Goal: Task Accomplishment & Management: Use online tool/utility

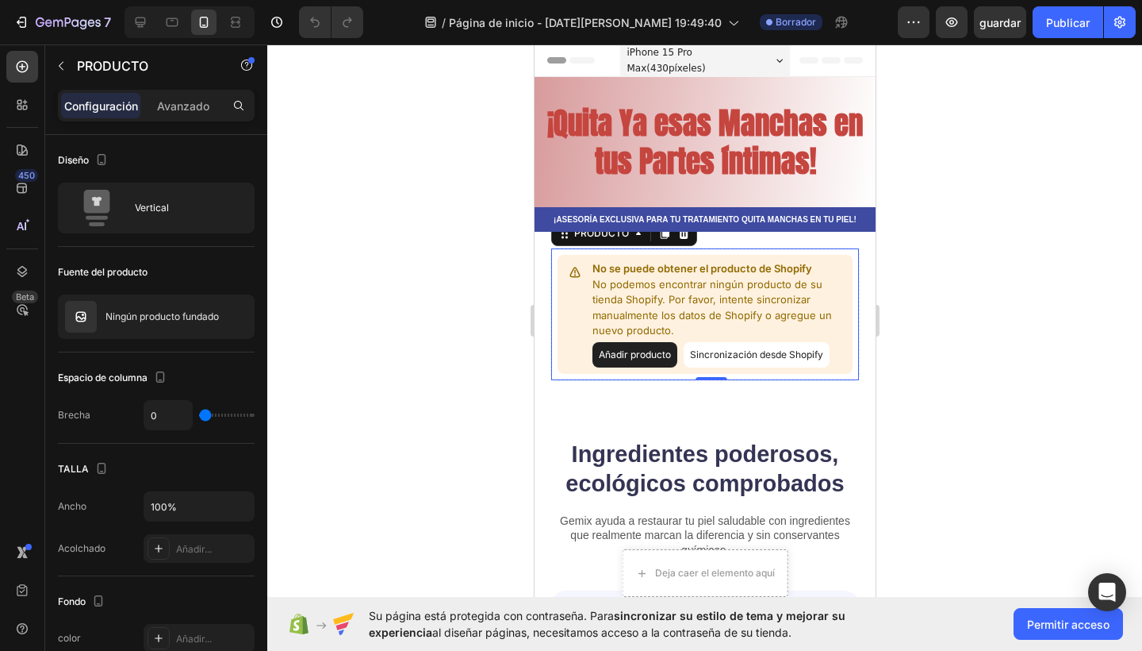
scroll to position [66, 0]
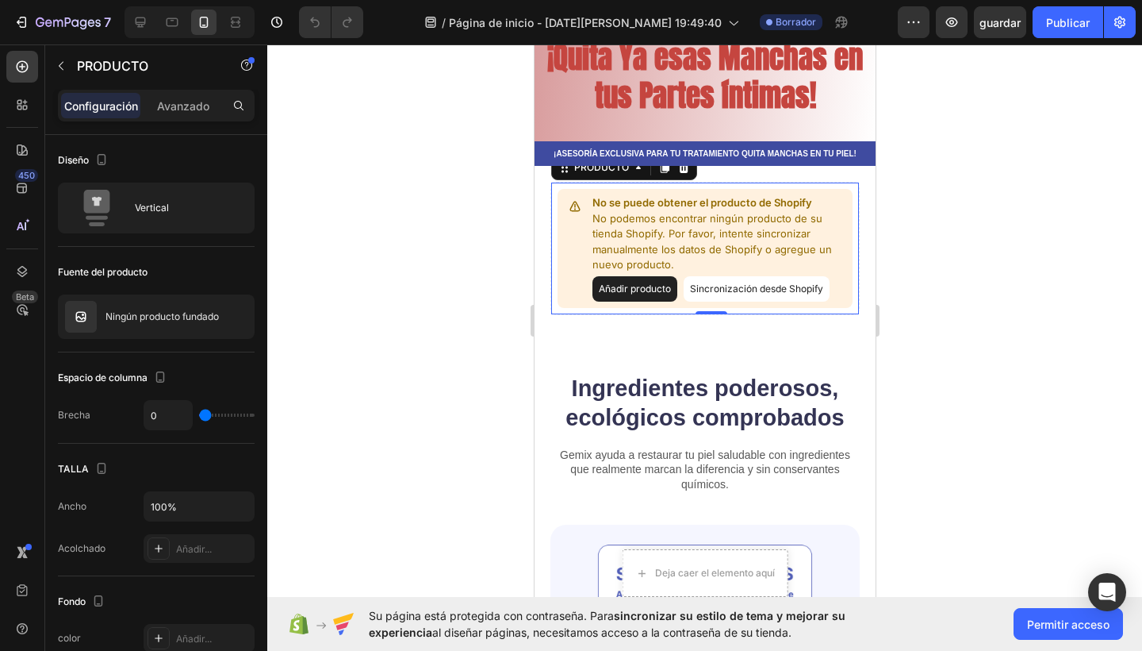
click at [1035, 355] on div at bounding box center [704, 347] width 875 height 606
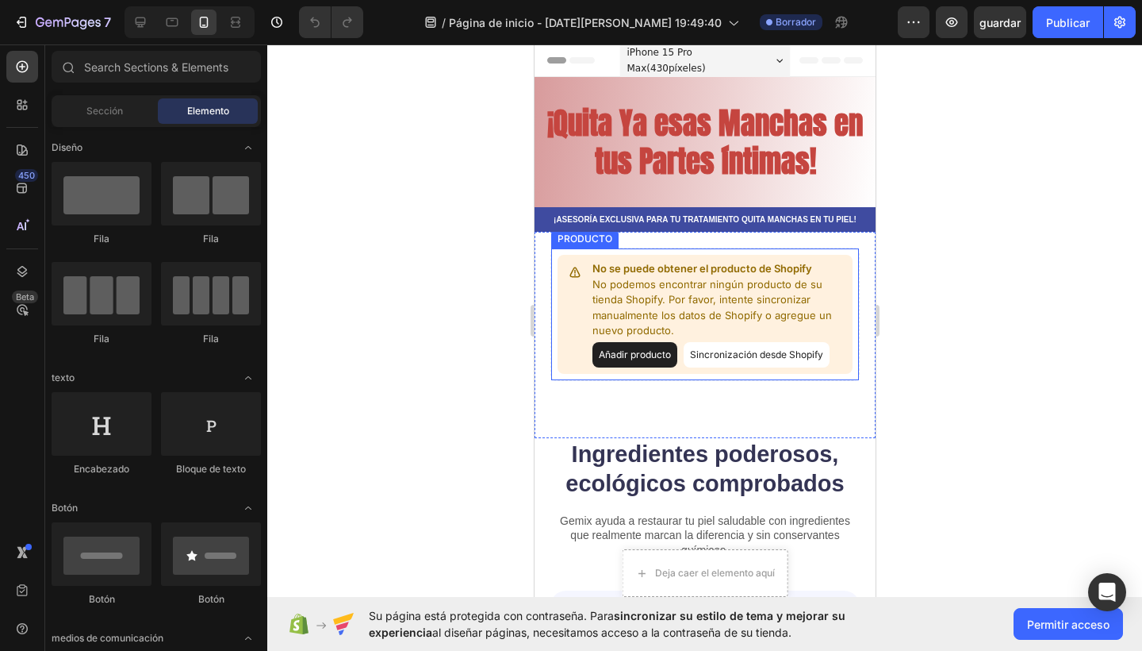
scroll to position [0, 0]
click at [497, 152] on div at bounding box center [704, 347] width 875 height 606
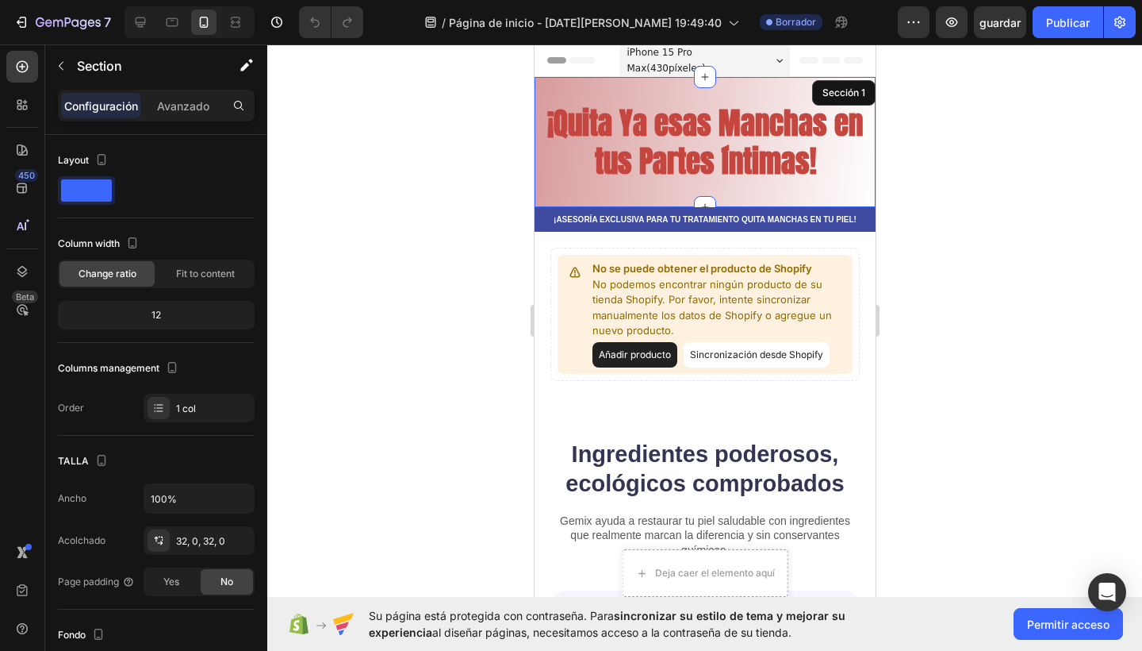
click at [668, 198] on div "¡Quita Ya esas Manchas en tus Partes íntimas! Encabezado 0 Fila Sección 1" at bounding box center [704, 142] width 341 height 130
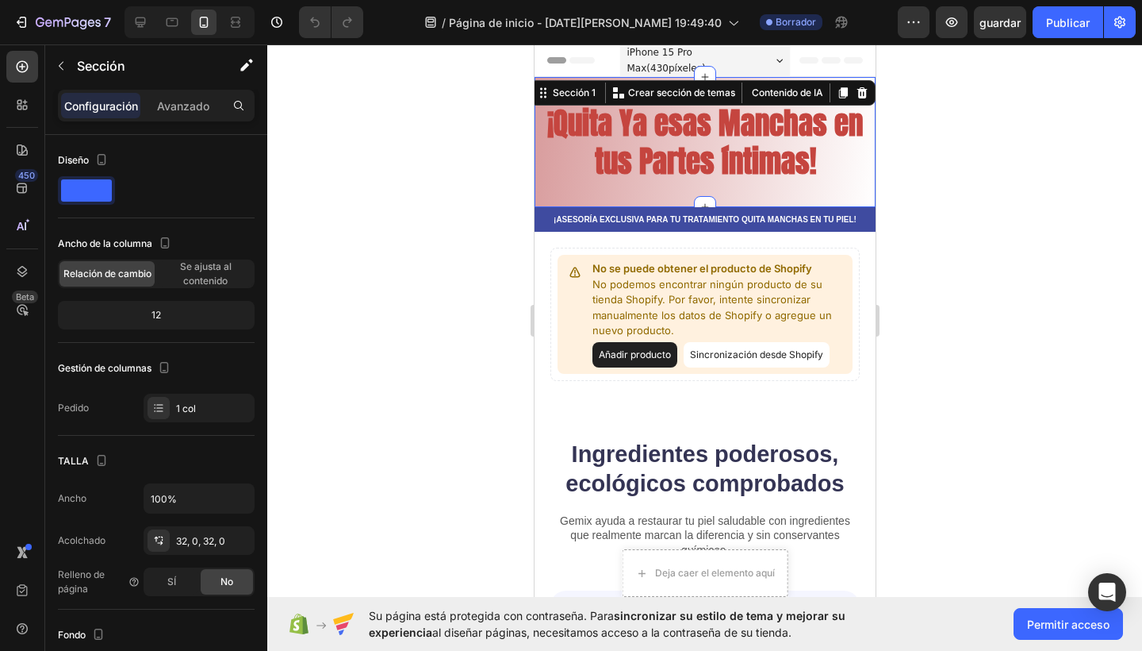
click at [494, 149] on div at bounding box center [704, 347] width 875 height 606
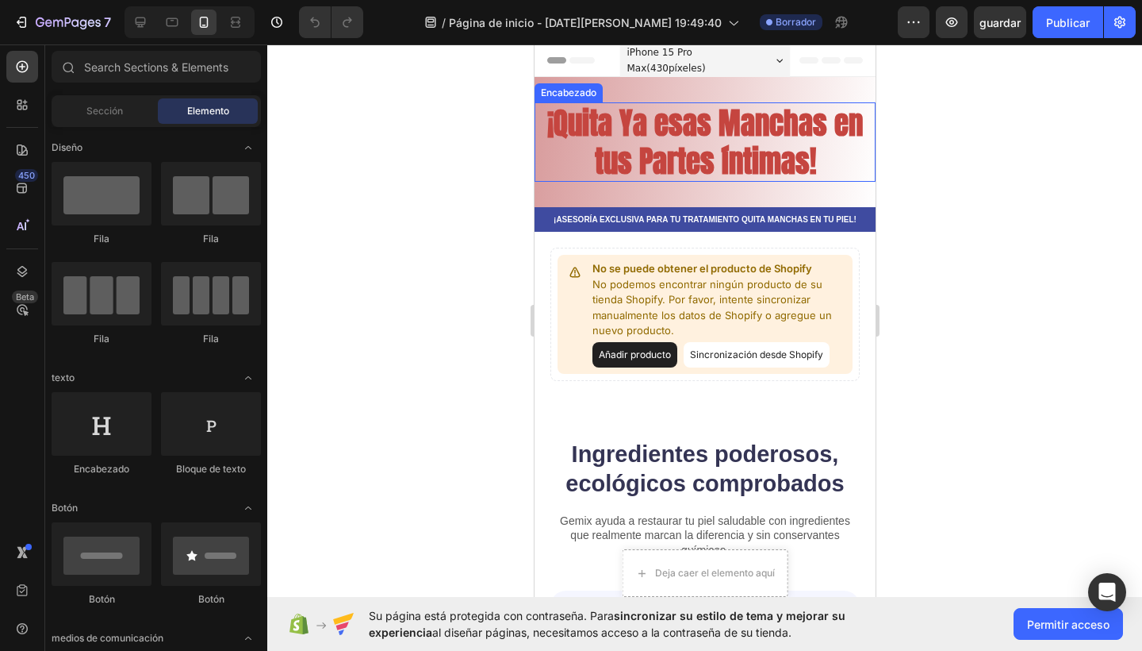
drag, startPoint x: 705, startPoint y: 78, endPoint x: 707, endPoint y: 117, distance: 38.9
click at [707, 117] on div "¡Quita Ya esas Manchas en tus Partes íntimas! Encabezado Fila Sección 1" at bounding box center [704, 142] width 341 height 130
drag, startPoint x: 706, startPoint y: 201, endPoint x: 716, endPoint y: 126, distance: 75.3
click at [716, 126] on div "¡Quita Ya esas Manchas en tus Partes íntimas! Encabezado Fila Sección 1" at bounding box center [704, 142] width 341 height 130
click at [404, 227] on div at bounding box center [704, 347] width 875 height 606
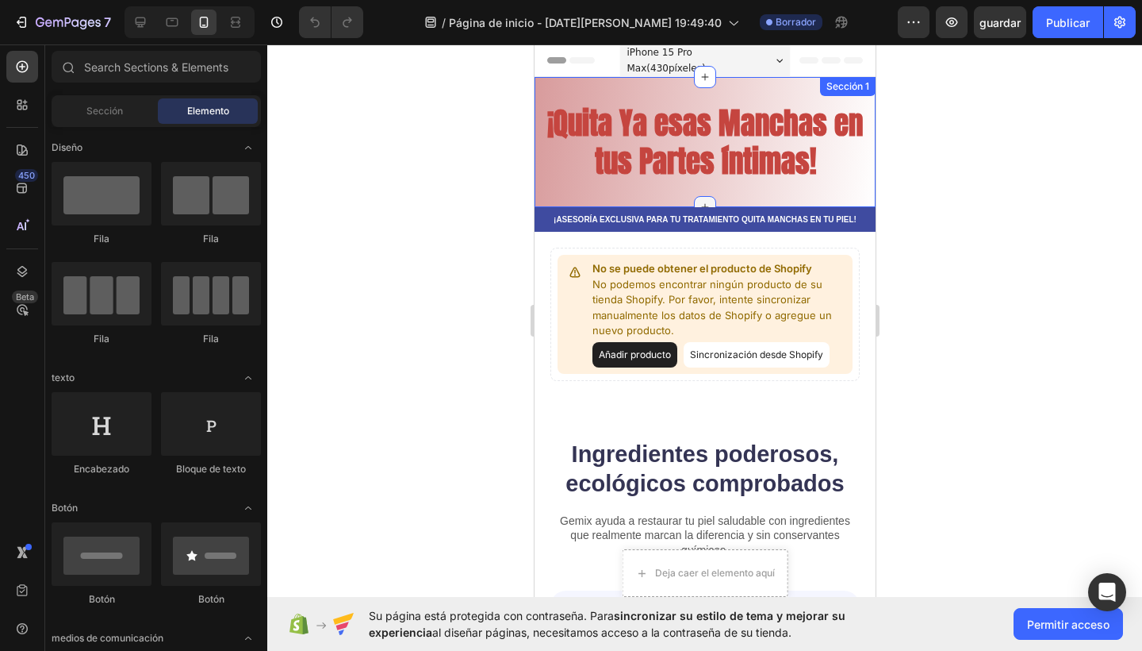
click at [702, 205] on icon at bounding box center [704, 207] width 13 height 13
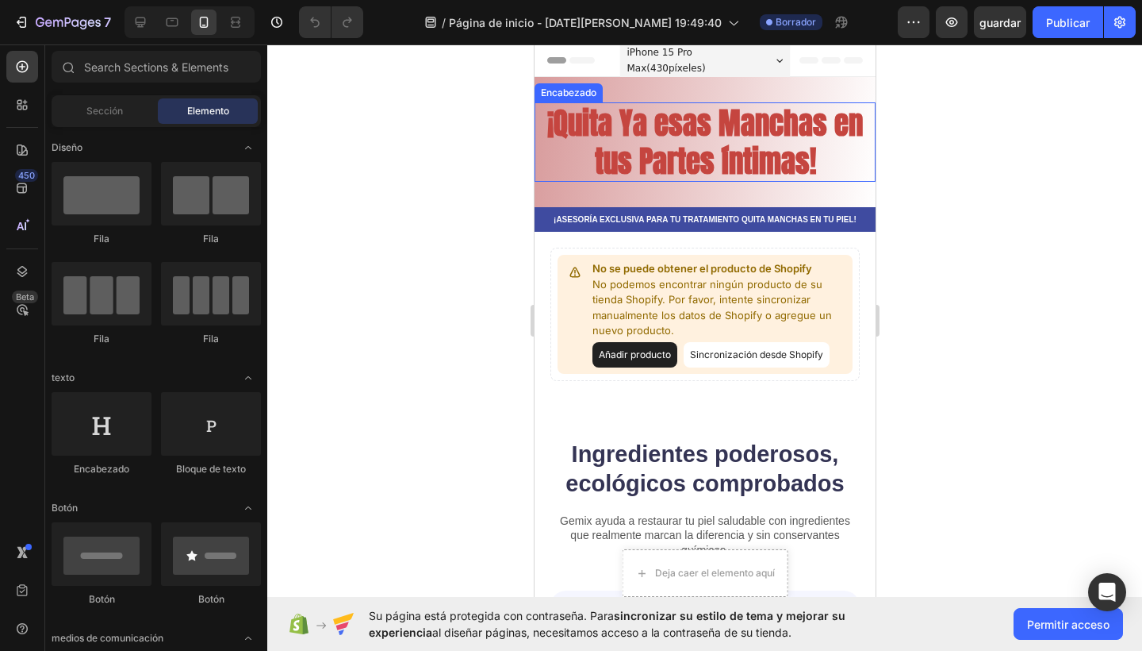
drag, startPoint x: 703, startPoint y: 205, endPoint x: 721, endPoint y: 157, distance: 51.0
click at [721, 157] on div "¡Quita Ya esas Manchas en tus Partes íntimas! Encabezado Fila Sección 1" at bounding box center [704, 142] width 341 height 130
click at [367, 240] on div at bounding box center [704, 347] width 875 height 606
click at [347, 290] on div at bounding box center [704, 347] width 875 height 606
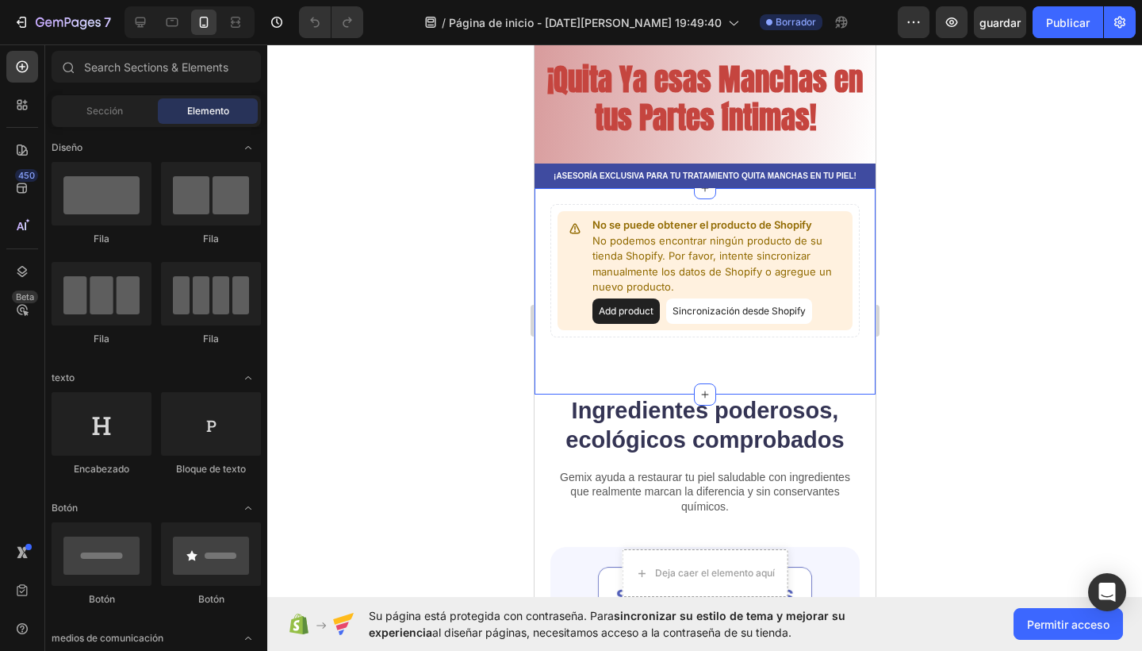
scroll to position [41, 0]
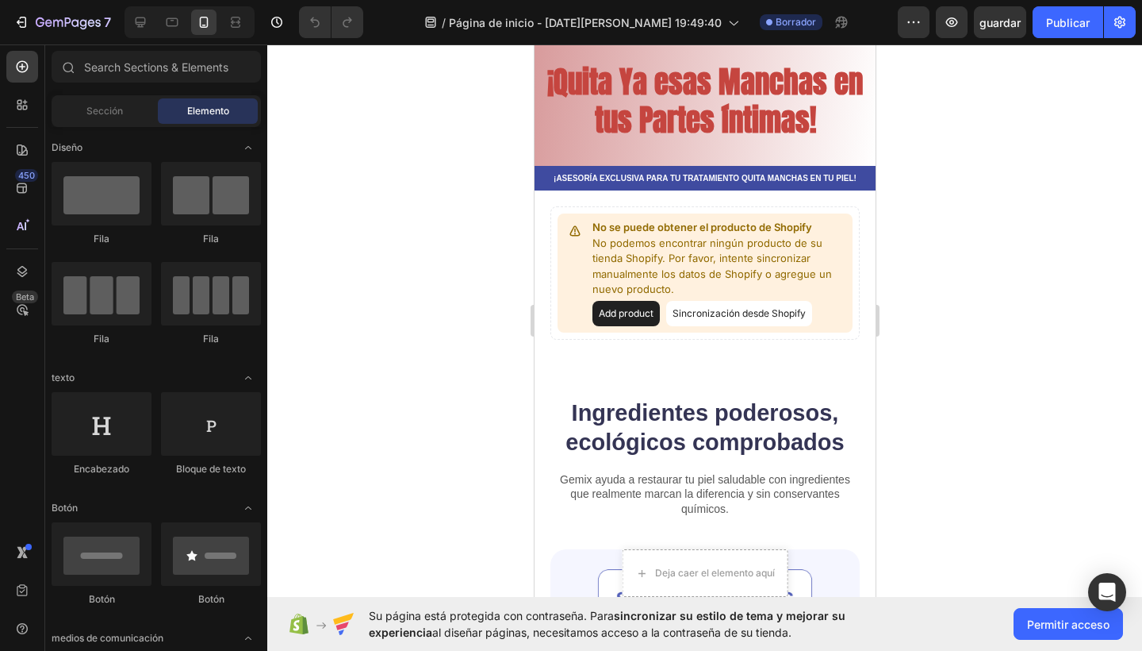
click at [371, 255] on div at bounding box center [704, 347] width 875 height 606
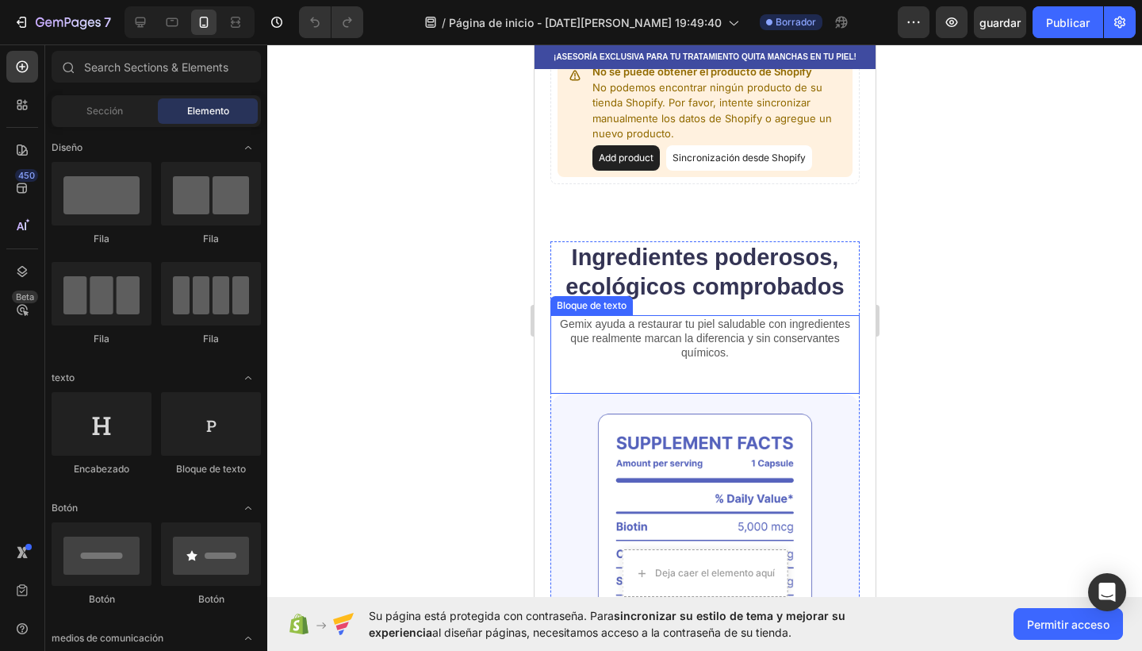
scroll to position [213, 0]
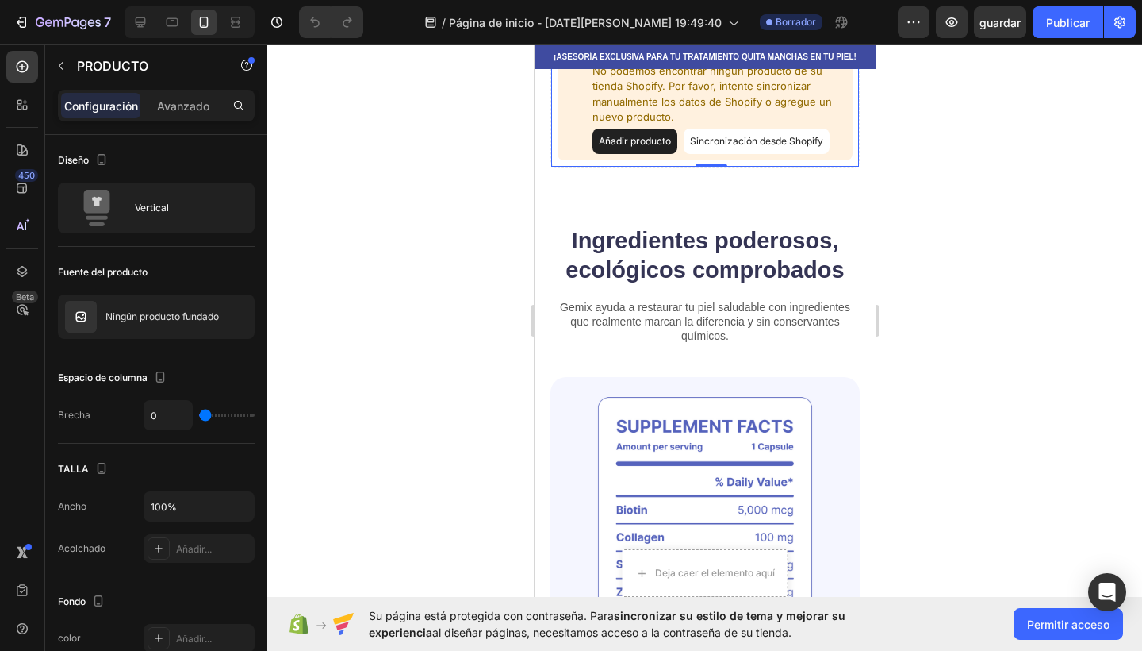
click at [632, 136] on button "Añadir producto" at bounding box center [634, 141] width 85 height 25
click at [420, 255] on div at bounding box center [704, 347] width 875 height 606
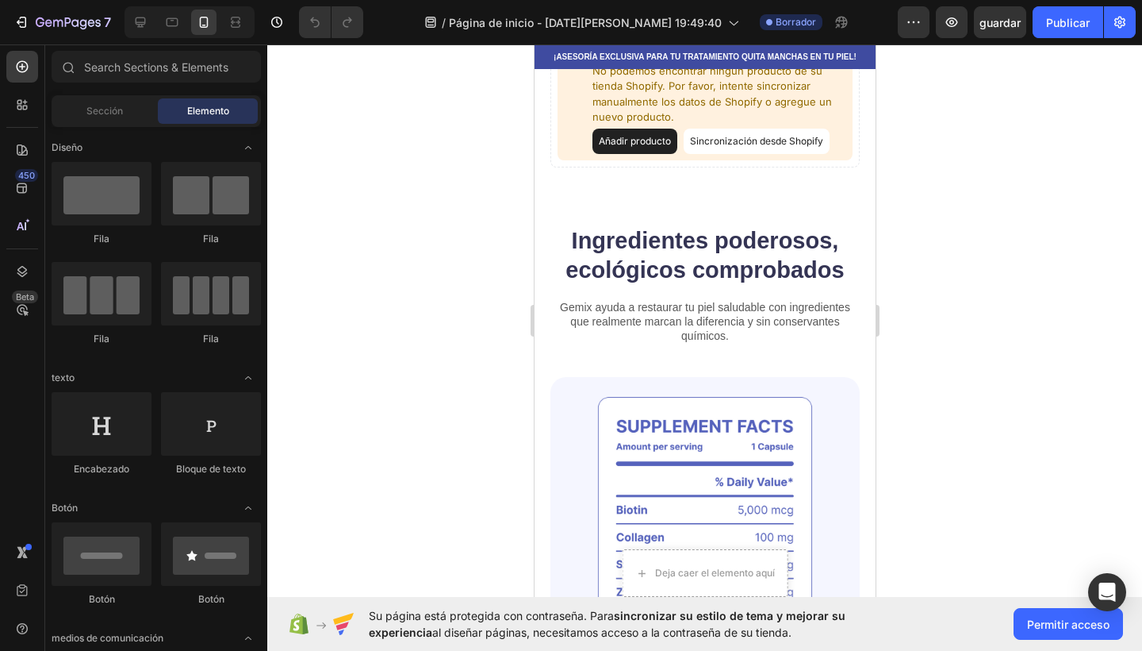
click at [420, 255] on div at bounding box center [704, 347] width 875 height 606
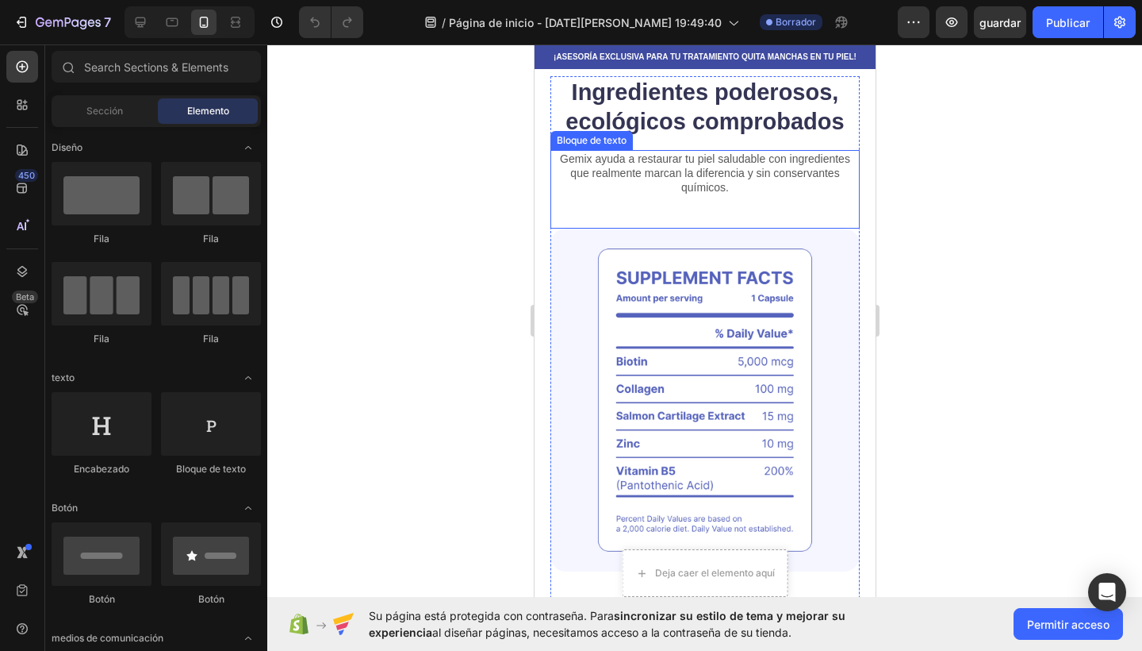
scroll to position [475, 0]
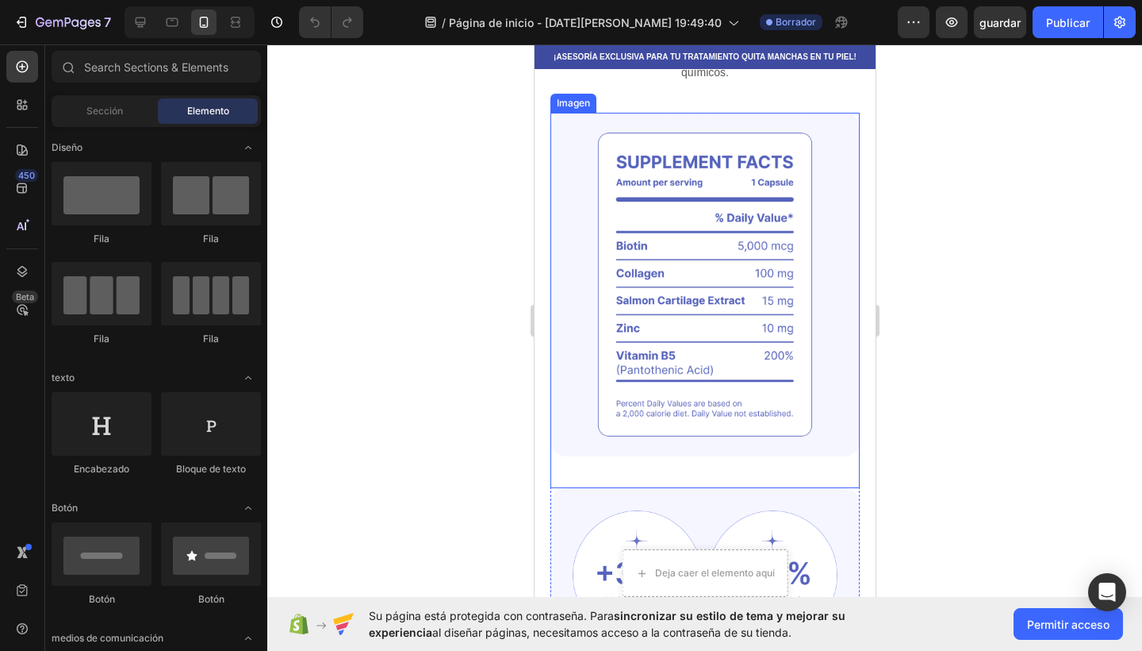
click at [613, 326] on img at bounding box center [704, 285] width 309 height 344
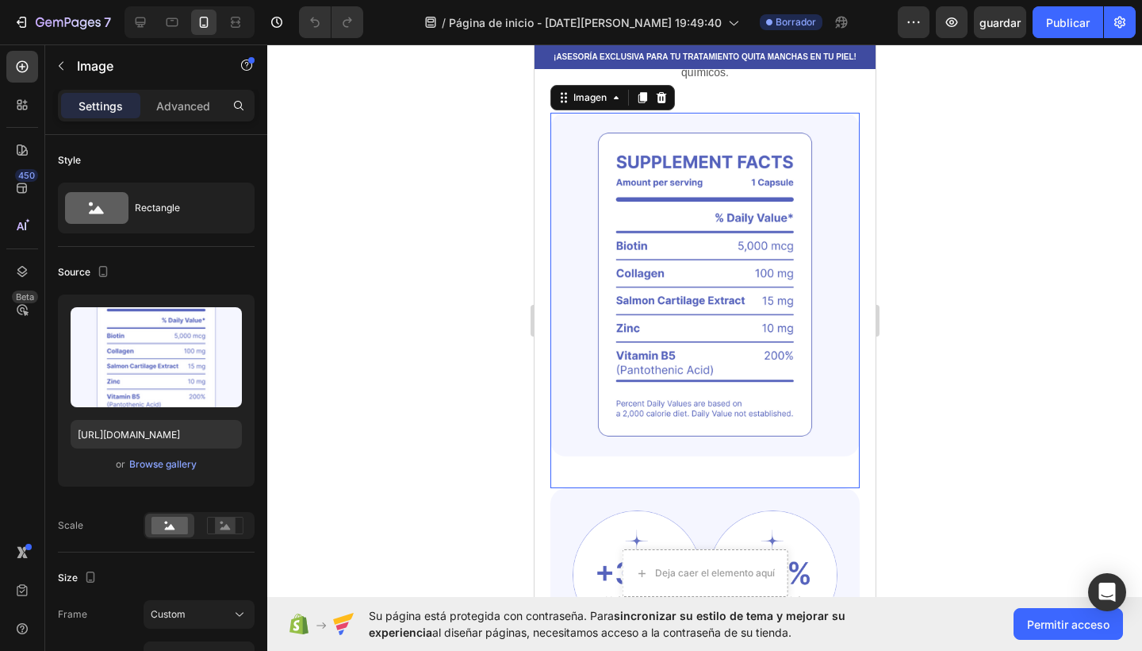
click at [613, 326] on img at bounding box center [704, 285] width 309 height 344
click at [615, 100] on icon at bounding box center [615, 97] width 13 height 13
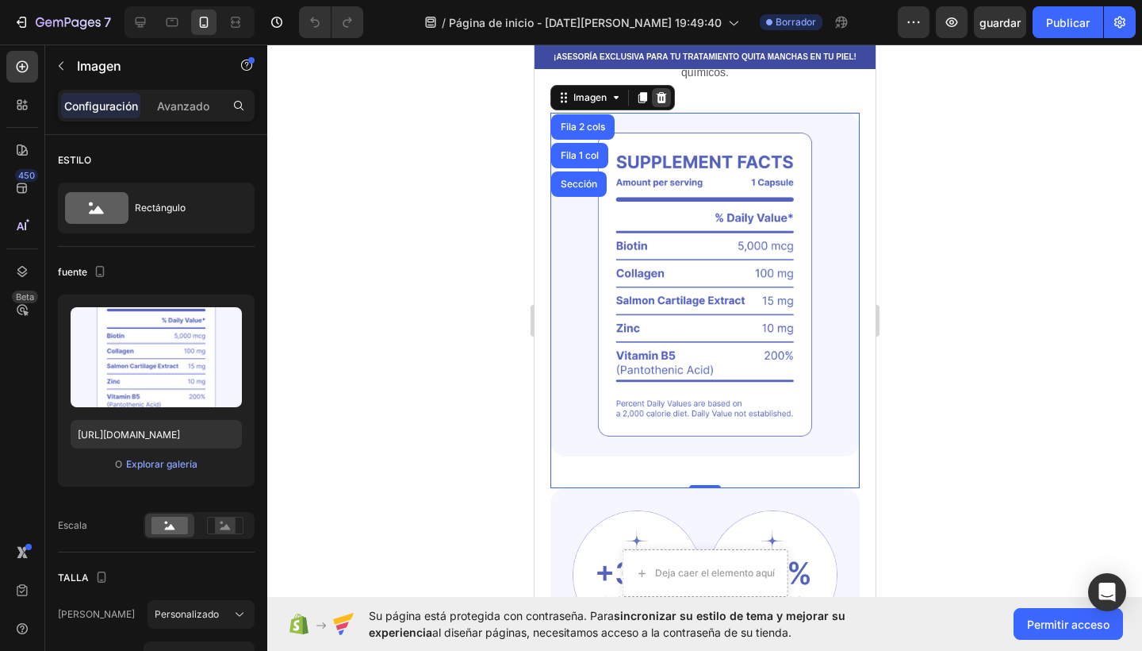
click at [663, 98] on icon at bounding box center [661, 97] width 10 height 11
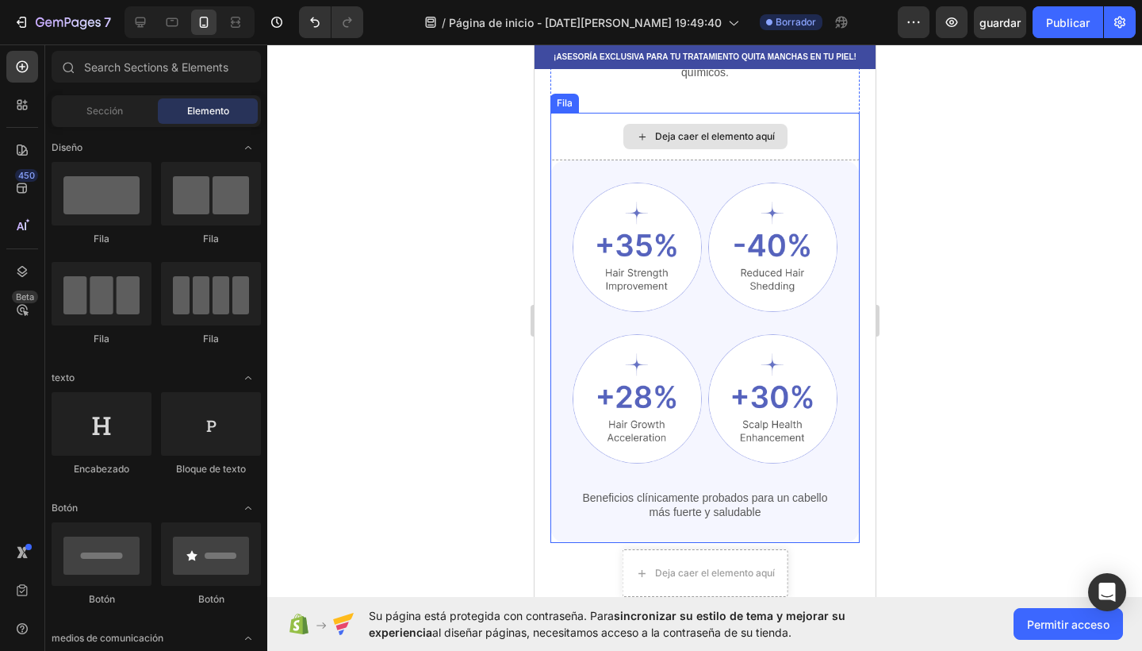
click at [632, 130] on div "Deja caer el elemento aquí" at bounding box center [705, 136] width 164 height 25
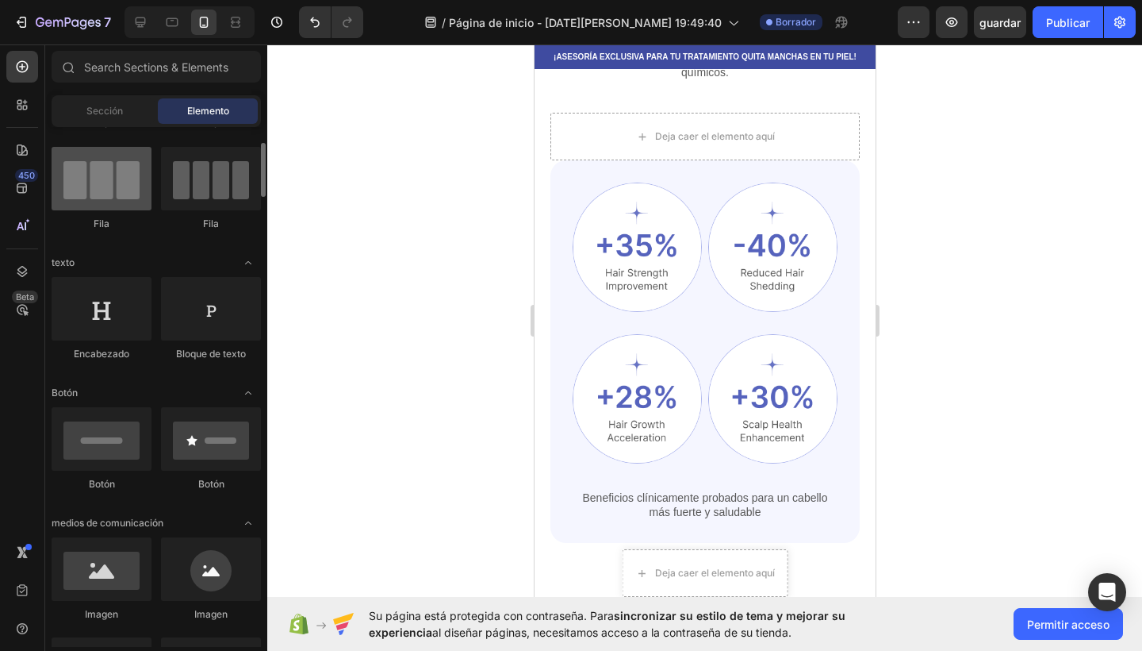
scroll to position [119, 0]
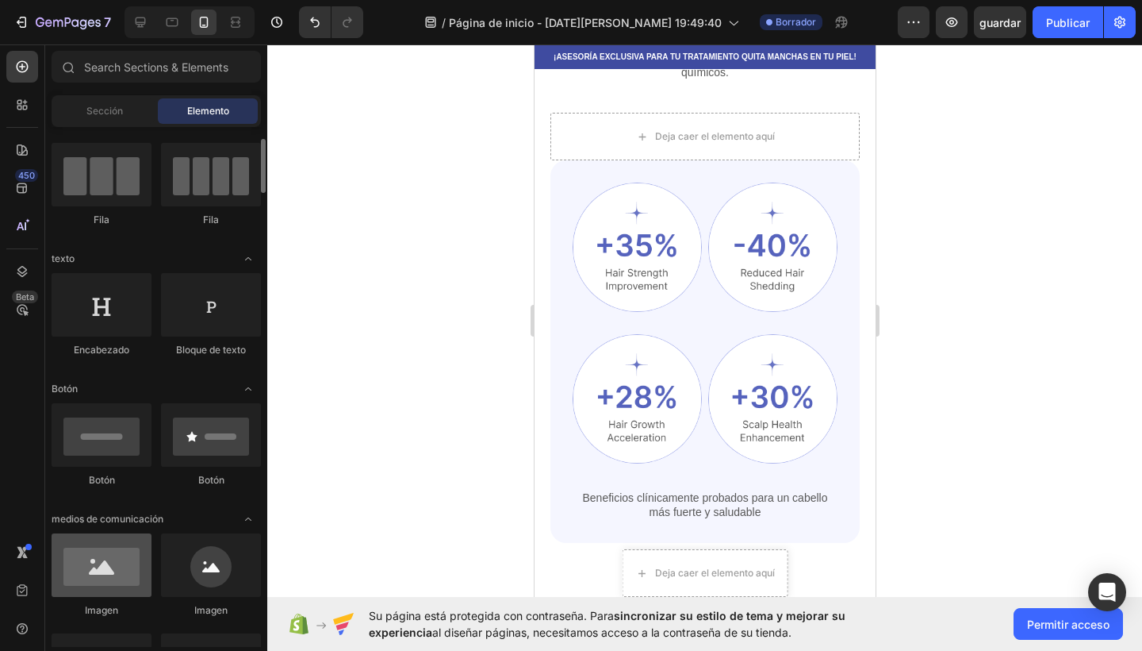
click at [145, 548] on div at bounding box center [102, 564] width 100 height 63
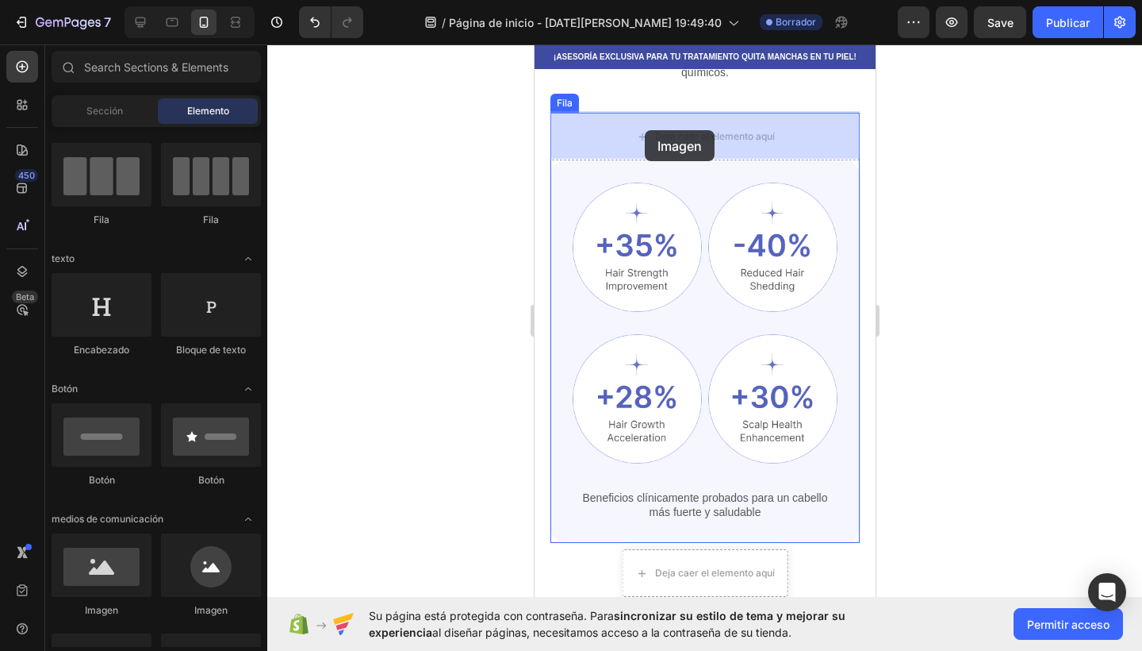
drag, startPoint x: 647, startPoint y: 605, endPoint x: 644, endPoint y: 129, distance: 476.0
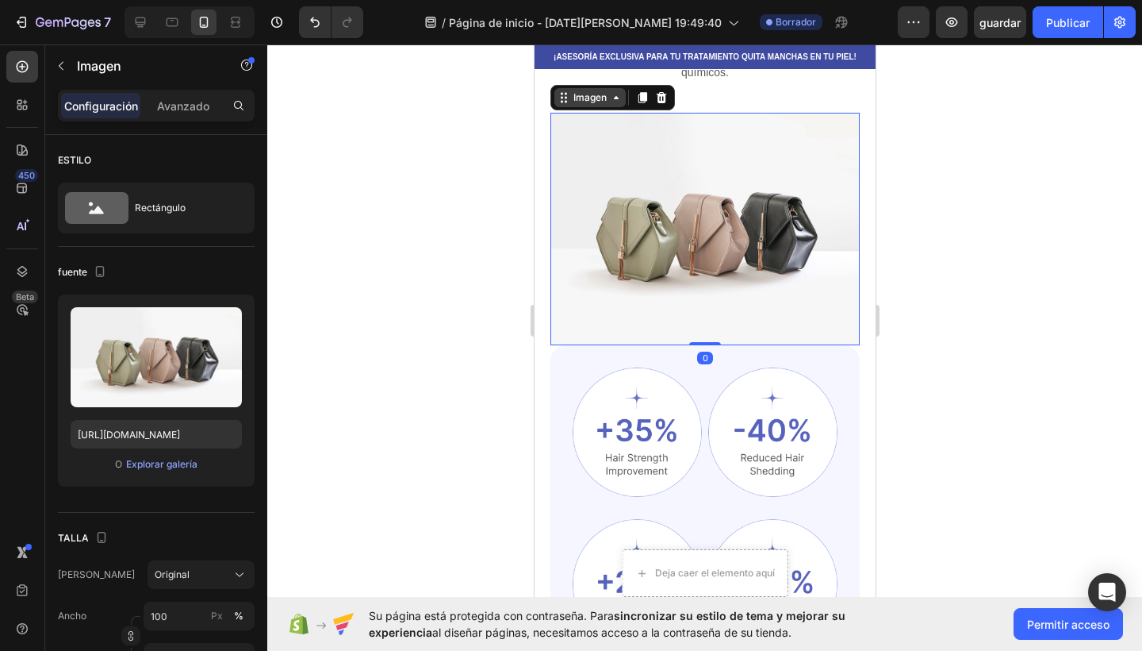
click at [617, 98] on icon at bounding box center [615, 97] width 5 height 3
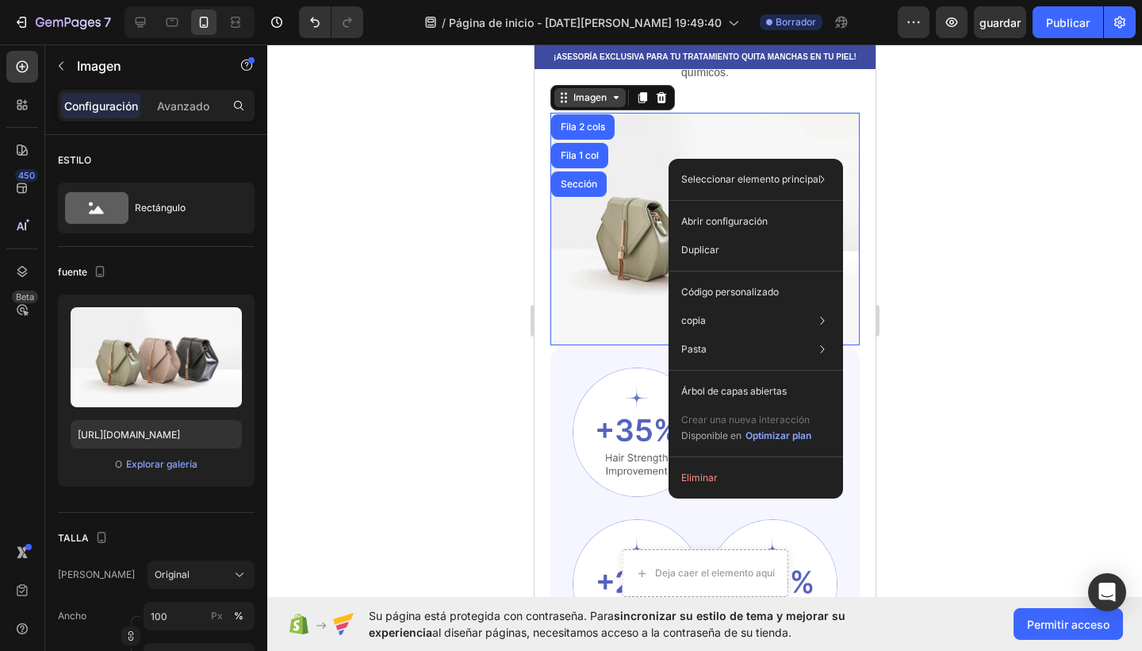
click at [569, 97] on icon at bounding box center [563, 97] width 13 height 13
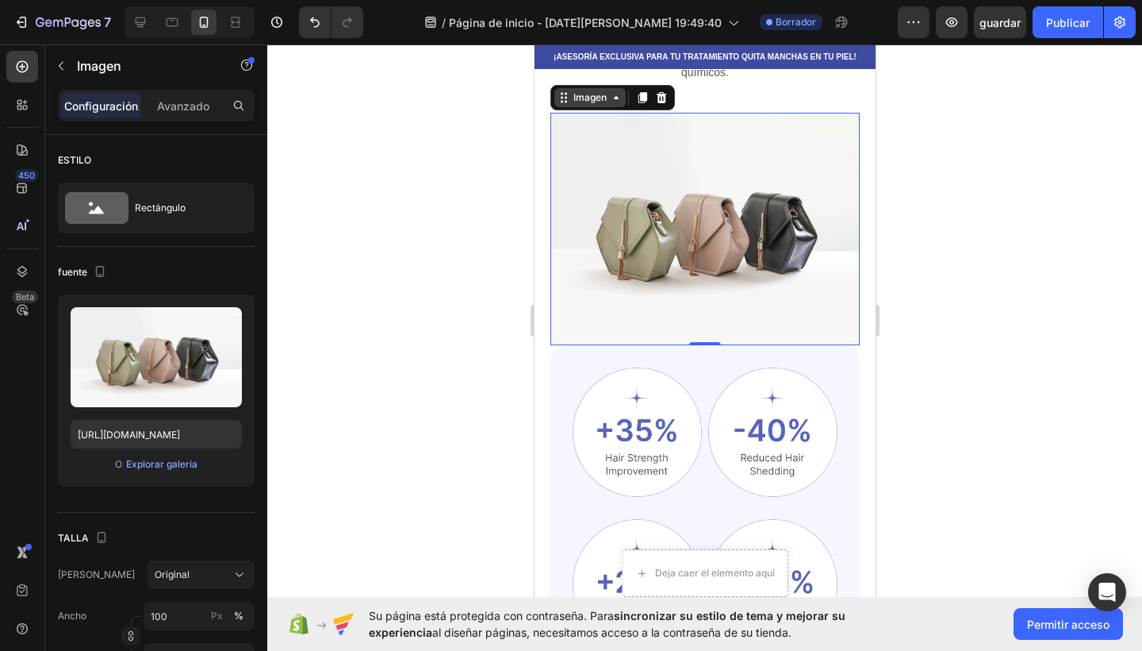
click at [569, 97] on icon at bounding box center [563, 97] width 13 height 13
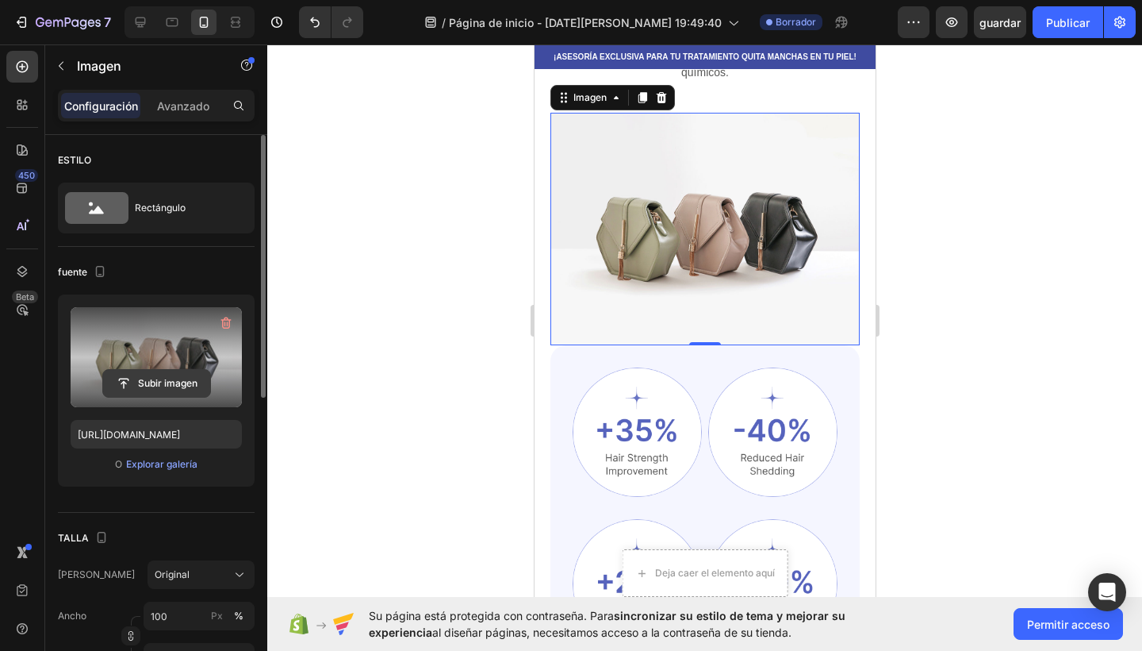
click at [144, 390] on input "file" at bounding box center [156, 383] width 107 height 27
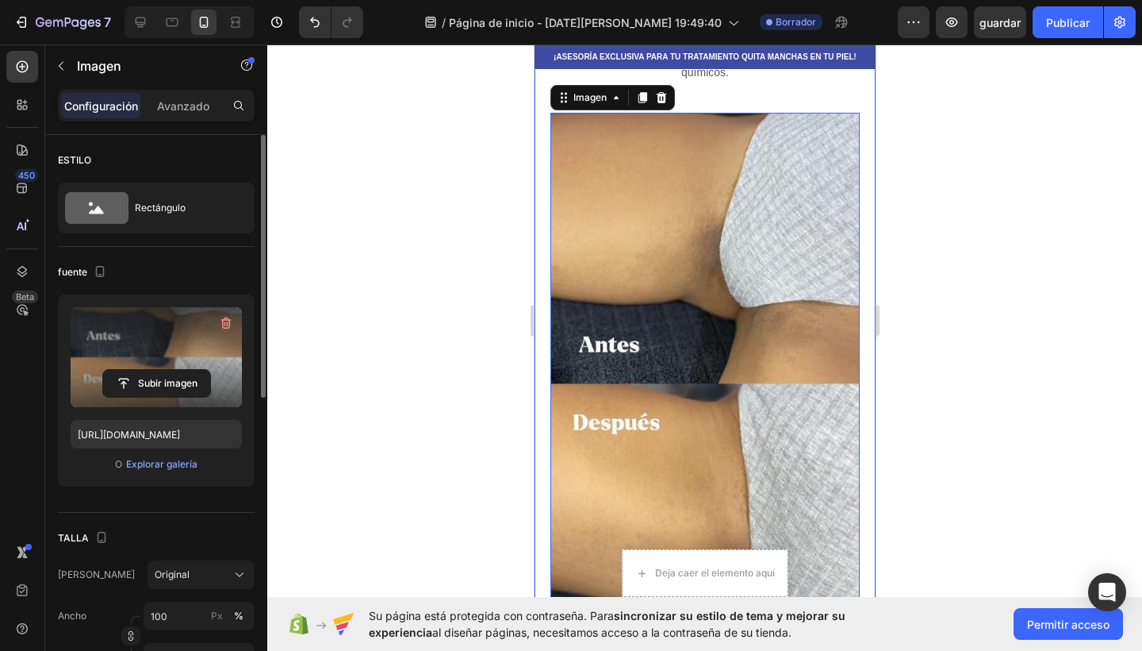
type input "[URL][DOMAIN_NAME]"
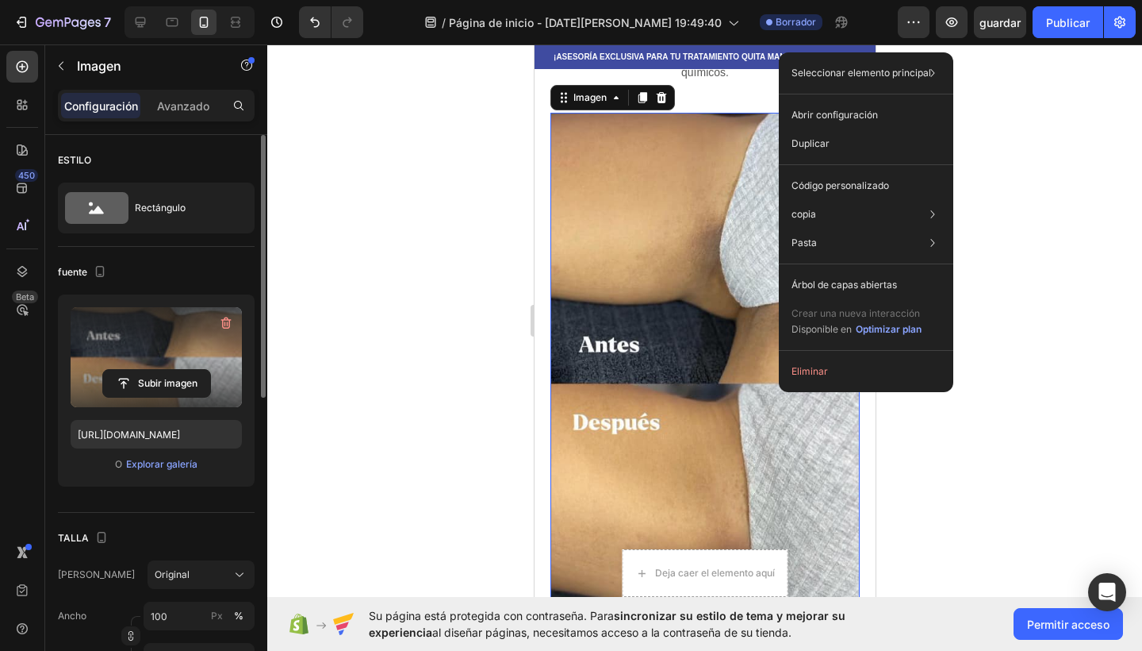
click at [404, 306] on div at bounding box center [704, 347] width 875 height 606
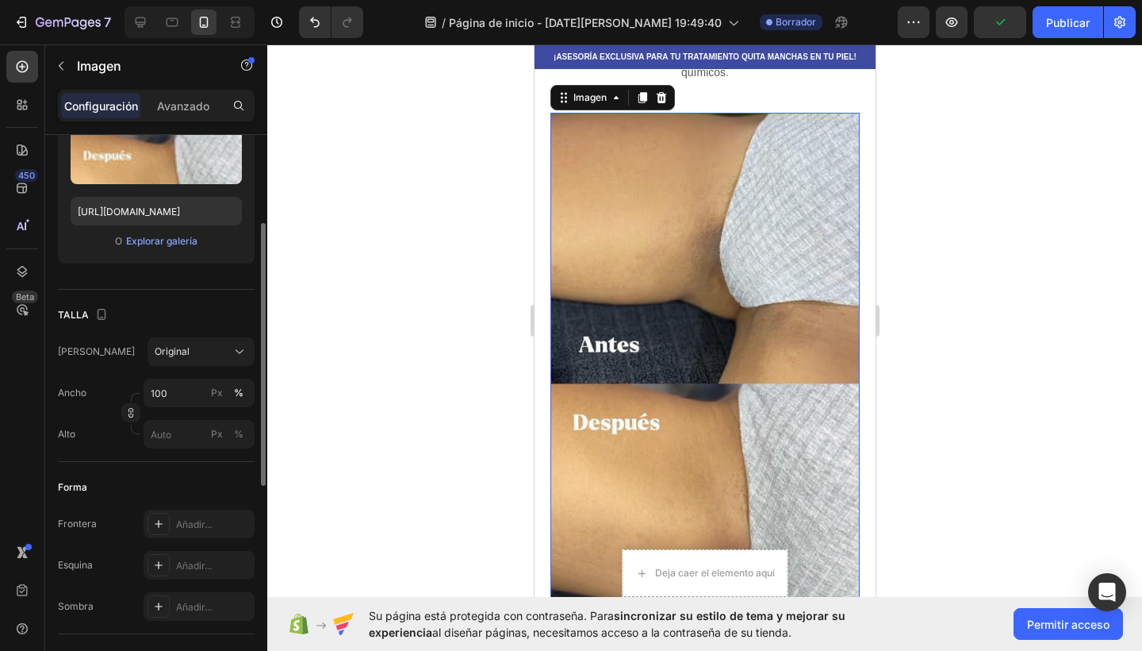
scroll to position [224, 0]
click at [228, 361] on button "Original" at bounding box center [201, 350] width 107 height 29
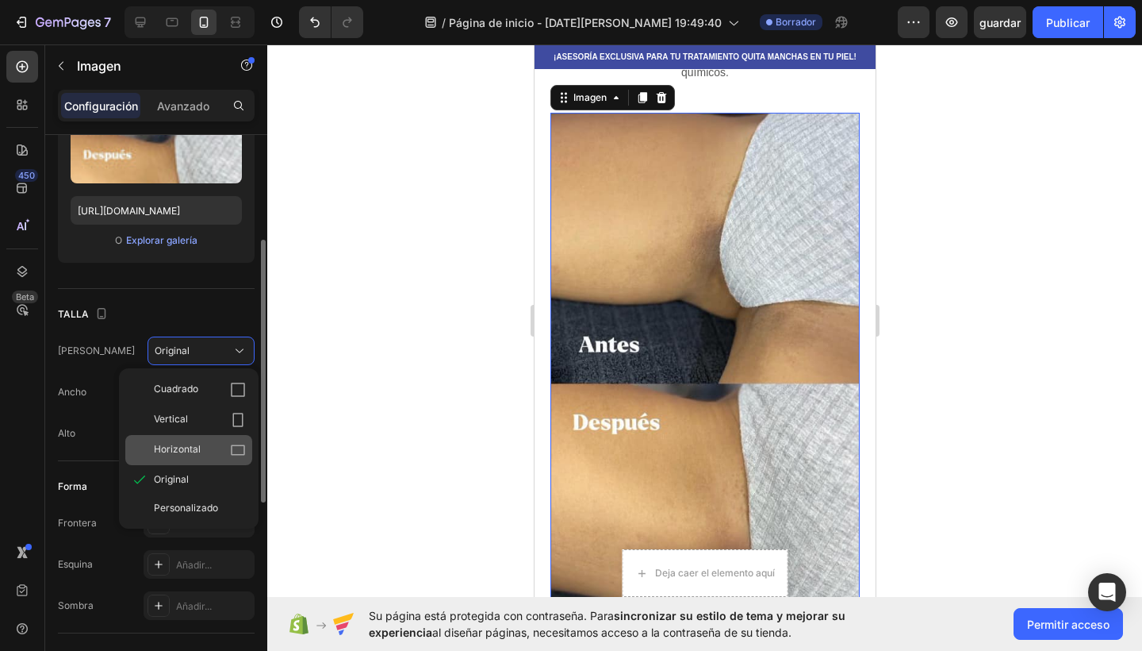
click at [216, 443] on div "Horizontal" at bounding box center [200, 450] width 92 height 16
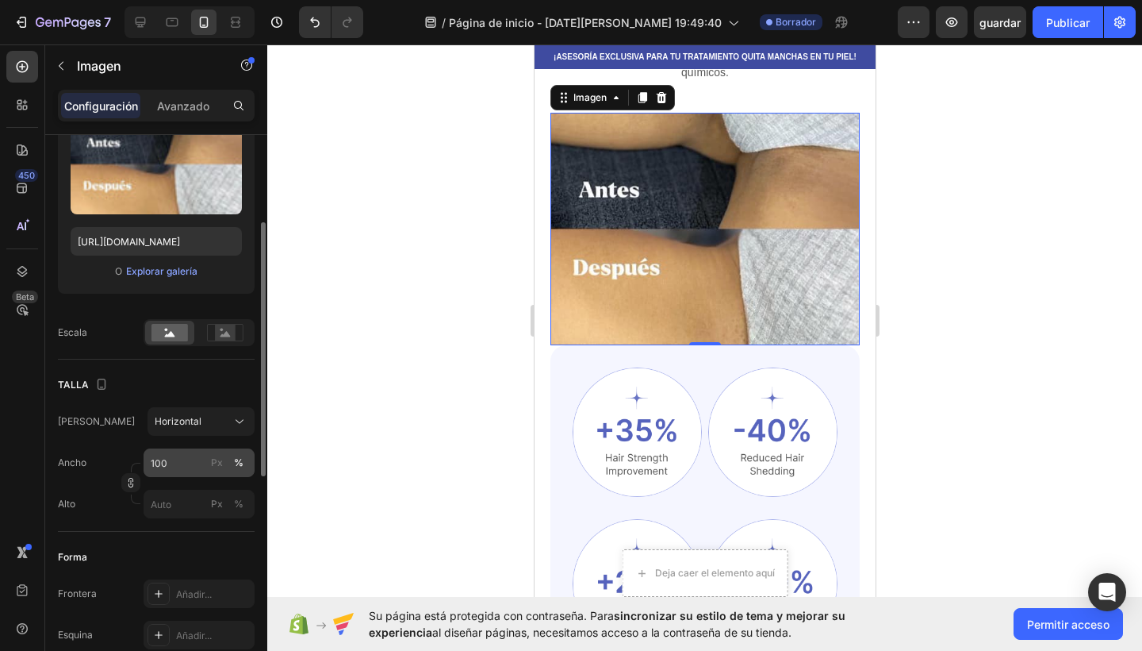
scroll to position [192, 0]
click at [229, 495] on button "Px" at bounding box center [238, 504] width 19 height 19
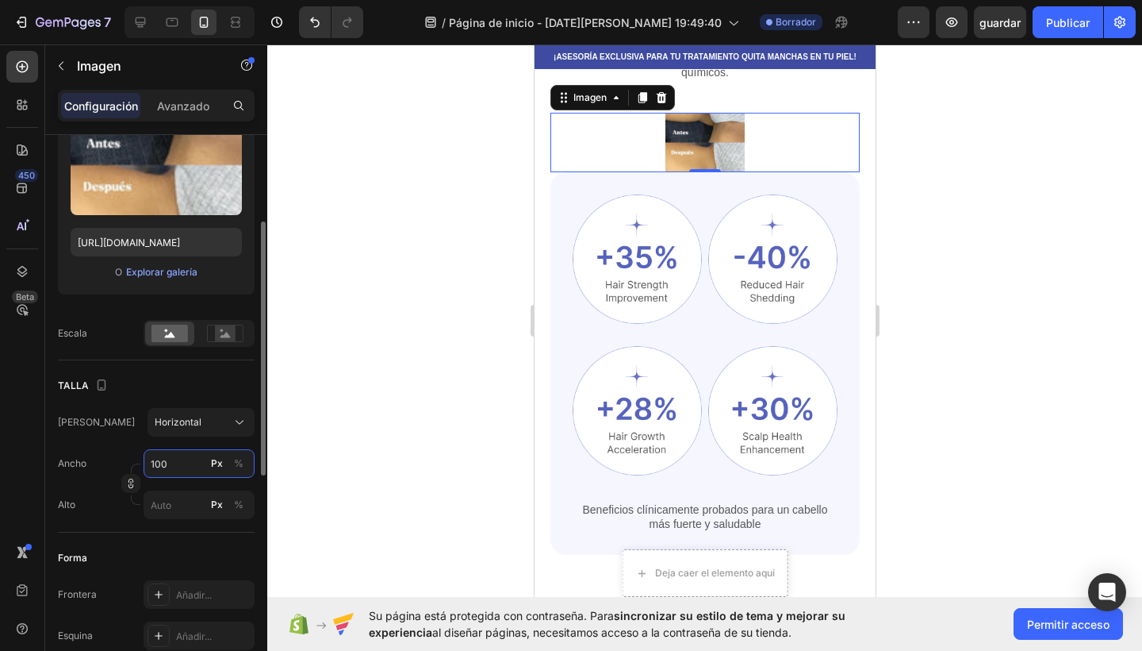
type input "75"
click at [245, 470] on button "%" at bounding box center [238, 463] width 19 height 19
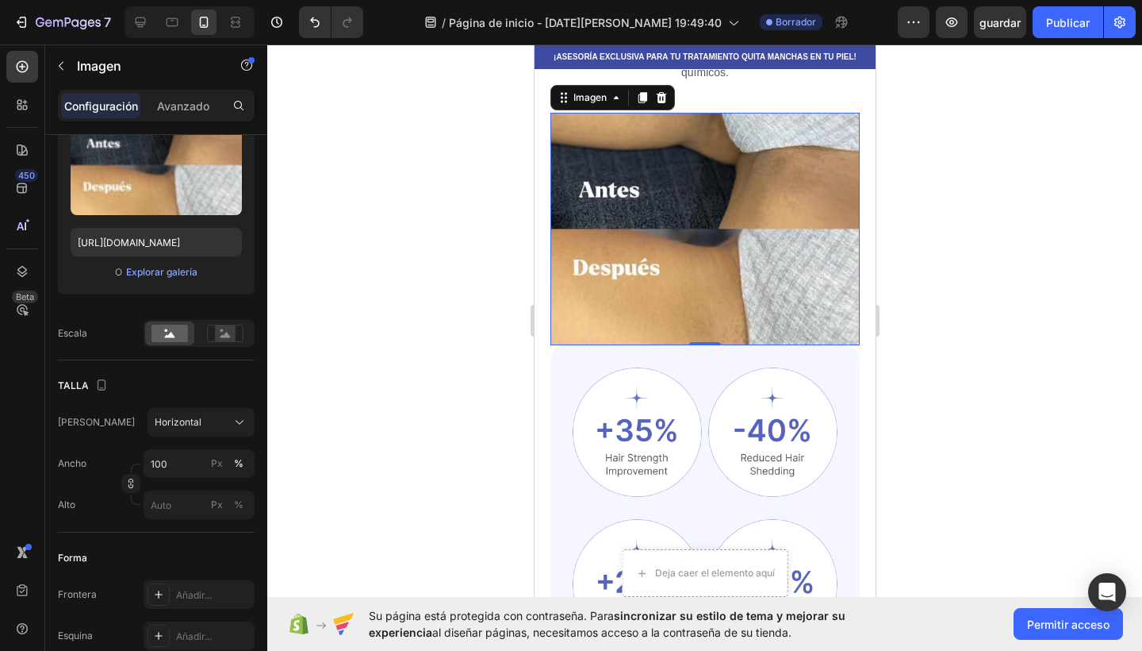
click at [675, 283] on img at bounding box center [704, 229] width 309 height 232
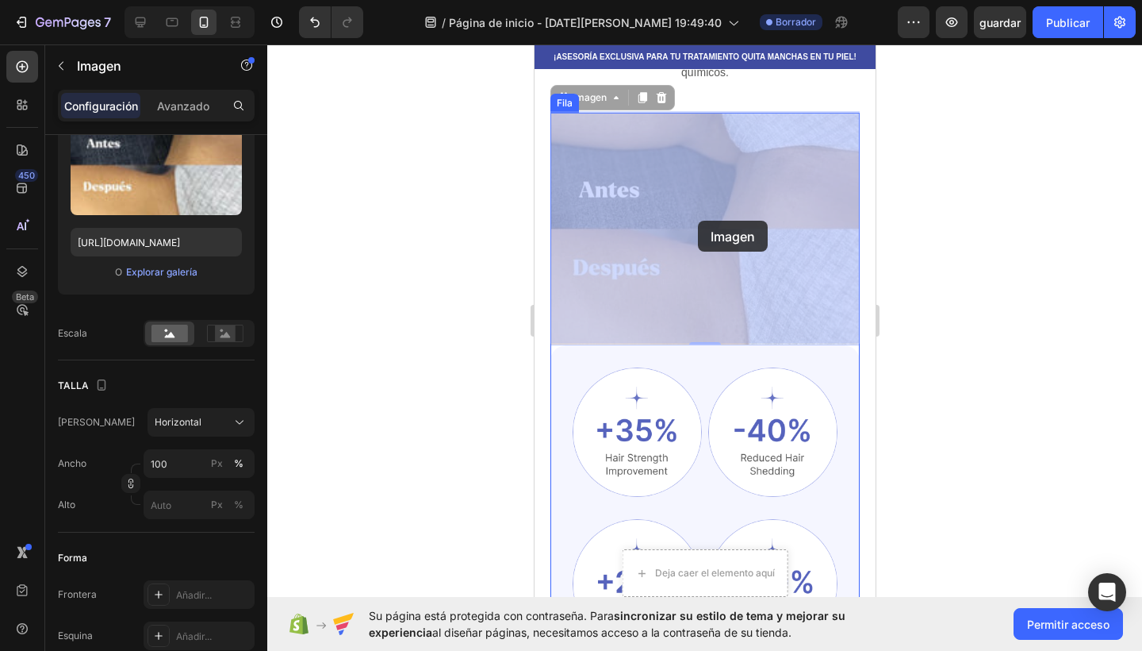
drag, startPoint x: 720, startPoint y: 238, endPoint x: 697, endPoint y: 221, distance: 28.3
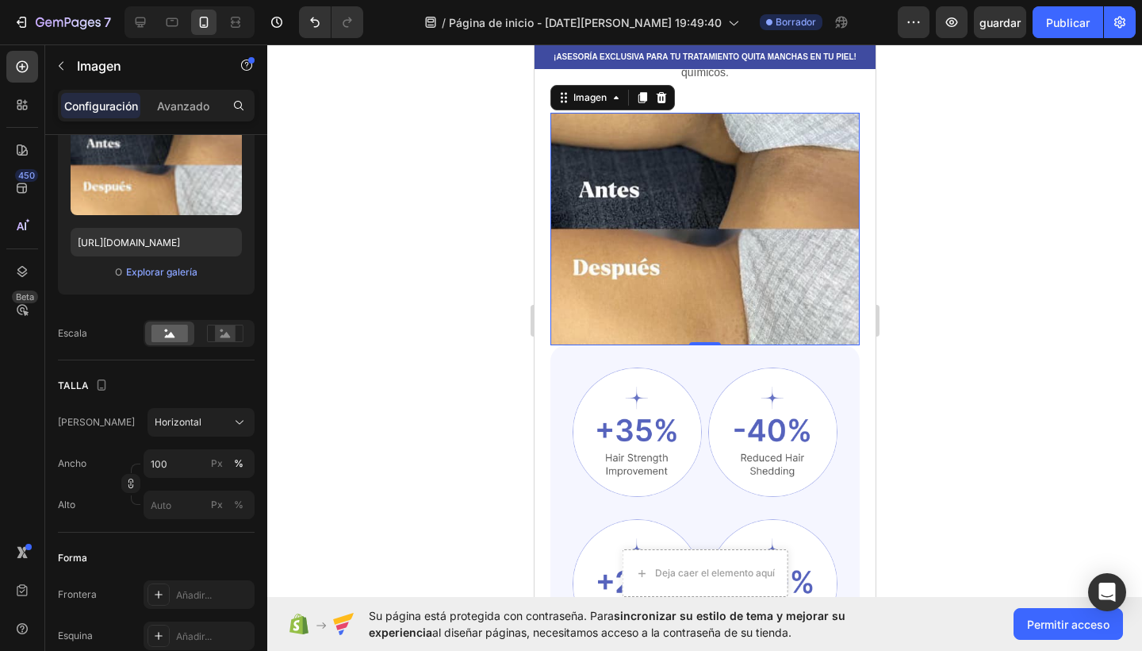
click at [670, 199] on img at bounding box center [704, 229] width 309 height 232
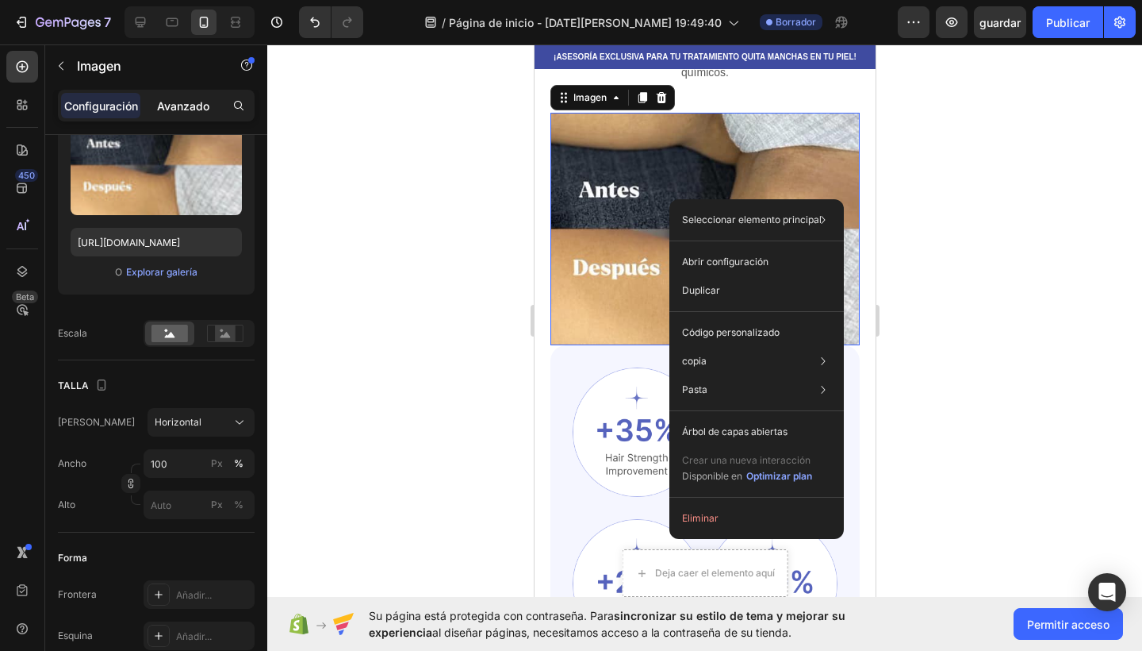
click at [190, 107] on p "Avanzado" at bounding box center [183, 106] width 52 height 17
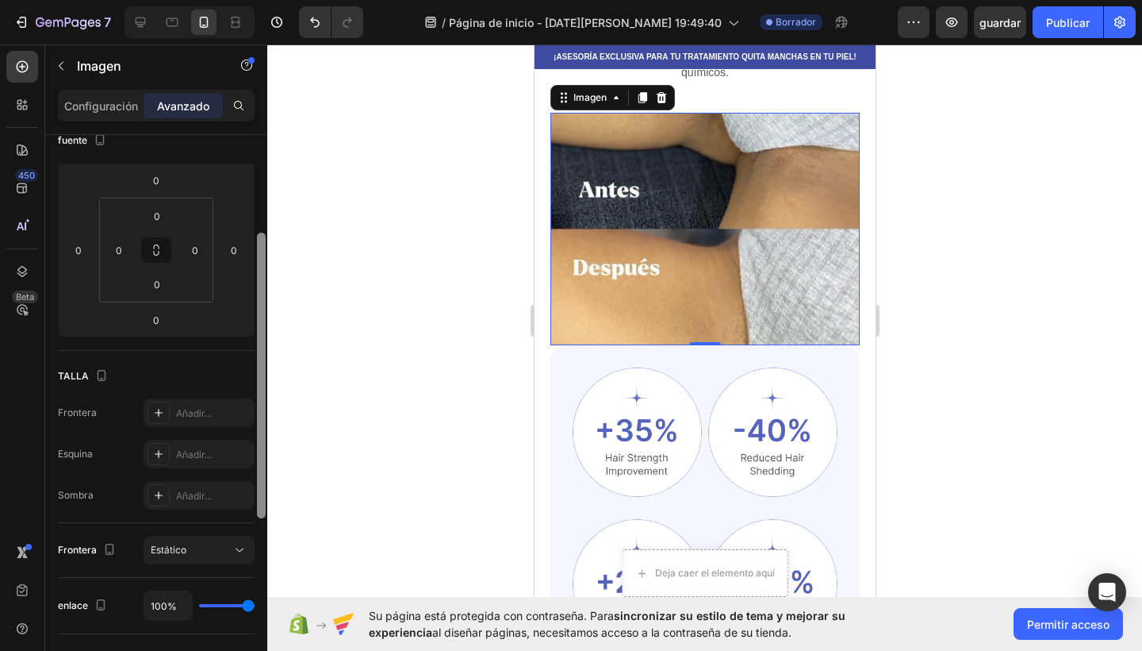
drag, startPoint x: 161, startPoint y: 253, endPoint x: 258, endPoint y: 251, distance: 96.8
click at [258, 251] on div "ESTILO Escritorio SÍ No Tablet SÍ No móvil SÍ No fuente 0 0 0 0 0 0 0 0 TALLA F…" at bounding box center [156, 415] width 222 height 561
click at [202, 0] on html "7 / Página de inicio - 26 de agosto, 19:49:40 Borrador Preview guardar Publicar…" at bounding box center [571, 0] width 1142 height 0
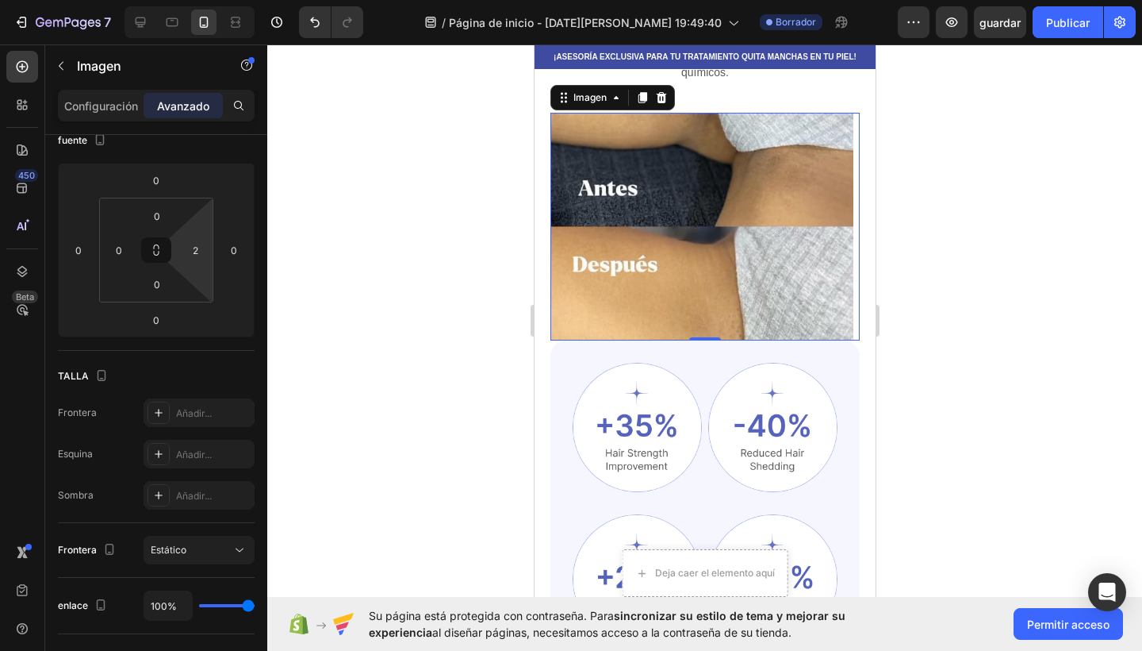
type input "0"
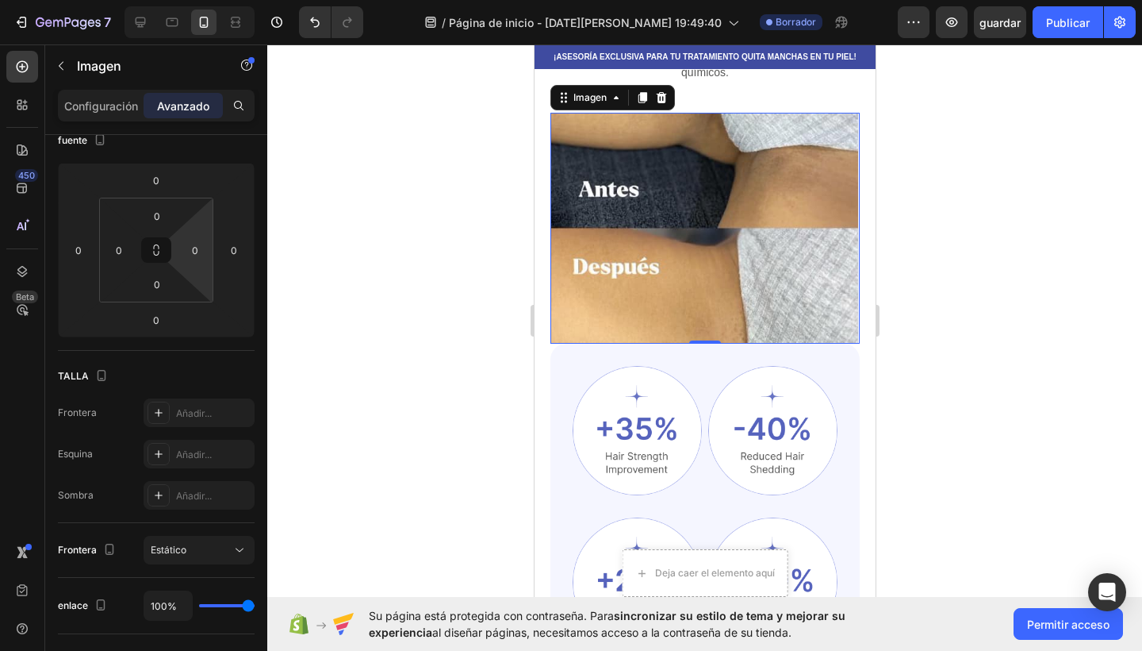
click at [203, 0] on html "7 / Página de inicio - 26 de agosto, 19:49:40 Borrador Preview guardar Publicar…" at bounding box center [571, 0] width 1142 height 0
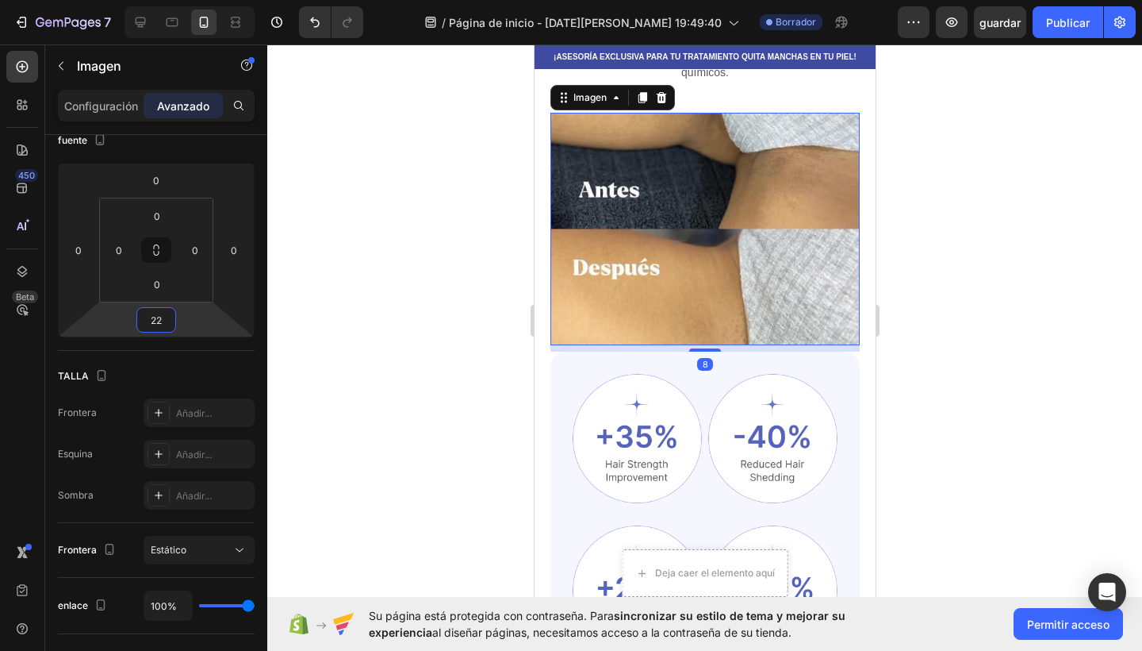
type input "24"
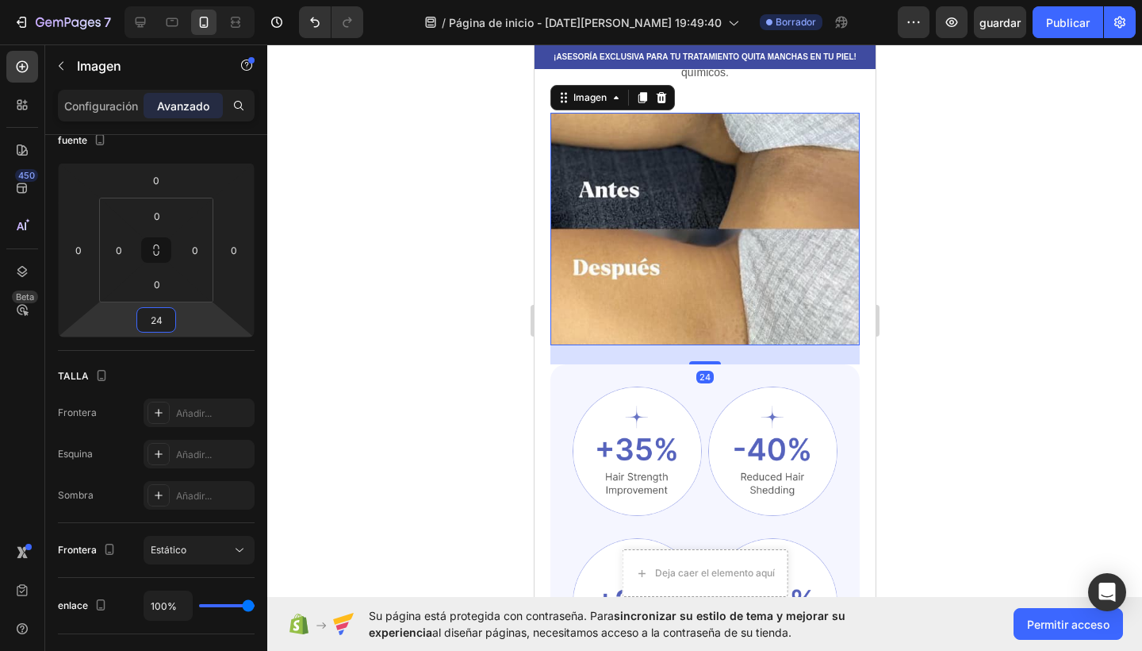
drag, startPoint x: 176, startPoint y: 318, endPoint x: 176, endPoint y: 292, distance: 26.2
click at [176, 0] on html "7 / Página de inicio - 26 de agosto, 19:49:40 Borrador Preview guardar Publicar…" at bounding box center [571, 0] width 1142 height 0
click at [0, 0] on div "fuente 0 0 24 0 0 0 0 0" at bounding box center [0, 0] width 0 height 0
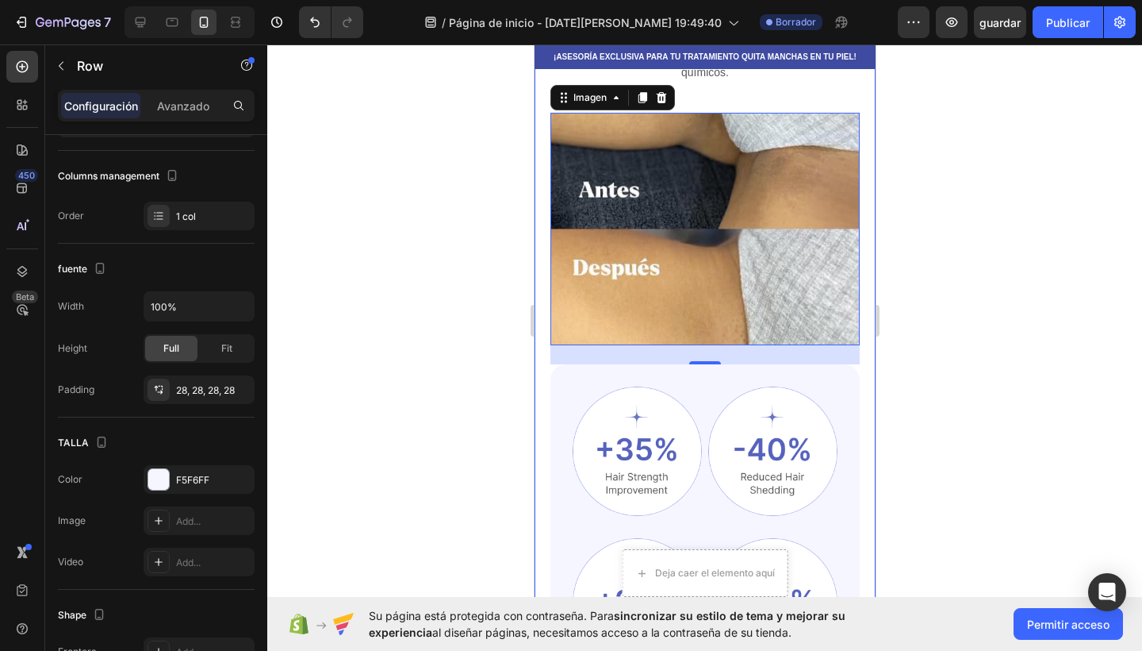
click at [562, 378] on div "Imagen Imagen Fila Imagen Imagen Fila Beneficios clínicamente probados para un …" at bounding box center [704, 555] width 309 height 382
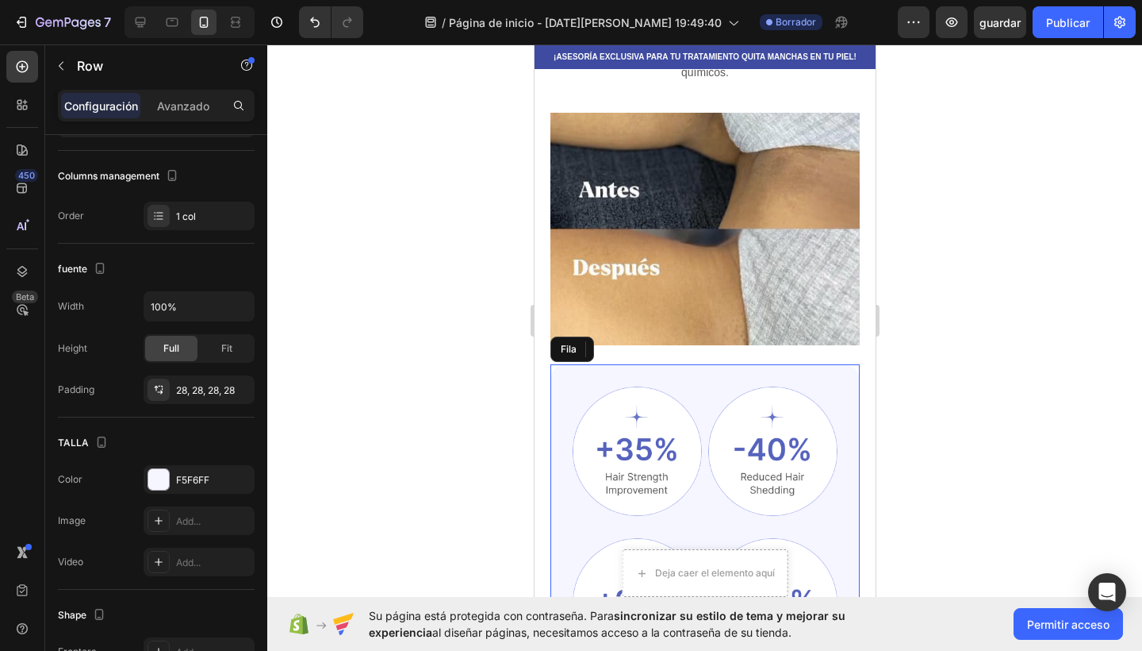
scroll to position [0, 0]
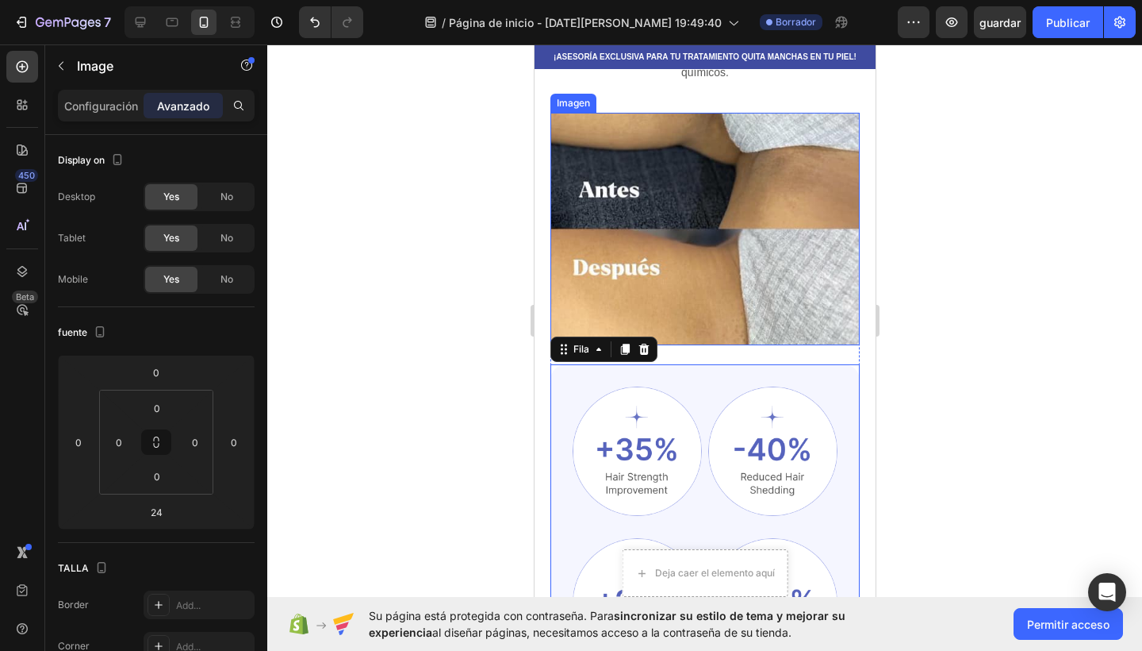
click at [680, 222] on img at bounding box center [704, 229] width 309 height 232
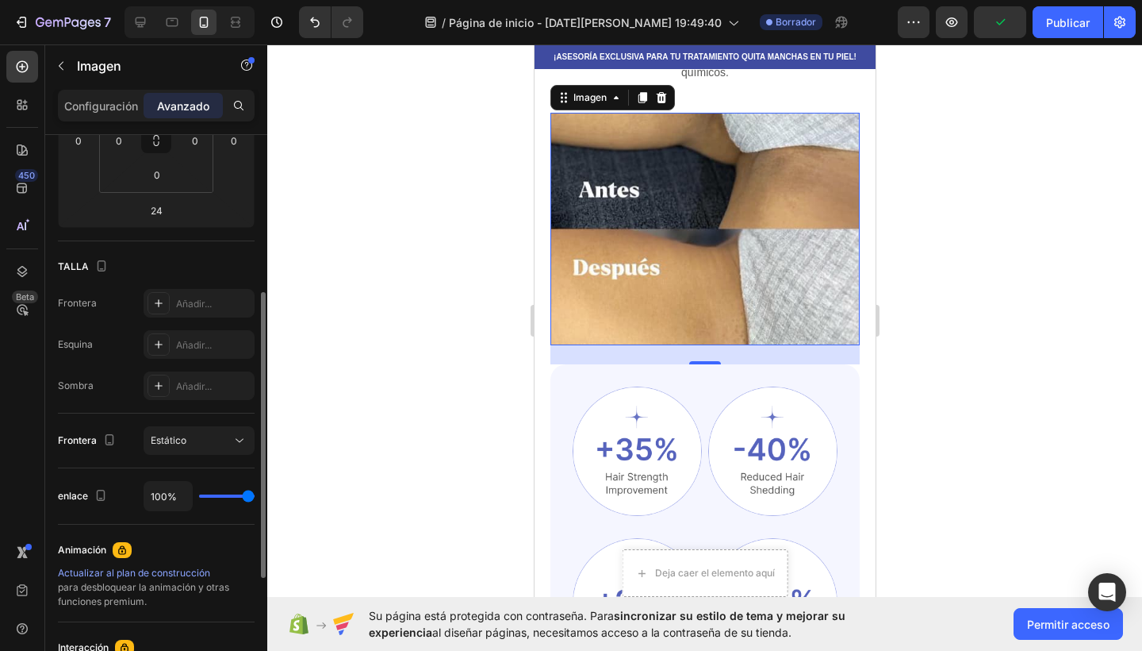
scroll to position [350, 0]
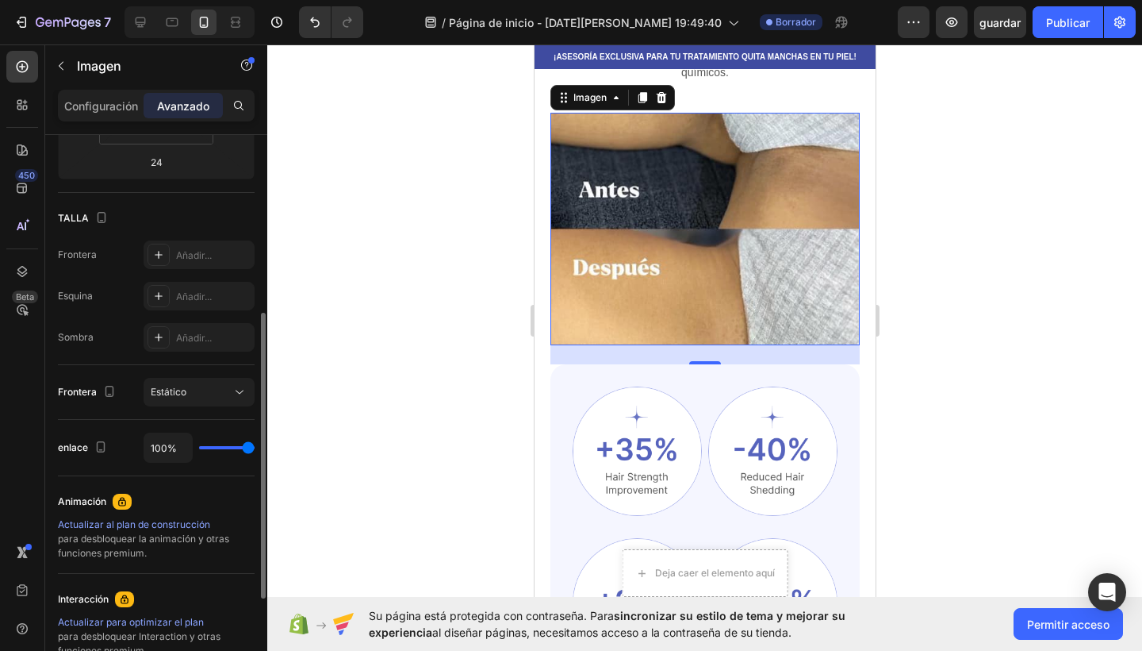
type input "97%"
type input "97"
type input "96%"
type input "96"
type input "94%"
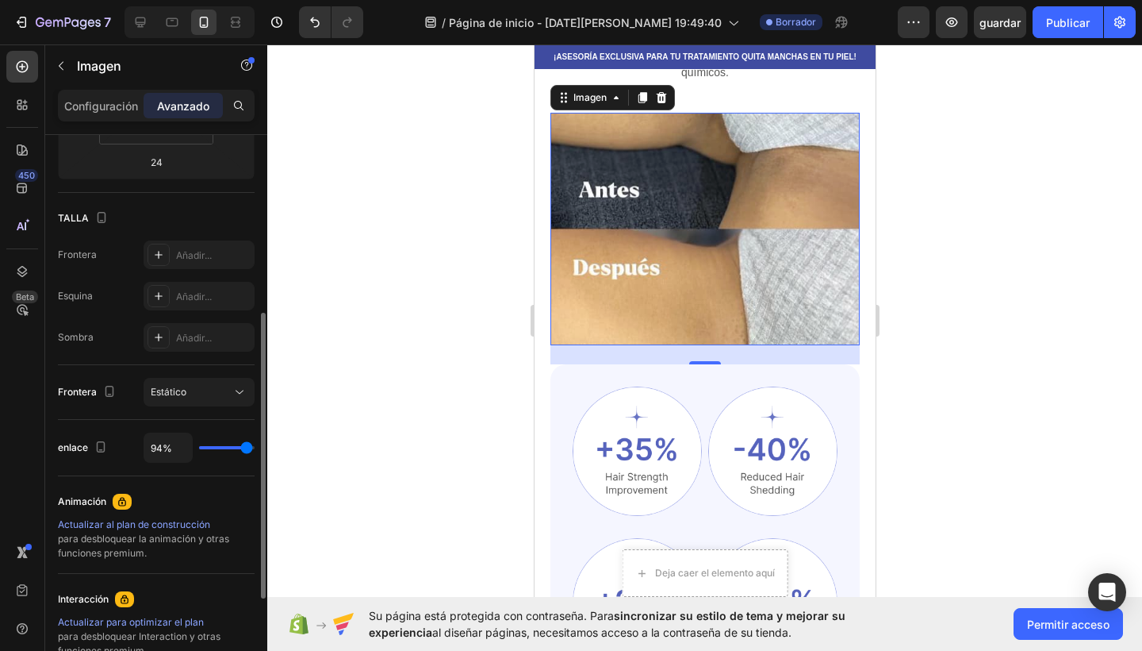
type input "94"
type input "92%"
type input "92"
type input "89%"
type input "89"
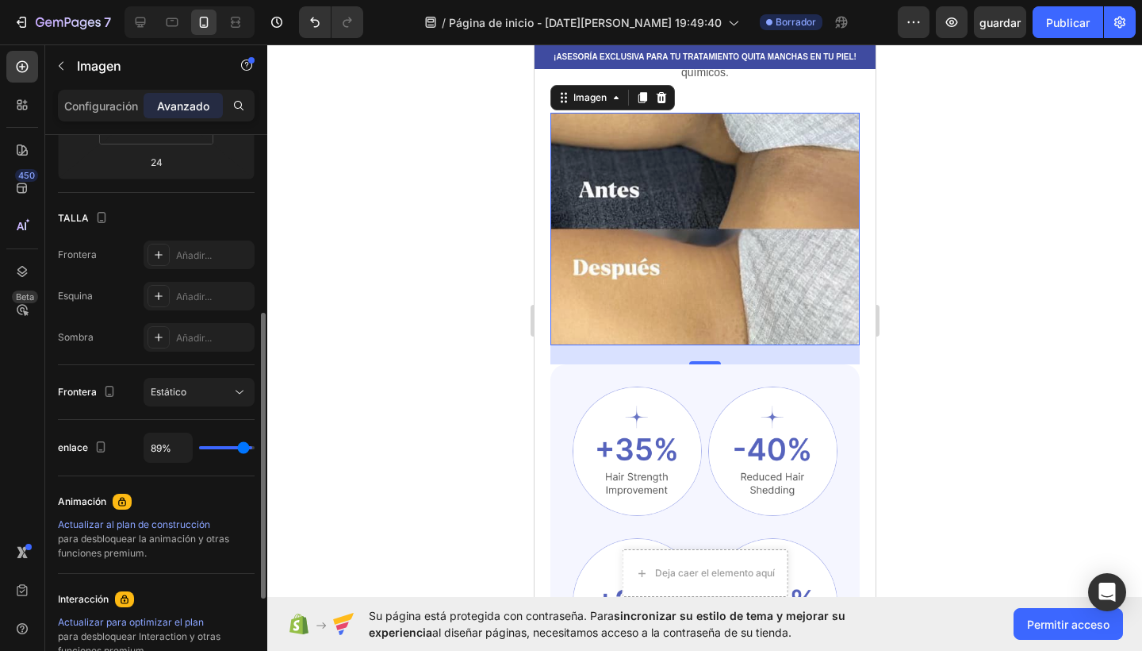
type input "87%"
type input "87"
type input "82%"
type input "82"
type input "78%"
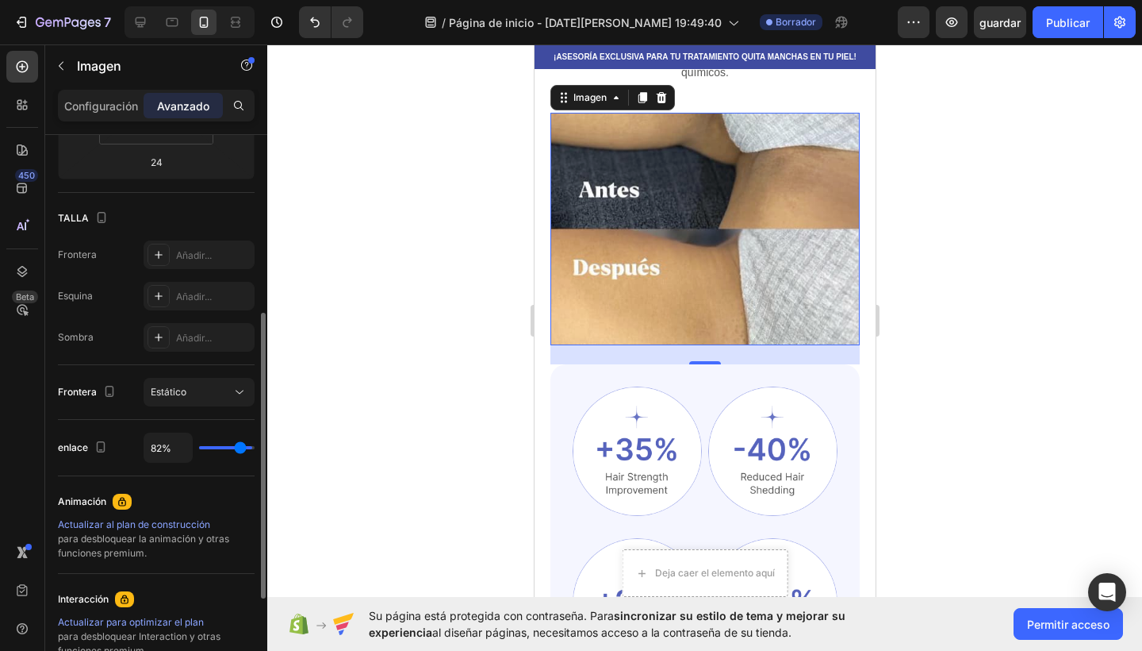
type input "78"
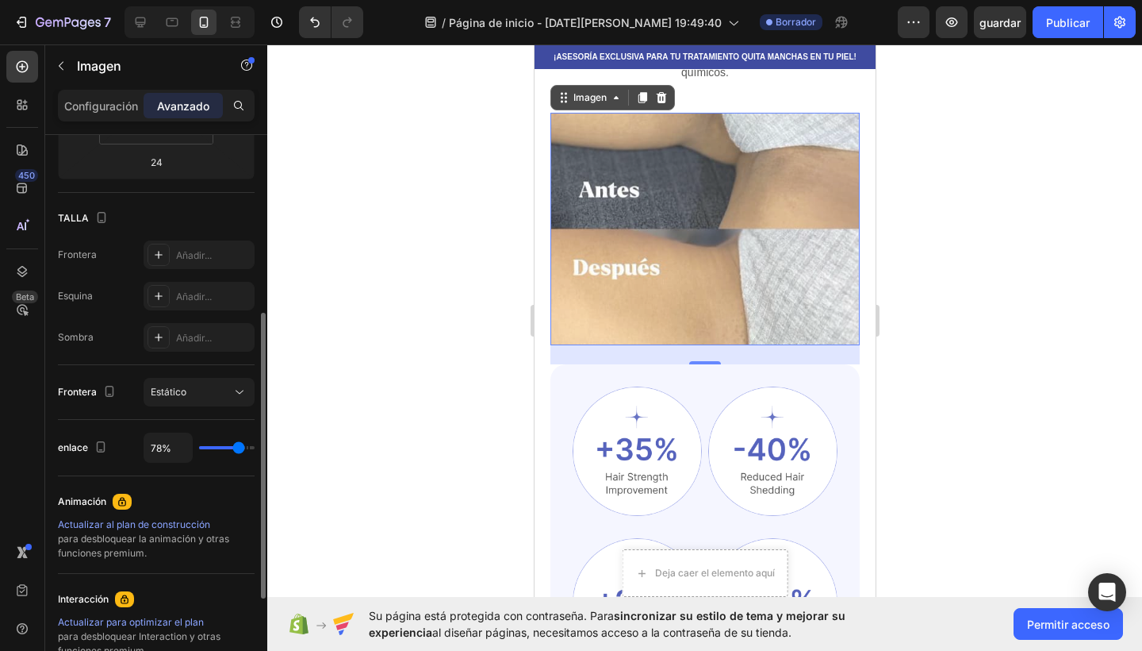
type input "80%"
type input "80"
type input "85%"
type input "85"
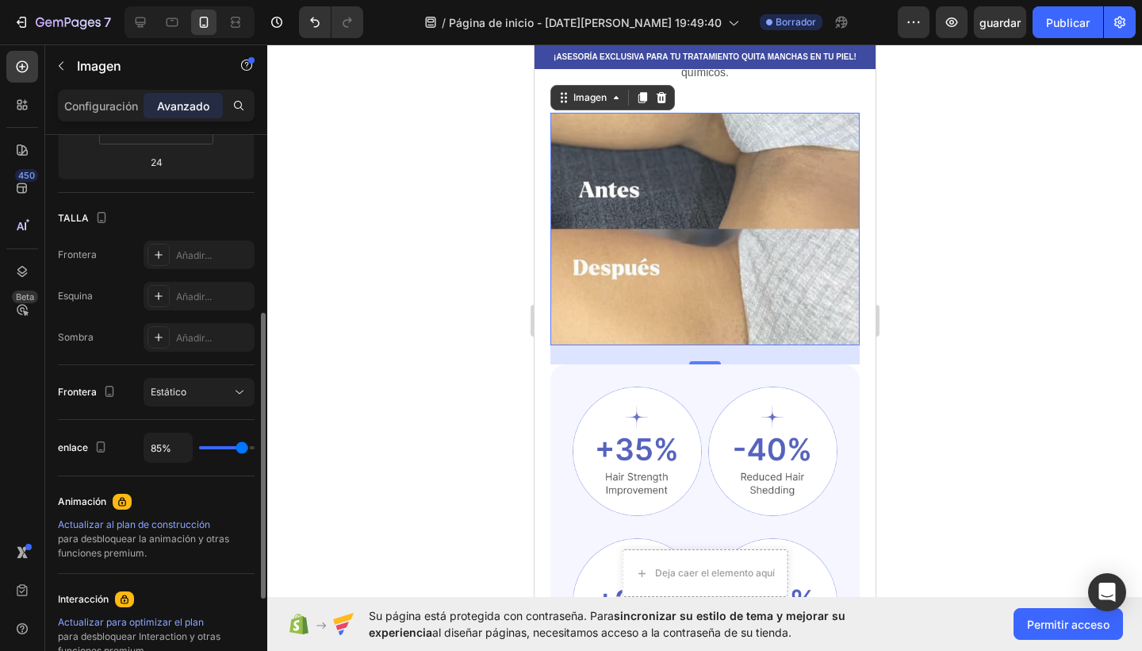
type input "89%"
type input "89"
type input "90%"
type input "90"
type input "94%"
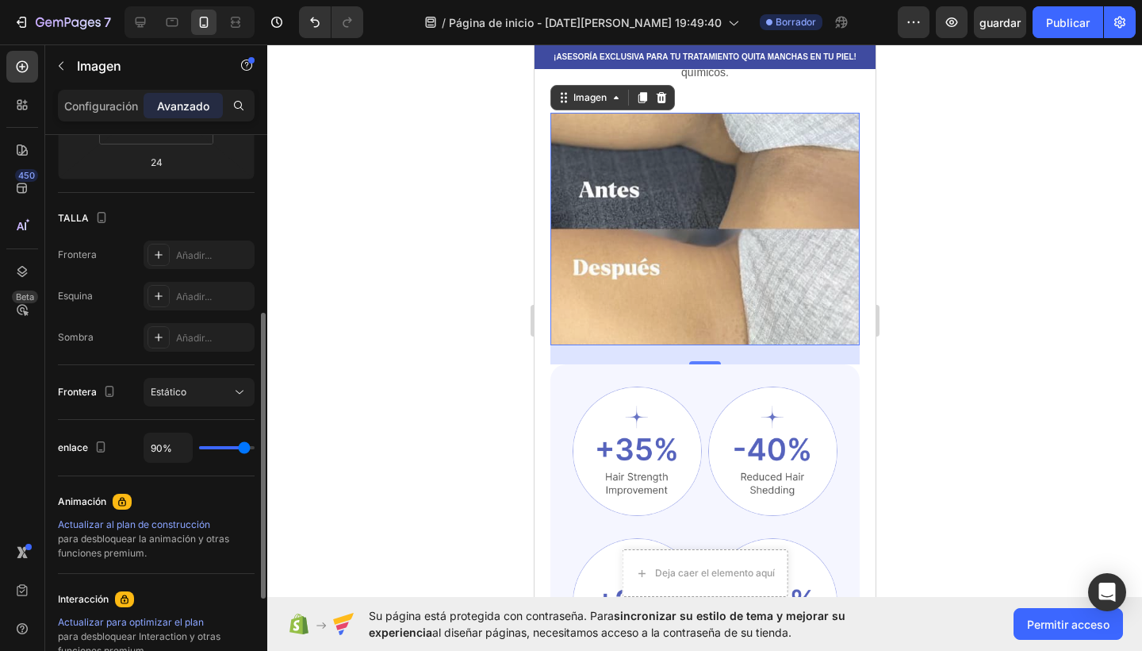
type input "94"
type input "99%"
type input "99"
type input "100%"
type input "100"
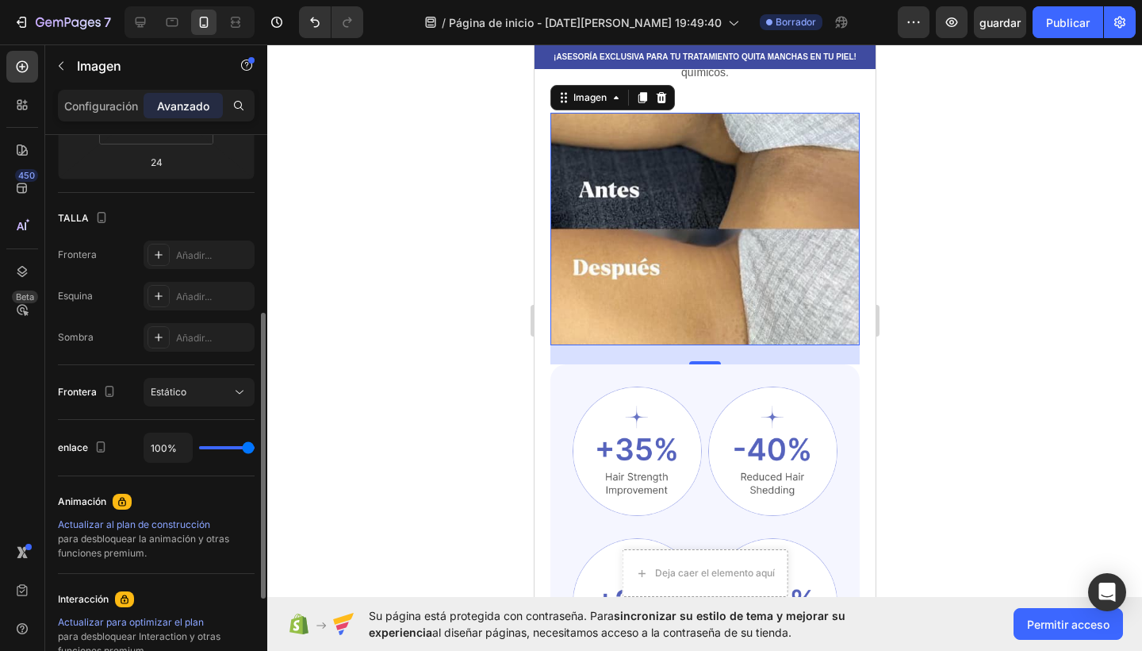
click at [251, 447] on input "range" at bounding box center [227, 447] width 56 height 3
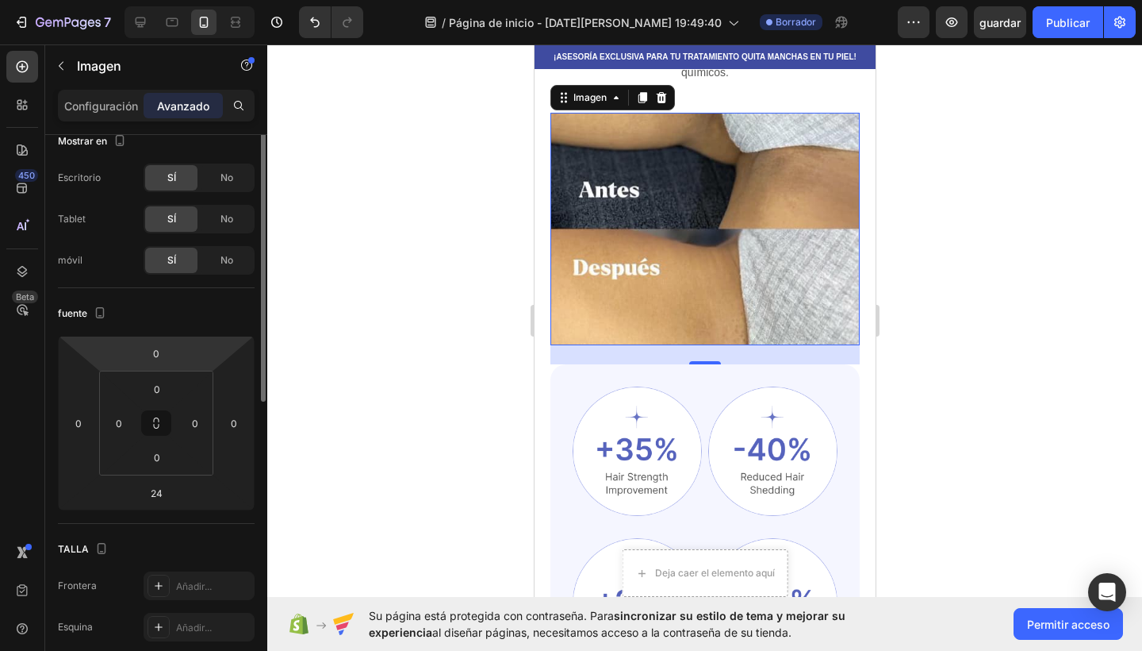
scroll to position [0, 0]
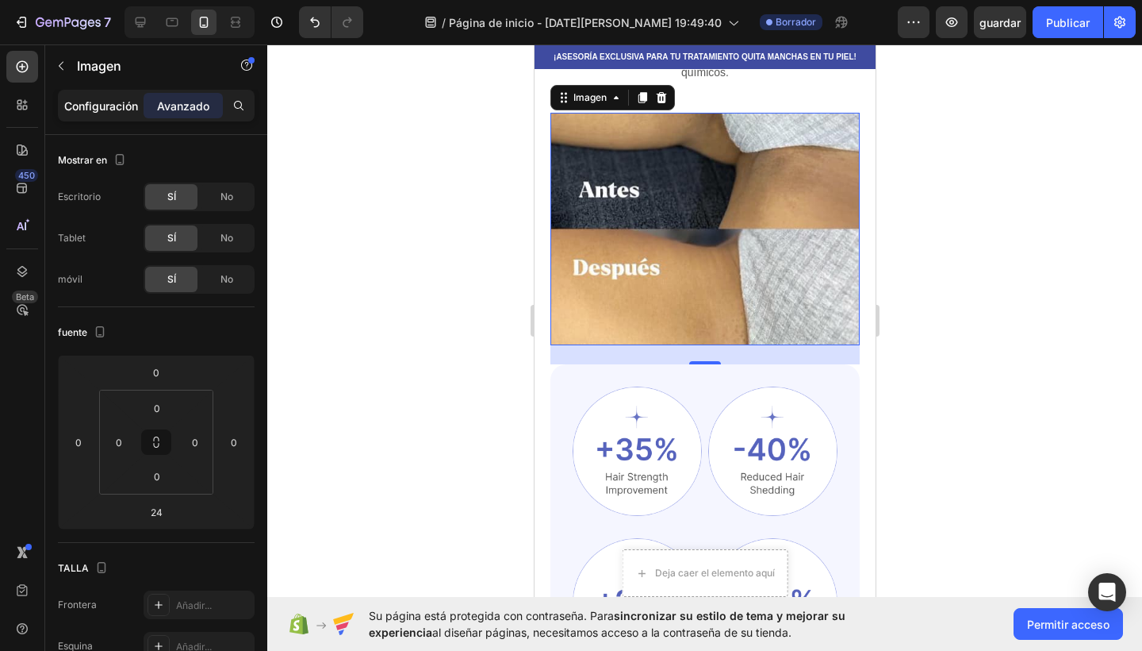
click at [121, 111] on p "Configuración" at bounding box center [101, 106] width 74 height 17
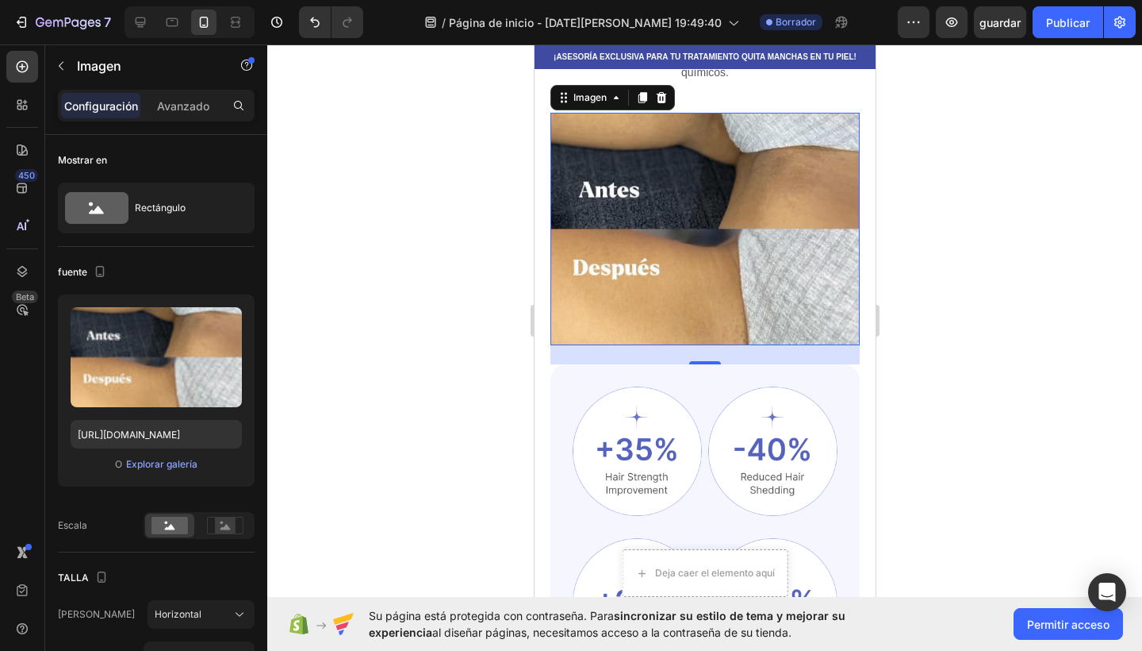
click at [375, 246] on div at bounding box center [704, 347] width 875 height 606
click at [391, 256] on div at bounding box center [704, 347] width 875 height 606
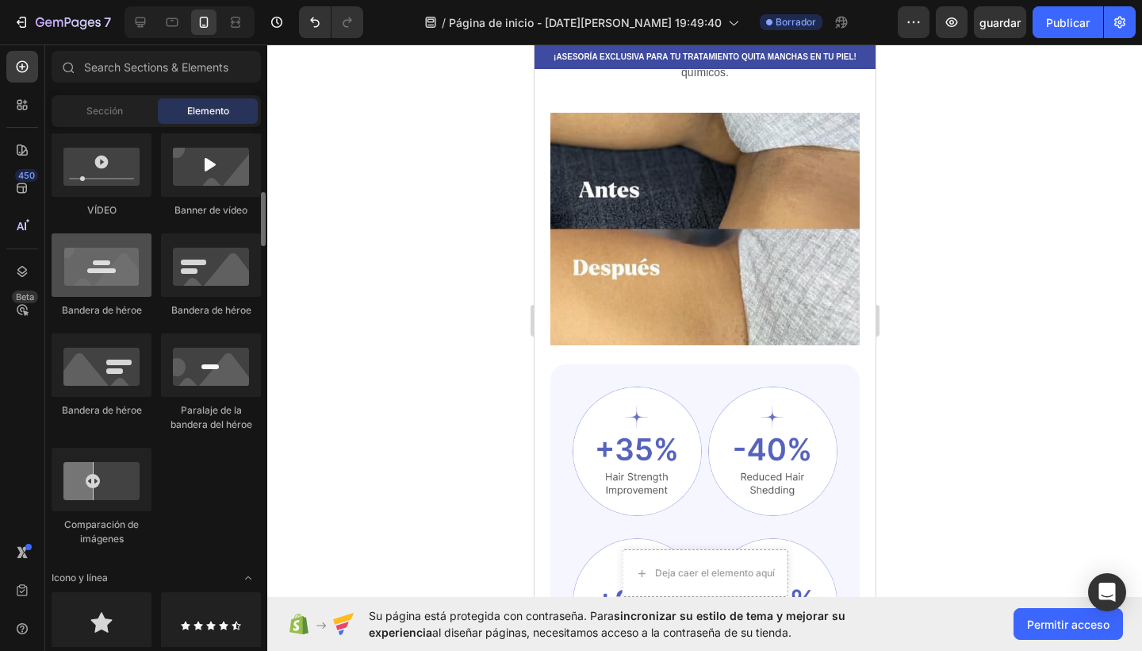
scroll to position [621, 0]
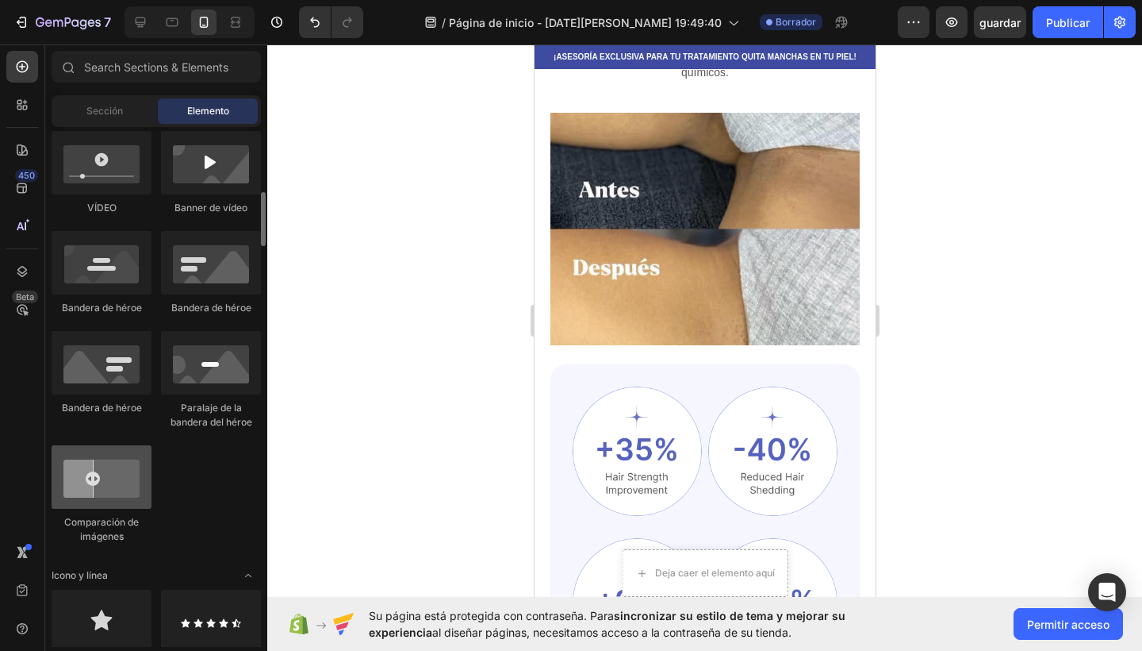
click at [123, 491] on div at bounding box center [102, 476] width 100 height 63
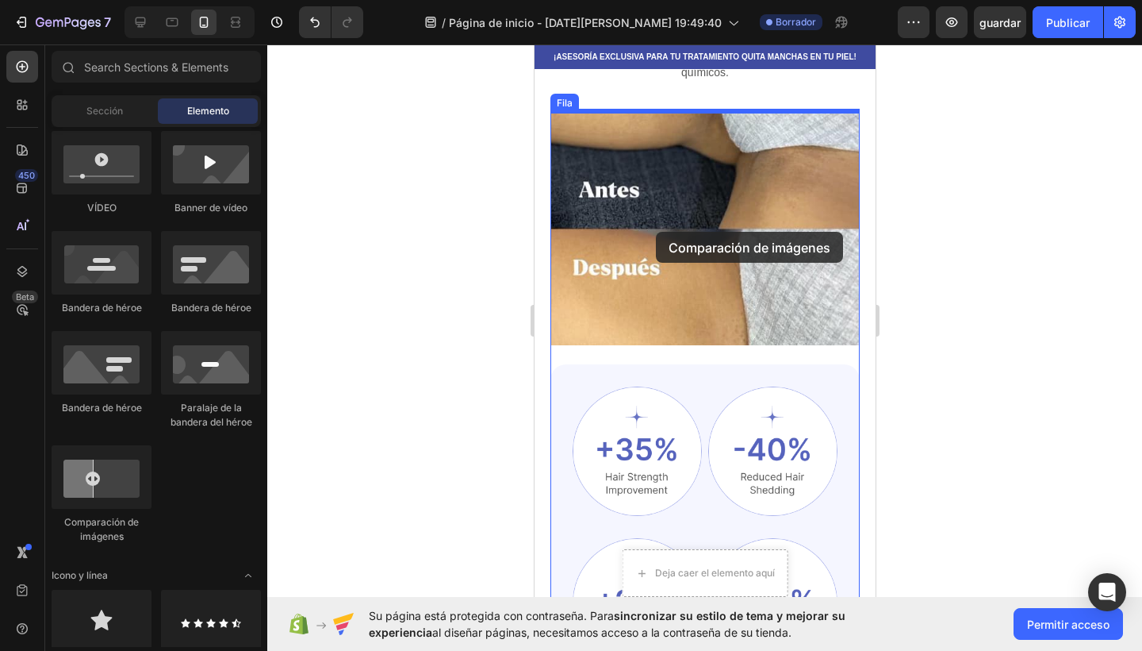
drag, startPoint x: 671, startPoint y: 543, endPoint x: 655, endPoint y: 232, distance: 311.4
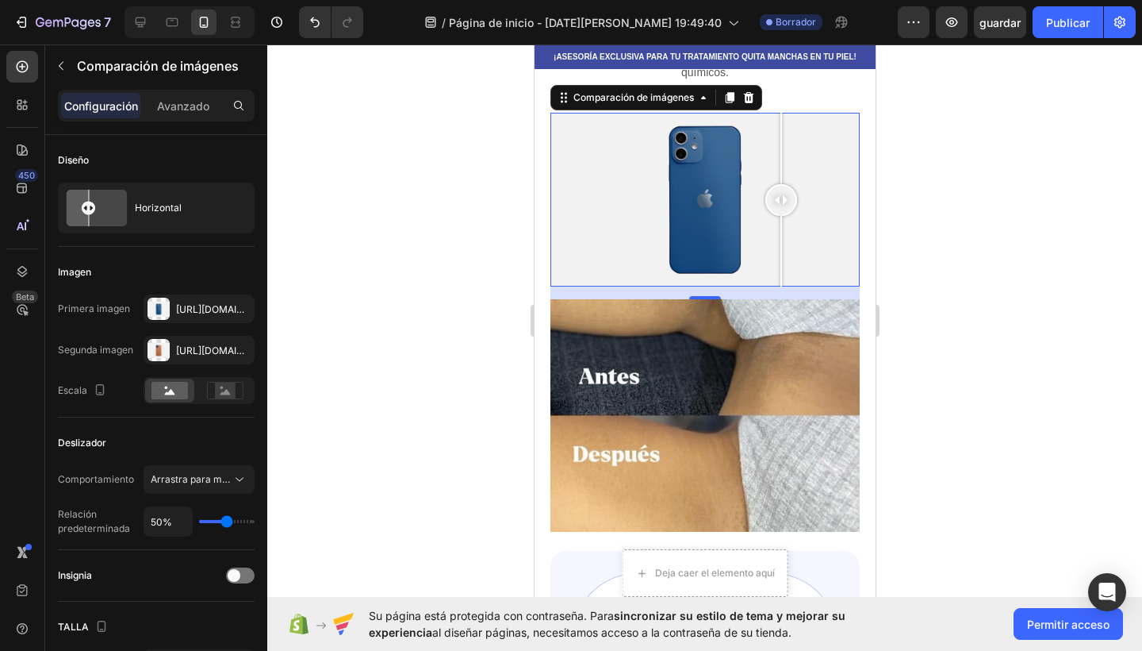
click at [781, 218] on div at bounding box center [704, 200] width 309 height 174
click at [632, 200] on div at bounding box center [704, 200] width 309 height 174
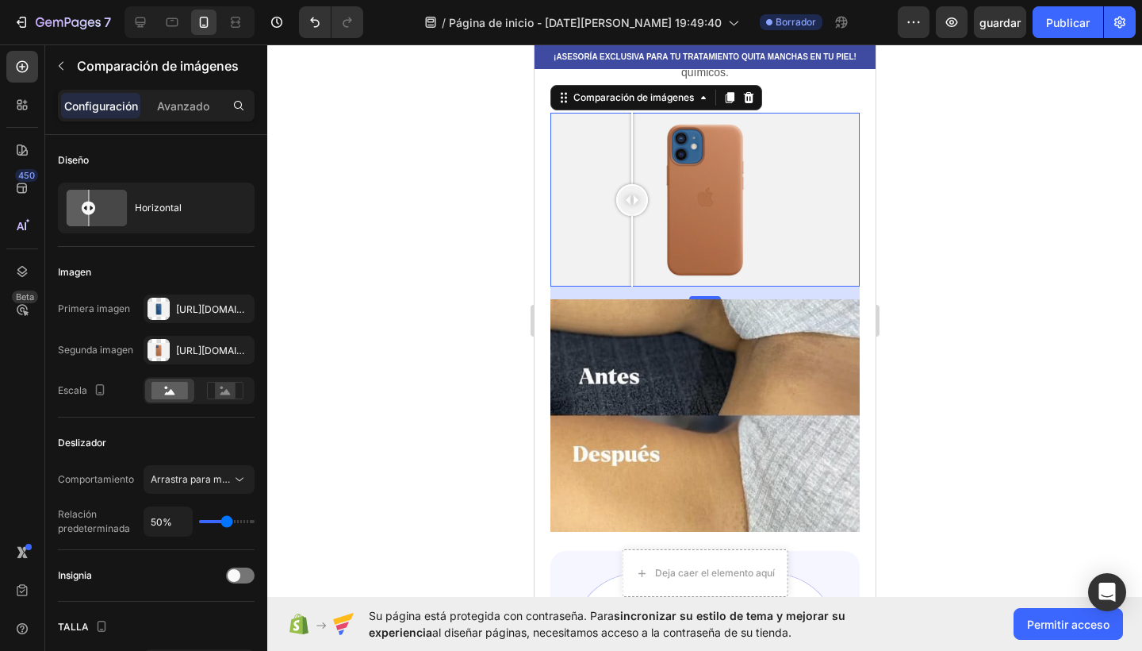
click at [723, 206] on div at bounding box center [704, 200] width 309 height 174
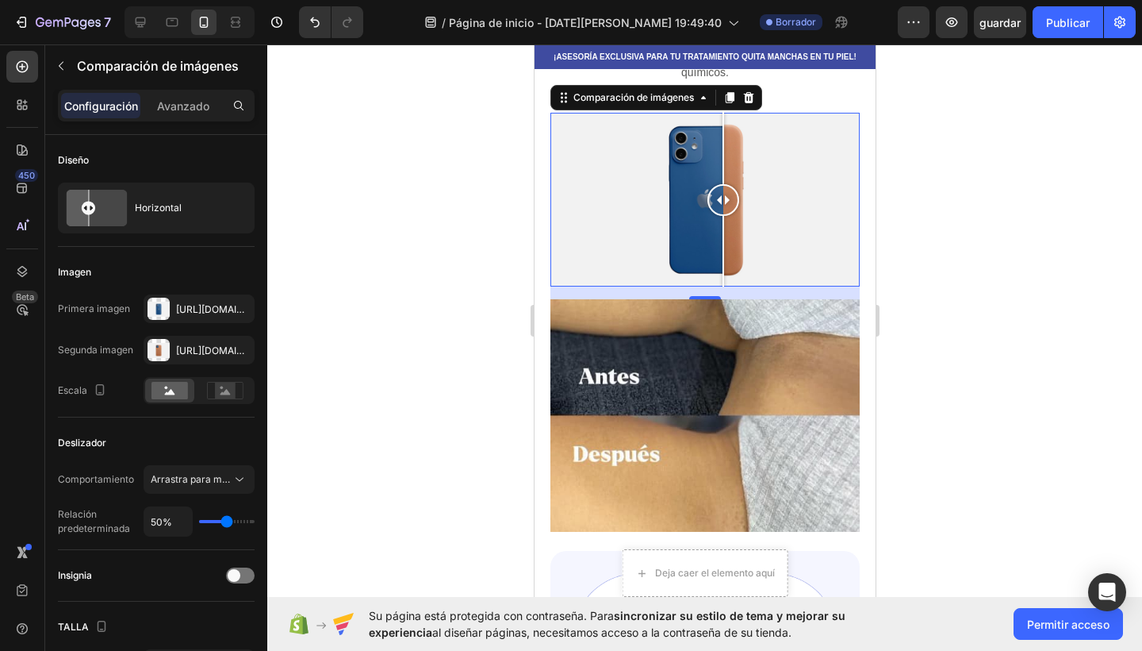
click at [609, 209] on div at bounding box center [704, 200] width 309 height 174
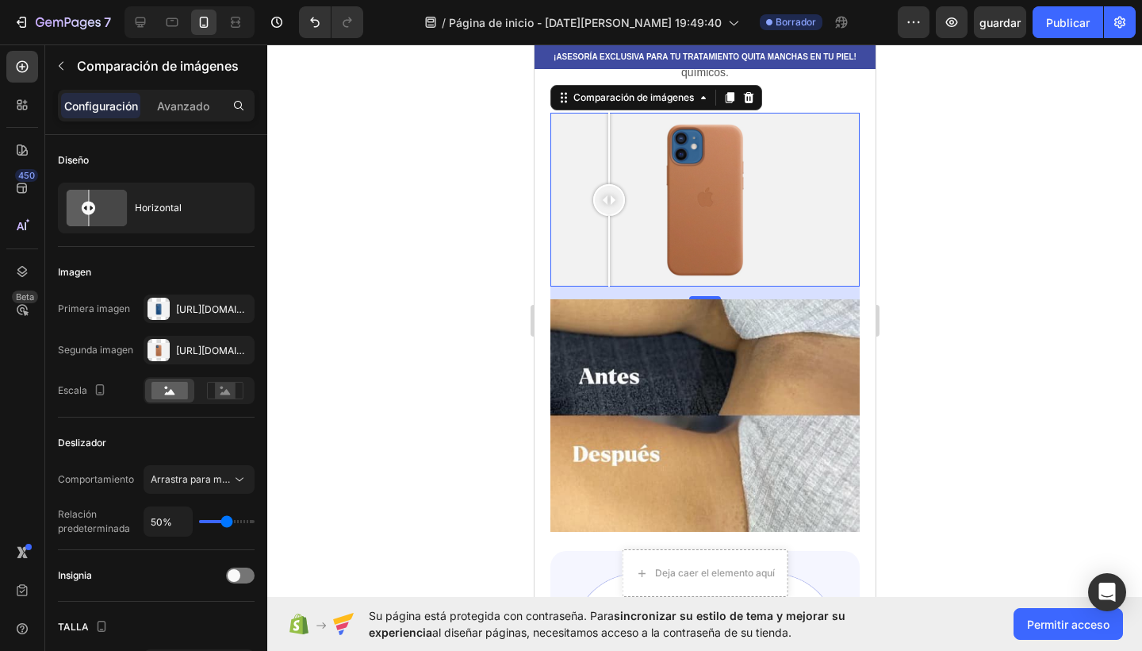
click at [726, 217] on div at bounding box center [704, 200] width 309 height 174
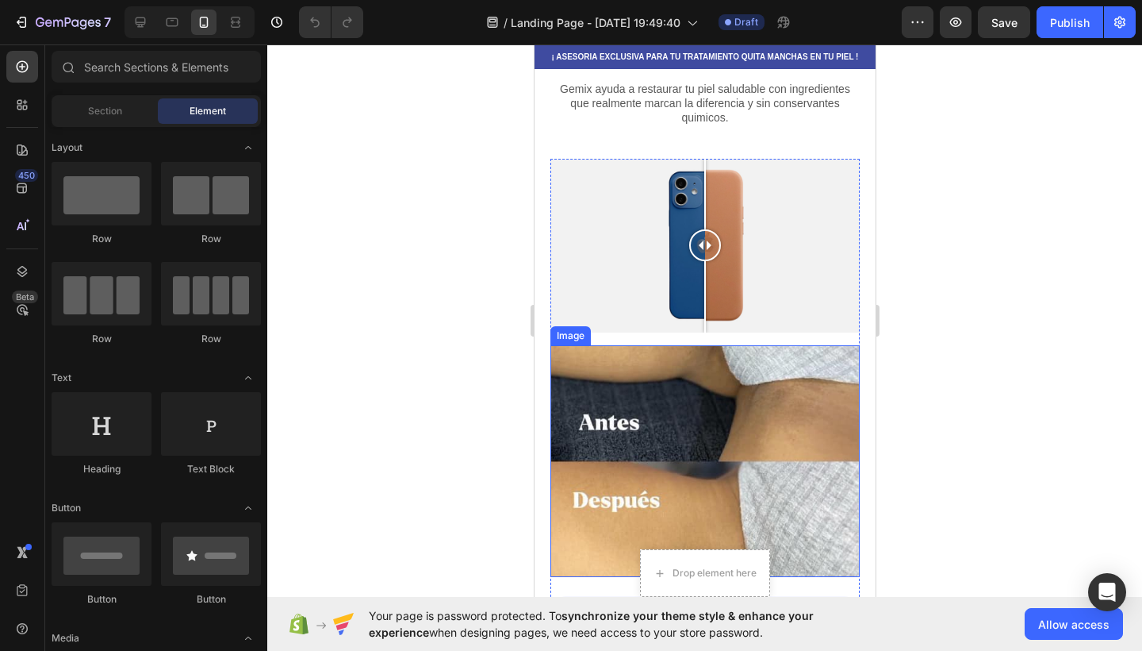
scroll to position [364, 0]
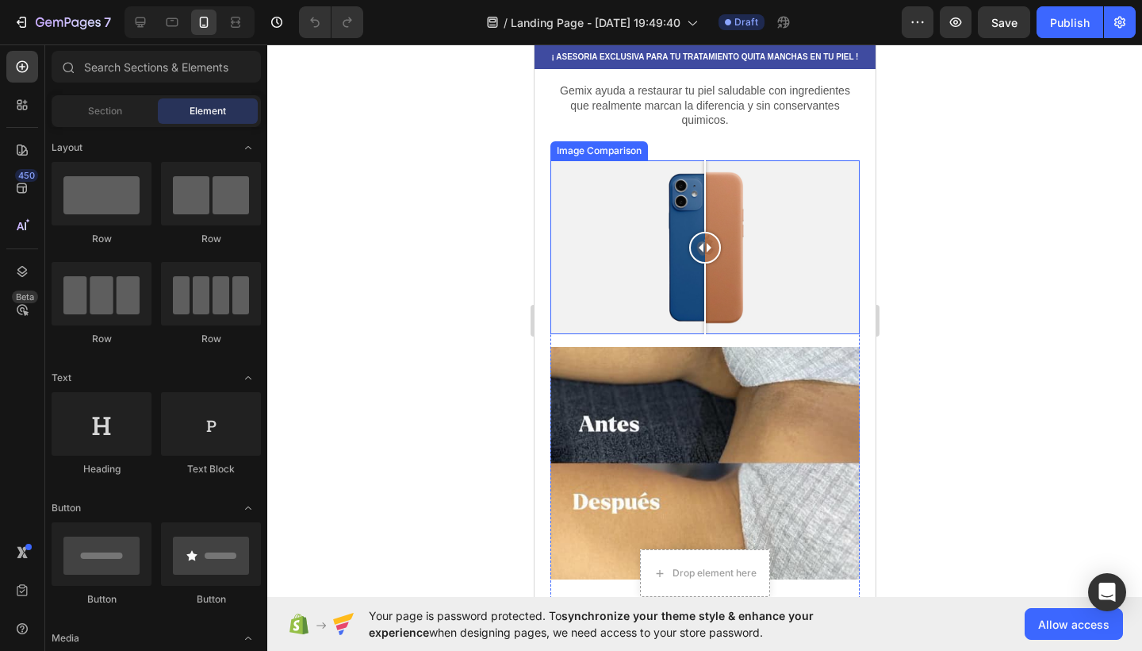
click at [627, 245] on div at bounding box center [704, 247] width 309 height 174
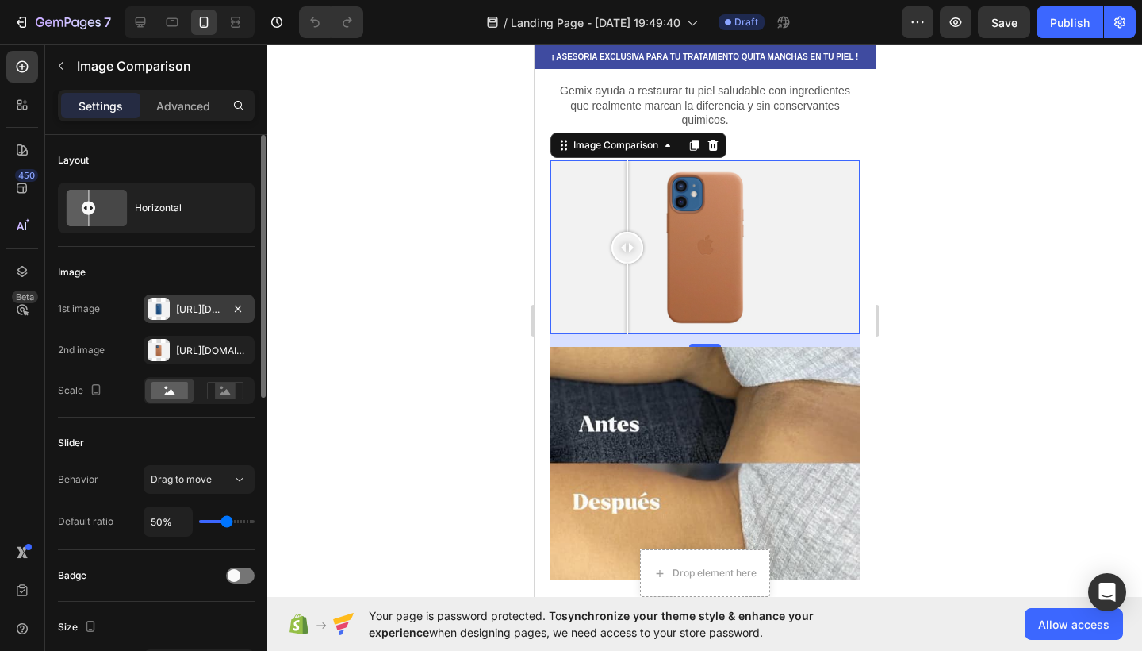
click at [170, 313] on div "[URL][DOMAIN_NAME]" at bounding box center [199, 308] width 111 height 29
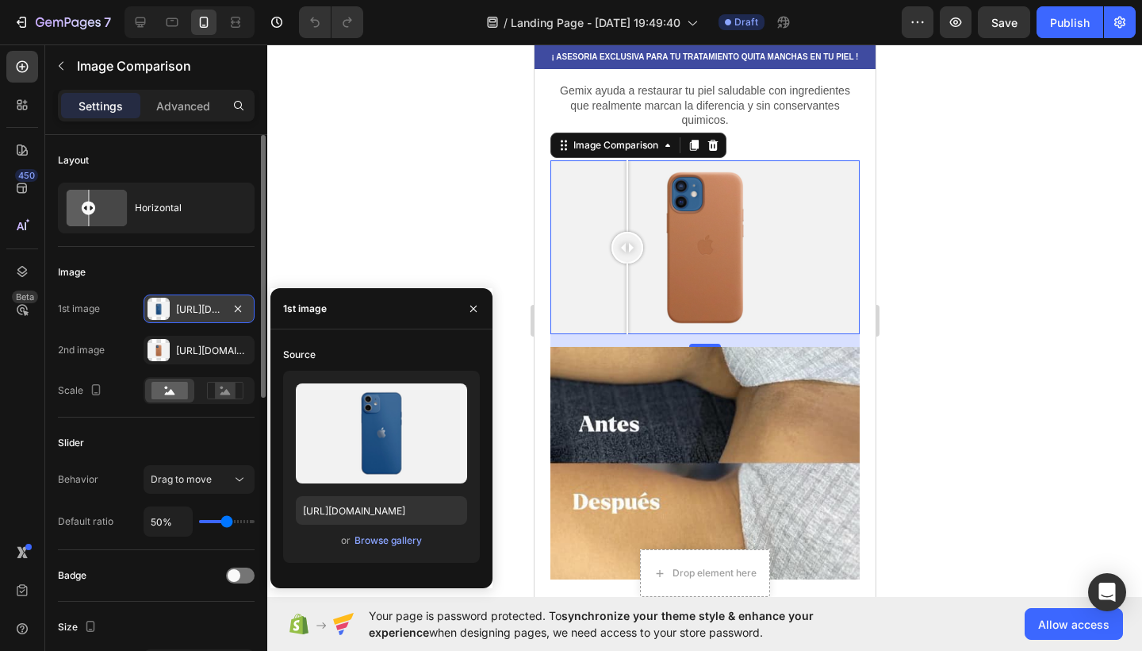
click at [204, 309] on div "[URL][DOMAIN_NAME]" at bounding box center [199, 309] width 46 height 14
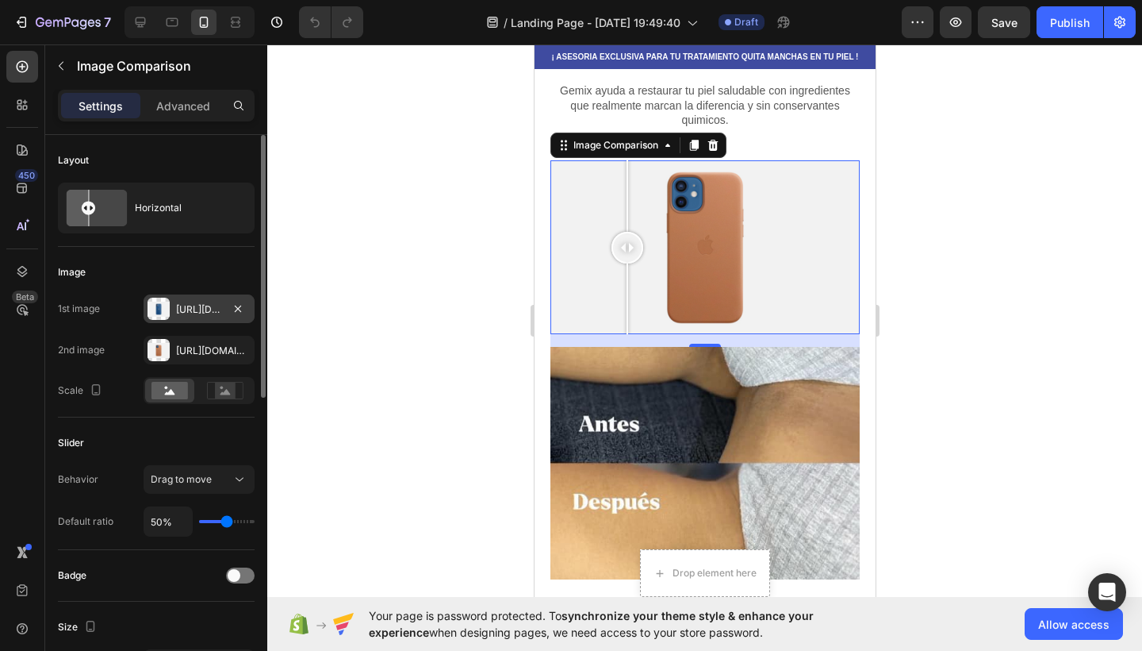
click at [222, 310] on div "[URL][DOMAIN_NAME]" at bounding box center [199, 308] width 111 height 29
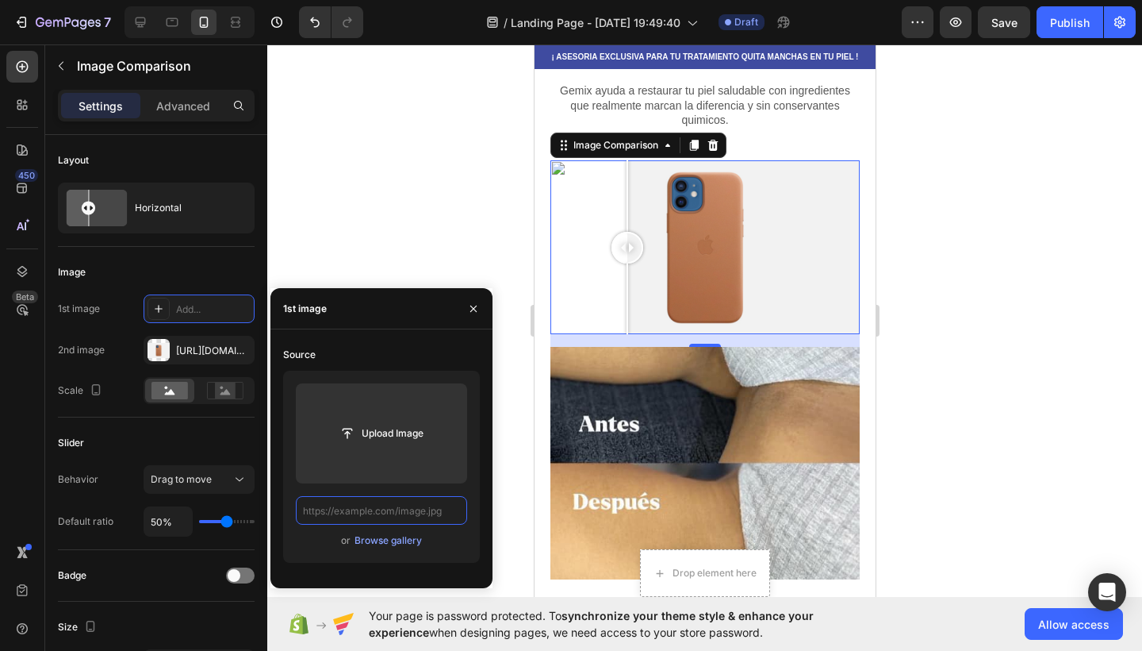
paste input "[URL][DOMAIN_NAME][DOMAIN_NAME][PERSON_NAME]"
type input "[URL][DOMAIN_NAME][DOMAIN_NAME][PERSON_NAME]"
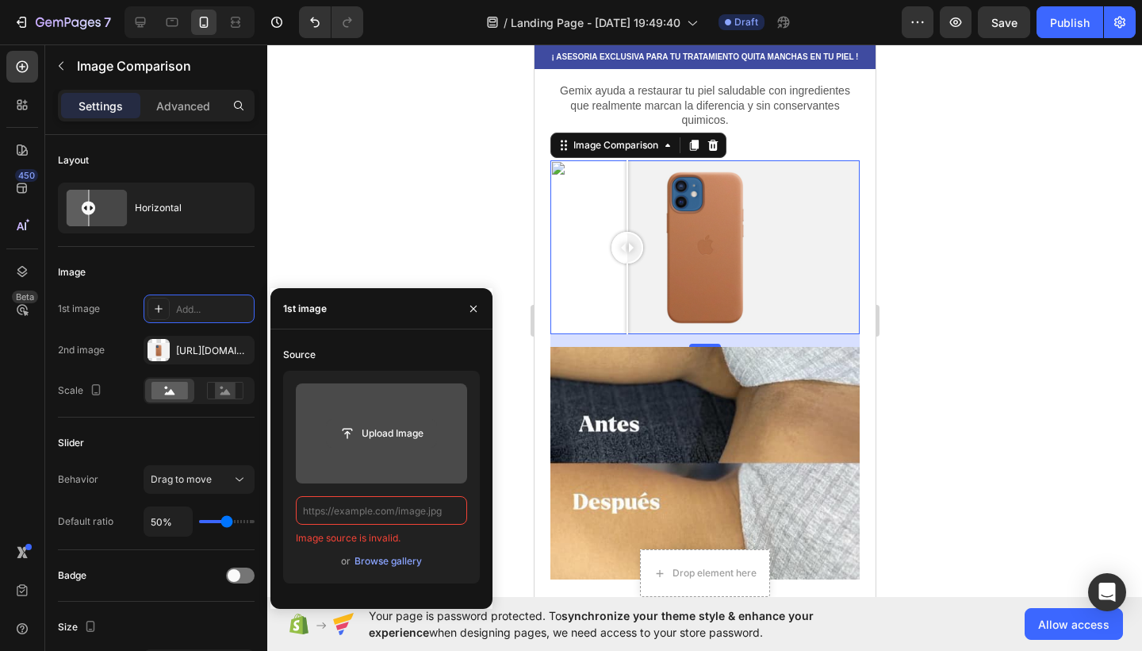
click at [389, 426] on input "file" at bounding box center [381, 433] width 109 height 27
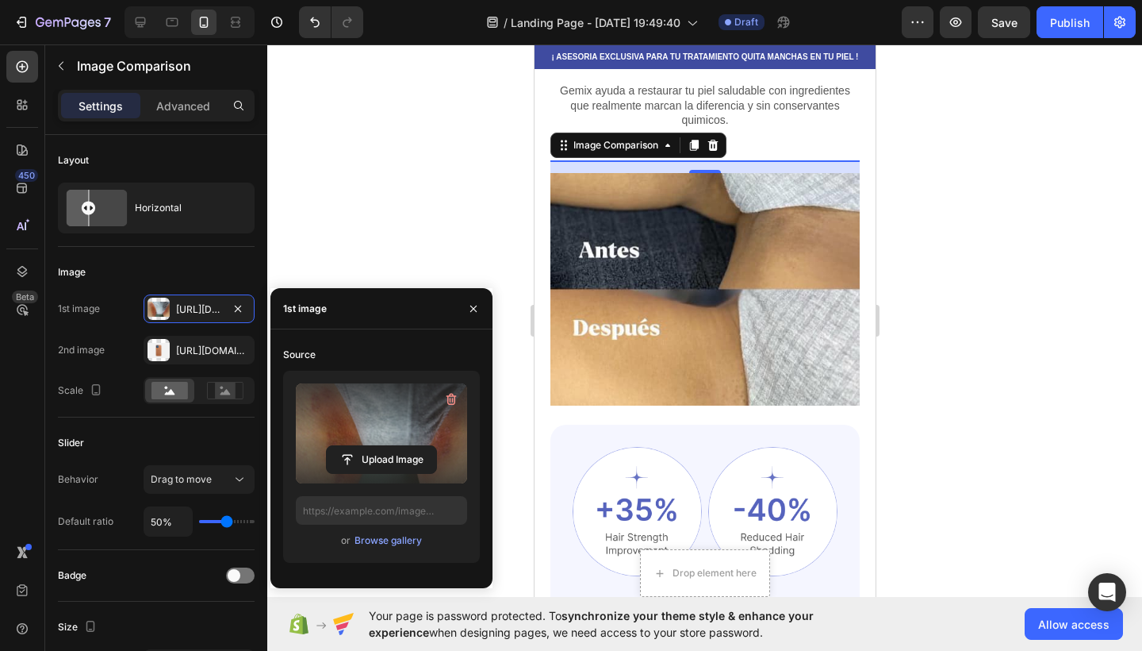
type input "[URL][DOMAIN_NAME]"
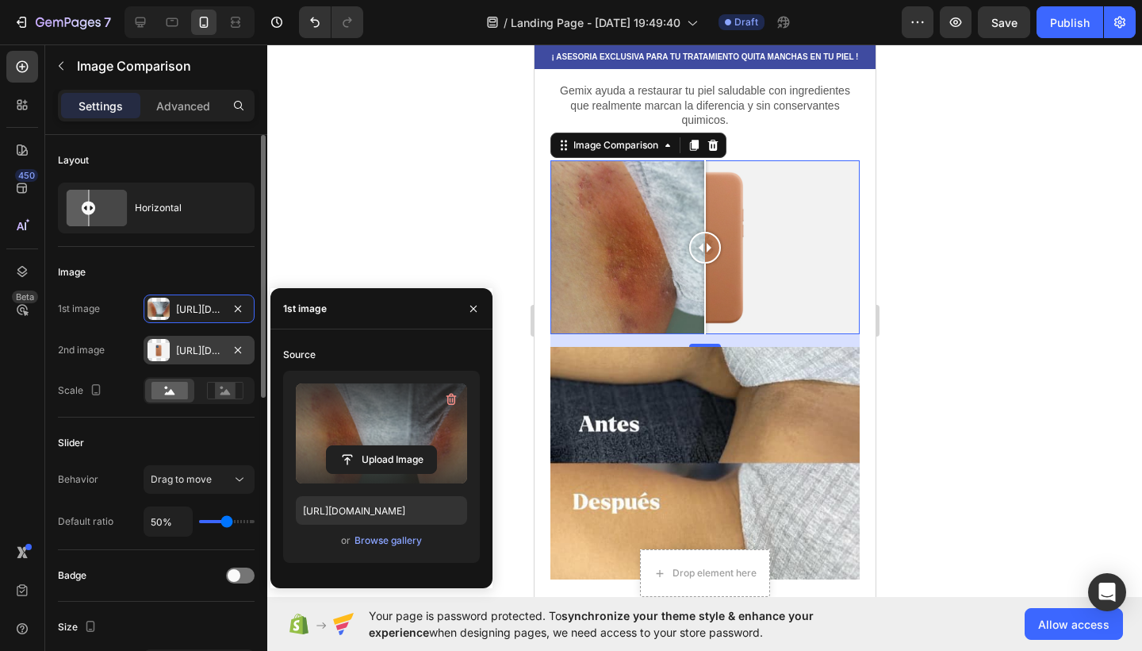
click at [176, 347] on div "[URL][DOMAIN_NAME]" at bounding box center [199, 351] width 46 height 14
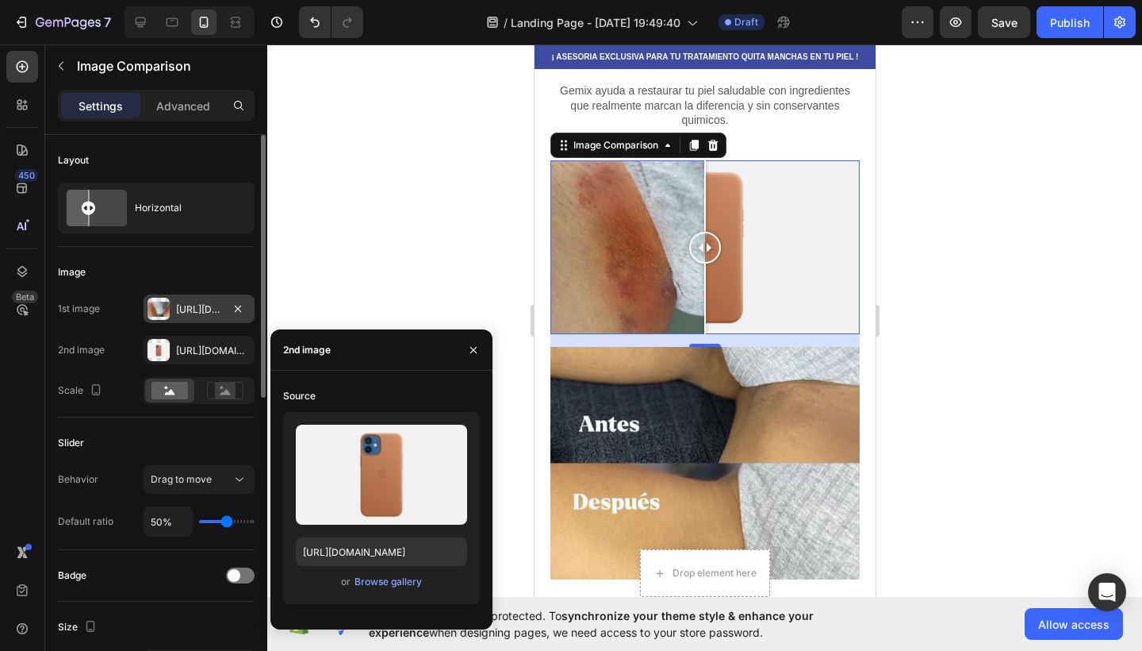
click at [163, 309] on div at bounding box center [159, 309] width 22 height 22
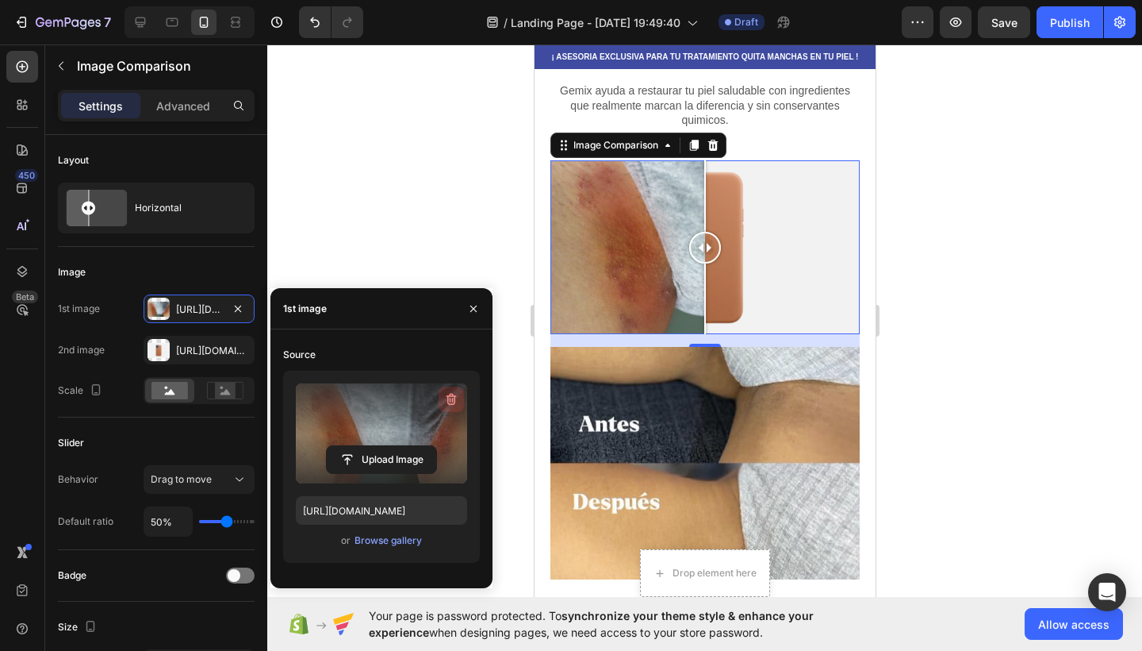
click at [454, 400] on icon "button" at bounding box center [451, 399] width 16 height 16
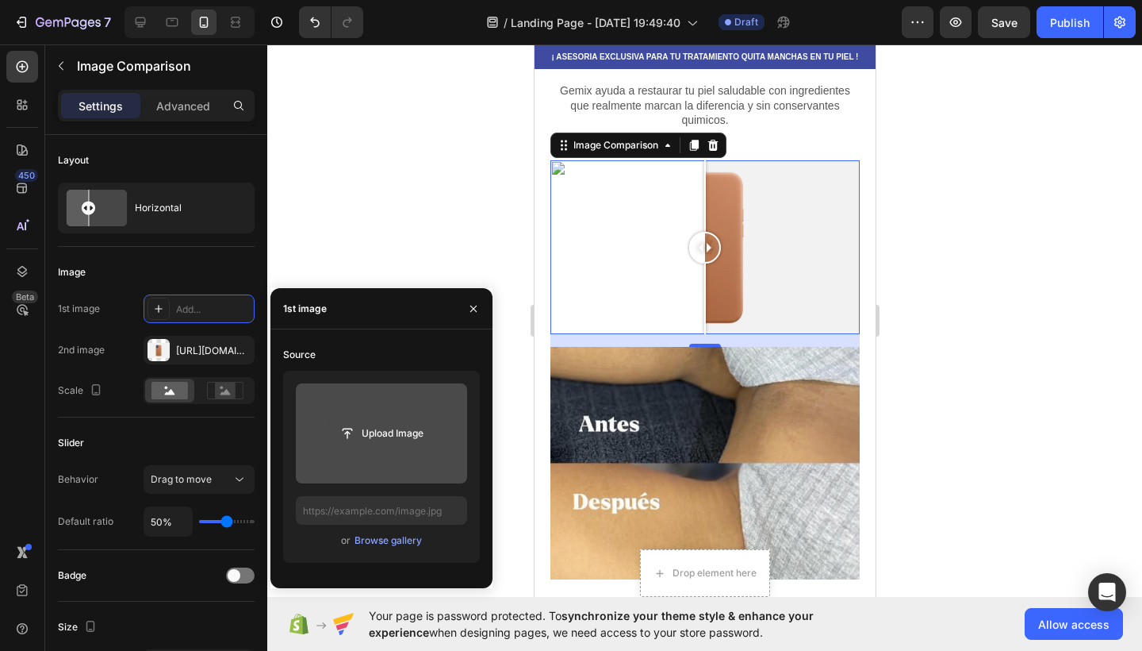
click at [394, 433] on input "file" at bounding box center [381, 433] width 109 height 27
click at [410, 417] on input "file" at bounding box center [381, 433] width 171 height 100
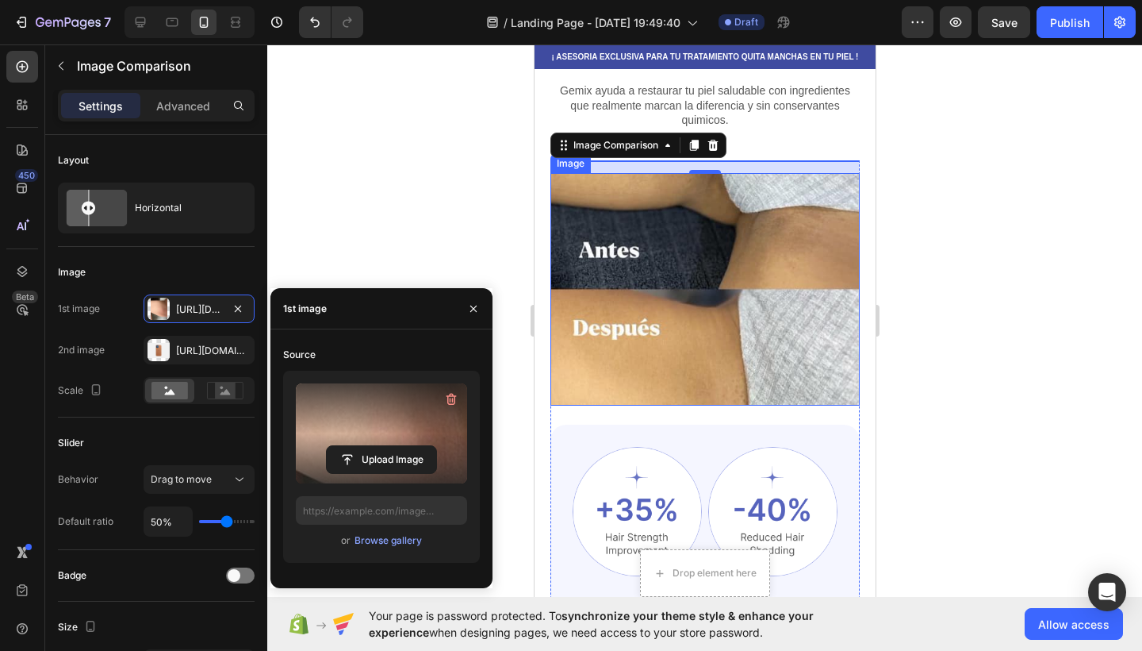
type input "[URL][DOMAIN_NAME]"
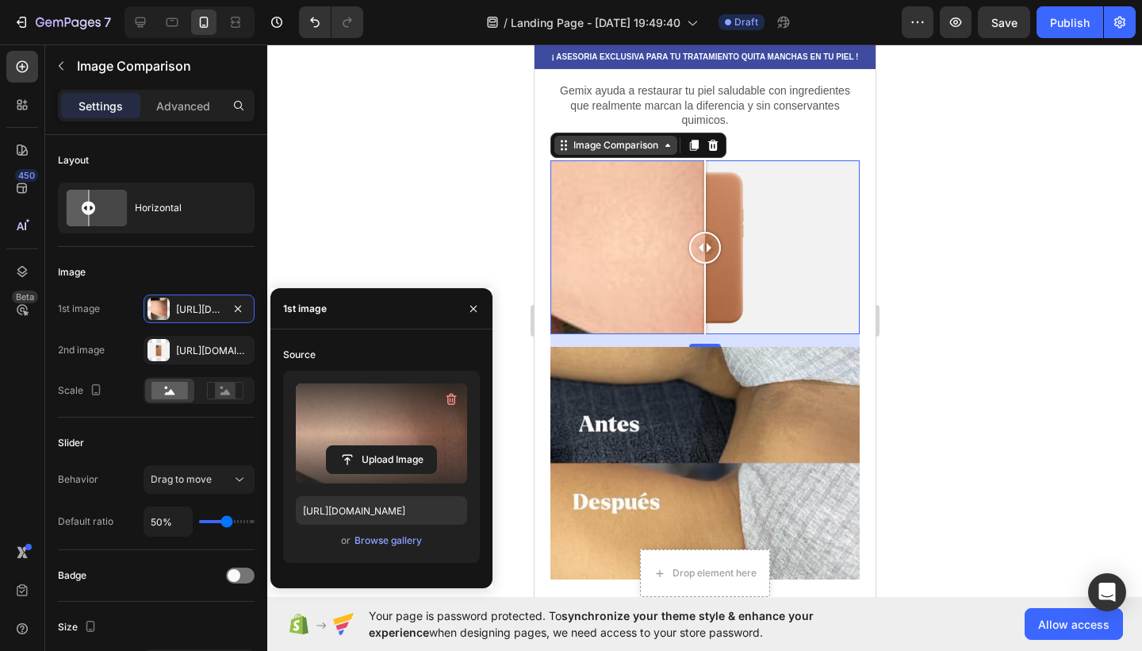
click at [660, 150] on div "Image Comparison" at bounding box center [615, 145] width 91 height 14
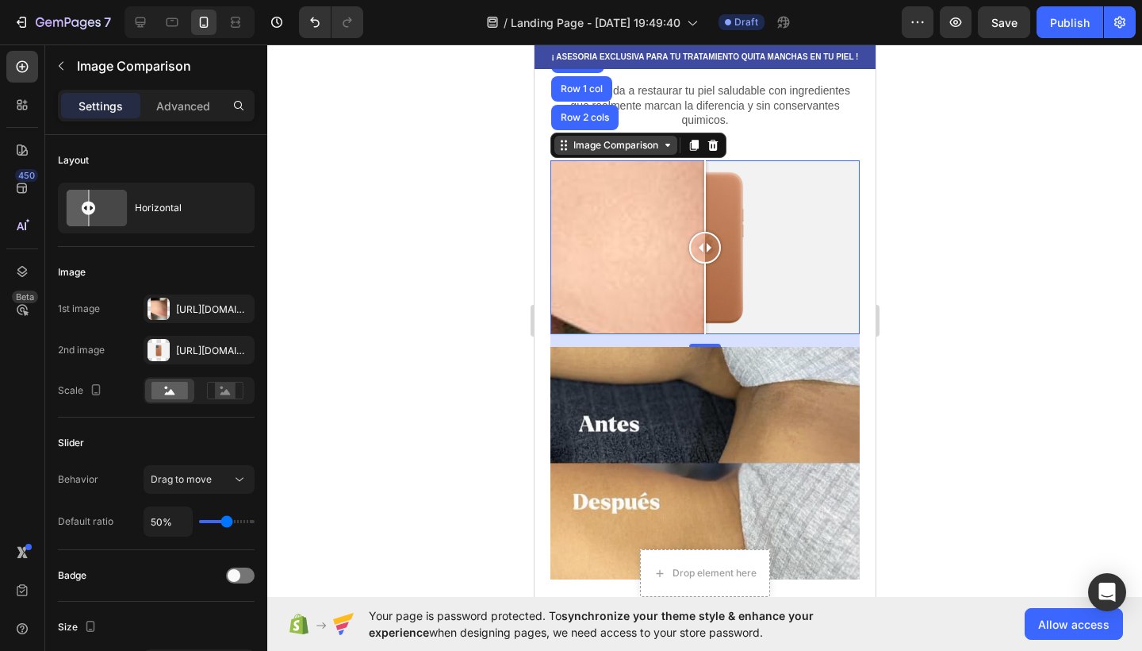
click at [677, 151] on div "Image Comparison" at bounding box center [615, 145] width 123 height 19
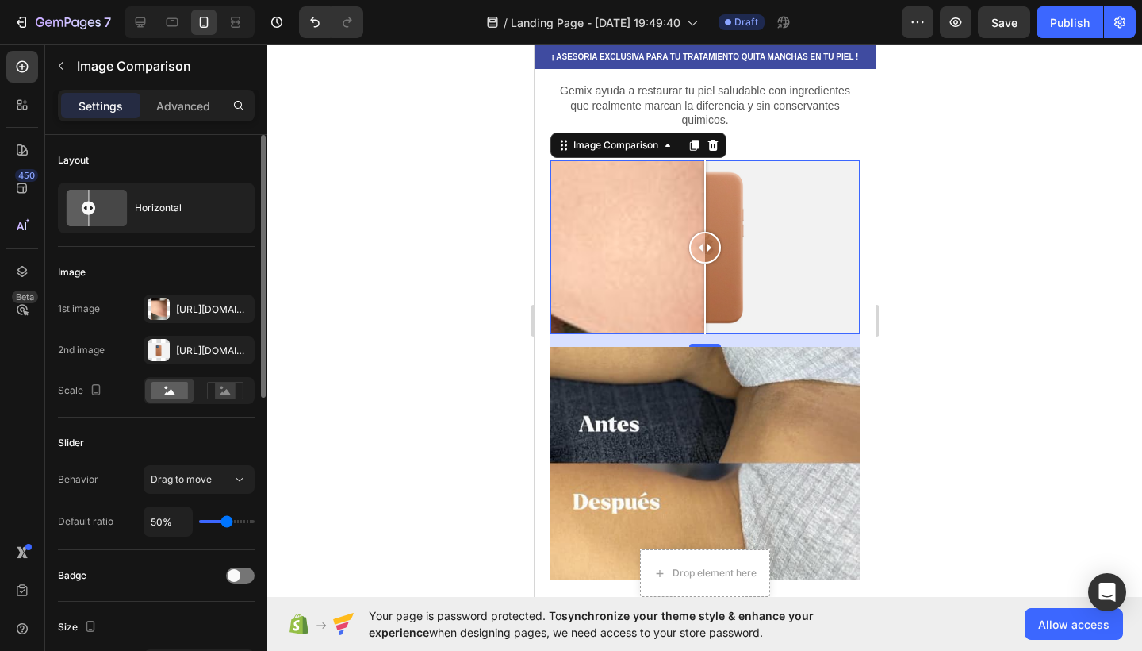
click at [225, 523] on input "range" at bounding box center [227, 521] width 56 height 3
click at [214, 527] on div "50%" at bounding box center [199, 521] width 111 height 30
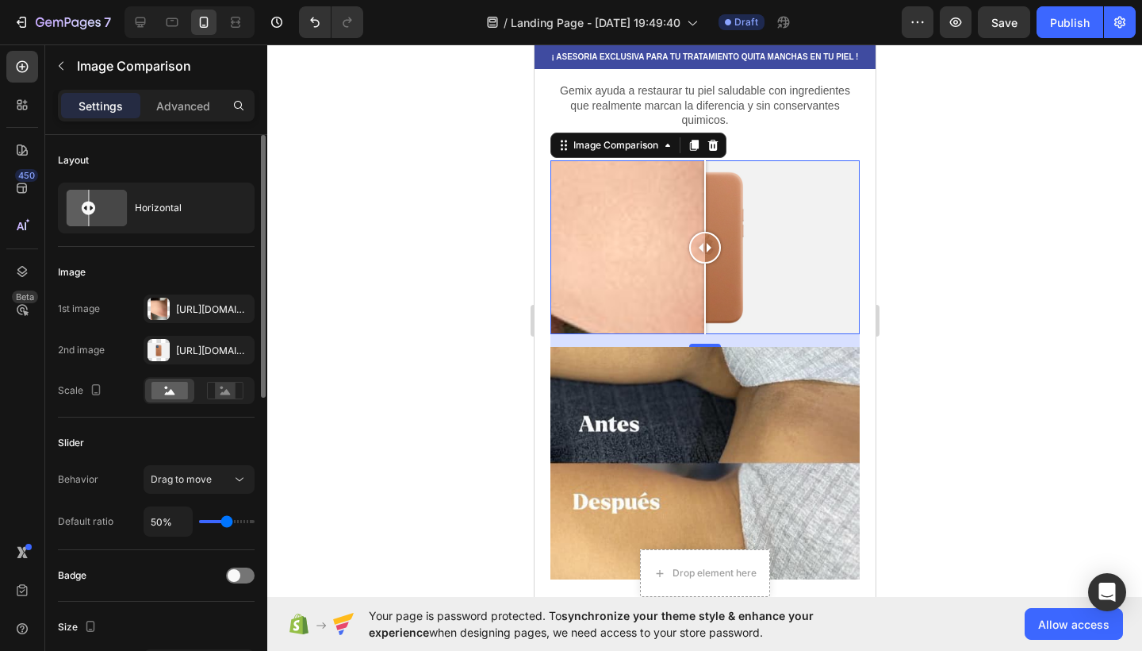
type input "56%"
type input "56"
type input "49%"
type input "49"
type input "45%"
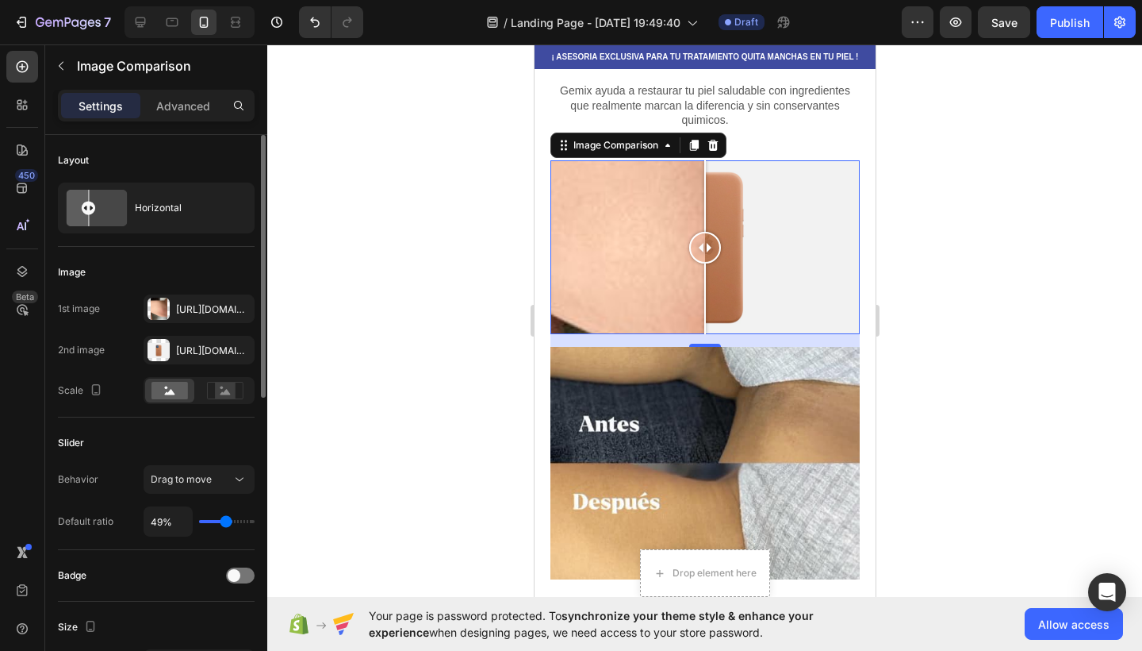
type input "45"
type input "40%"
type input "40"
type input "28%"
type input "28"
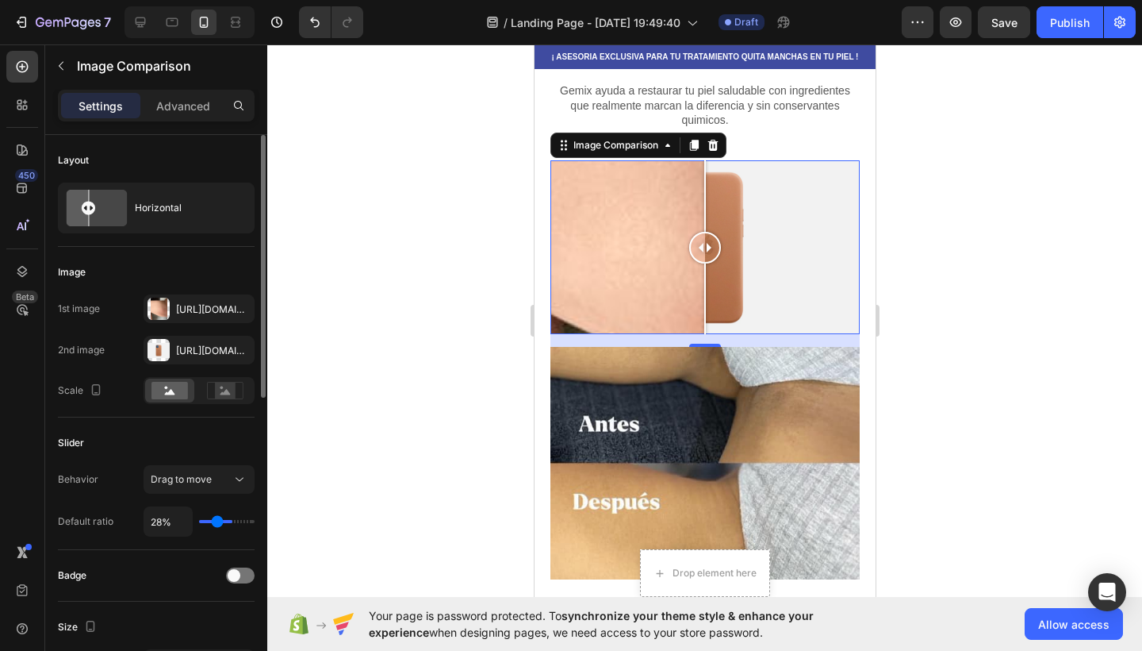
type input "23%"
type input "23"
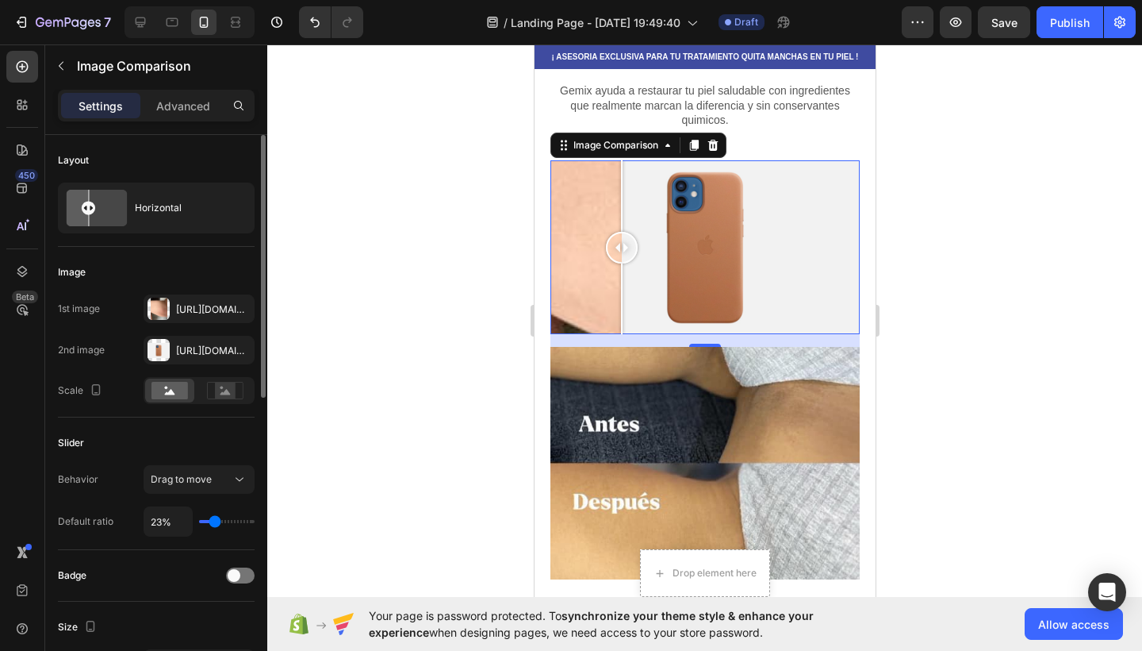
type input "21%"
type input "21"
type input "19%"
type input "19"
type input "17%"
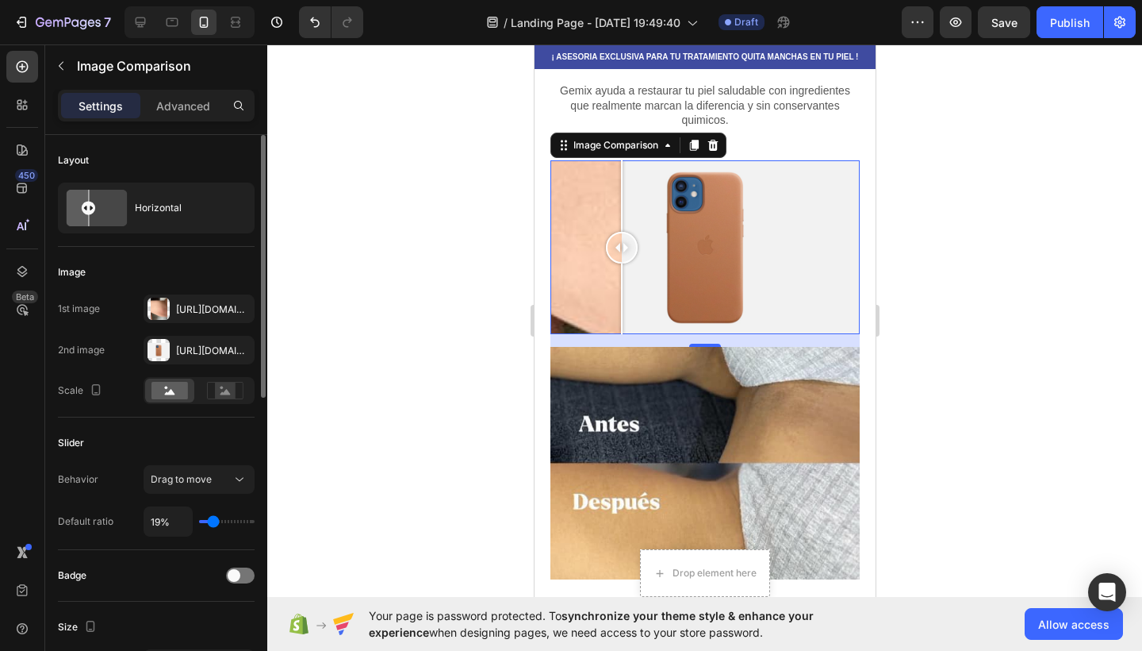
type input "17"
type input "19%"
type input "19"
type input "23%"
type input "23"
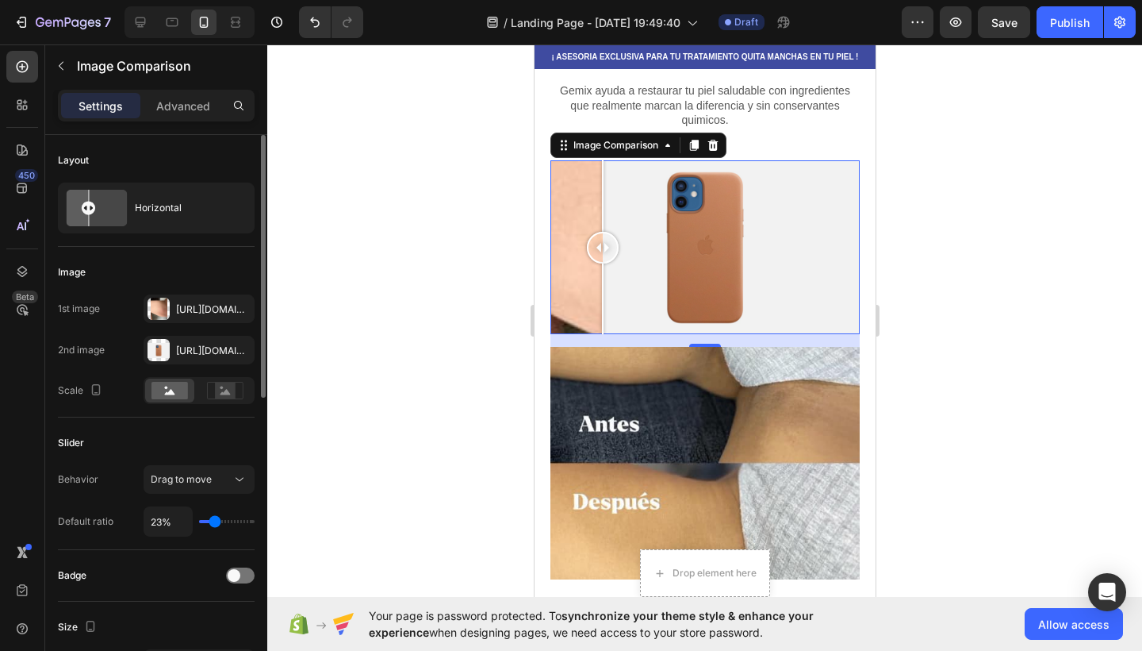
type input "26%"
type input "26"
type input "31%"
type input "31"
type input "35%"
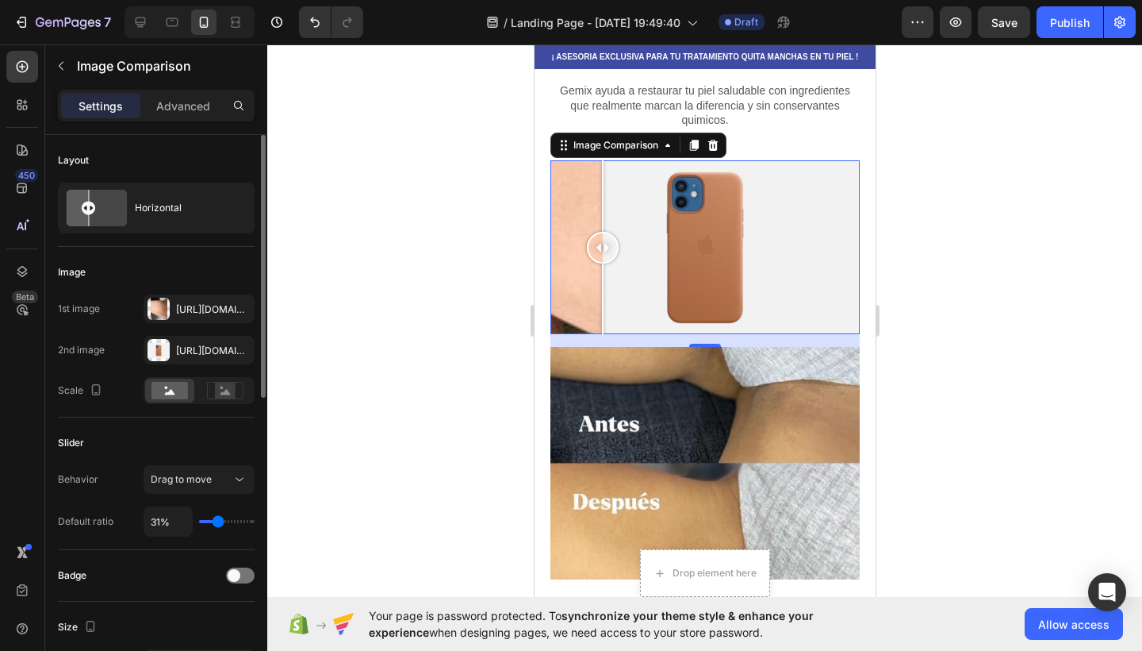
type input "35"
type input "38%"
type input "38"
type input "40%"
type input "40"
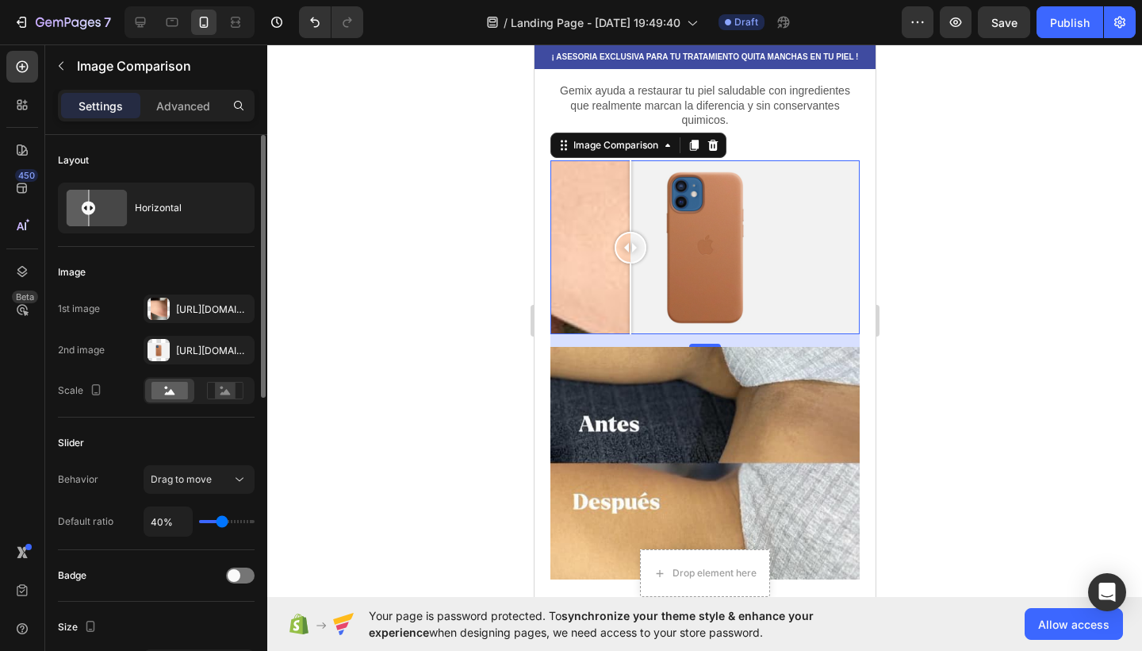
type input "45%"
type input "45"
type input "49%"
type input "49"
type input "52%"
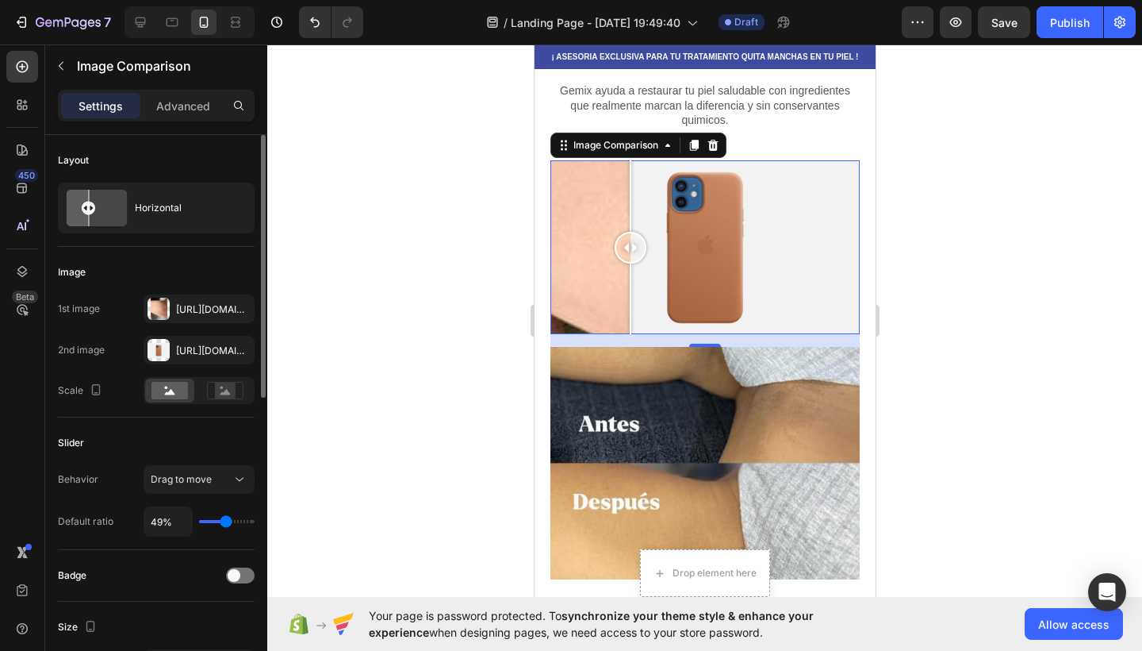
type input "52"
type input "59%"
type input "59"
type input "61%"
type input "61"
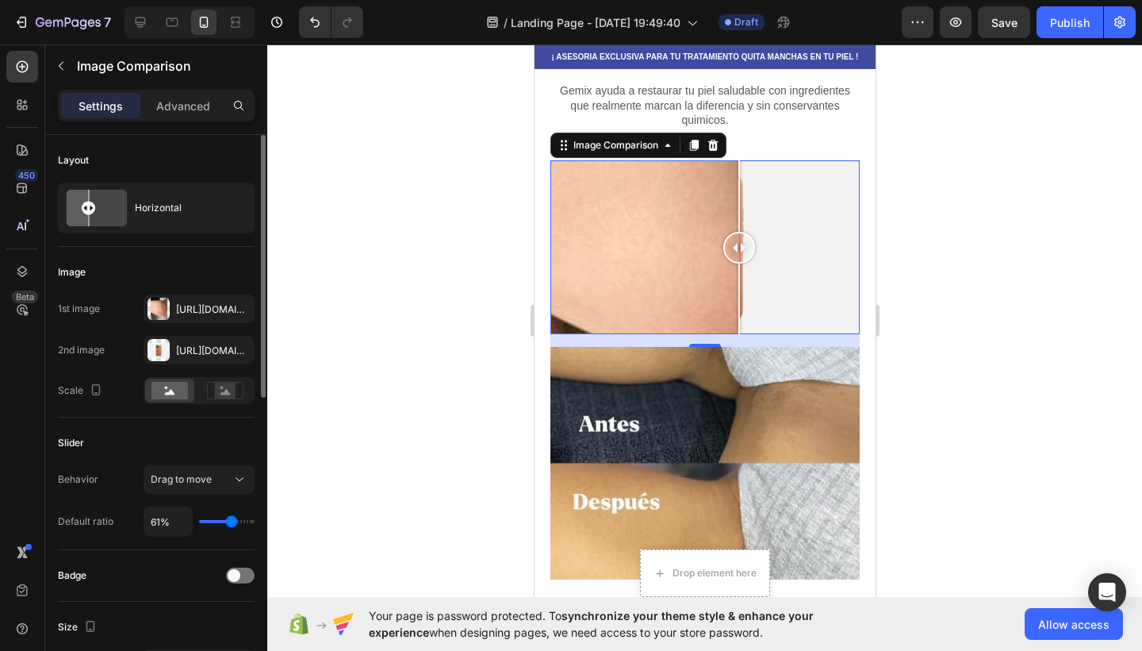
type input "59%"
type input "59"
type input "57%"
type input "57"
type input "56%"
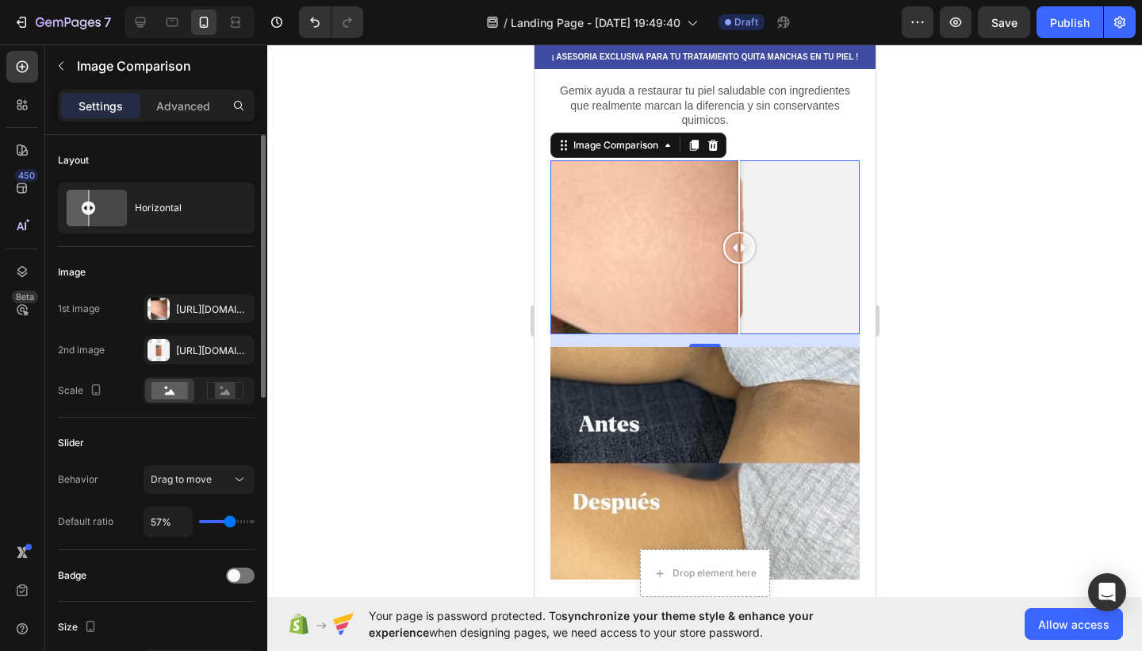
type input "56"
type input "54%"
type input "54"
type input "52%"
type input "52"
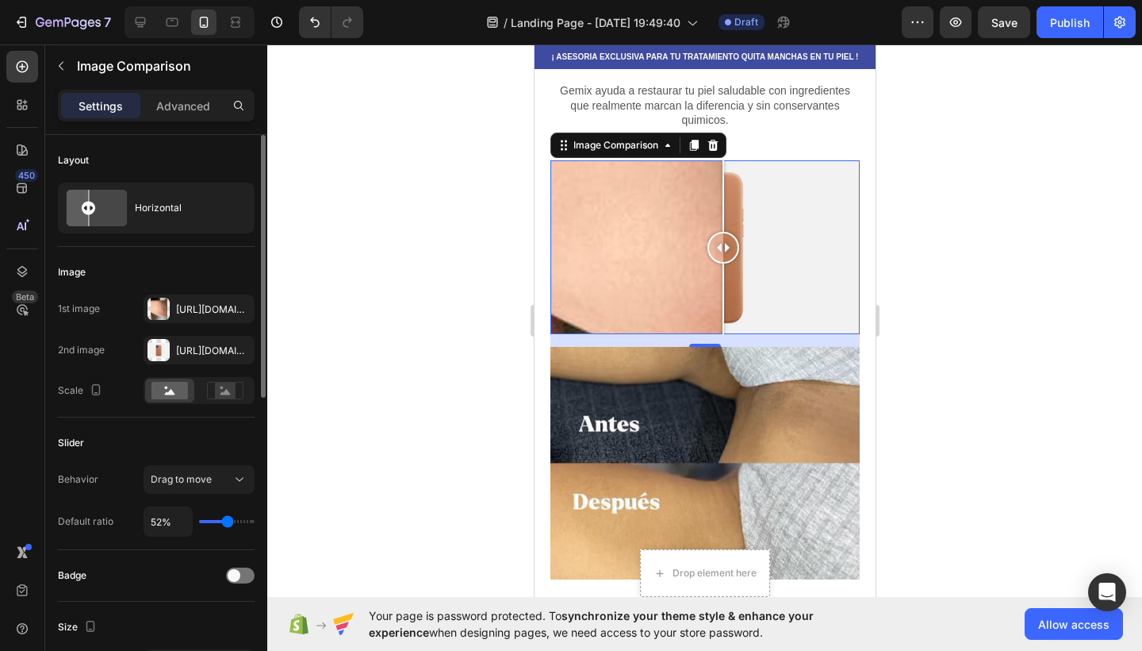
type input "51%"
type input "51"
type input "49%"
type input "49"
type input "47%"
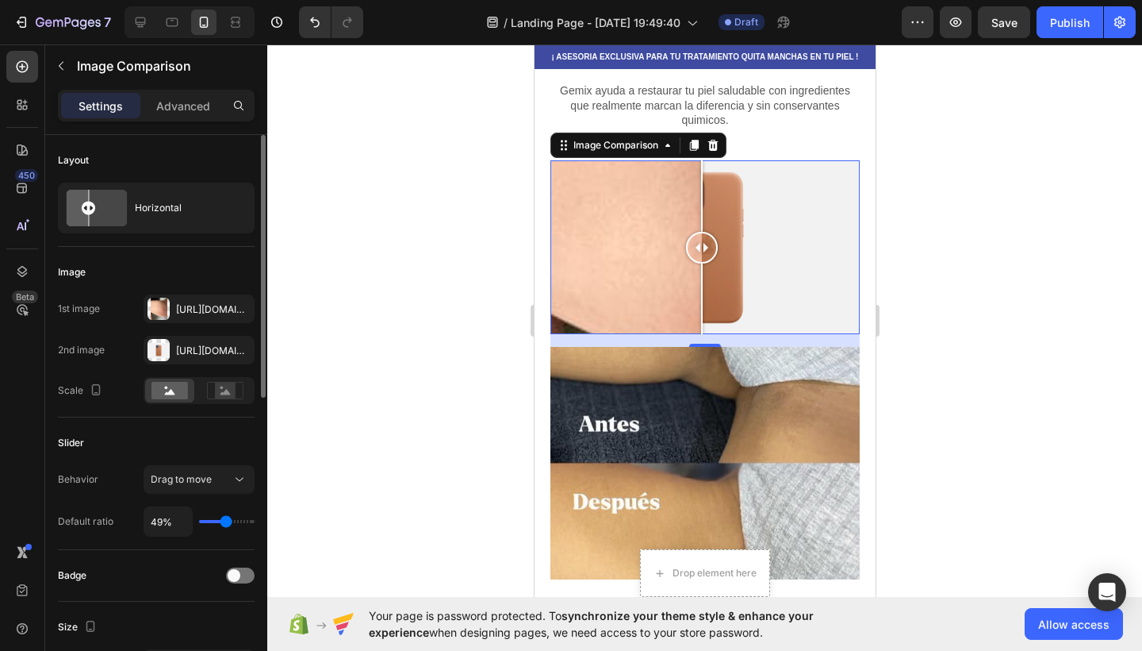
type input "47"
type input "49%"
type input "49"
click at [225, 523] on input "range" at bounding box center [227, 521] width 56 height 3
click at [213, 483] on div "Drag to move" at bounding box center [191, 479] width 81 height 14
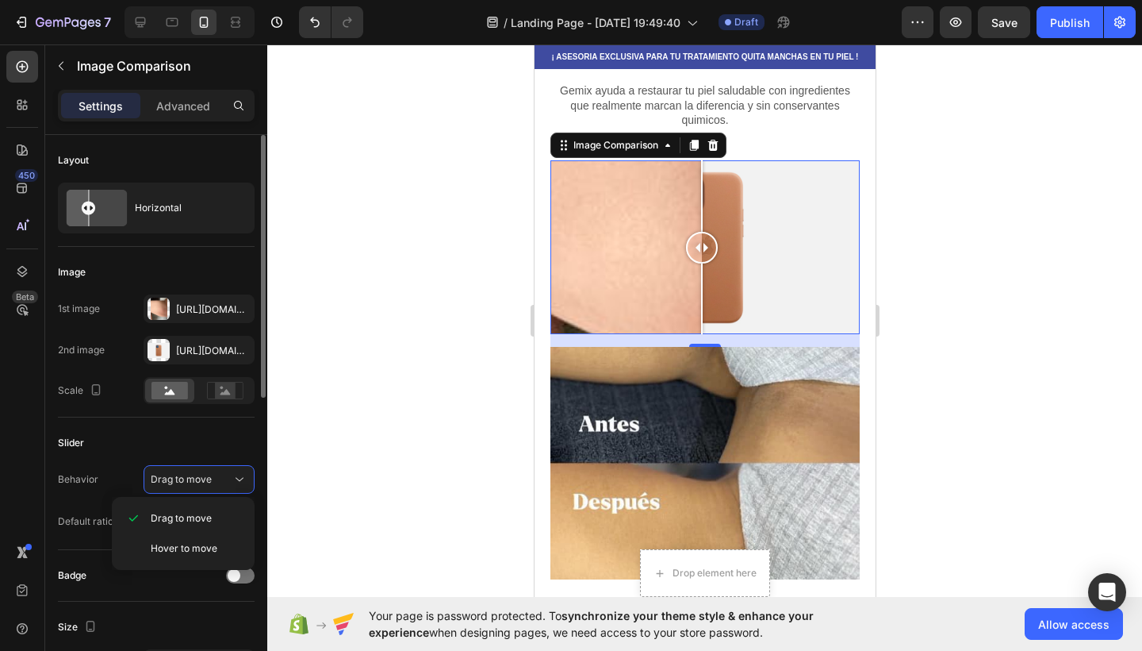
click at [159, 439] on div "Slider" at bounding box center [156, 442] width 197 height 25
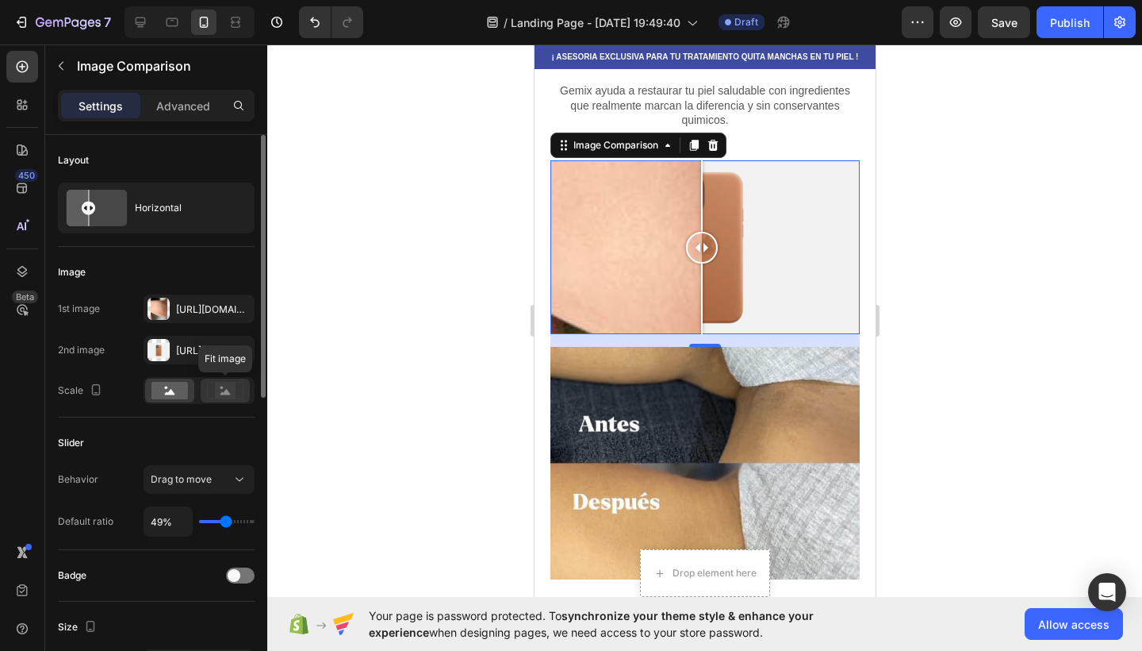
click at [217, 394] on rect at bounding box center [225, 390] width 21 height 16
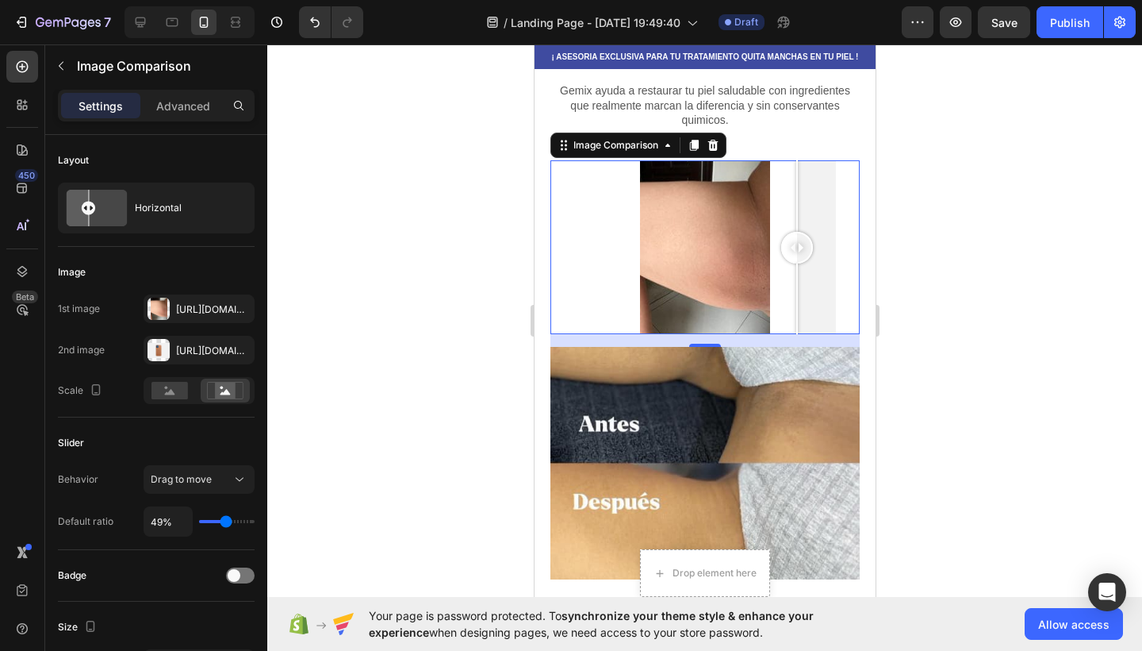
drag, startPoint x: 682, startPoint y: 262, endPoint x: 797, endPoint y: 265, distance: 114.3
click at [797, 265] on div at bounding box center [704, 247] width 309 height 174
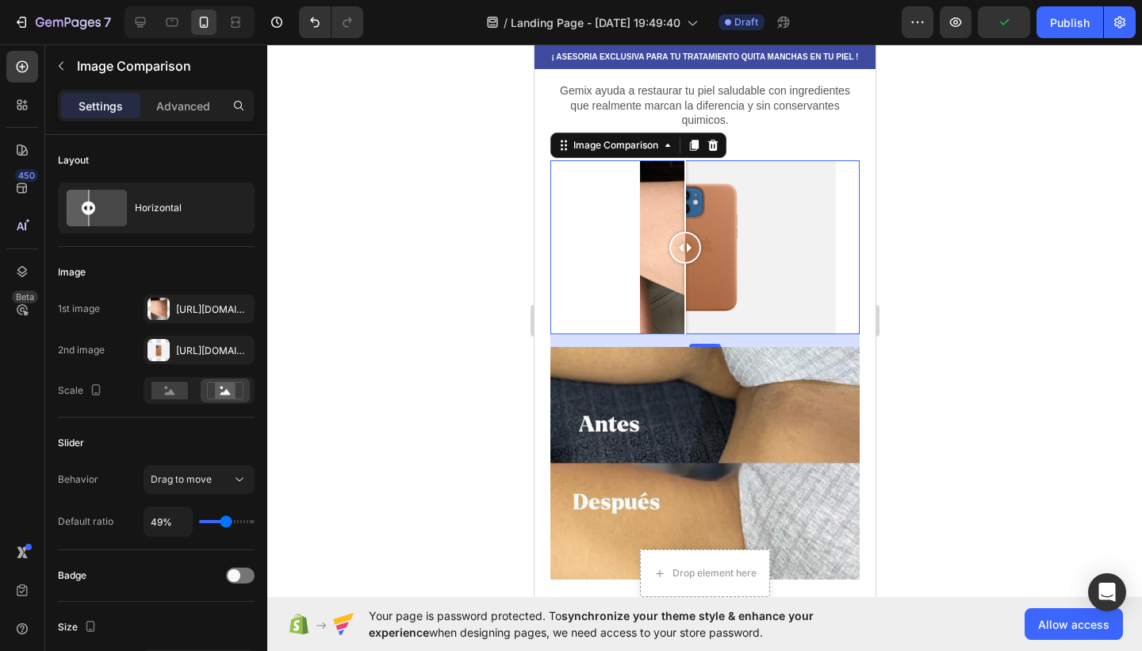
drag, startPoint x: 705, startPoint y: 251, endPoint x: 685, endPoint y: 254, distance: 20.9
click at [685, 254] on div at bounding box center [704, 247] width 309 height 174
click at [662, 273] on div at bounding box center [704, 247] width 309 height 174
click at [636, 275] on div at bounding box center [704, 247] width 309 height 174
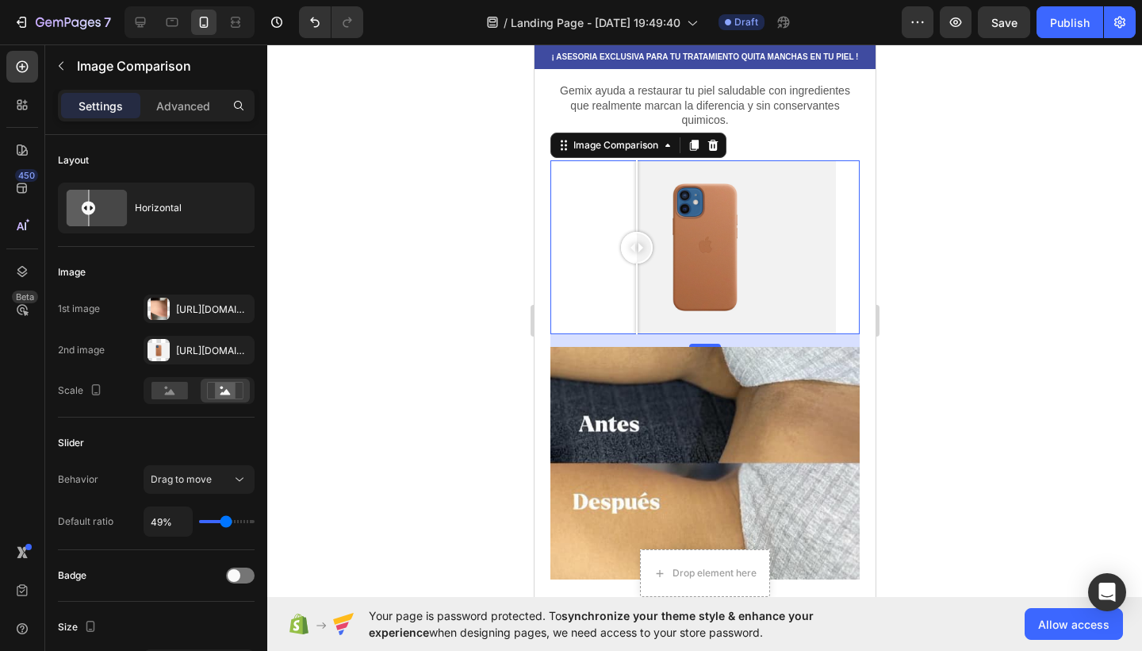
click at [677, 271] on div at bounding box center [704, 247] width 309 height 174
click at [677, 271] on div at bounding box center [677, 298] width 2 height 71
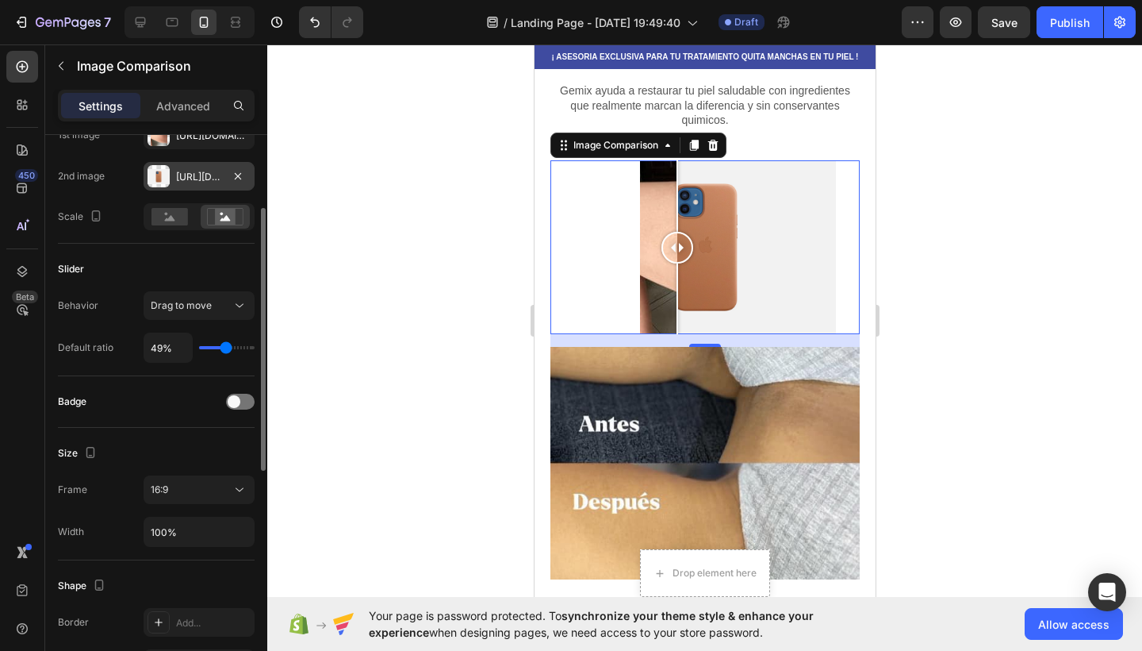
scroll to position [176, 0]
click at [247, 491] on icon at bounding box center [240, 487] width 16 height 16
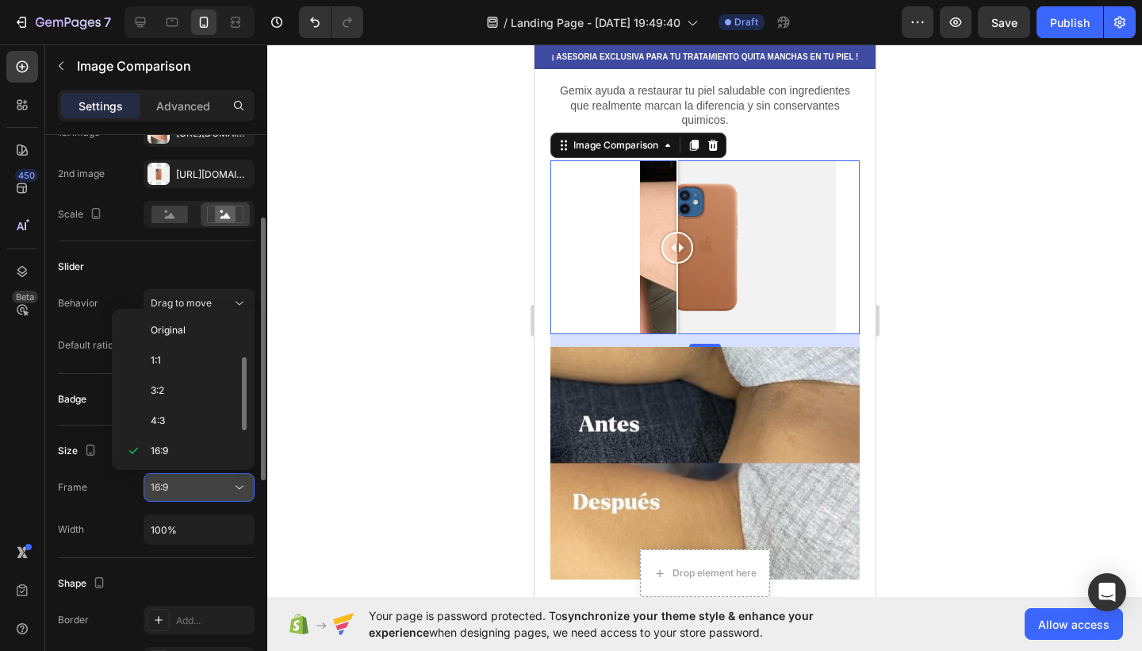
scroll to position [29, 0]
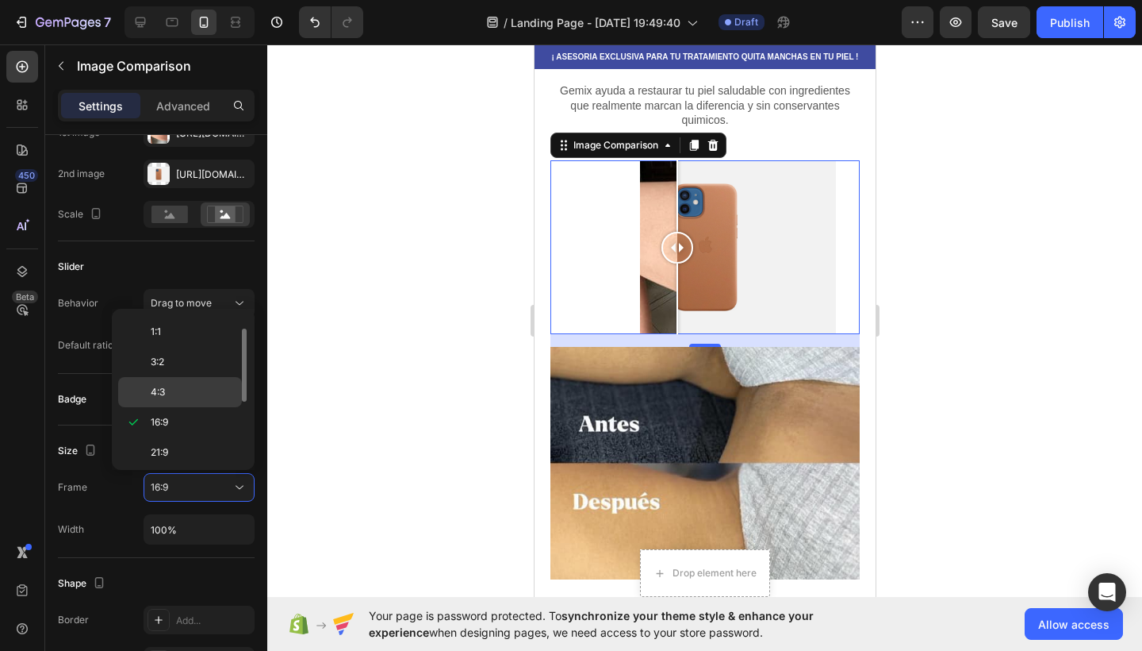
click at [169, 394] on p "4:3" at bounding box center [193, 392] width 84 height 14
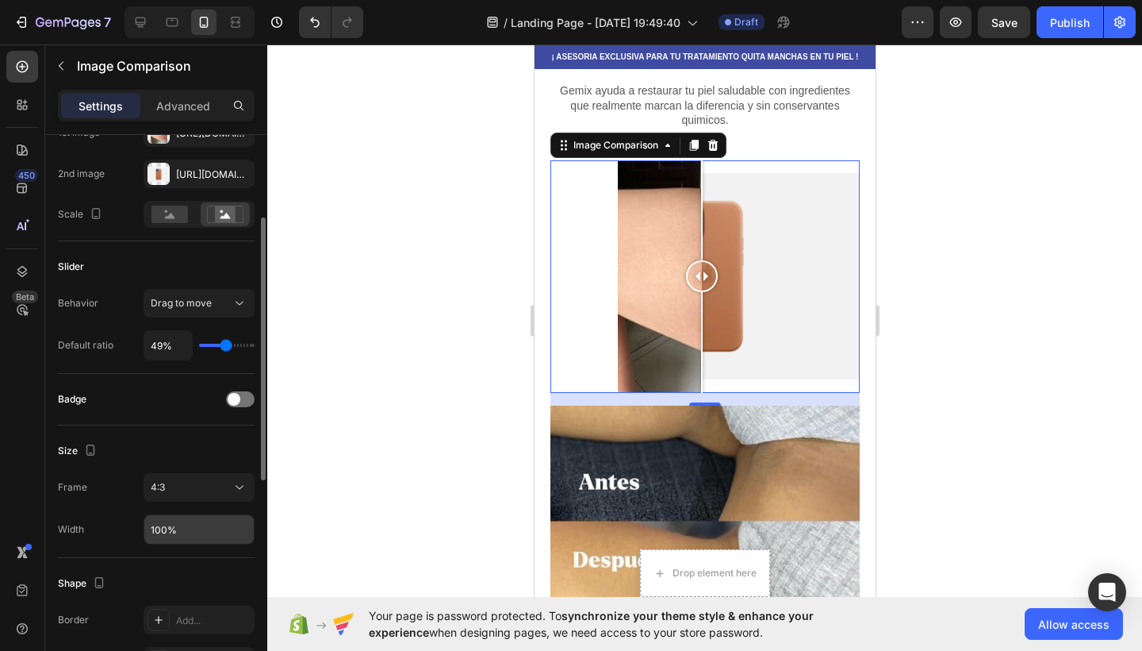
click at [205, 542] on input "100%" at bounding box center [198, 529] width 109 height 29
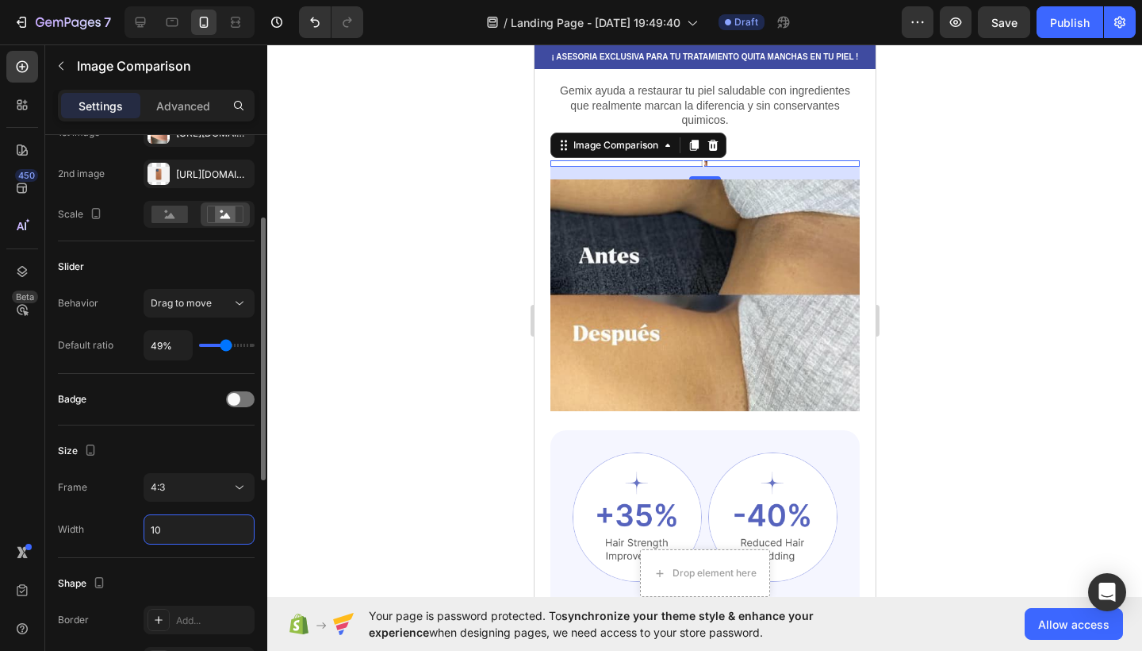
type input "1"
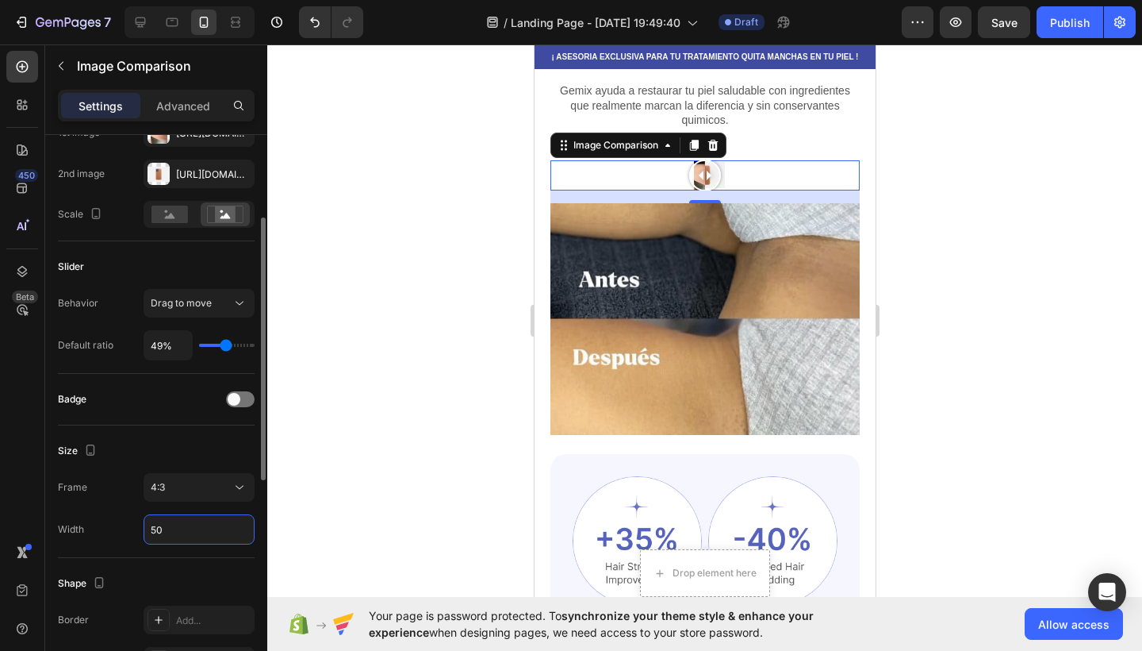
type input "5"
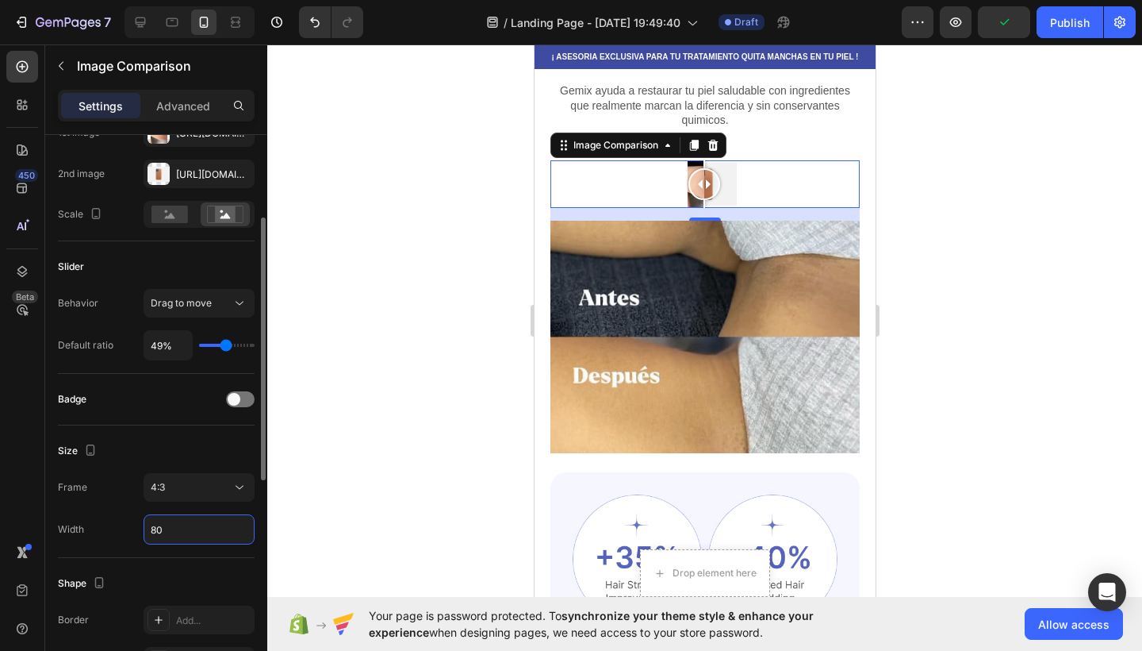
type input "8"
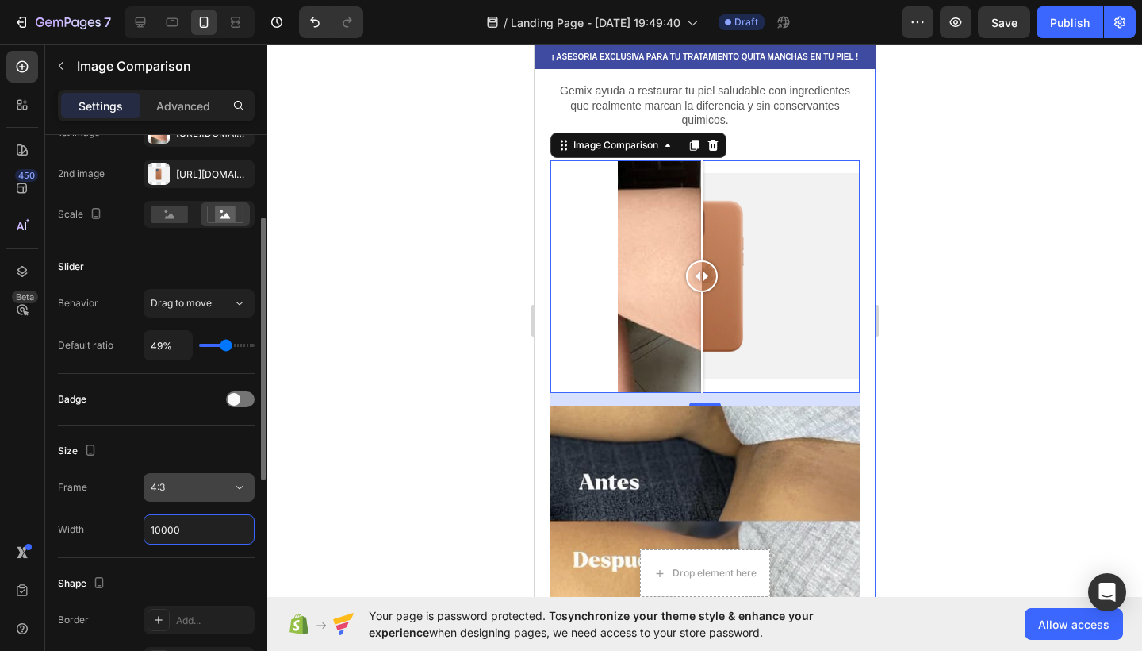
click at [205, 479] on div "4:3" at bounding box center [199, 487] width 97 height 16
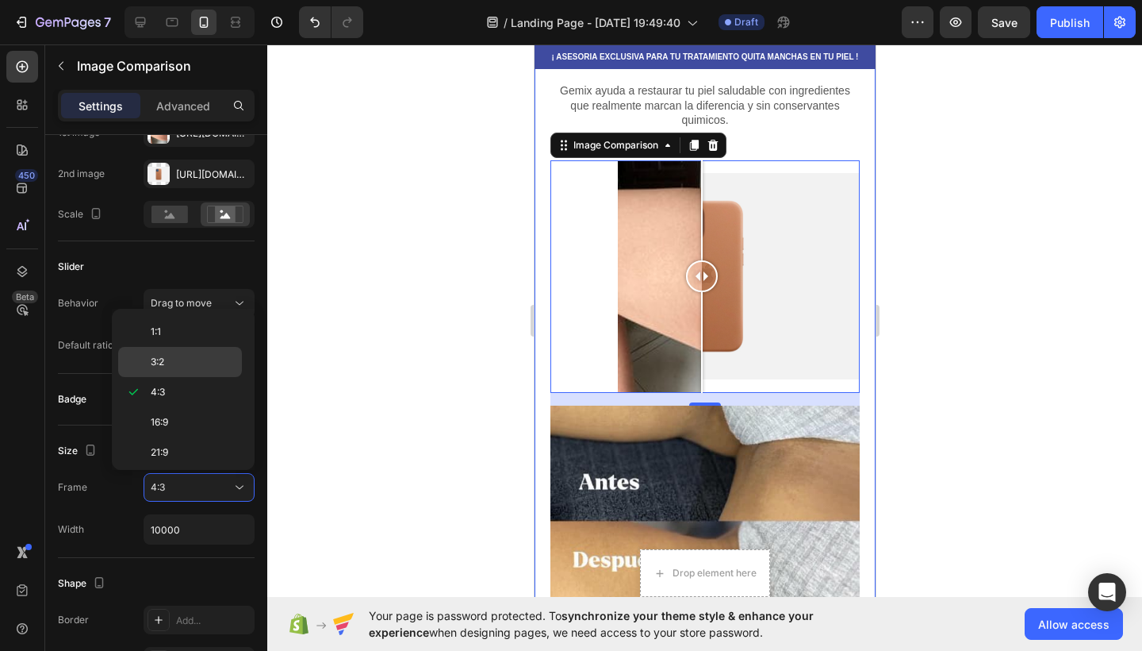
click at [193, 362] on p "3:2" at bounding box center [193, 362] width 84 height 14
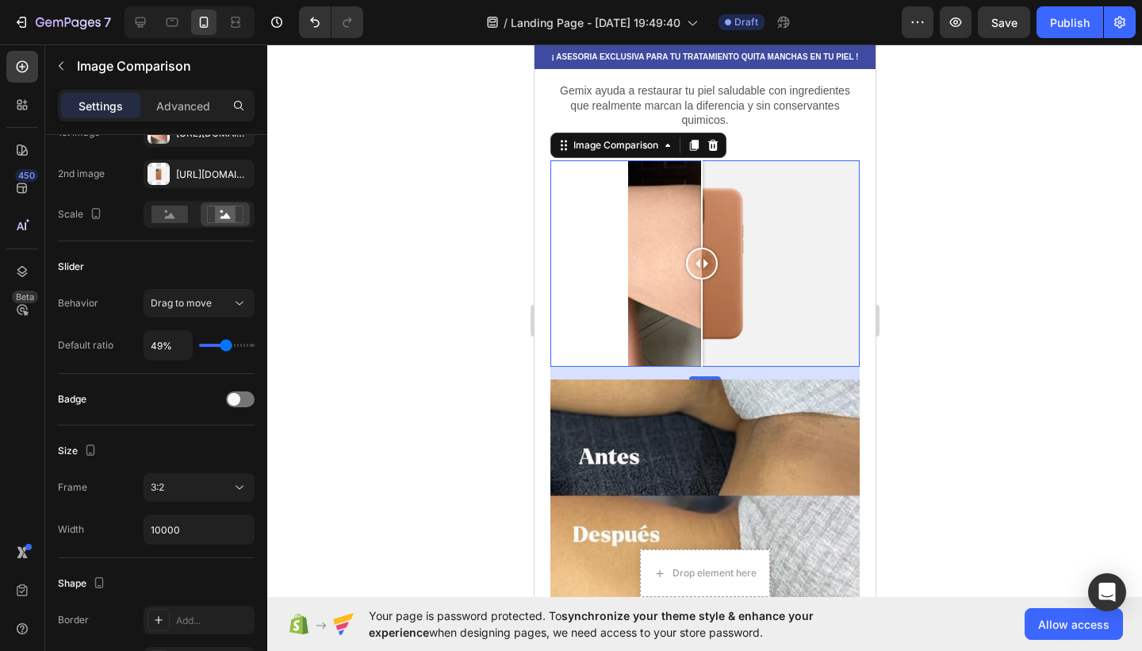
click at [700, 265] on div at bounding box center [701, 264] width 32 height 32
click at [164, 221] on rect at bounding box center [170, 213] width 36 height 17
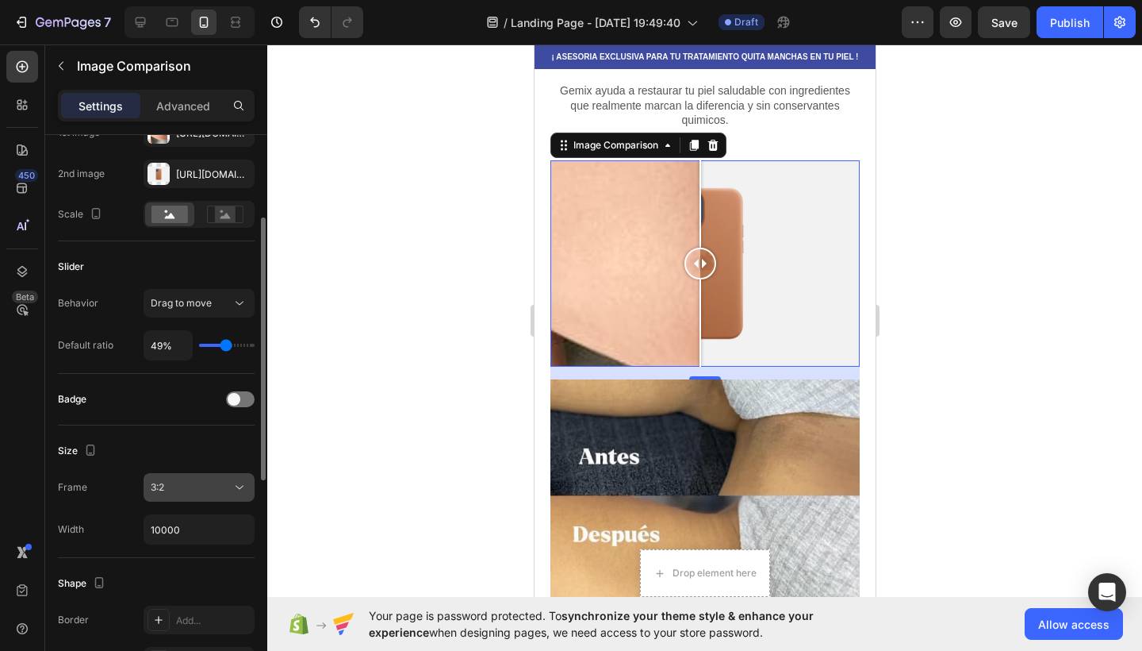
click at [206, 485] on div "3:2" at bounding box center [191, 487] width 81 height 14
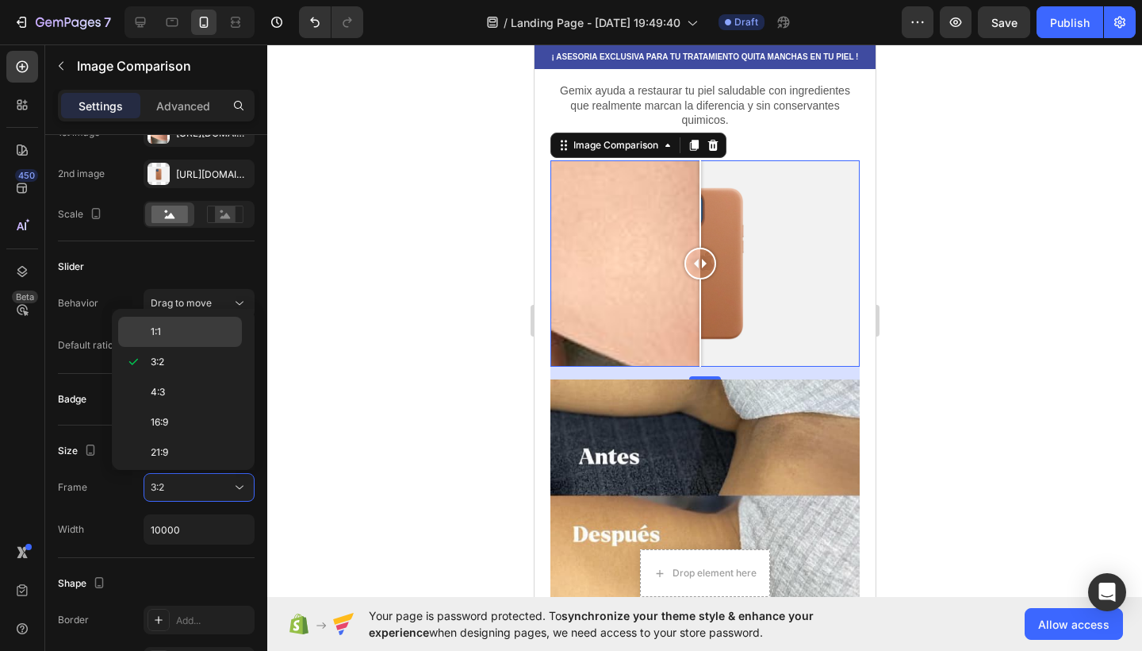
click at [189, 340] on div "1:1" at bounding box center [180, 332] width 124 height 30
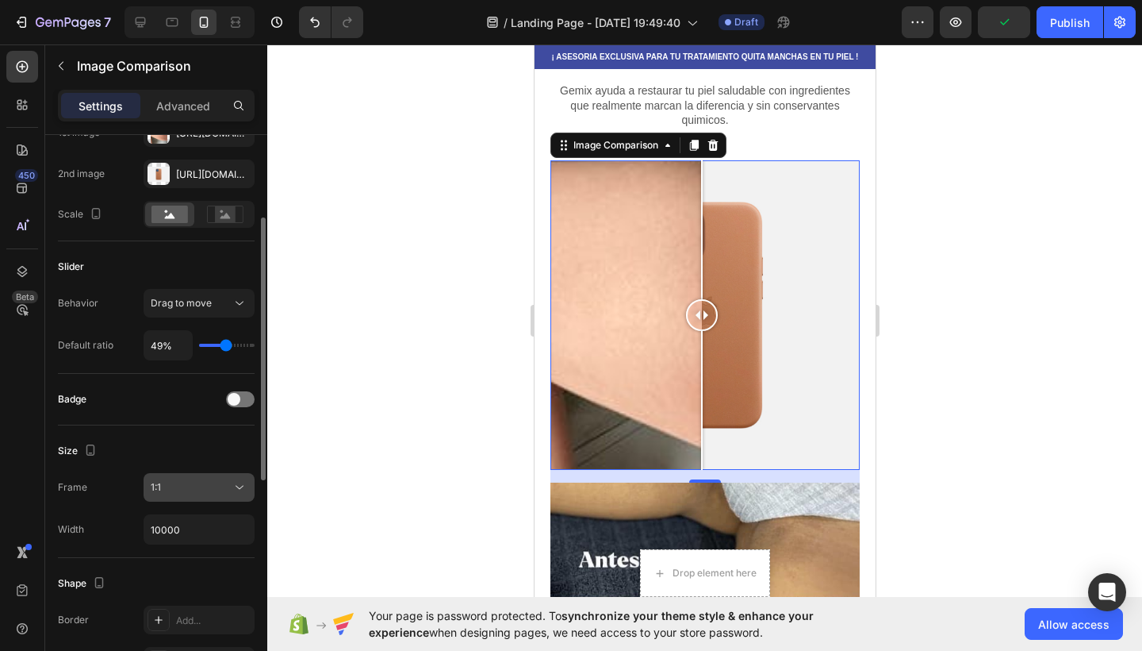
click at [205, 491] on div "1:1" at bounding box center [191, 487] width 81 height 14
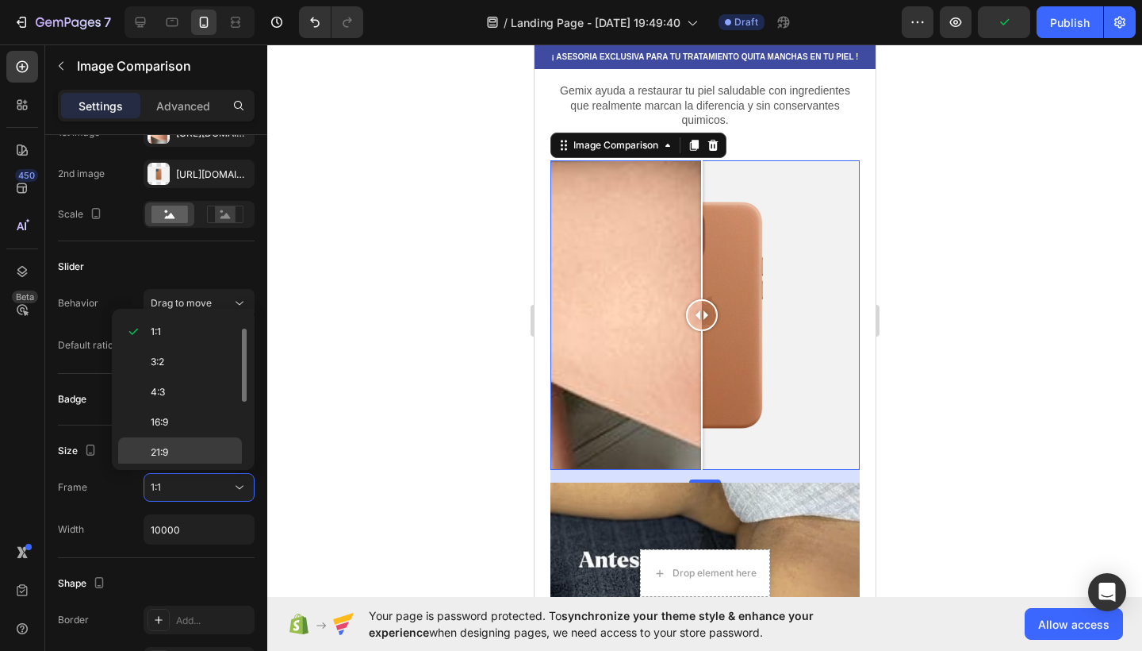
click at [202, 467] on div "21:9" at bounding box center [180, 482] width 124 height 30
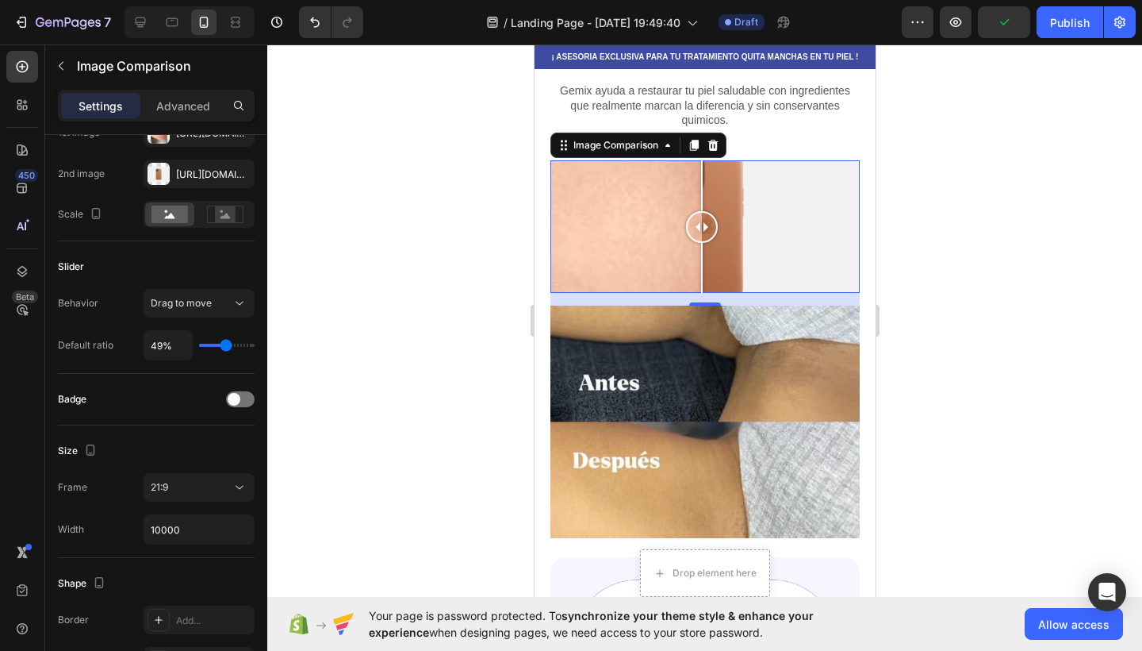
click at [202, 467] on div "21:9" at bounding box center [180, 482] width 124 height 30
click at [202, 494] on div "21:9" at bounding box center [191, 487] width 81 height 14
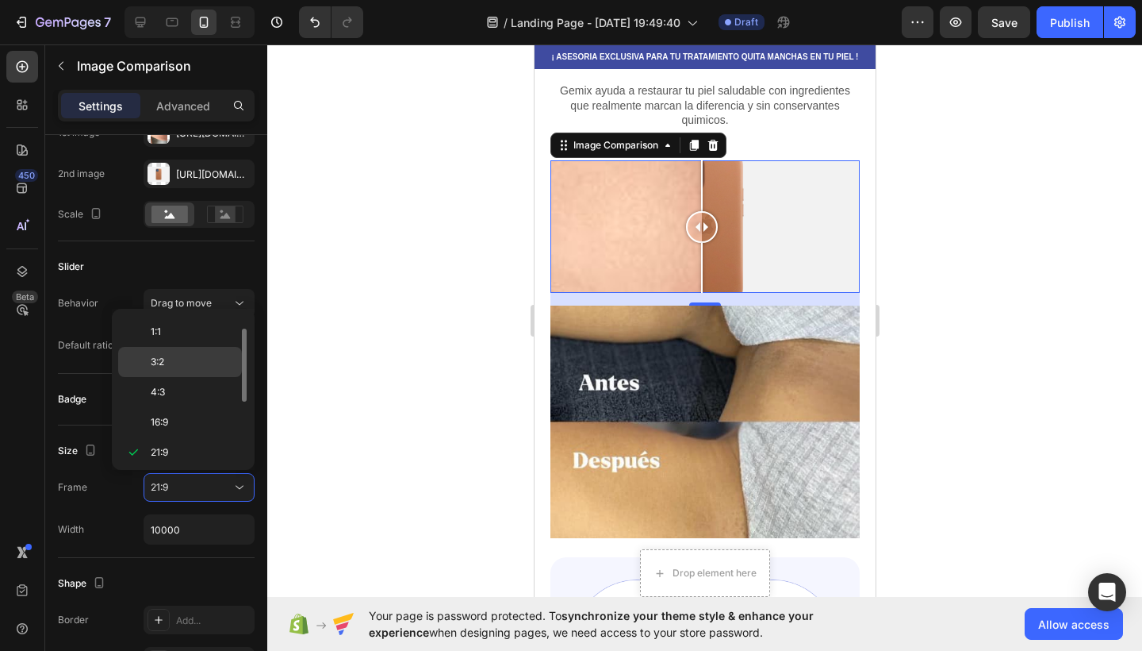
click at [169, 360] on p "3:2" at bounding box center [193, 362] width 84 height 14
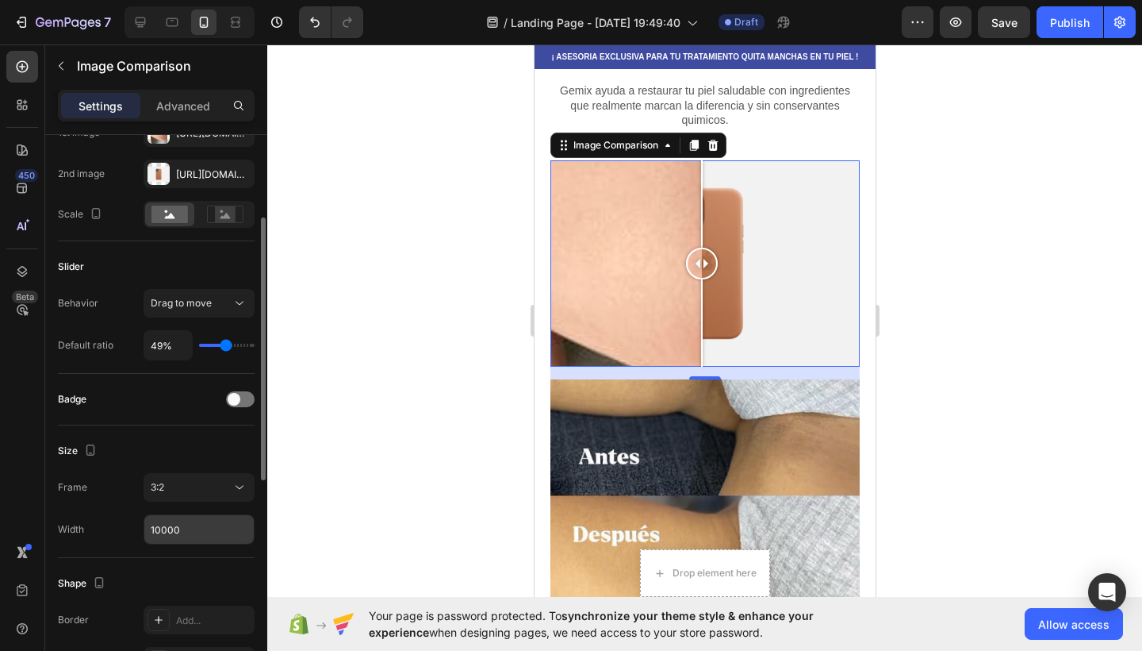
click at [178, 524] on input "10000" at bounding box center [198, 529] width 109 height 29
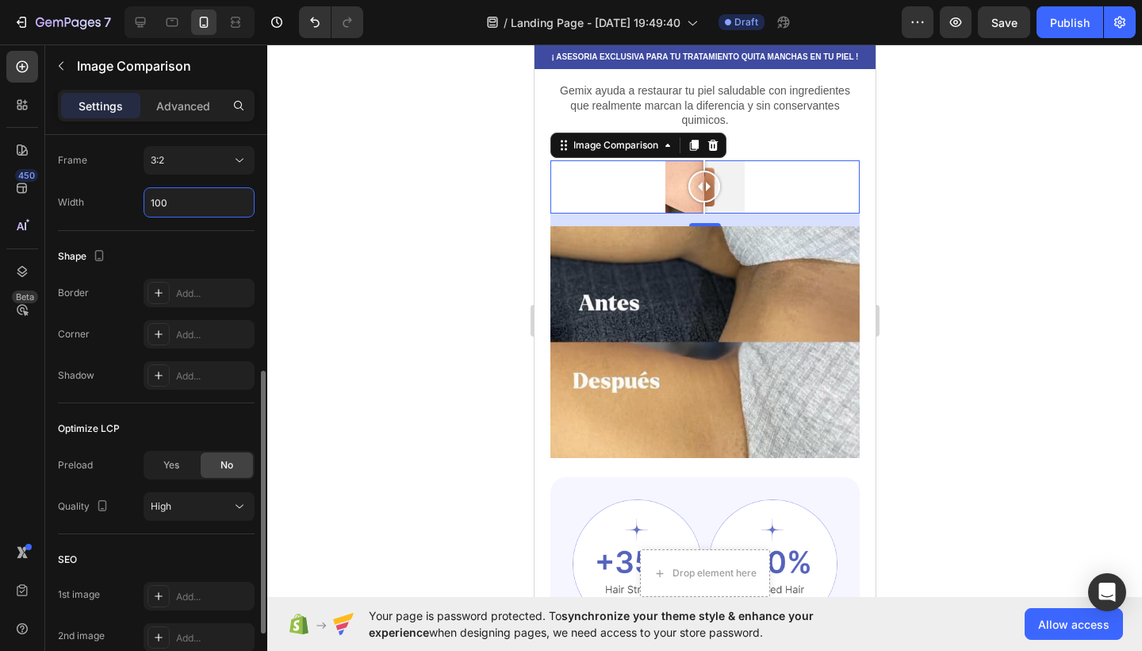
scroll to position [635, 0]
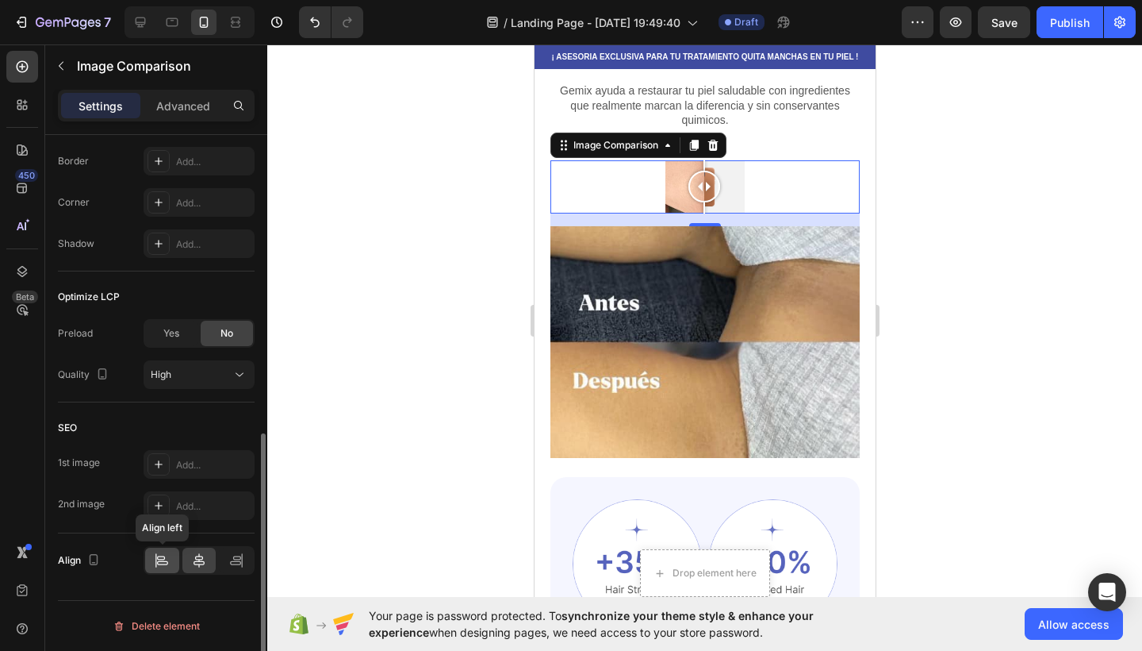
click at [168, 570] on div at bounding box center [162, 559] width 34 height 25
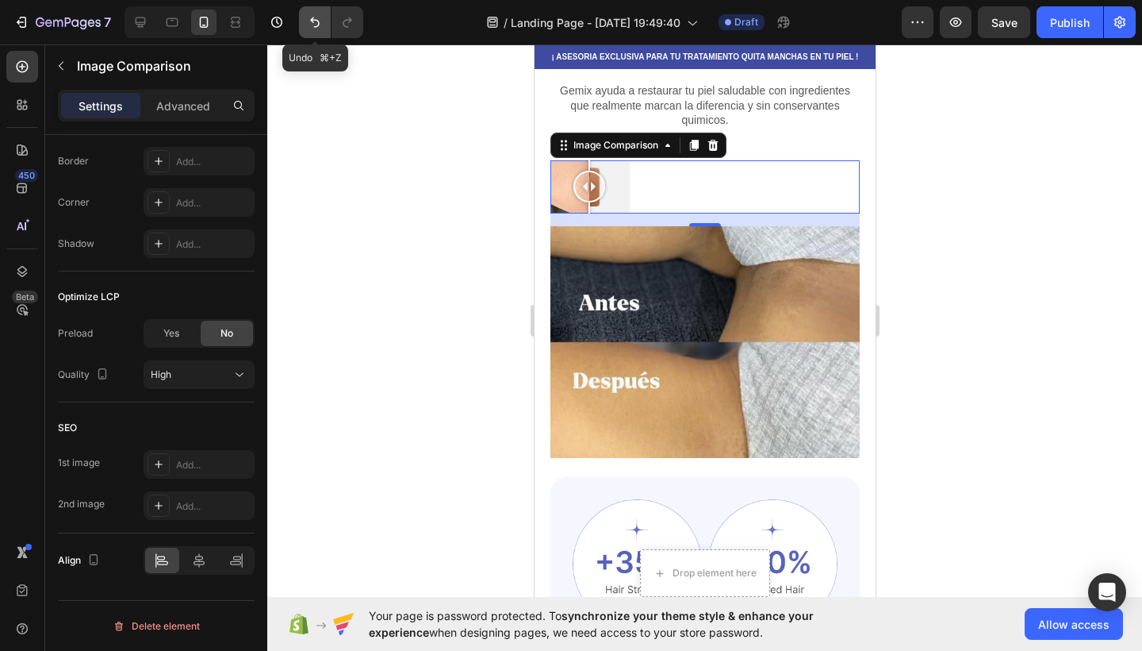
click at [322, 37] on button "Undo/Redo" at bounding box center [315, 22] width 32 height 32
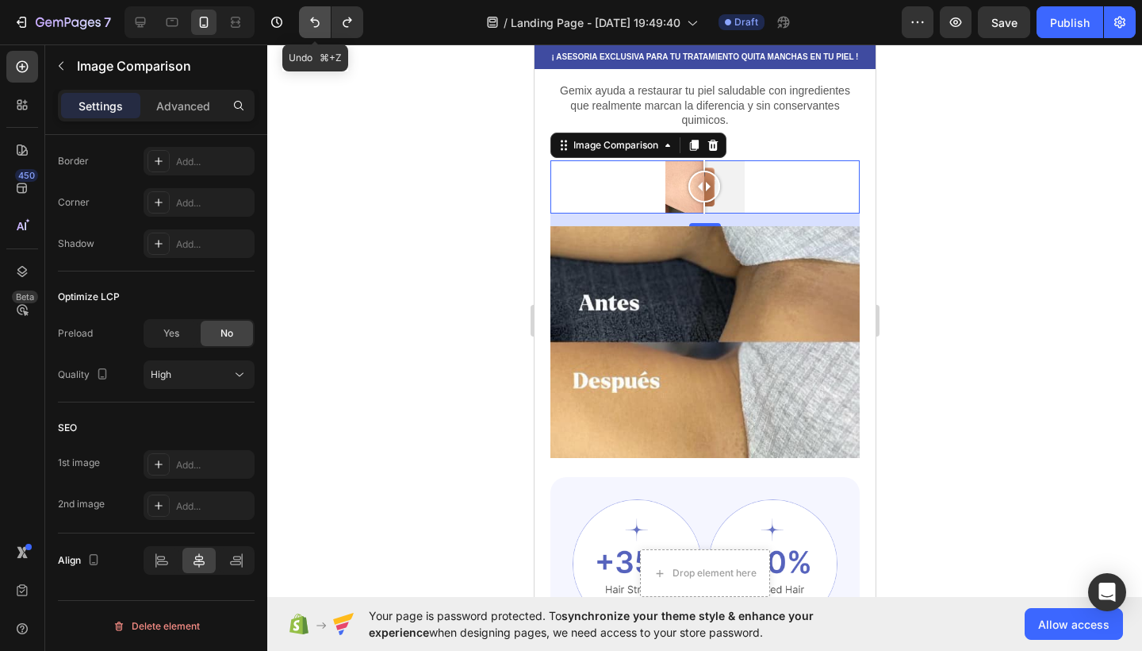
click at [322, 37] on button "Undo/Redo" at bounding box center [315, 22] width 32 height 32
type input "10000"
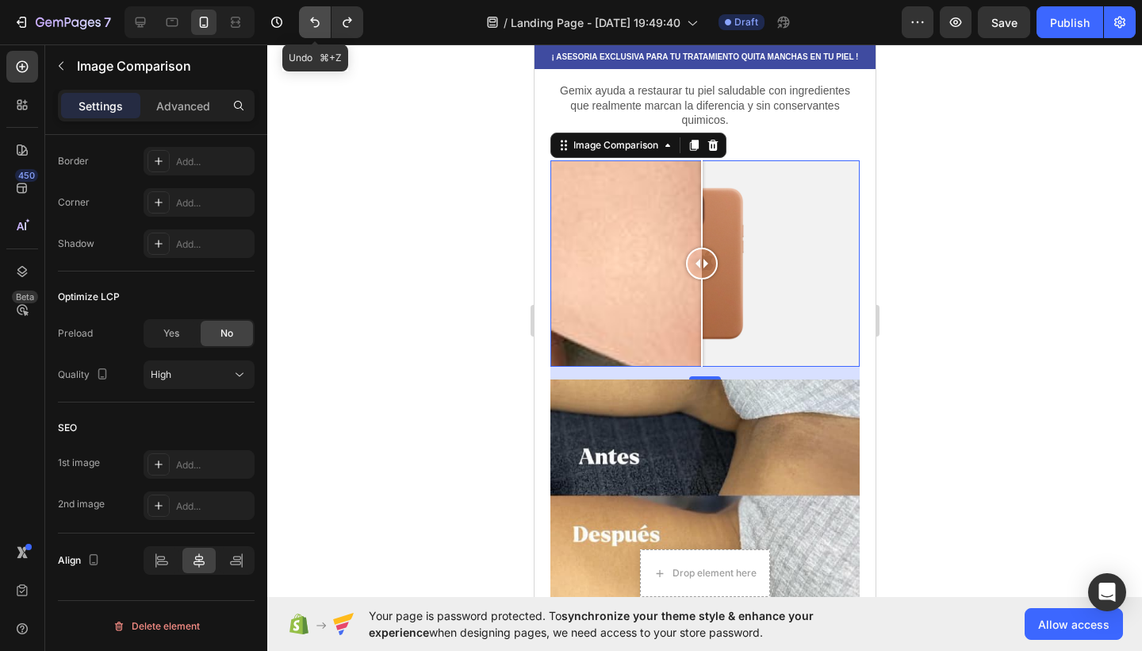
click at [322, 37] on button "Undo/Redo" at bounding box center [315, 22] width 32 height 32
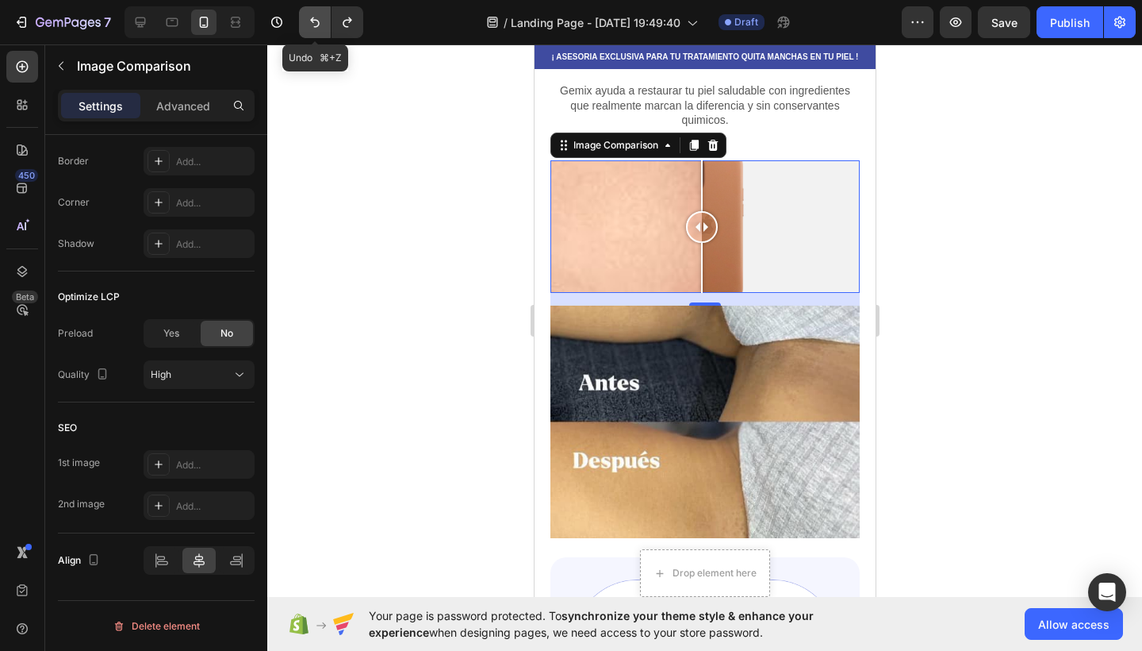
click at [322, 37] on button "Undo/Redo" at bounding box center [315, 22] width 32 height 32
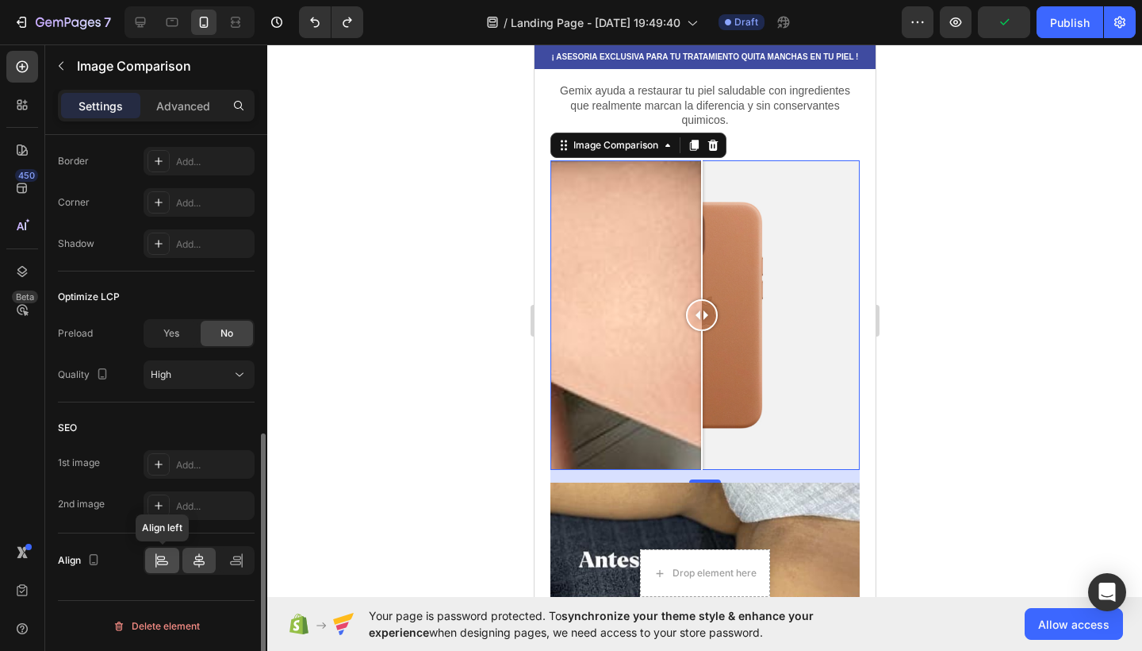
click at [175, 561] on div at bounding box center [162, 559] width 34 height 25
click at [227, 372] on div "High" at bounding box center [191, 374] width 81 height 14
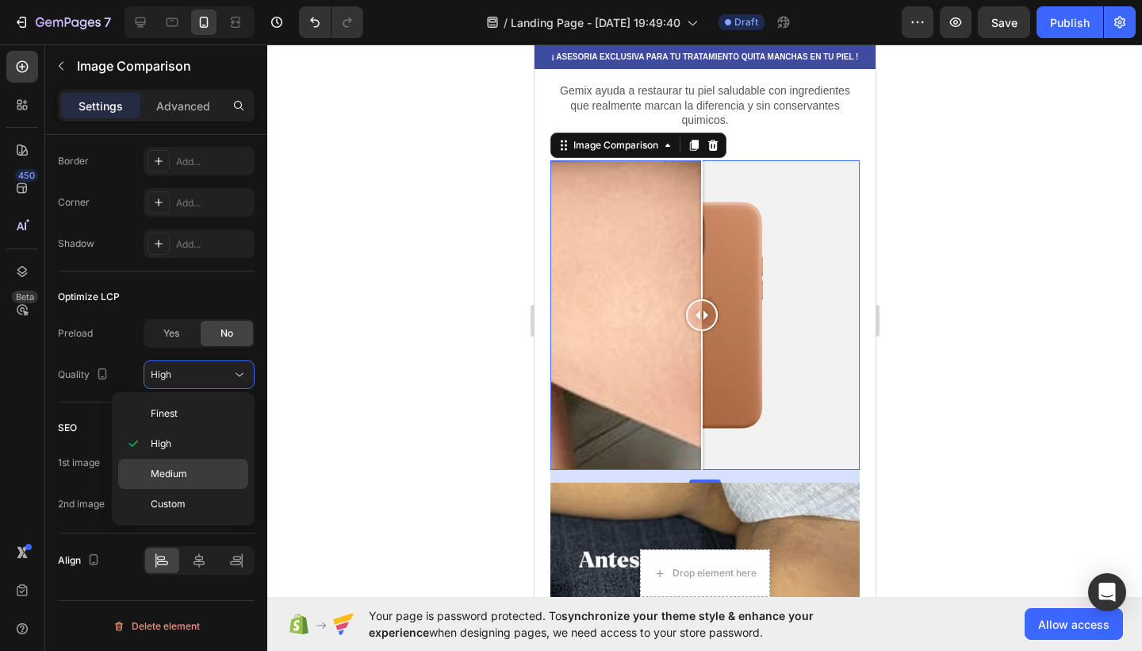
click at [205, 470] on p "Medium" at bounding box center [196, 473] width 90 height 14
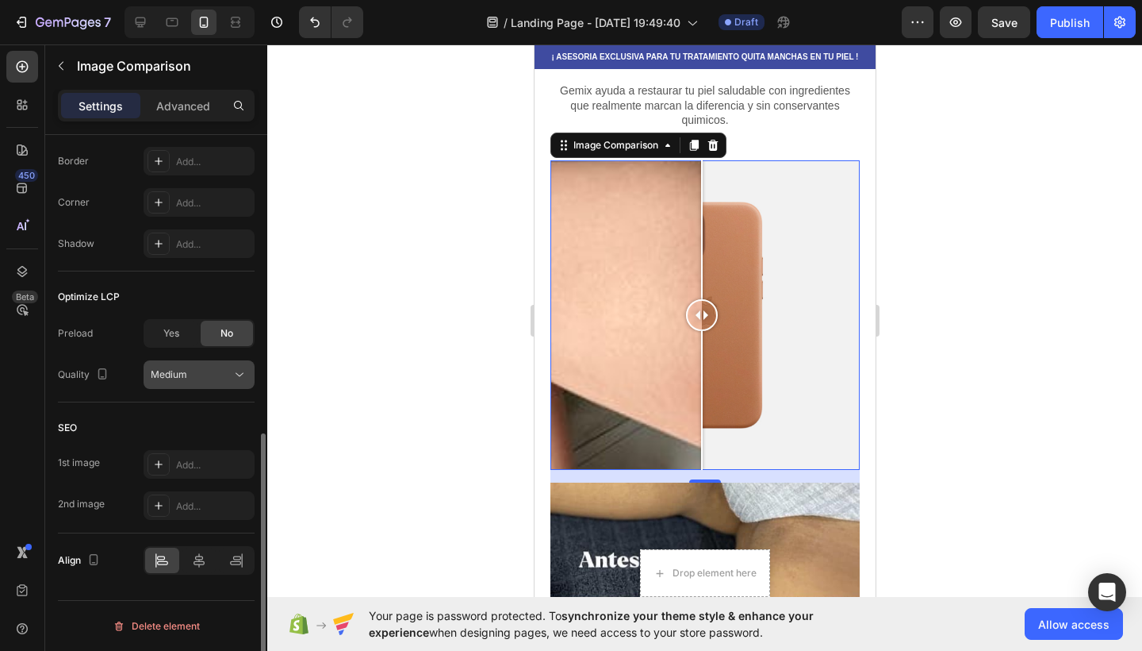
click at [230, 382] on div "Medium" at bounding box center [199, 375] width 97 height 16
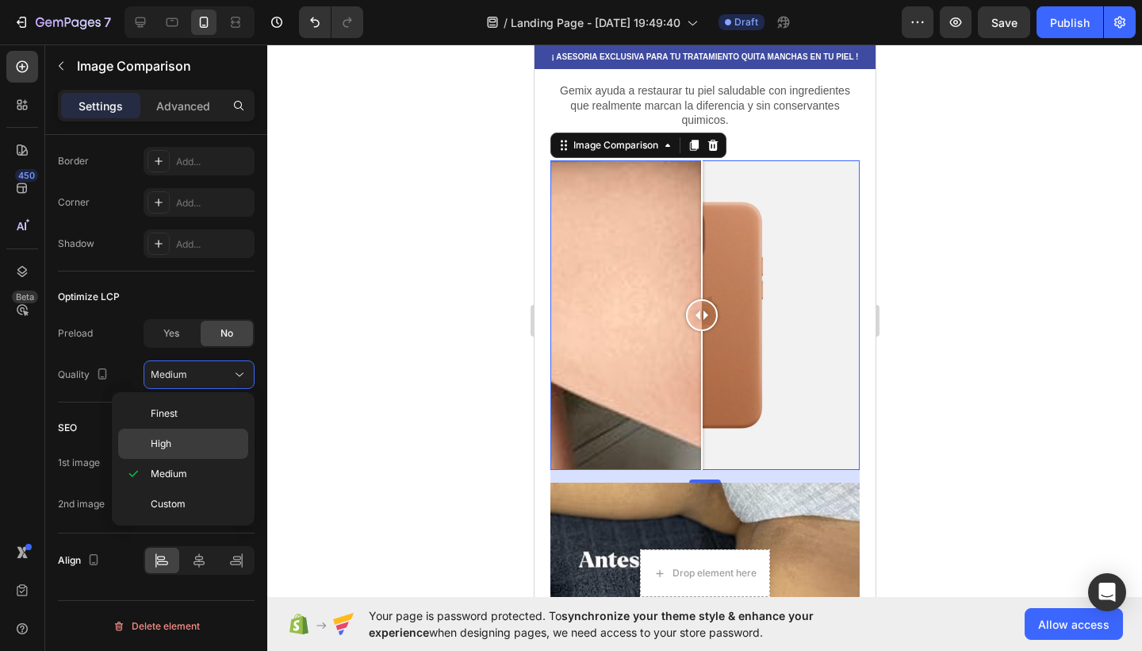
click at [202, 436] on div "High" at bounding box center [183, 443] width 130 height 30
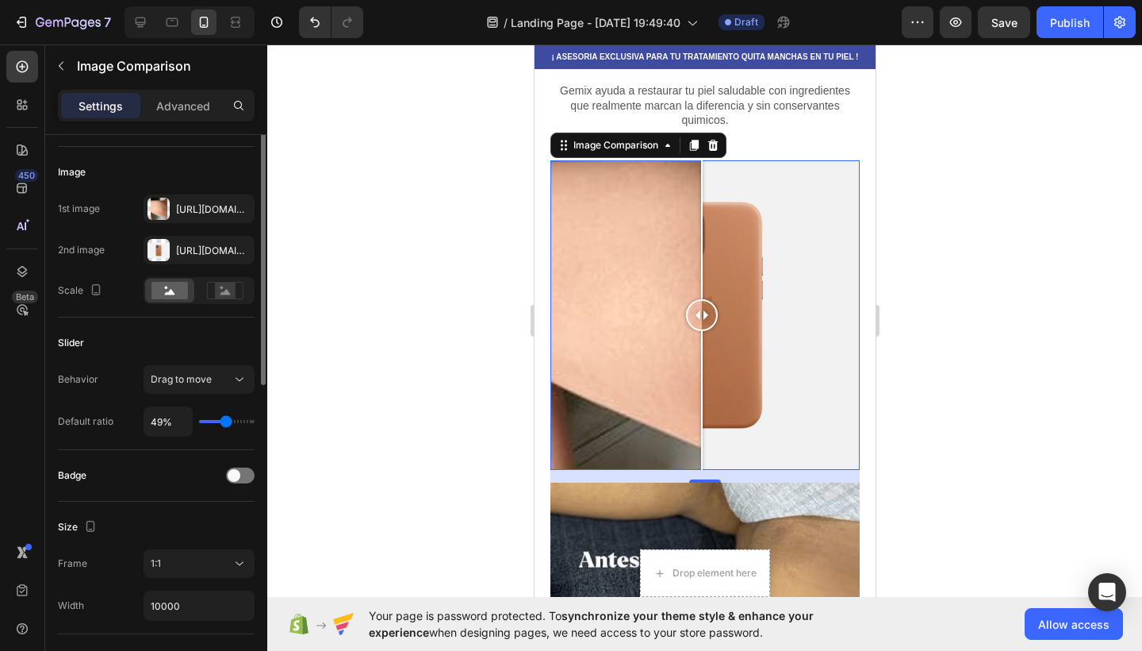
scroll to position [0, 0]
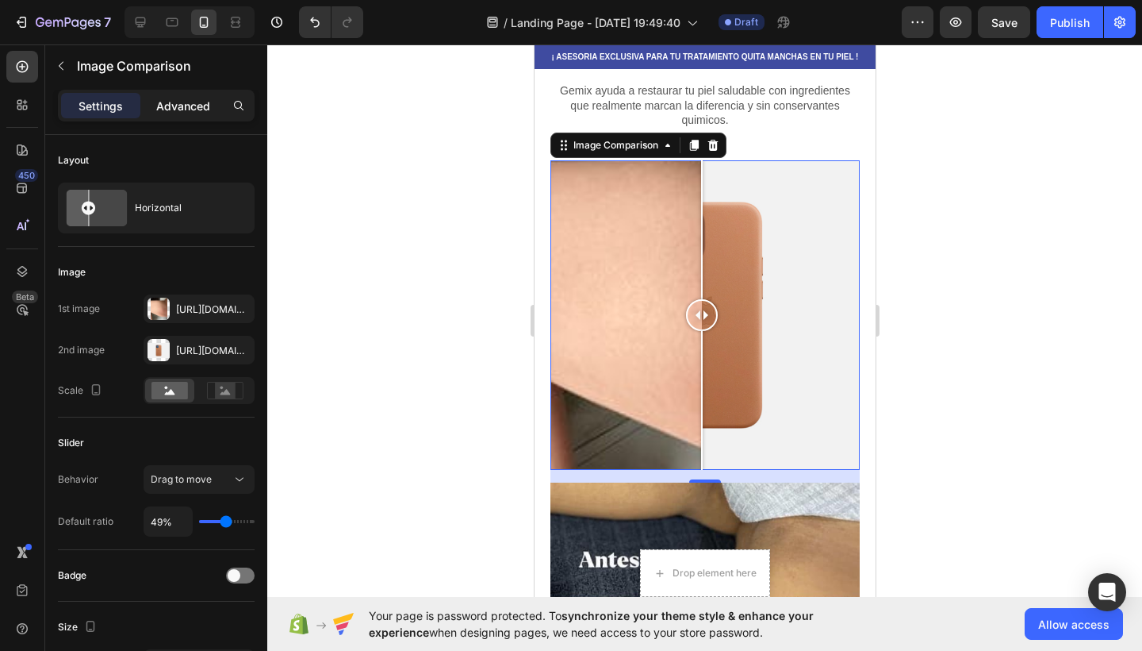
click at [183, 105] on p "Advanced" at bounding box center [183, 106] width 54 height 17
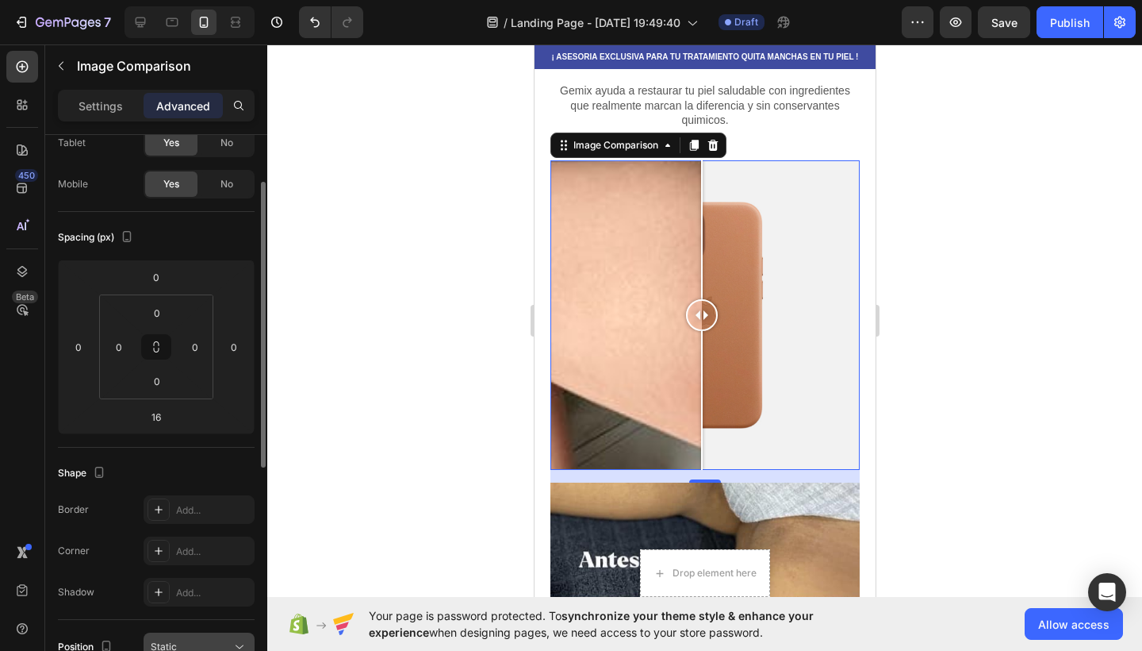
scroll to position [94, 0]
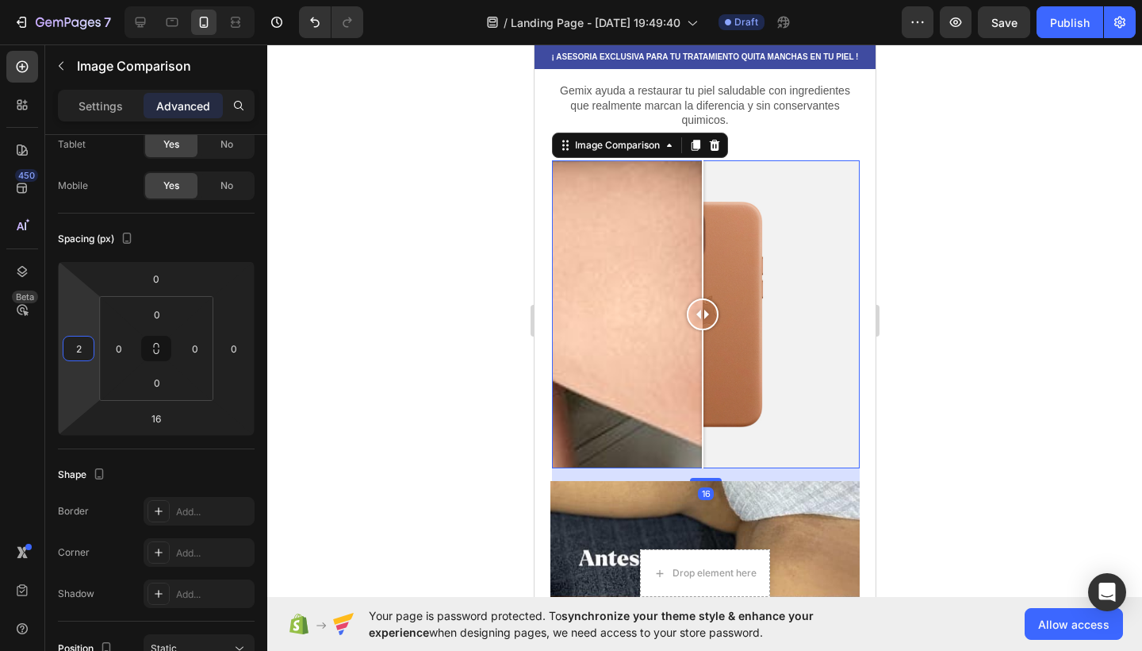
type input "0"
drag, startPoint x: 96, startPoint y: 351, endPoint x: 98, endPoint y: 376, distance: 25.4
click at [98, 0] on html "7 / Landing Page - [DATE] 19:49:40 Draft Preview Save Publish 450 Beta Sections…" at bounding box center [571, 0] width 1142 height 0
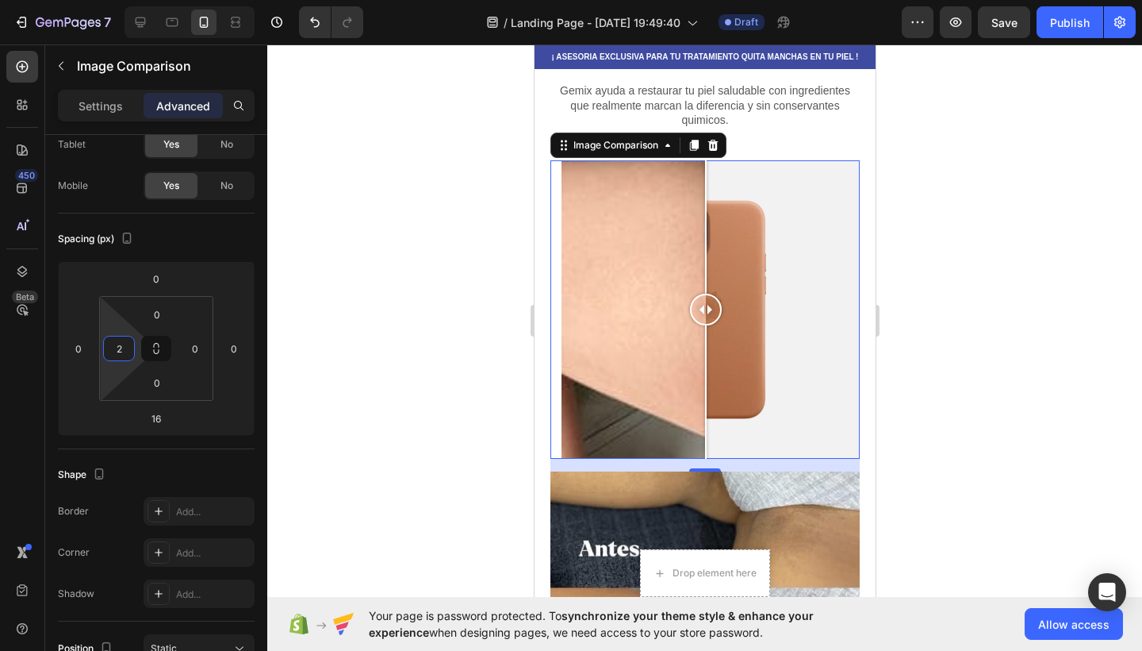
type input "0"
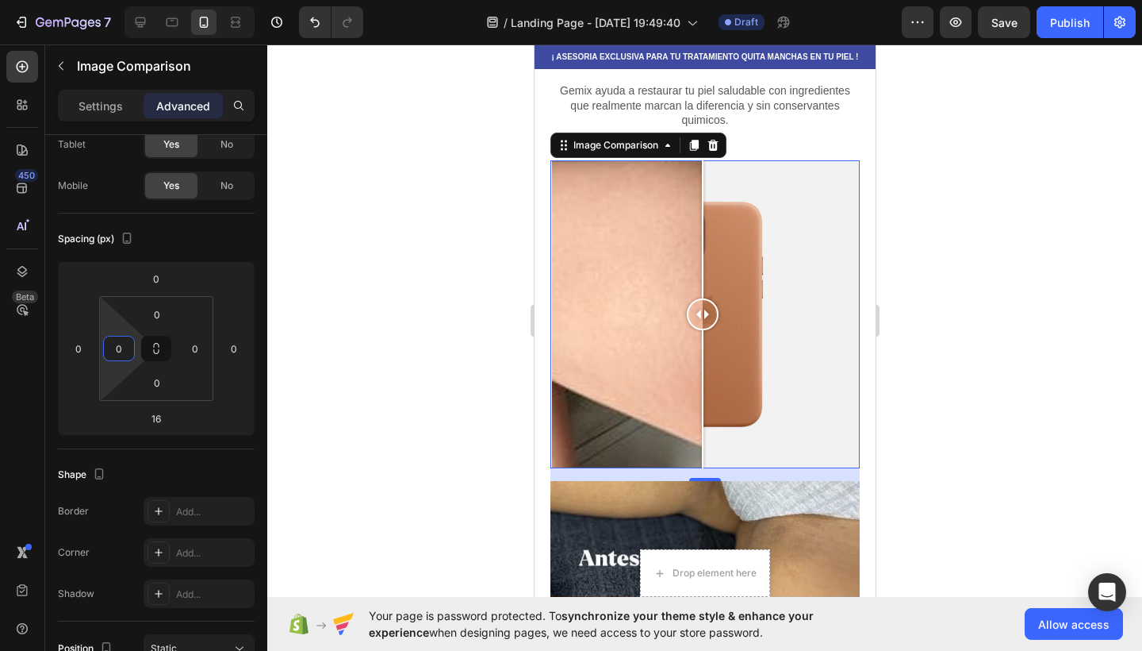
drag, startPoint x: 126, startPoint y: 364, endPoint x: 123, endPoint y: 381, distance: 17.0
click at [123, 0] on html "7 / Landing Page - [DATE] 19:49:40 Draft Preview Save Publish 450 Beta Sections…" at bounding box center [571, 0] width 1142 height 0
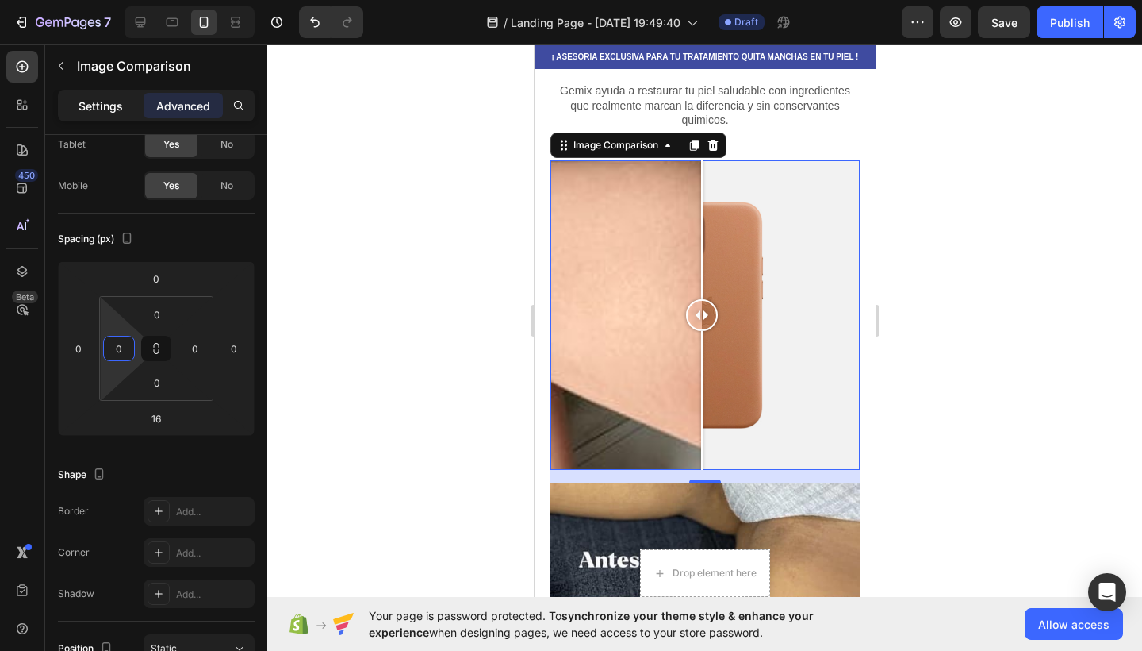
click at [115, 96] on div "Settings" at bounding box center [100, 105] width 79 height 25
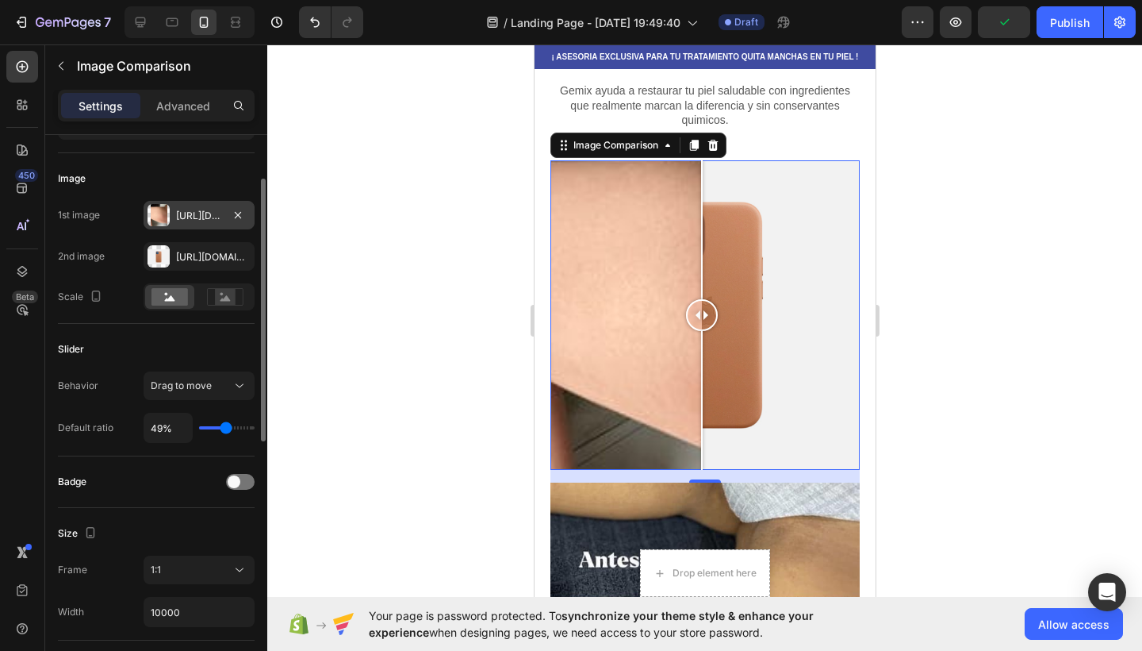
click at [167, 217] on div at bounding box center [159, 215] width 22 height 22
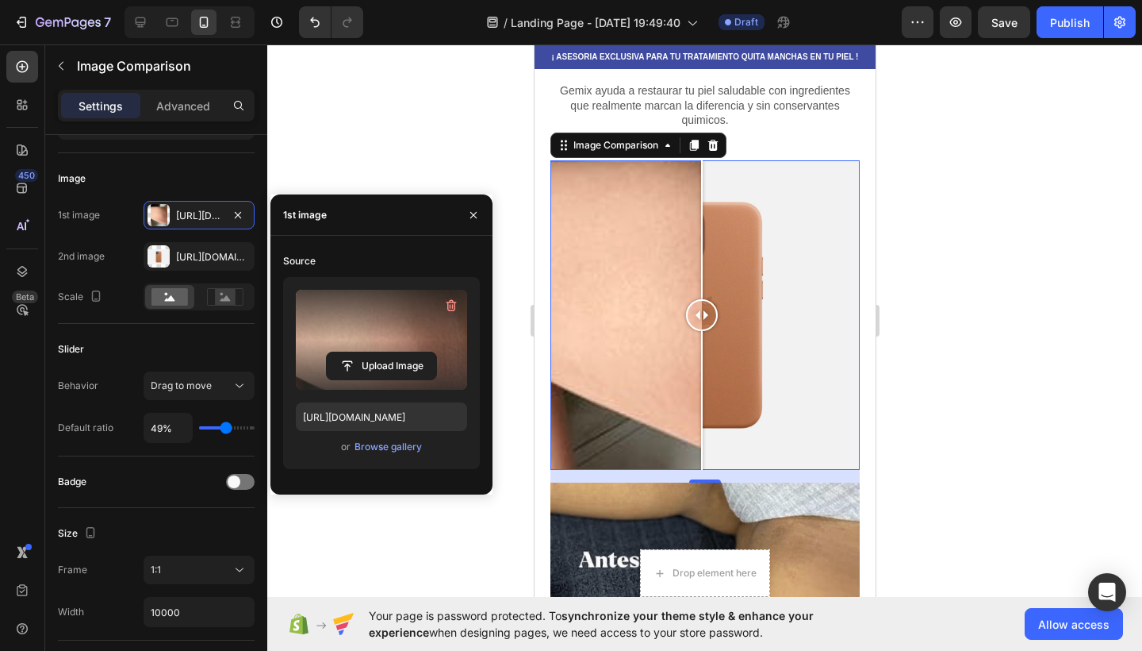
click at [387, 329] on label at bounding box center [381, 340] width 171 height 100
click at [387, 352] on input "file" at bounding box center [381, 365] width 109 height 27
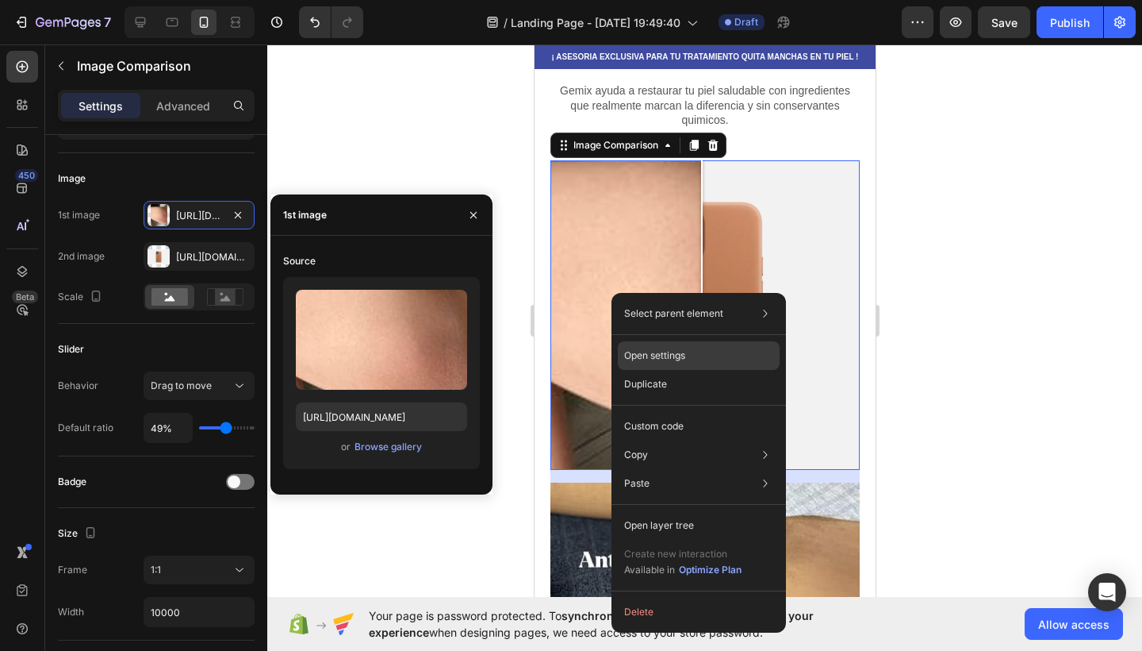
click at [655, 365] on div "Open settings" at bounding box center [699, 355] width 162 height 29
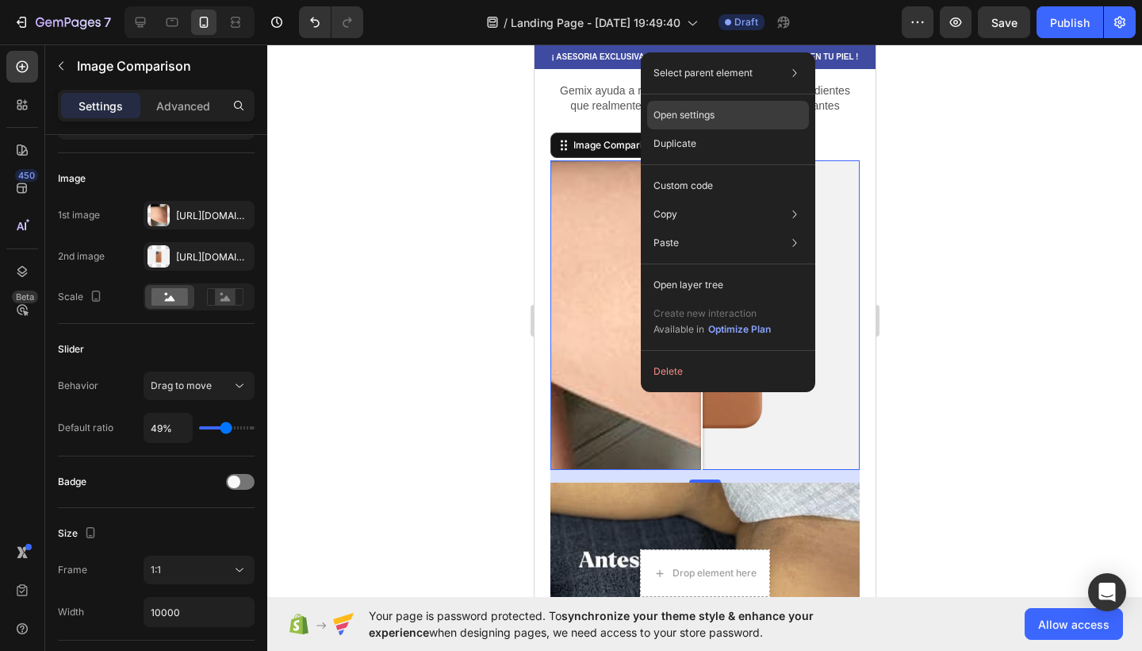
click at [680, 114] on p "Open settings" at bounding box center [684, 115] width 61 height 14
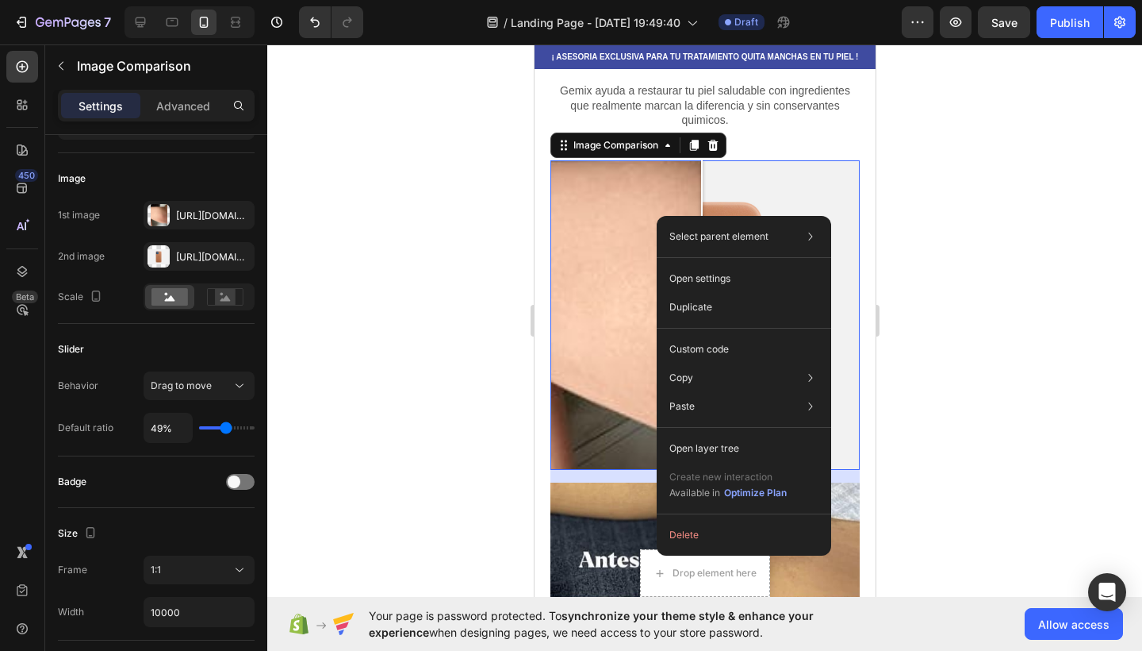
click at [572, 217] on div at bounding box center [704, 314] width 309 height 309
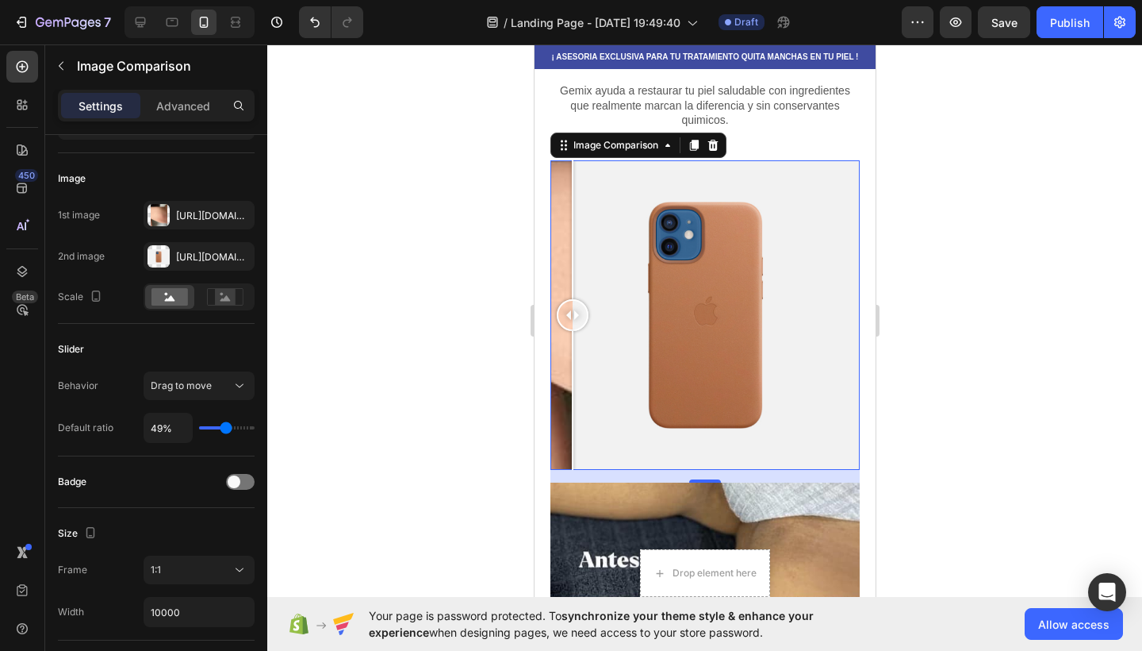
click at [572, 217] on div at bounding box center [572, 229] width 2 height 139
click at [563, 217] on div at bounding box center [572, 314] width 32 height 309
click at [756, 281] on div at bounding box center [704, 314] width 309 height 309
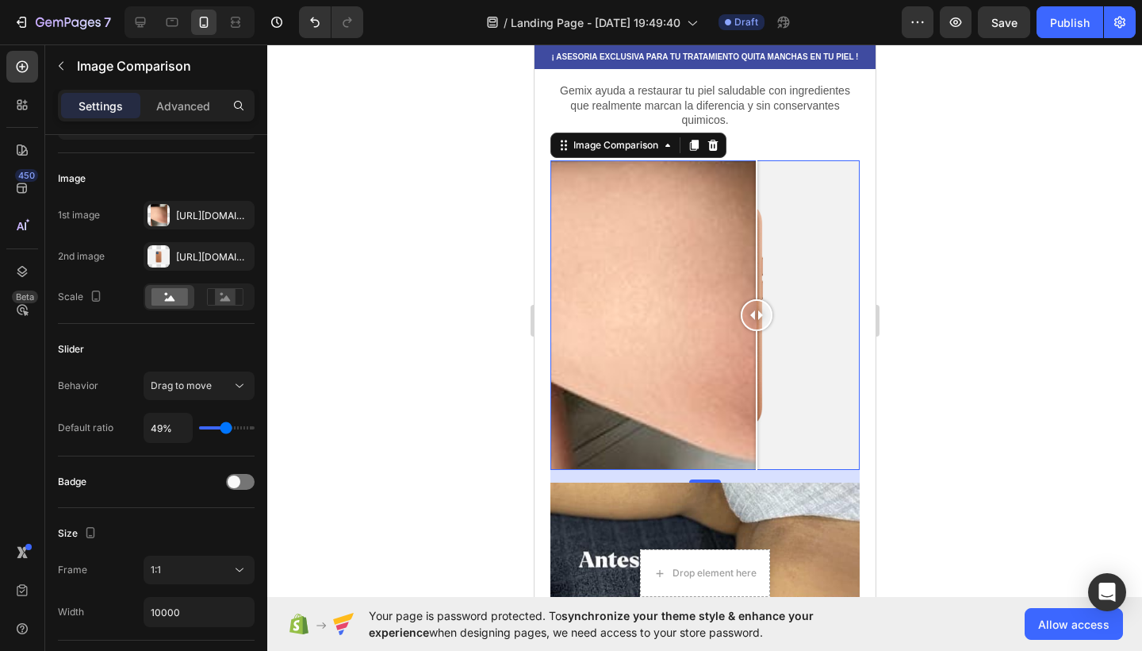
click at [711, 294] on div at bounding box center [704, 314] width 309 height 309
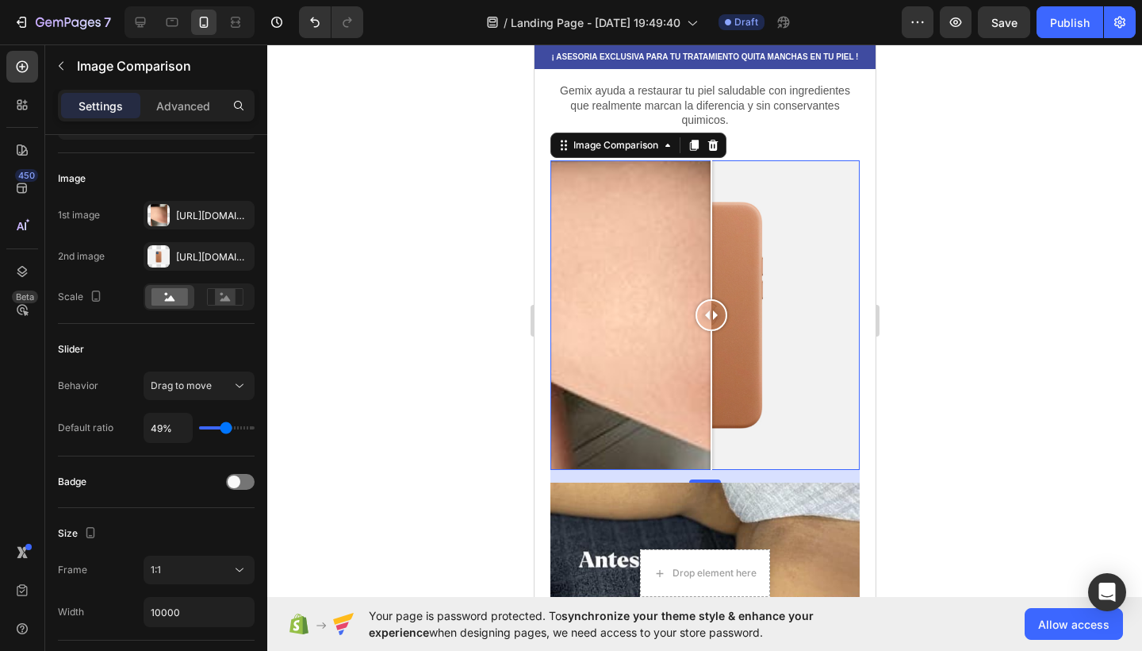
click at [689, 294] on div at bounding box center [704, 314] width 309 height 309
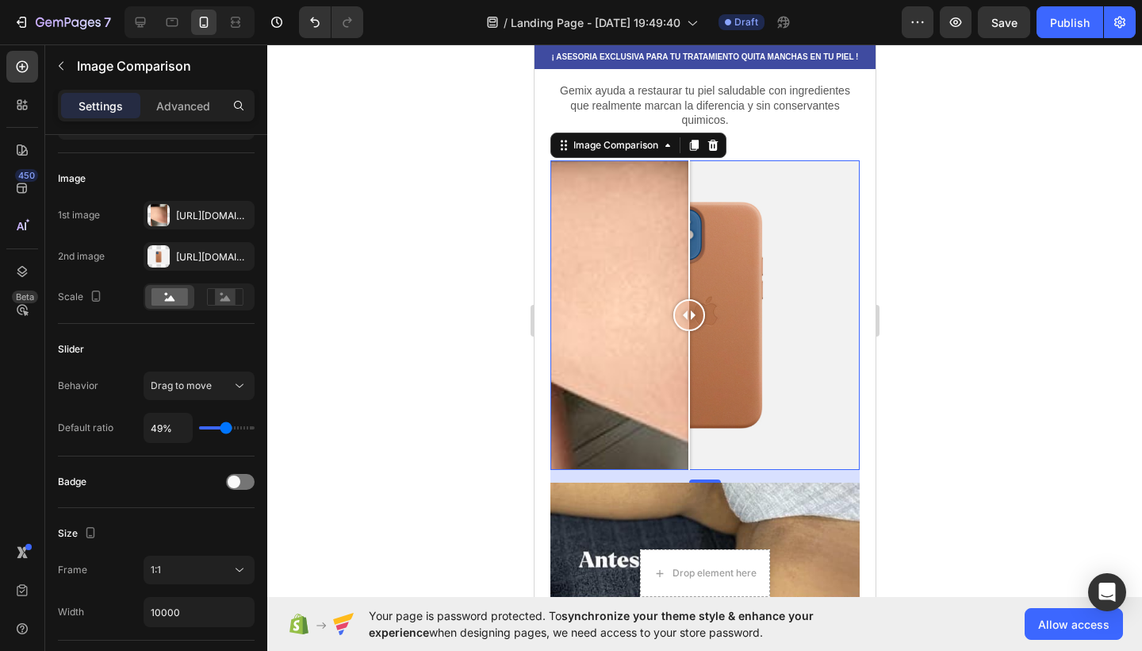
click at [693, 313] on div at bounding box center [689, 315] width 32 height 32
click at [763, 303] on div at bounding box center [704, 314] width 309 height 309
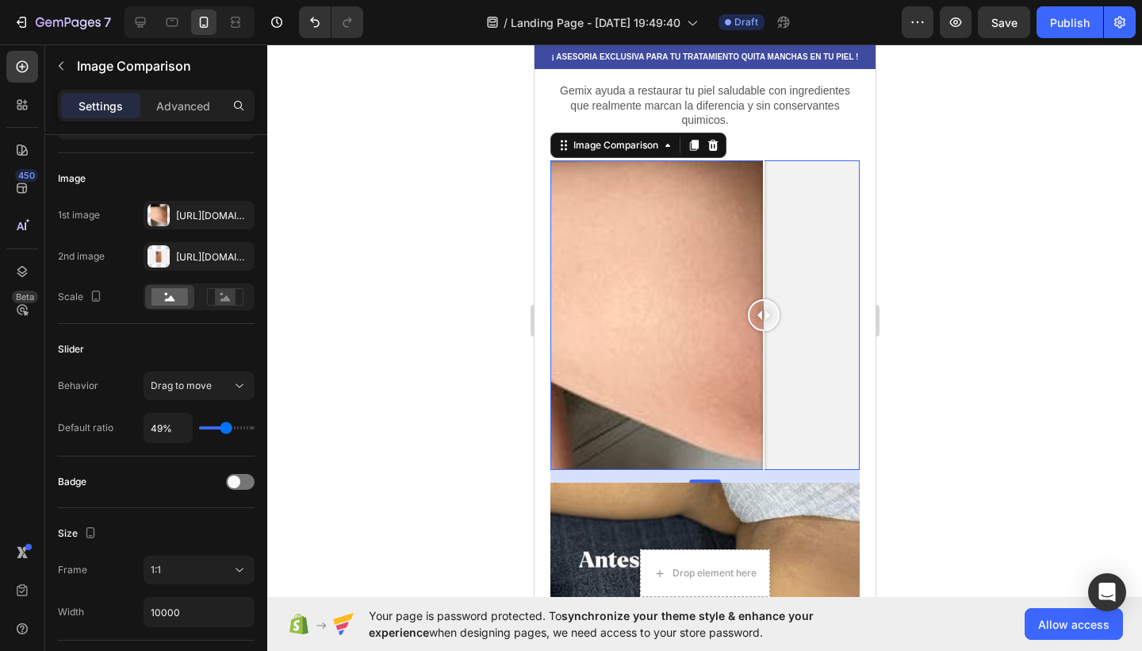
click at [821, 305] on div at bounding box center [704, 314] width 309 height 309
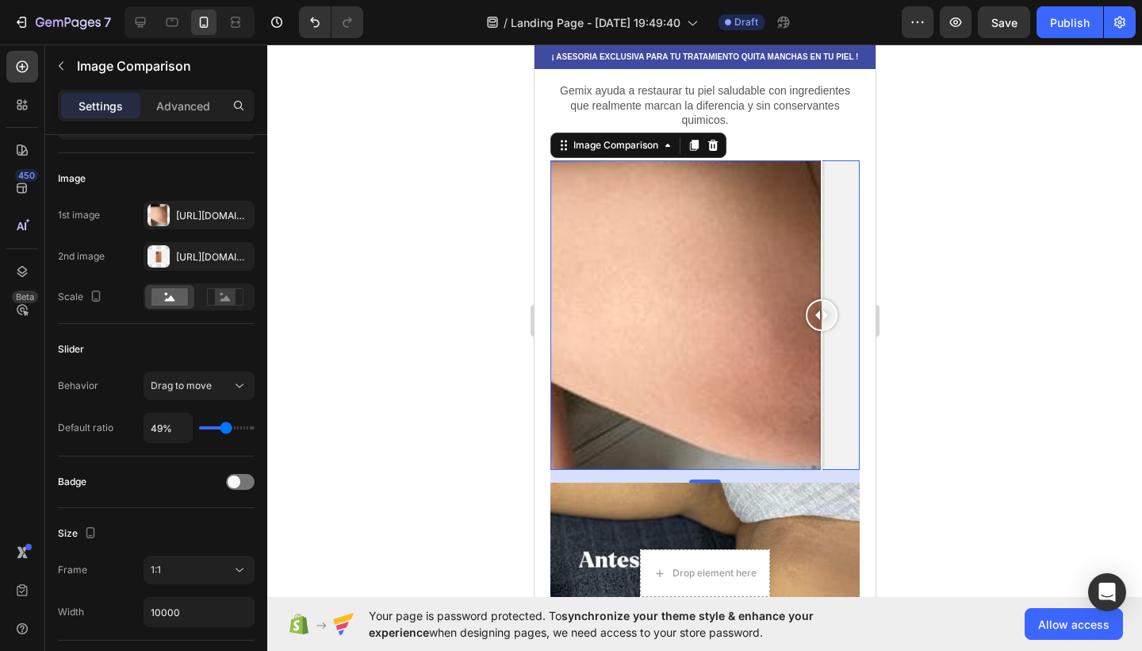
click at [819, 309] on div at bounding box center [821, 315] width 32 height 32
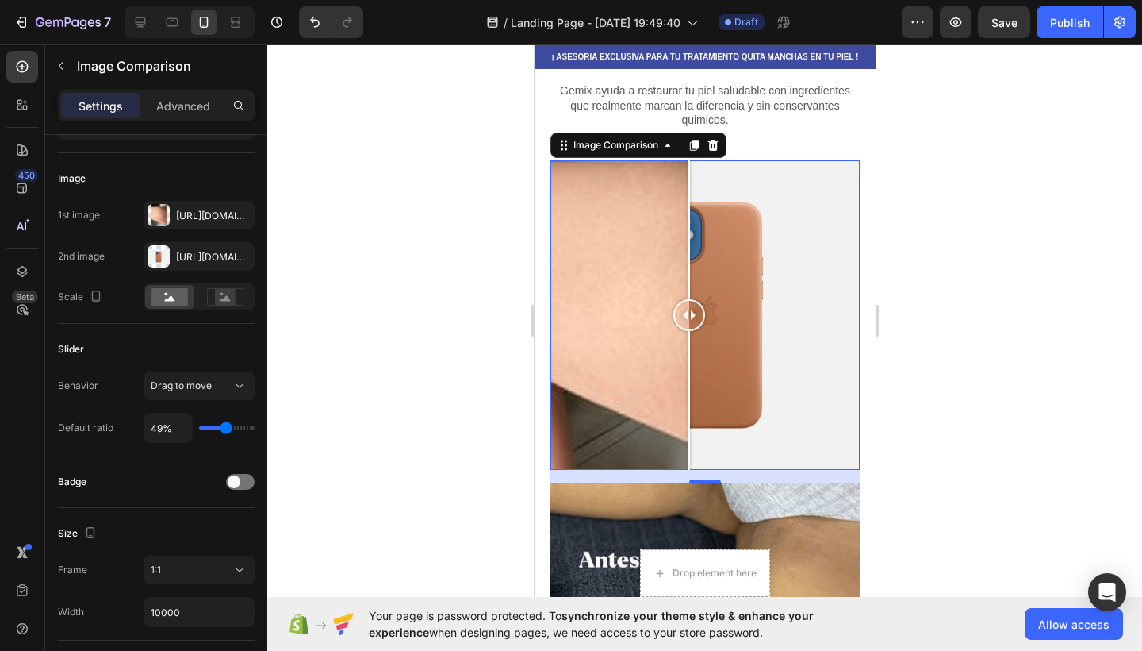
drag, startPoint x: 822, startPoint y: 315, endPoint x: 904, endPoint y: 361, distance: 93.8
click at [689, 329] on div at bounding box center [689, 314] width 32 height 309
click at [169, 259] on div at bounding box center [159, 256] width 22 height 22
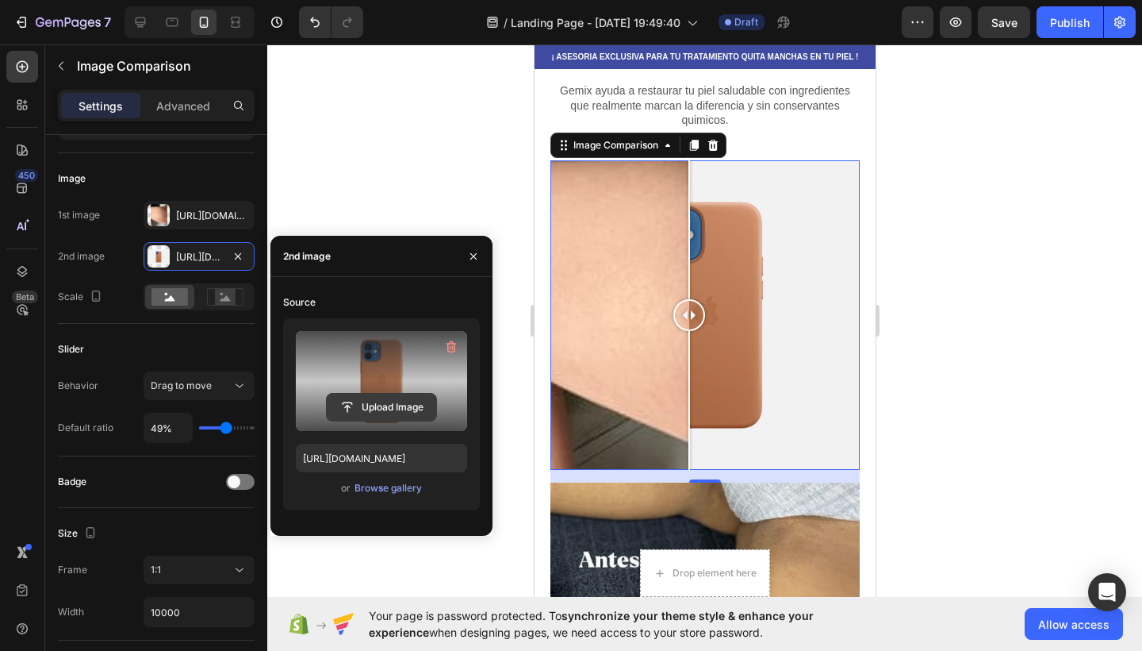
click at [391, 404] on input "file" at bounding box center [381, 407] width 109 height 27
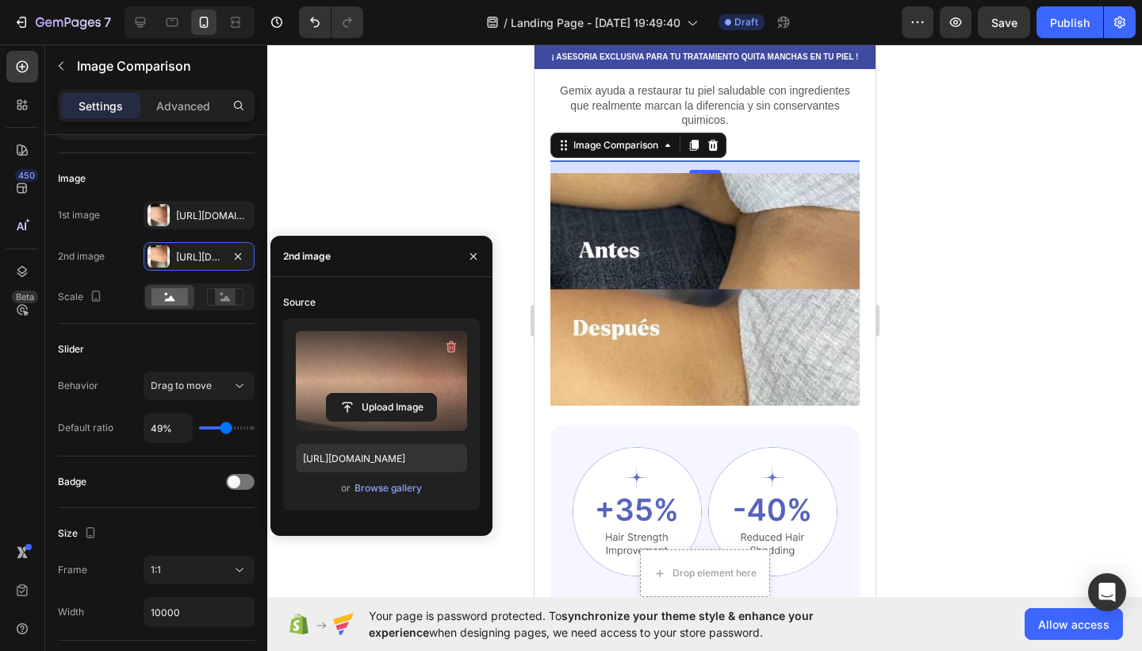
type input "[URL][DOMAIN_NAME]"
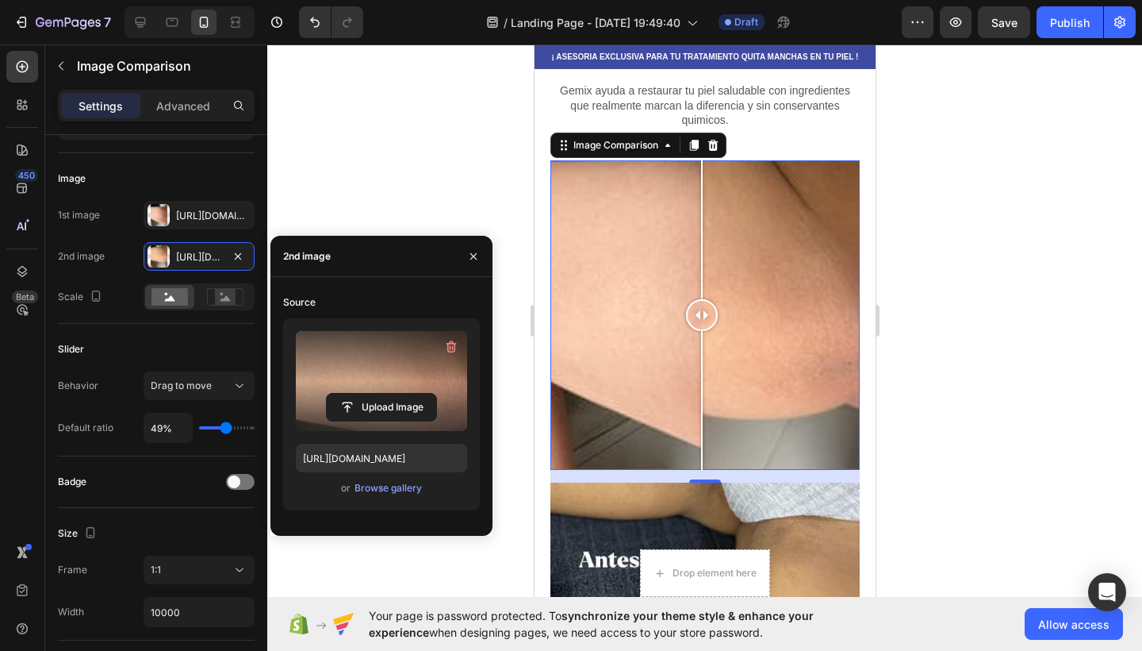
click at [912, 356] on div at bounding box center [704, 347] width 875 height 606
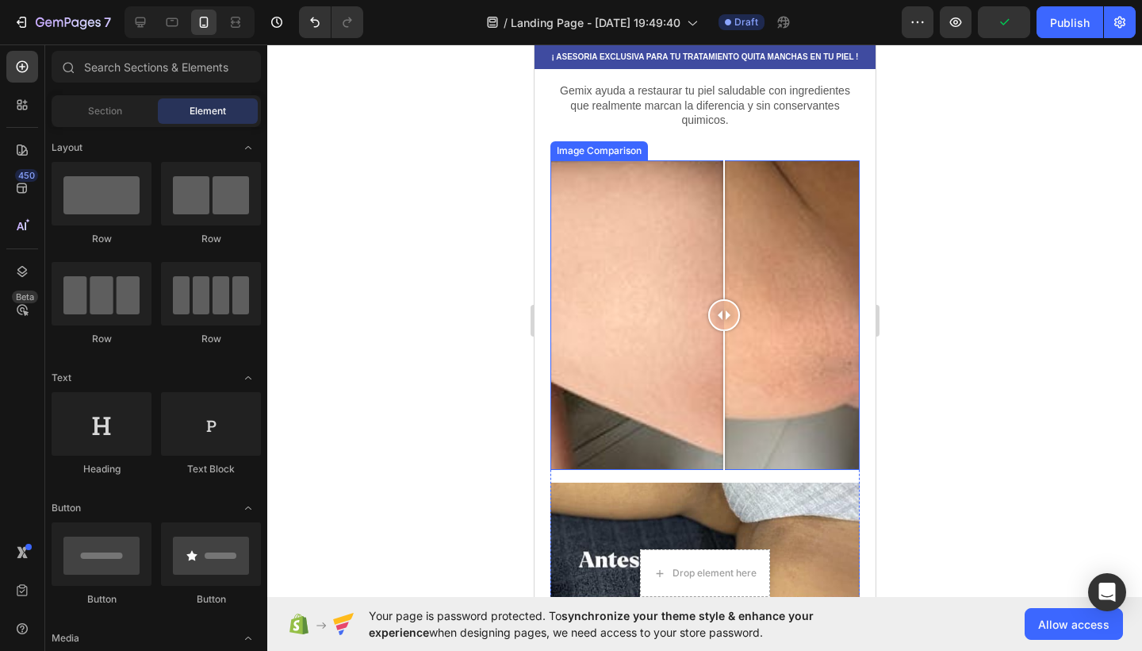
drag, startPoint x: 701, startPoint y: 315, endPoint x: 724, endPoint y: 351, distance: 42.7
click at [724, 351] on div at bounding box center [724, 314] width 32 height 309
click at [677, 337] on div at bounding box center [704, 314] width 309 height 309
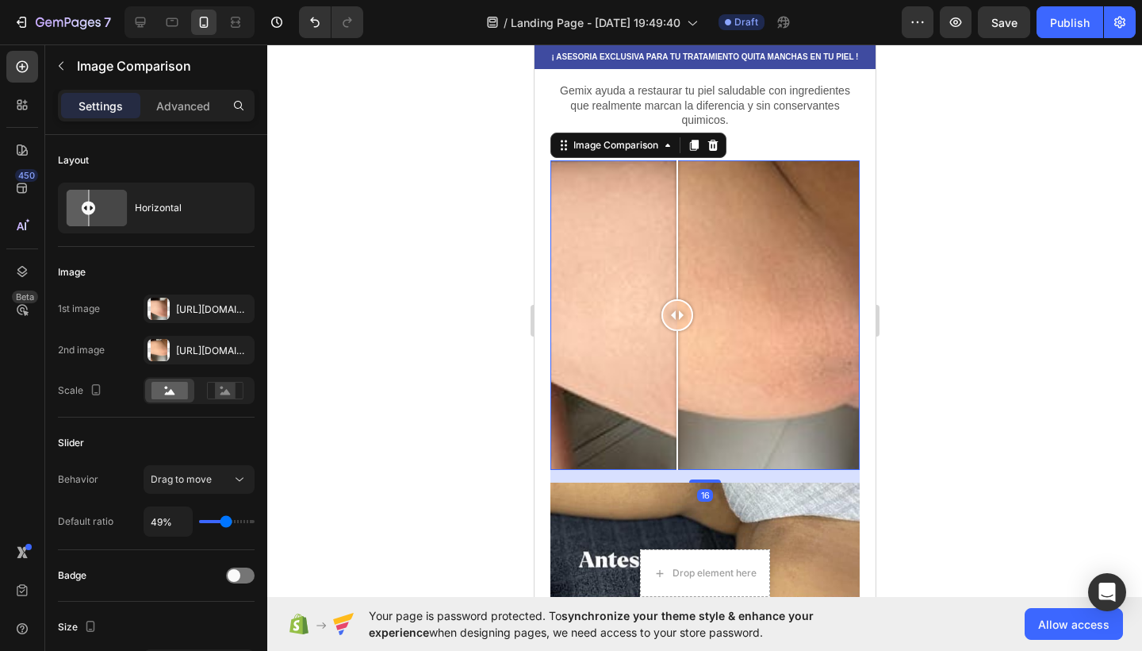
click at [628, 330] on div at bounding box center [704, 314] width 309 height 309
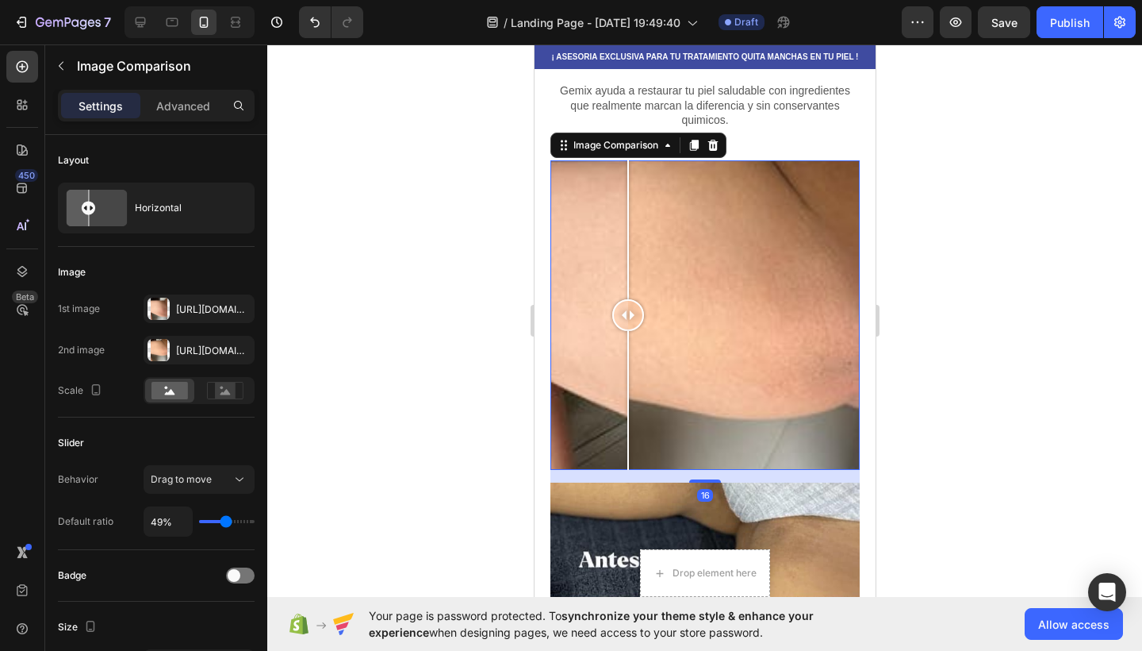
click at [752, 296] on div at bounding box center [704, 314] width 309 height 309
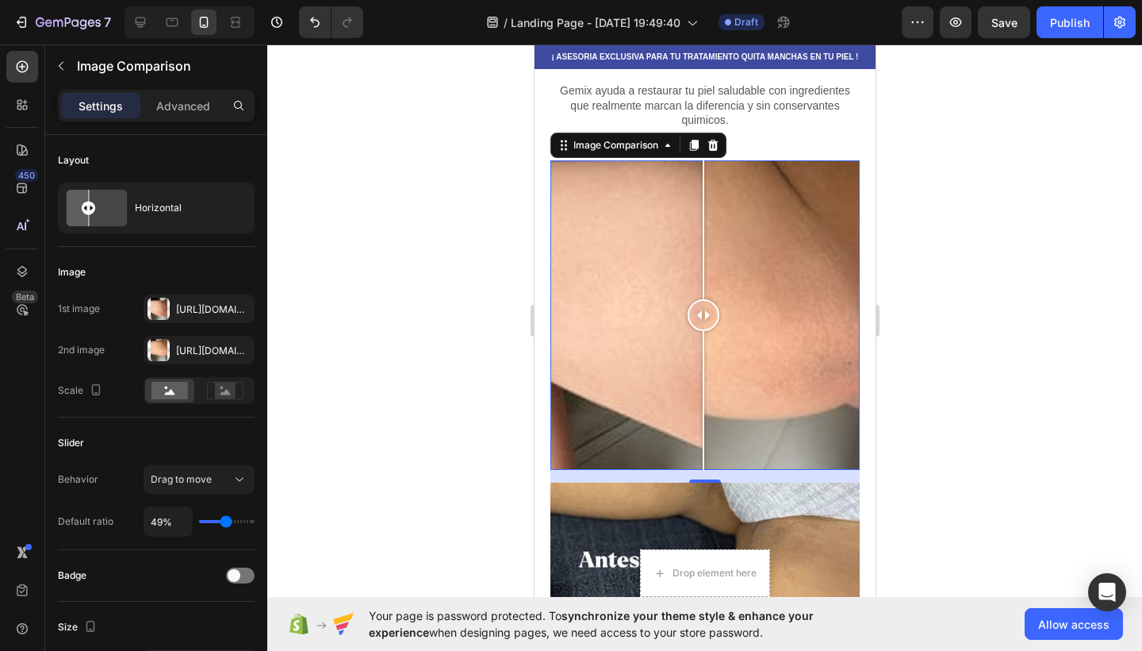
drag, startPoint x: 744, startPoint y: 312, endPoint x: 703, endPoint y: 317, distance: 41.6
click at [703, 317] on div at bounding box center [703, 315] width 32 height 32
click at [221, 398] on rect at bounding box center [225, 390] width 21 height 16
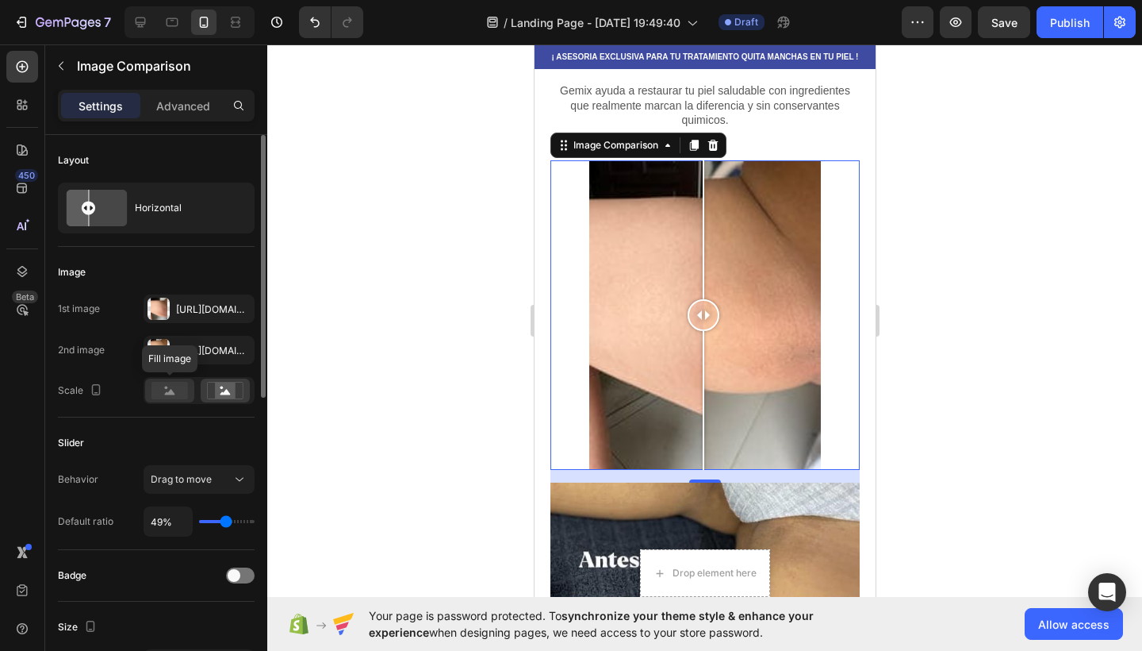
click at [170, 390] on icon at bounding box center [170, 392] width 10 height 6
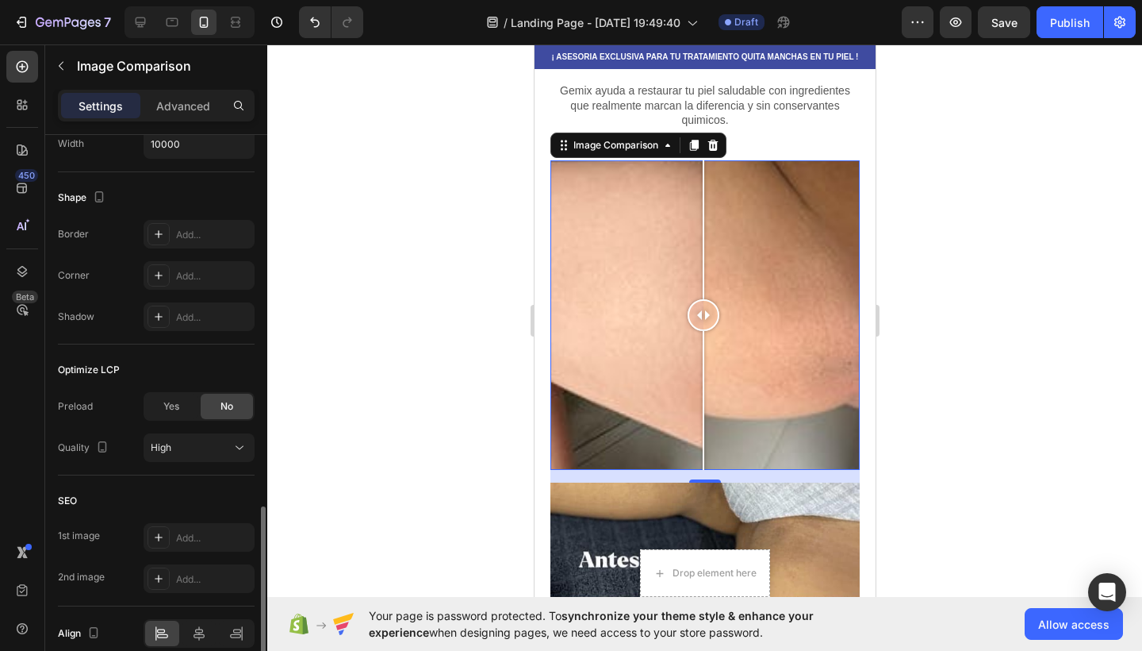
scroll to position [635, 0]
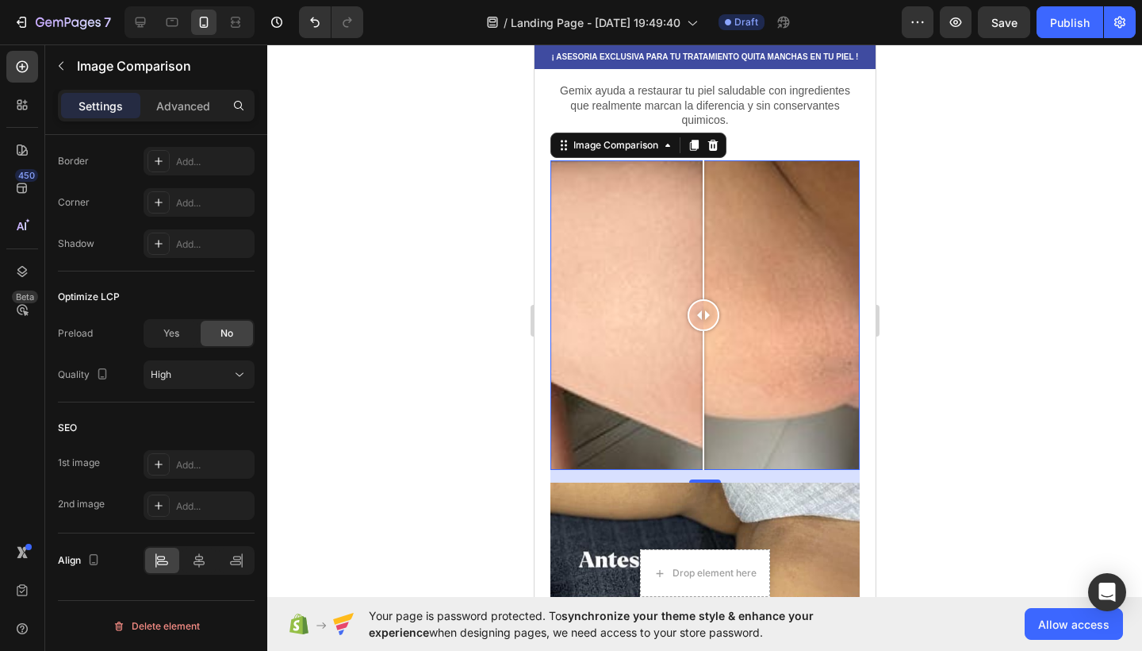
click at [643, 361] on div at bounding box center [704, 314] width 309 height 309
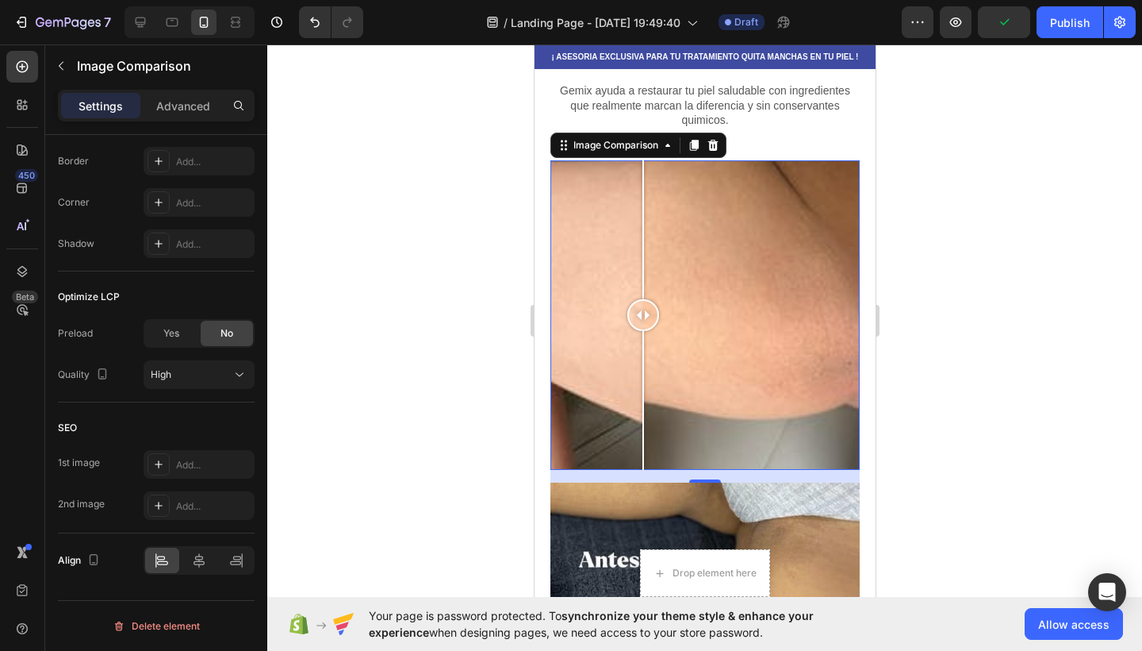
click at [693, 315] on div at bounding box center [704, 314] width 309 height 309
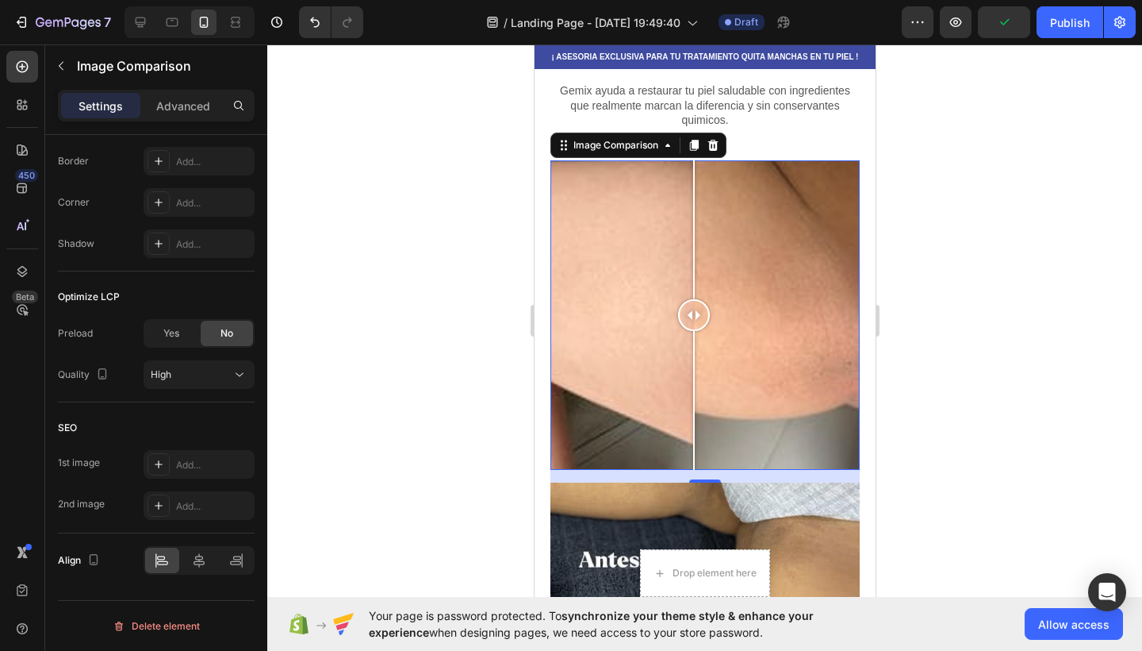
click at [693, 315] on div at bounding box center [694, 315] width 32 height 32
click at [697, 308] on div at bounding box center [694, 315] width 32 height 32
drag, startPoint x: 697, startPoint y: 308, endPoint x: 705, endPoint y: 317, distance: 11.8
click at [705, 317] on div at bounding box center [698, 315] width 32 height 32
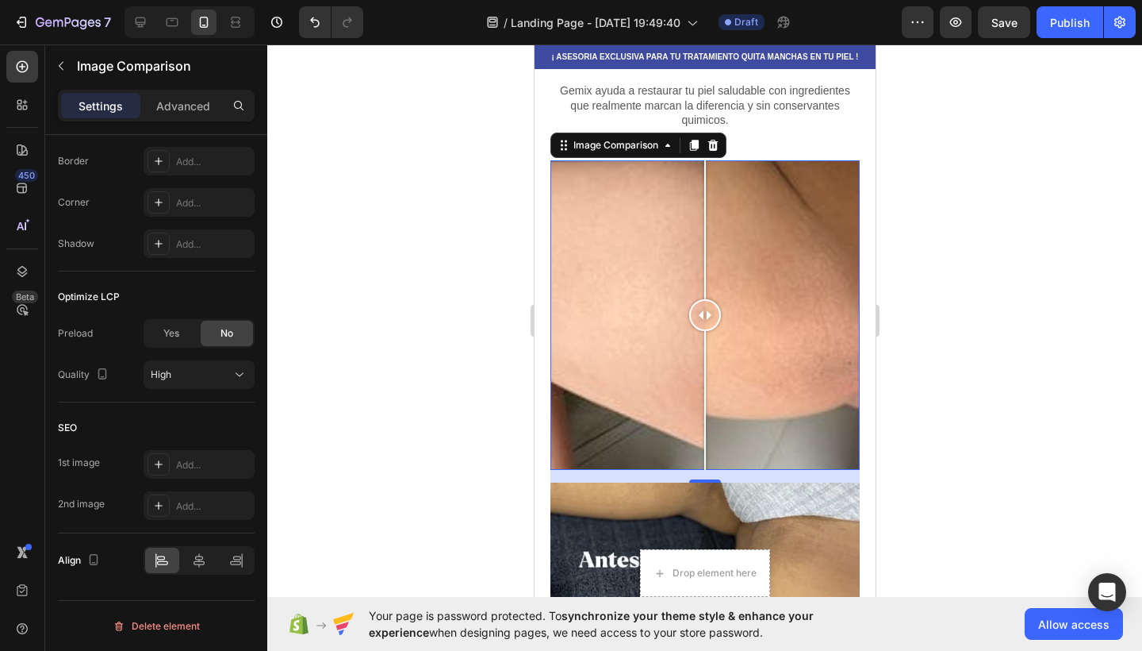
click at [653, 318] on div at bounding box center [704, 314] width 309 height 309
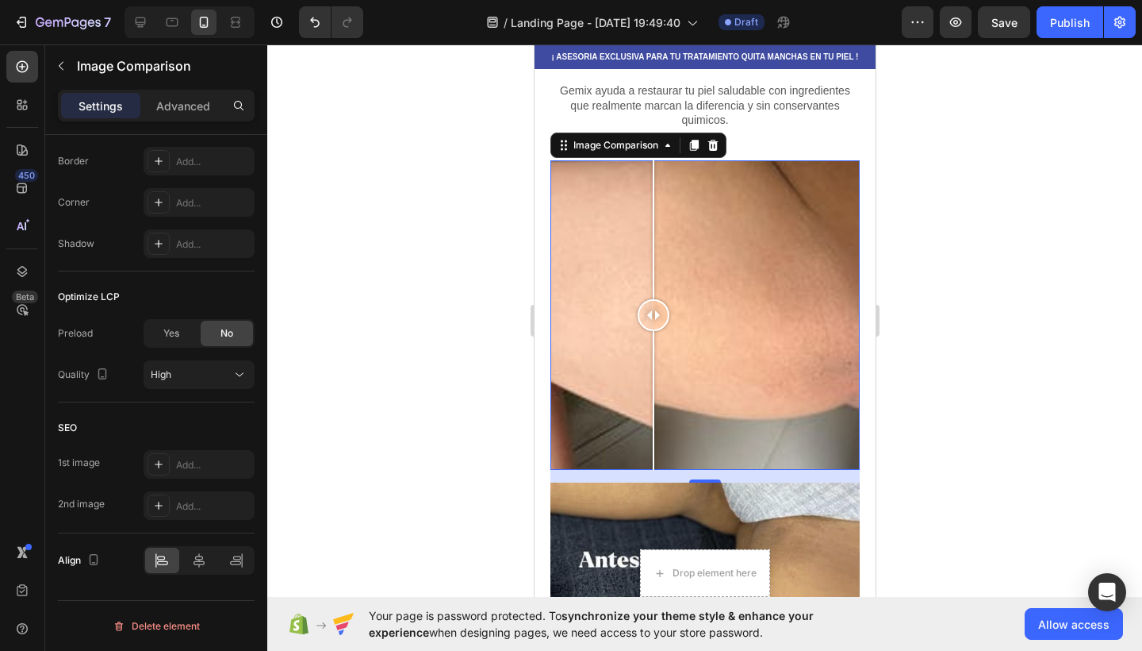
click at [653, 318] on div at bounding box center [653, 315] width 32 height 32
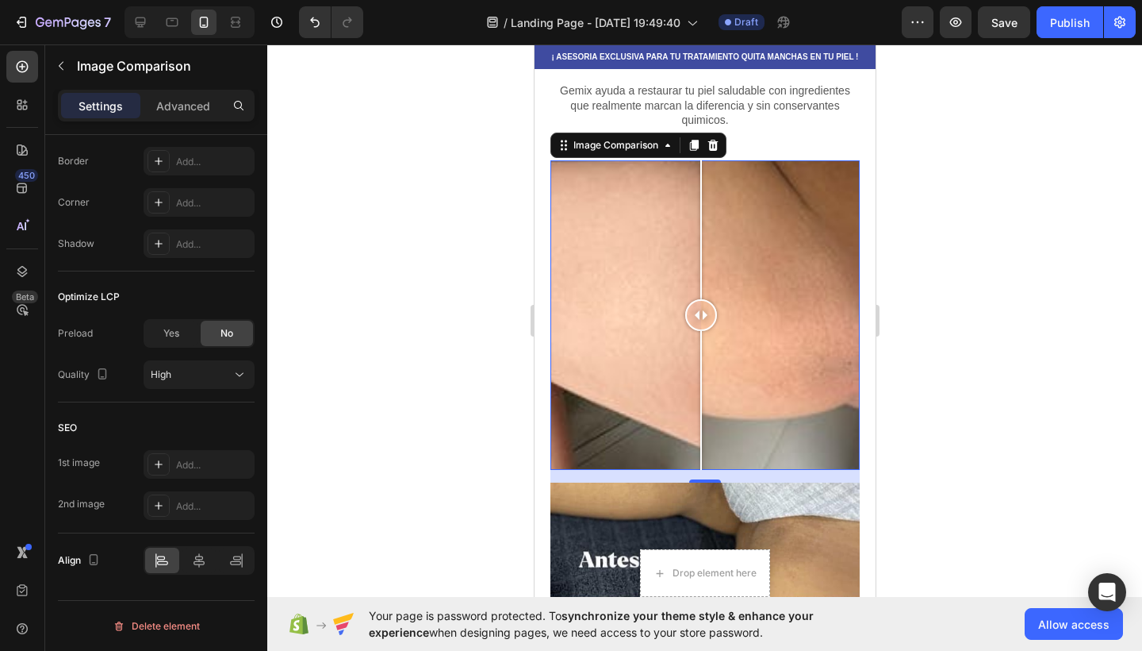
click at [701, 316] on div at bounding box center [704, 314] width 309 height 309
click at [701, 316] on div at bounding box center [701, 315] width 32 height 32
click at [624, 328] on div at bounding box center [704, 314] width 309 height 309
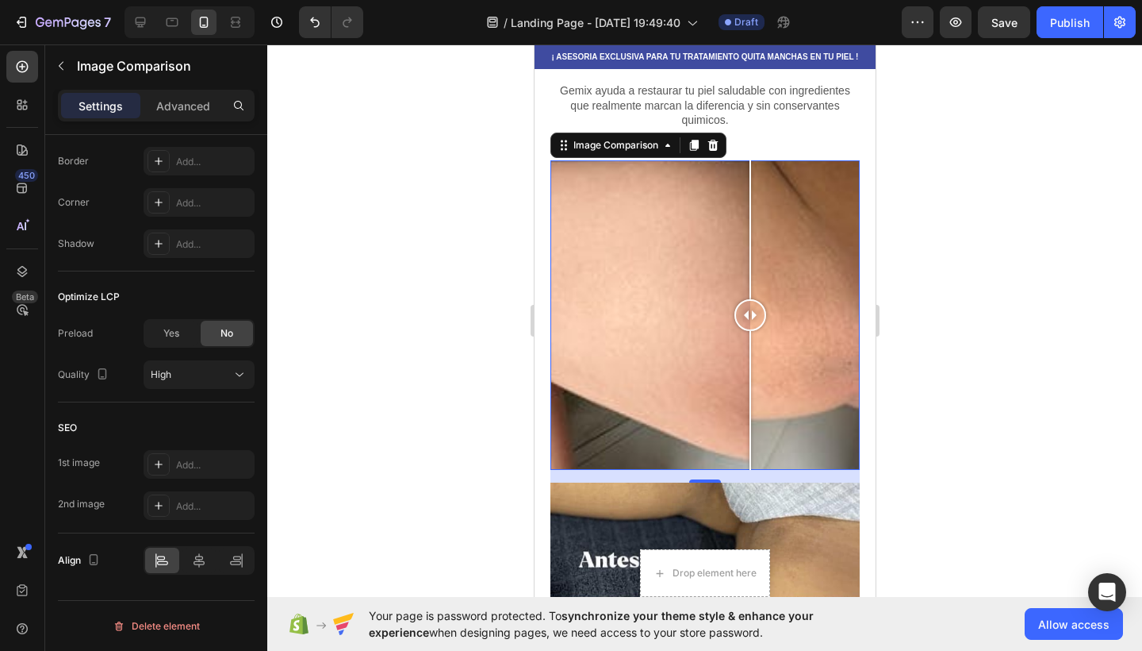
drag, startPoint x: 624, startPoint y: 328, endPoint x: 749, endPoint y: 324, distance: 124.6
click at [757, 324] on div at bounding box center [750, 315] width 32 height 32
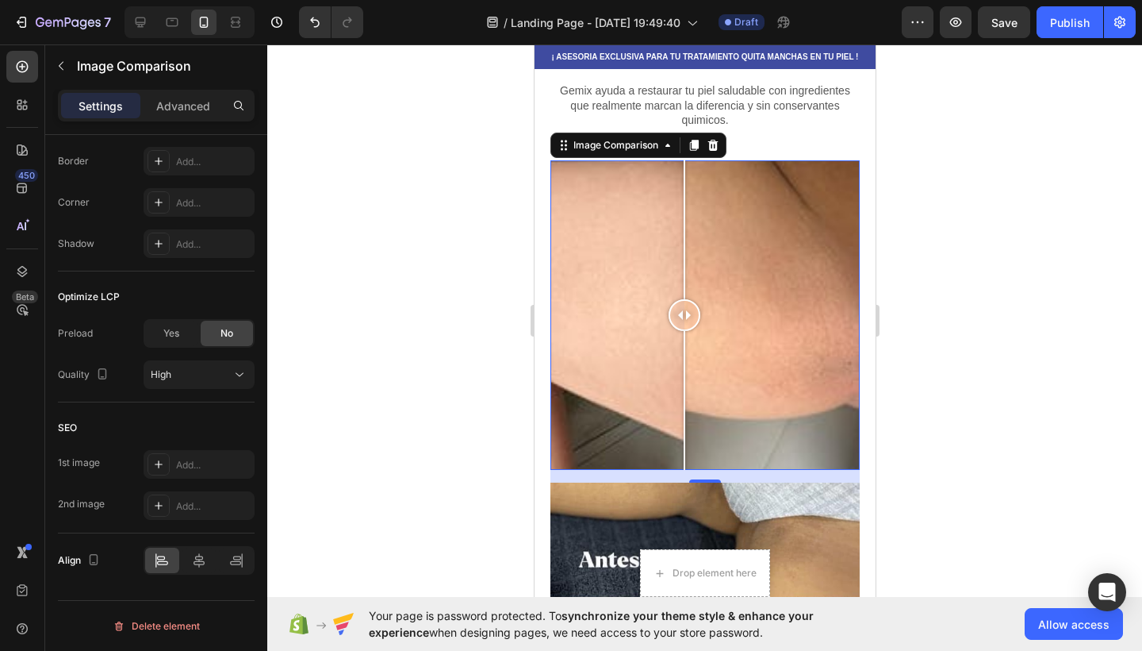
drag, startPoint x: 761, startPoint y: 307, endPoint x: 684, endPoint y: 320, distance: 78.0
click at [684, 320] on div at bounding box center [684, 315] width 32 height 32
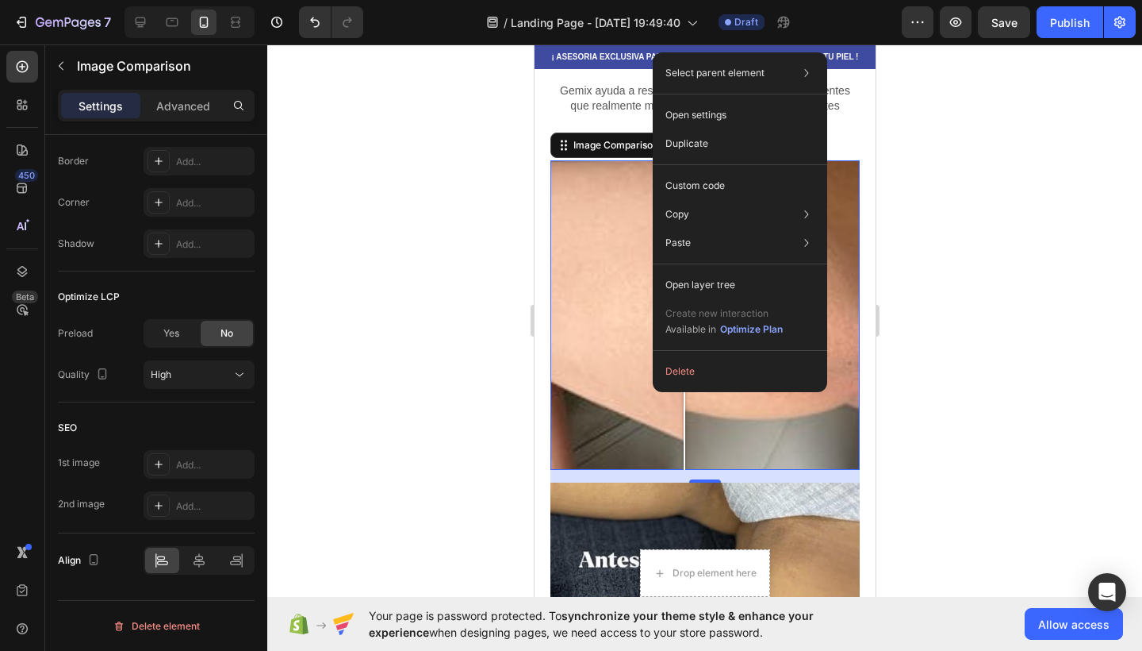
click at [423, 313] on div at bounding box center [704, 347] width 875 height 606
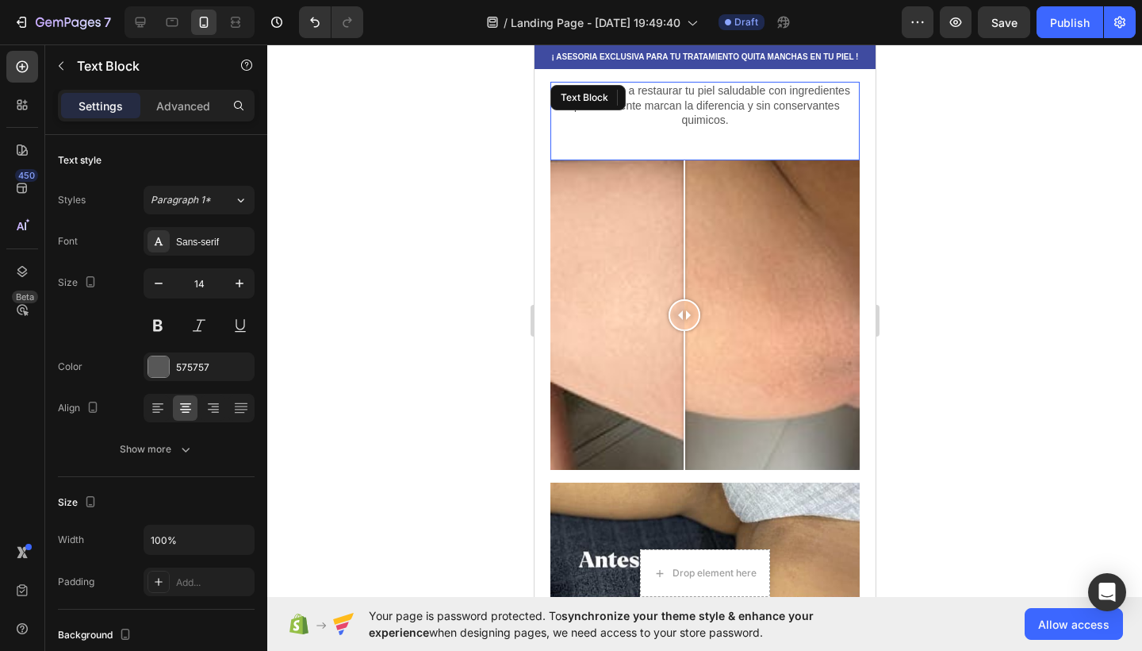
click at [683, 103] on p "Gemix ayuda a restaurar tu piel saludable con ingredientes que realmente marcan…" at bounding box center [704, 105] width 306 height 44
click at [731, 102] on p "Gemix ayuda a restaurar tu piel saludable con ingredientes que realmente marcan…" at bounding box center [704, 105] width 306 height 44
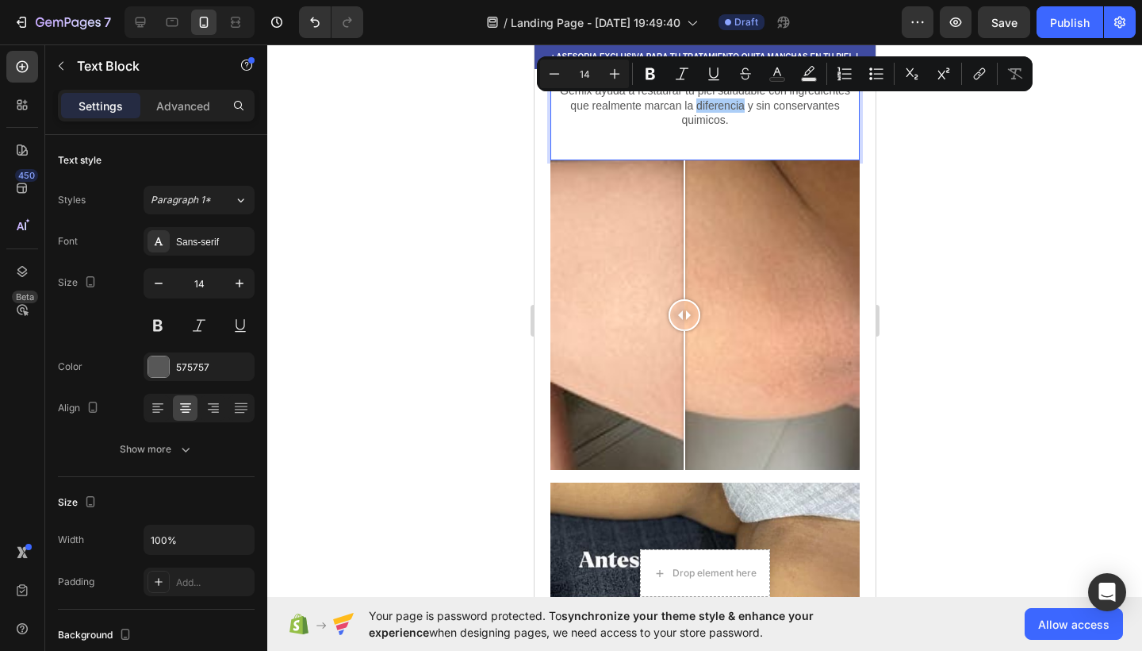
click at [987, 151] on div at bounding box center [704, 347] width 875 height 606
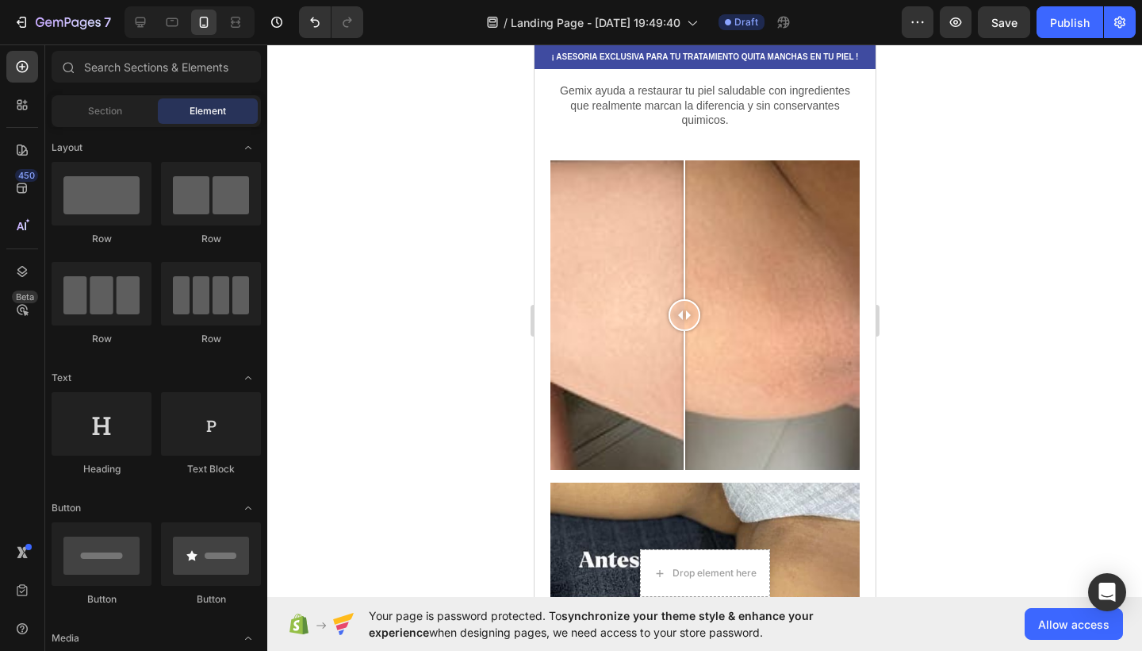
click at [927, 386] on div at bounding box center [704, 347] width 875 height 606
click at [474, 403] on div at bounding box center [704, 347] width 875 height 606
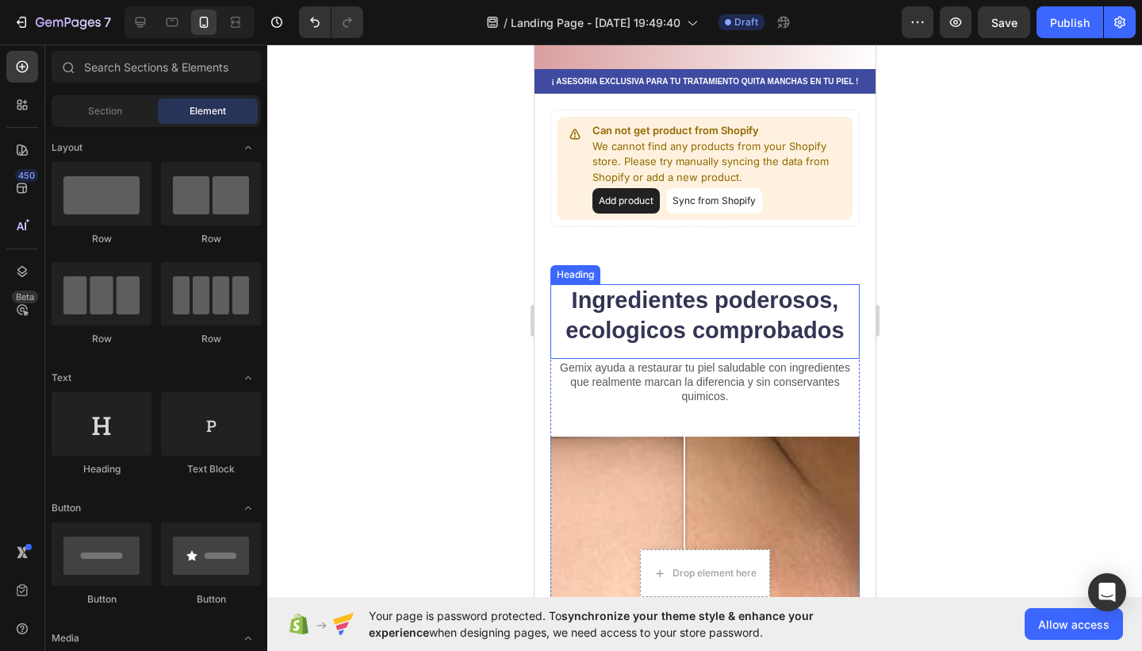
scroll to position [78, 0]
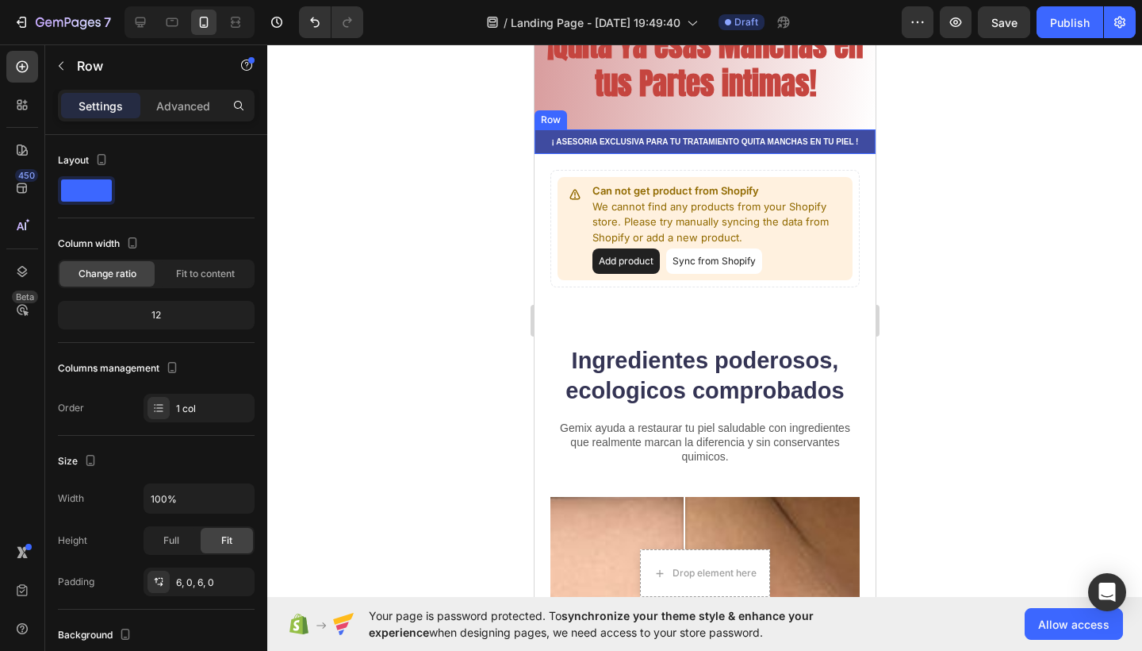
click at [589, 151] on div "¡ ASESORIA EXCLUSIVA PARA TU TRATAMIENTO QUITA MANCHAS EN TU PIEL ! Text Block …" at bounding box center [704, 141] width 341 height 25
click at [614, 110] on icon at bounding box center [613, 114] width 9 height 11
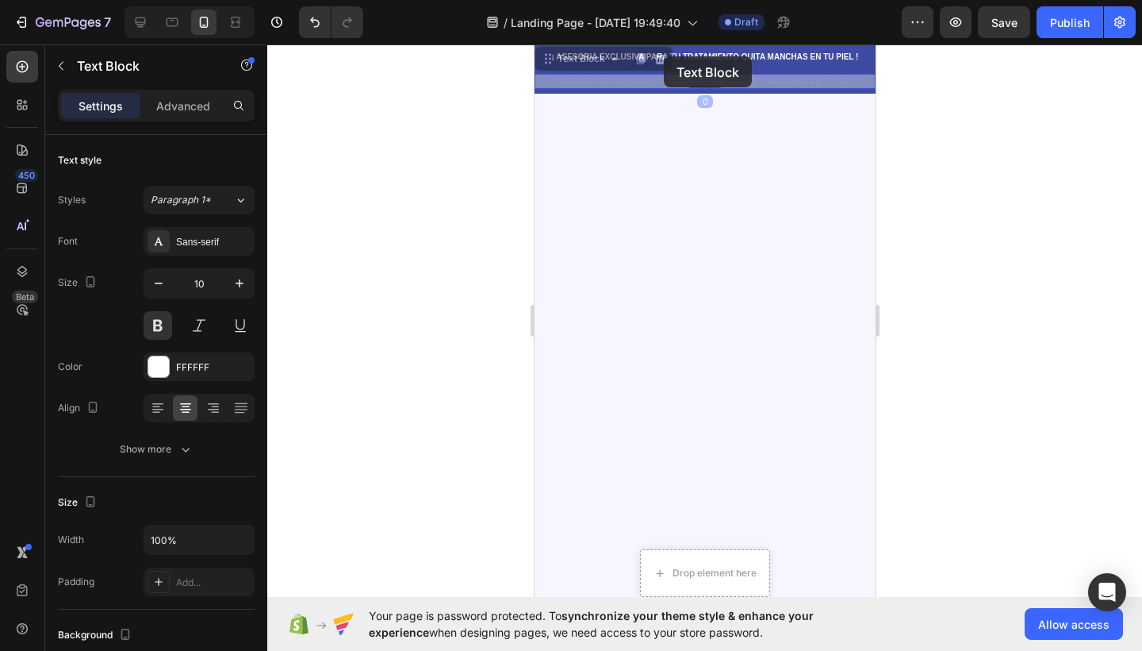
scroll to position [2588, 0]
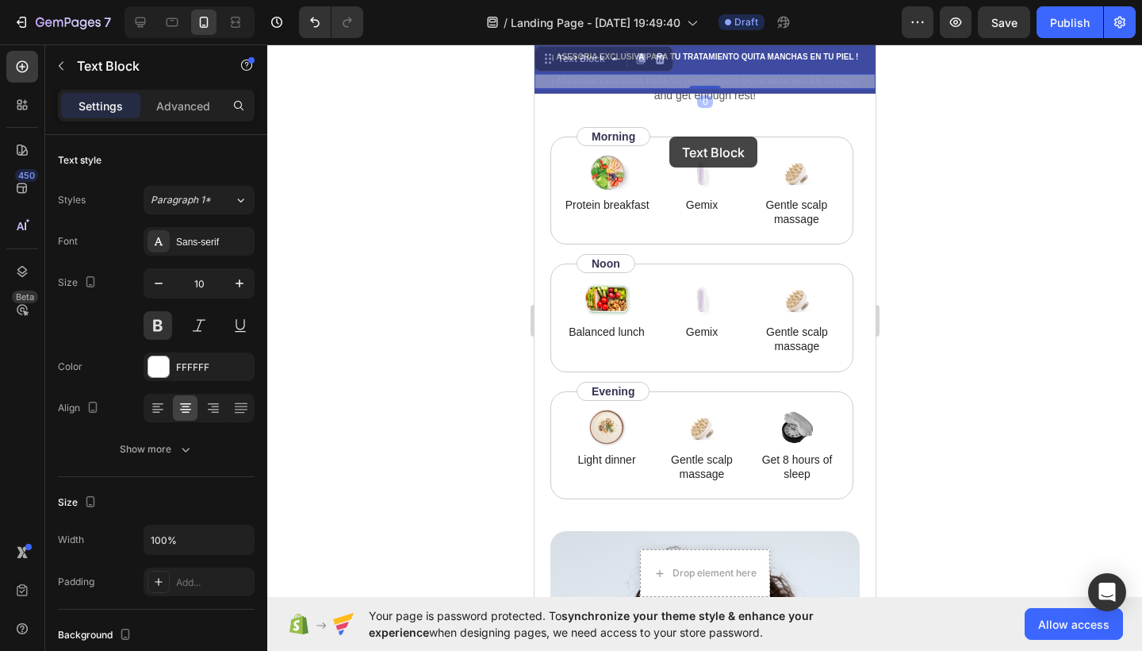
drag, startPoint x: 601, startPoint y: 162, endPoint x: 422, endPoint y: 223, distance: 188.7
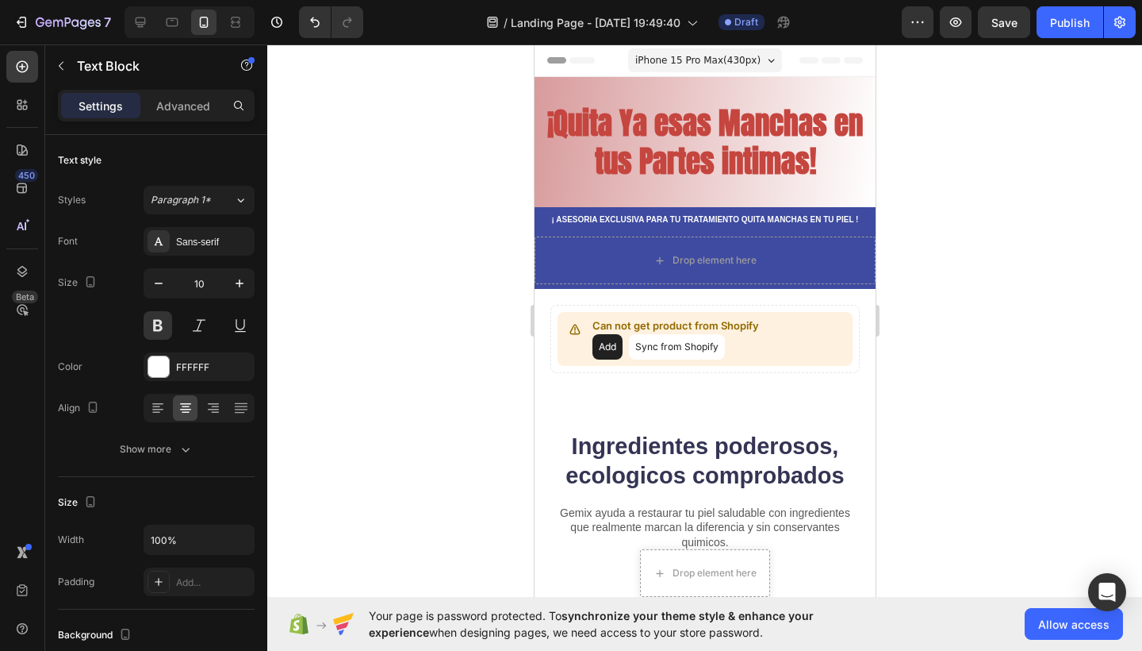
scroll to position [0, 0]
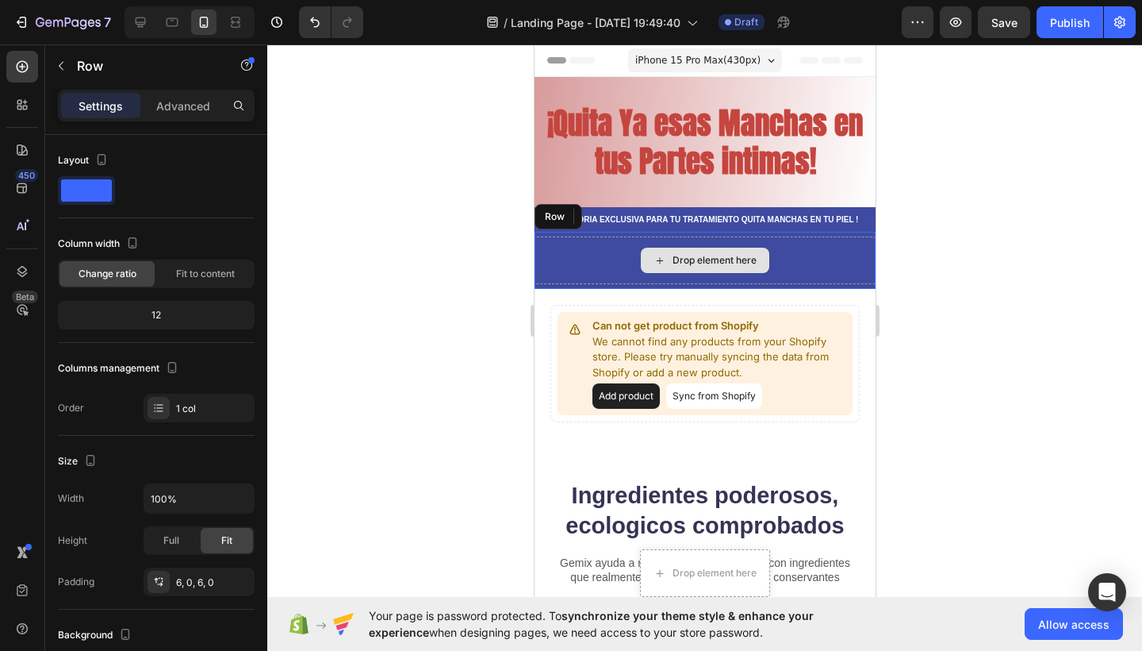
click at [585, 272] on div "Drop element here" at bounding box center [704, 260] width 341 height 48
click at [638, 221] on div at bounding box center [631, 216] width 19 height 19
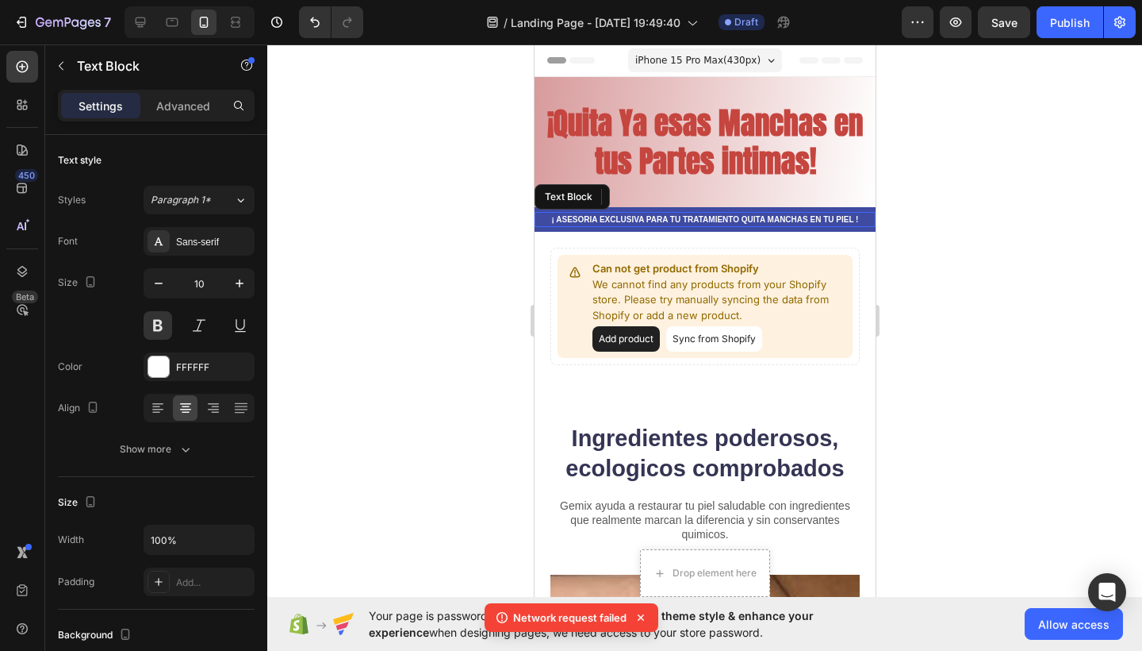
click at [659, 221] on p "¡ ASESORIA EXCLUSIVA PARA TU TRATAMIENTO QUITA MANCHAS EN TU PIEL !" at bounding box center [705, 219] width 338 height 12
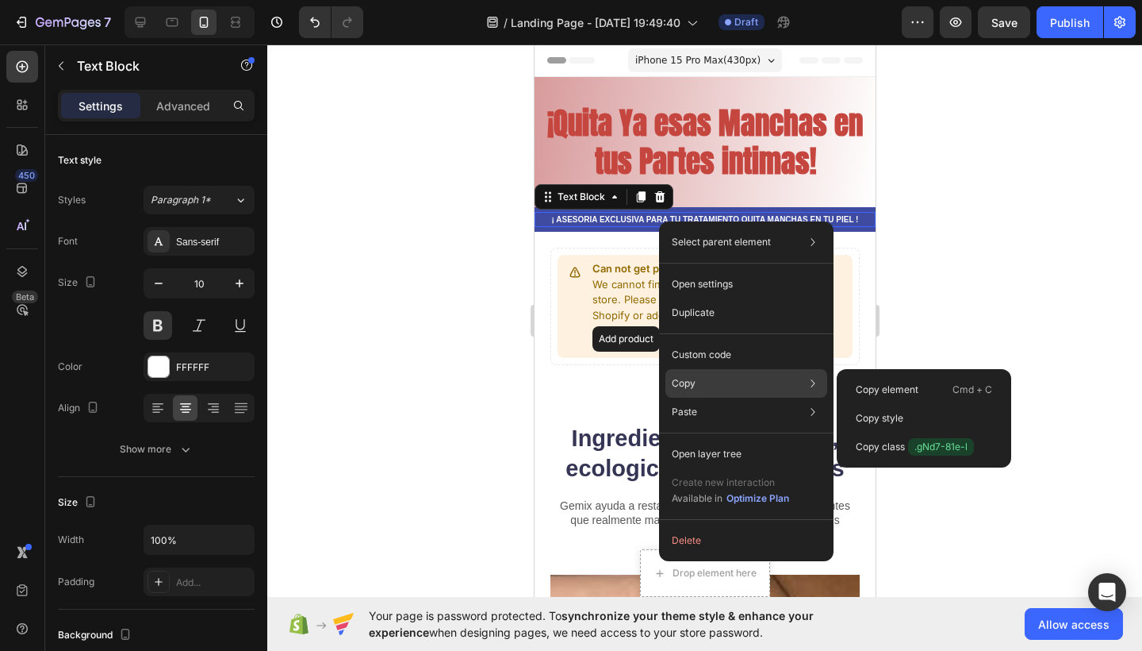
click at [717, 378] on div "Copy Copy element Cmd + C Copy style Copy class .gNd7-81e-l" at bounding box center [747, 383] width 162 height 29
click at [877, 417] on p "Copy style" at bounding box center [880, 418] width 48 height 14
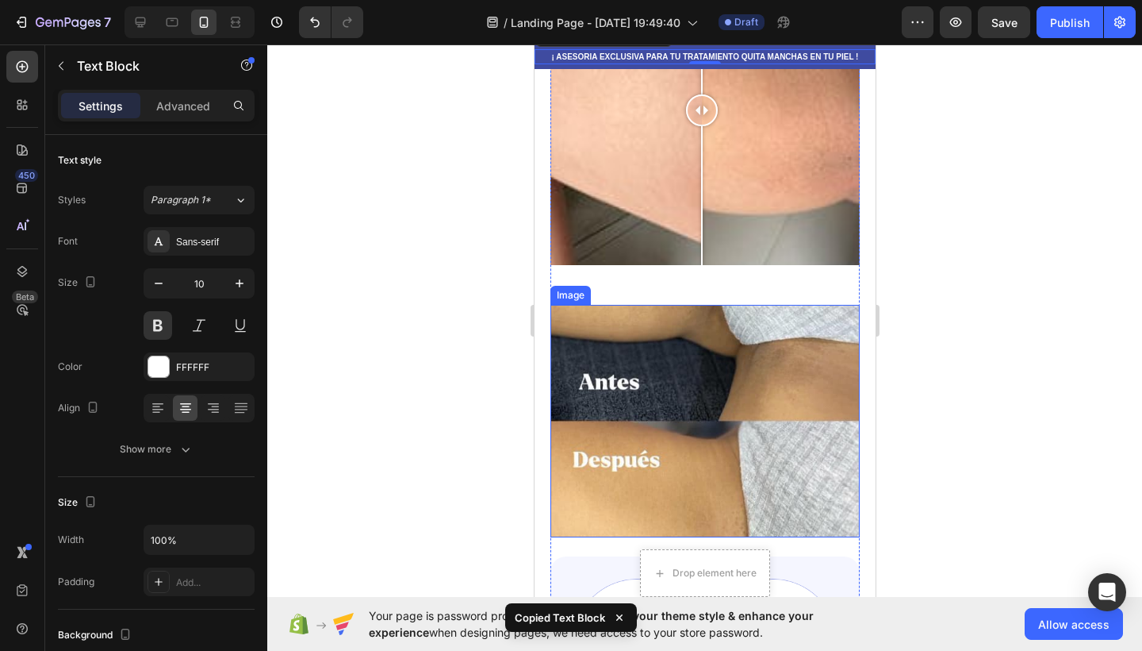
scroll to position [836, 0]
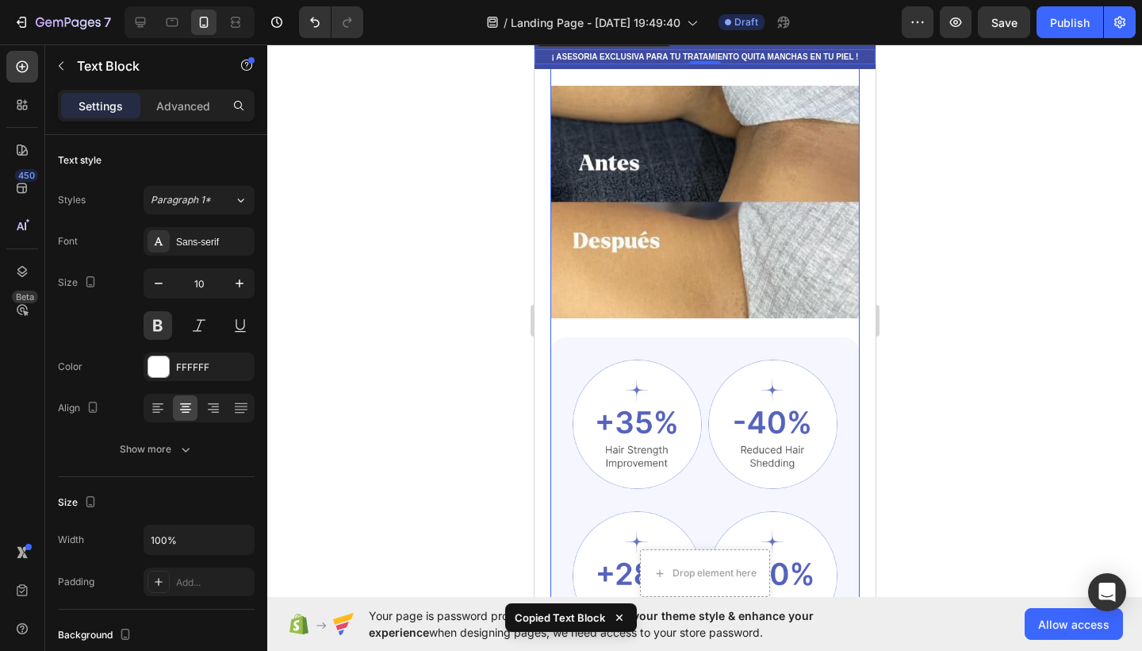
click at [685, 325] on div "Image Comparison ¡ ASESORIA EXCLUSIVA PARA TU TRATAMIENTO QUITA MANCHAS EN TU P…" at bounding box center [704, 37] width 309 height 601
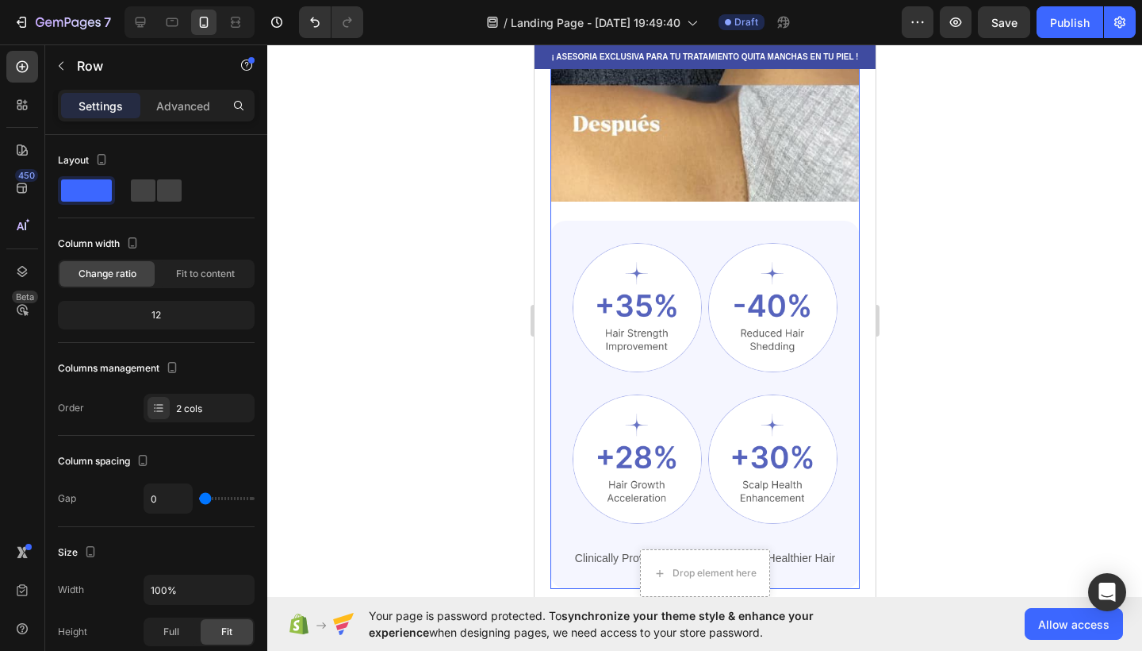
scroll to position [1004, 0]
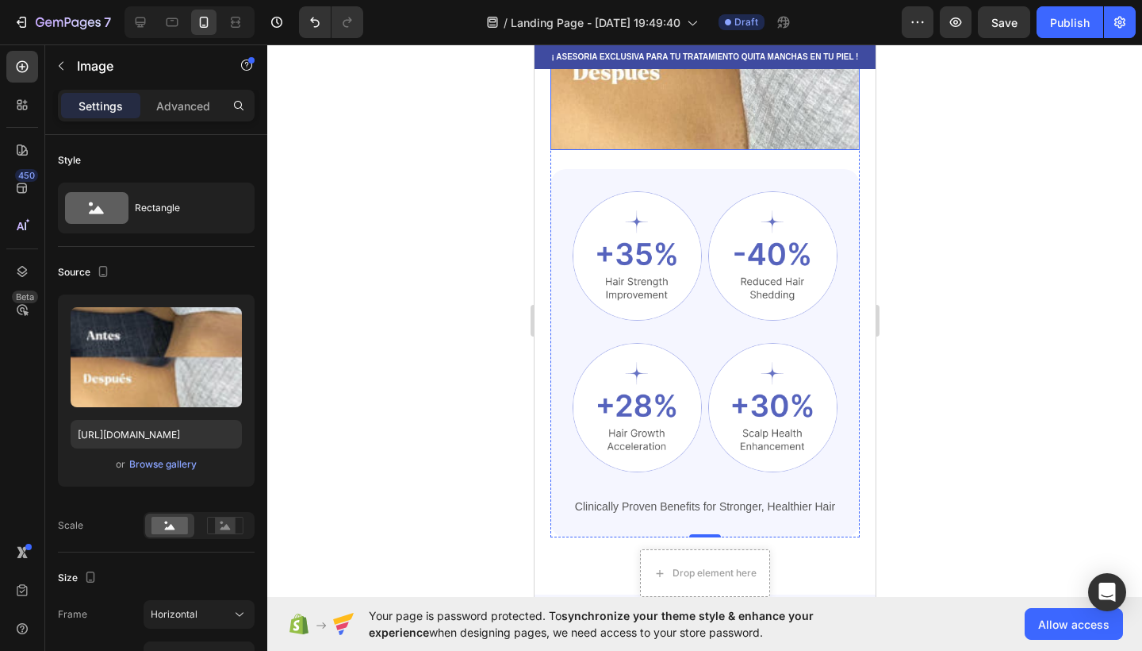
click at [674, 102] on img at bounding box center [704, 33] width 309 height 232
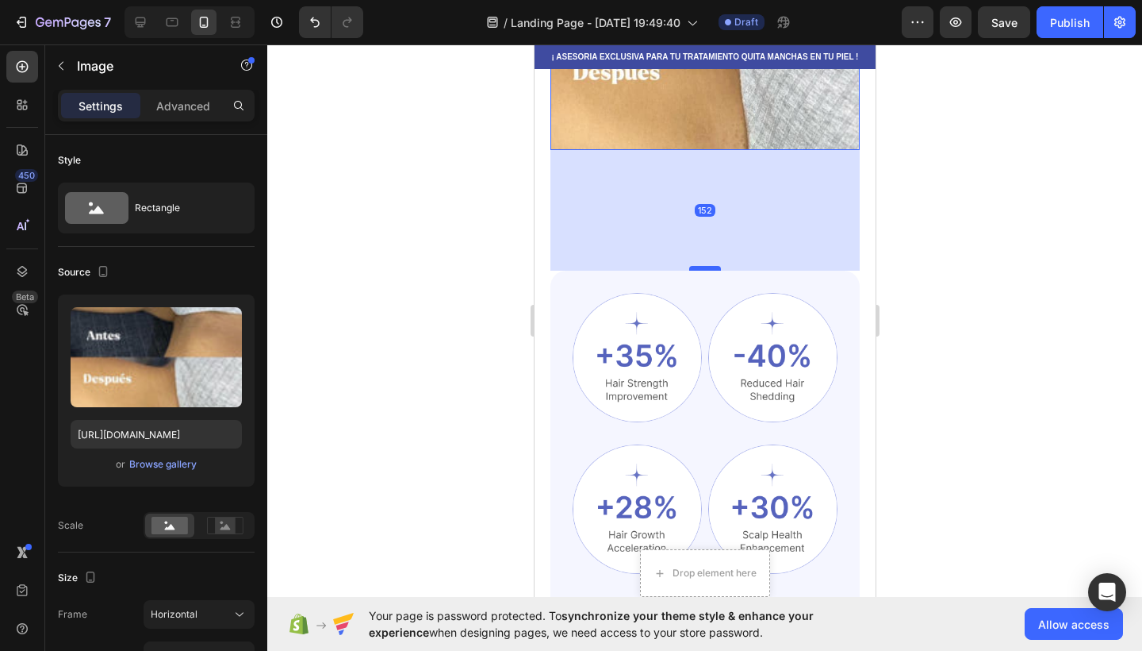
drag, startPoint x: 701, startPoint y: 167, endPoint x: 705, endPoint y: 268, distance: 101.7
click at [705, 268] on div at bounding box center [705, 268] width 32 height 5
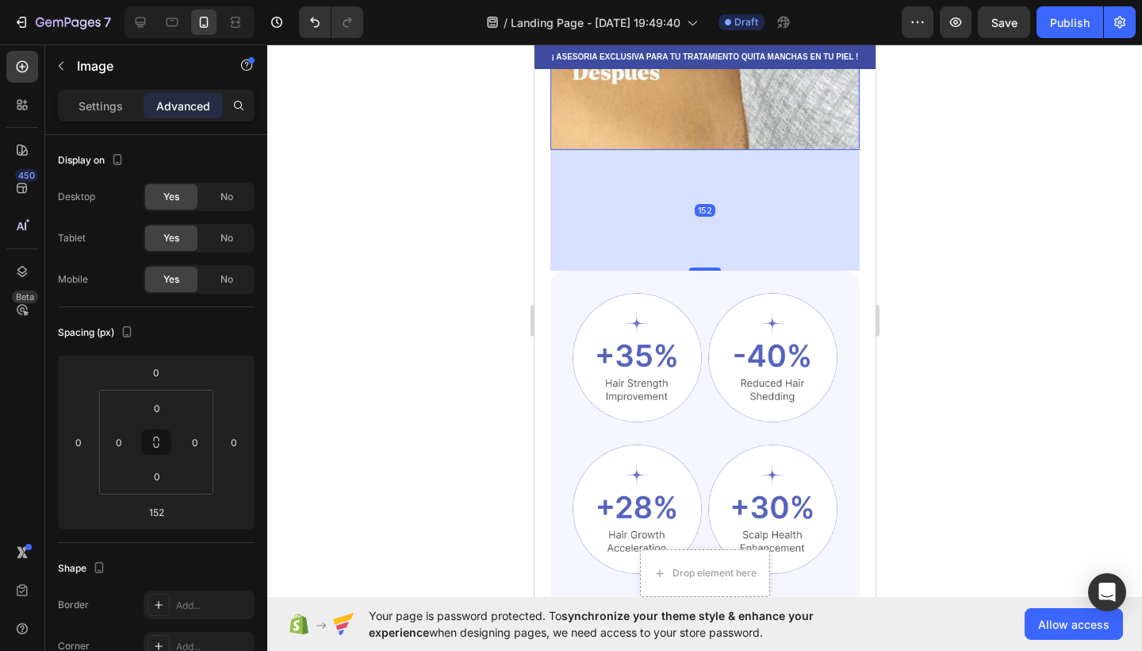
click at [614, 213] on div "152" at bounding box center [704, 210] width 309 height 121
click at [539, 196] on div "Ingredientes poderosos, ecologicos comprobados Heading Gemix ayuda a restaurar …" at bounding box center [704, 56] width 341 height 1280
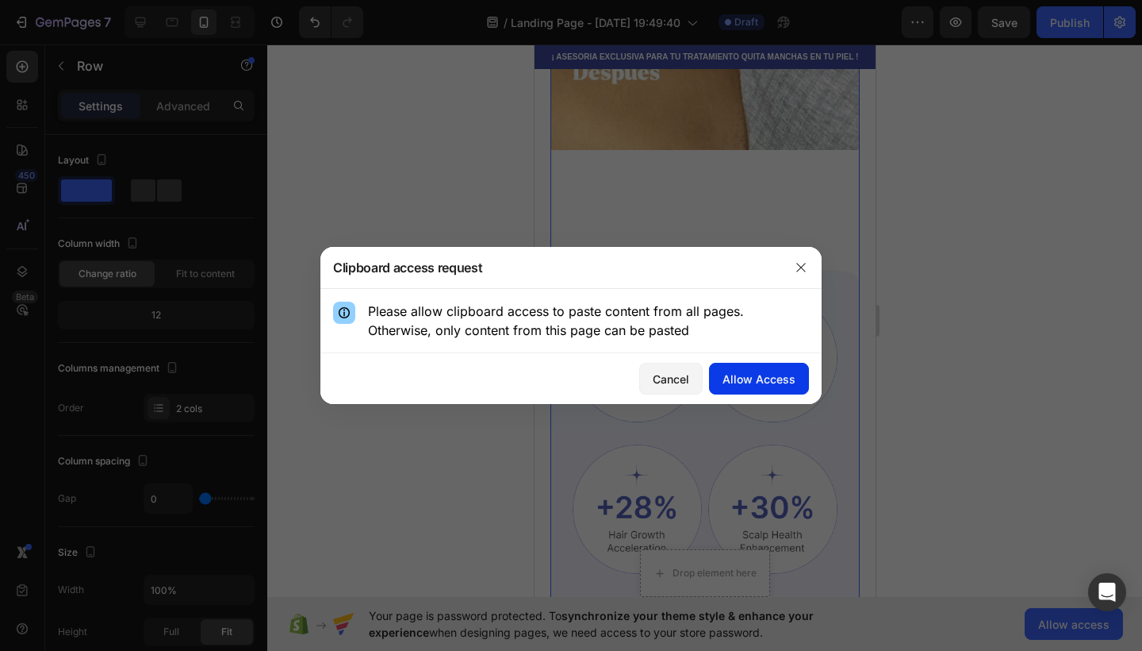
click at [774, 366] on button "Allow Access" at bounding box center [759, 379] width 100 height 32
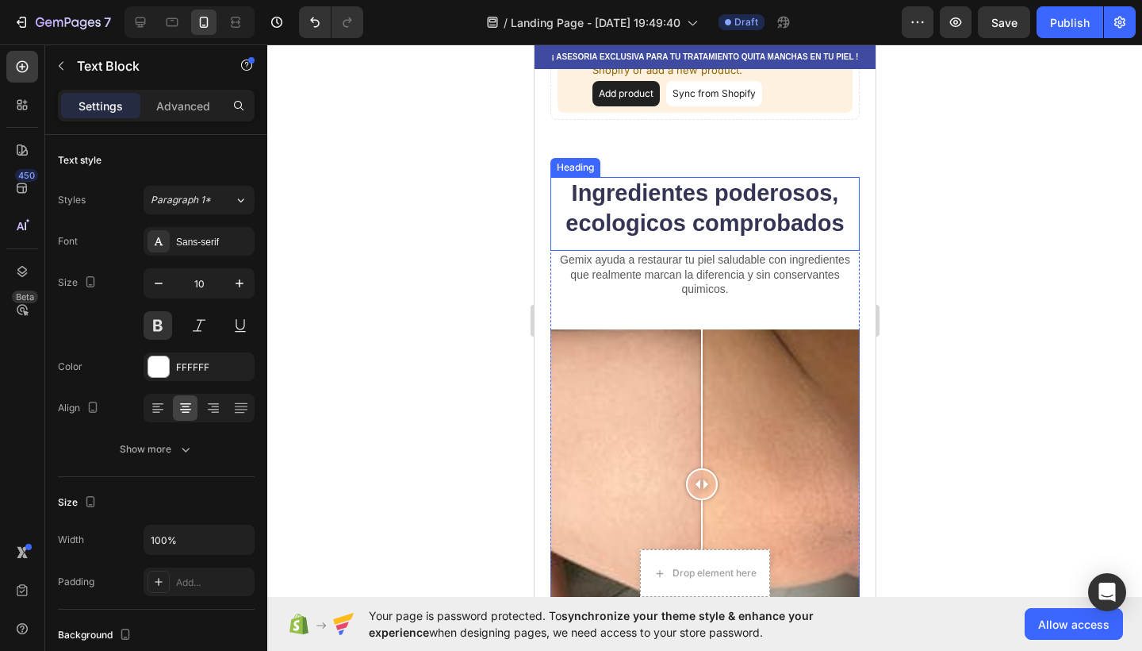
scroll to position [123, 0]
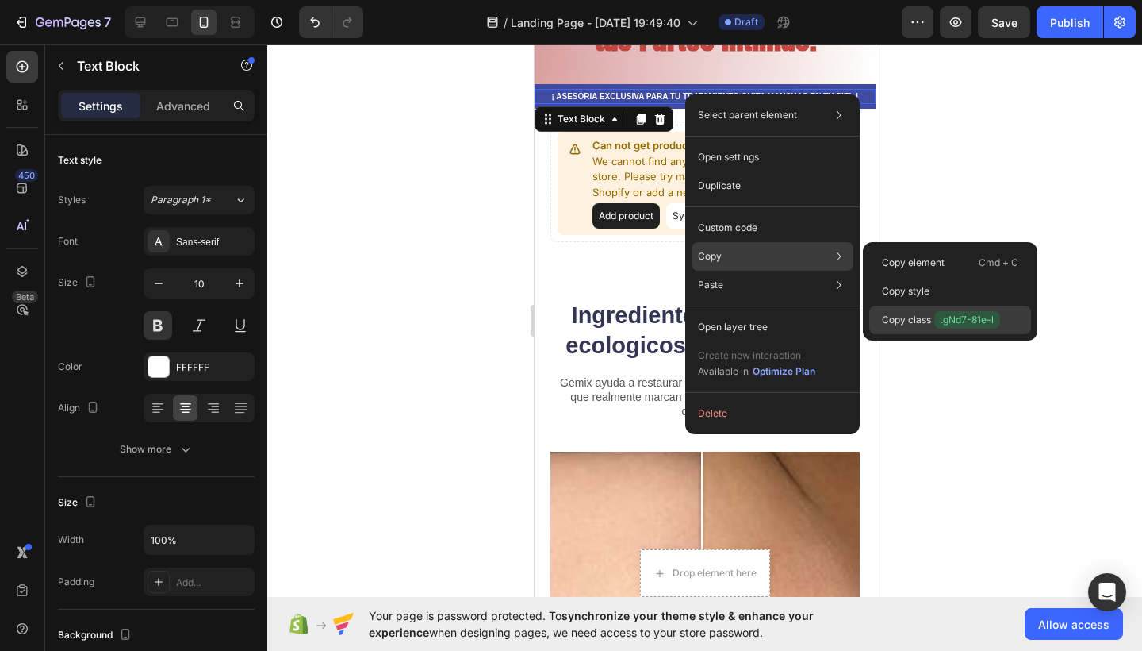
click at [944, 321] on span ".gNd7-81e-l" at bounding box center [968, 319] width 66 height 17
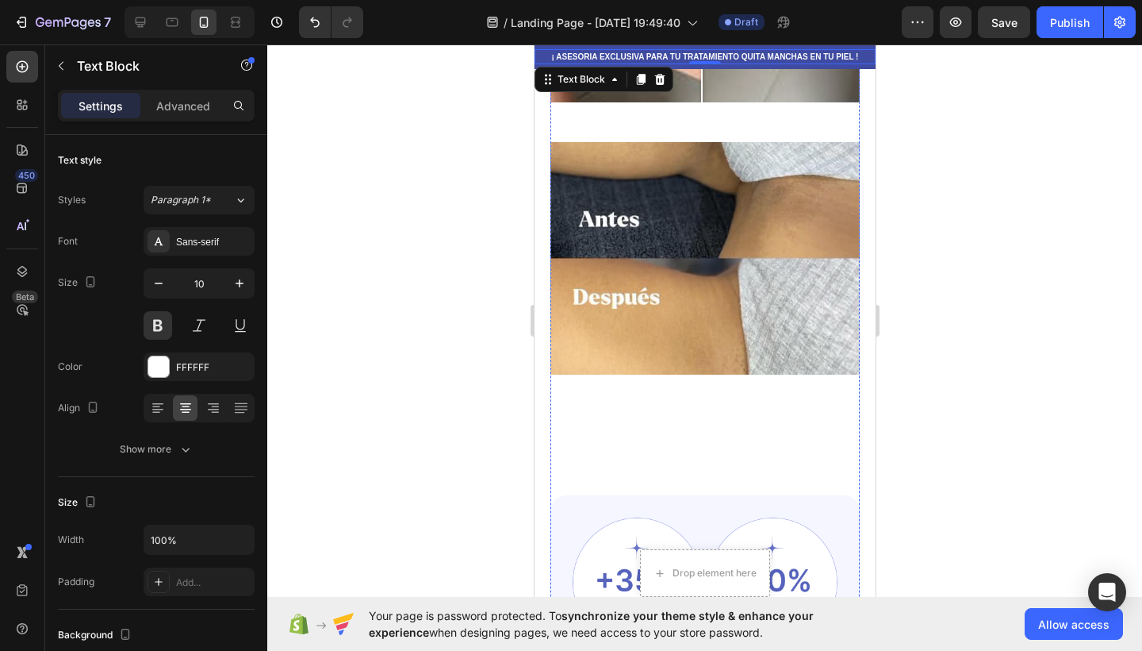
scroll to position [854, 0]
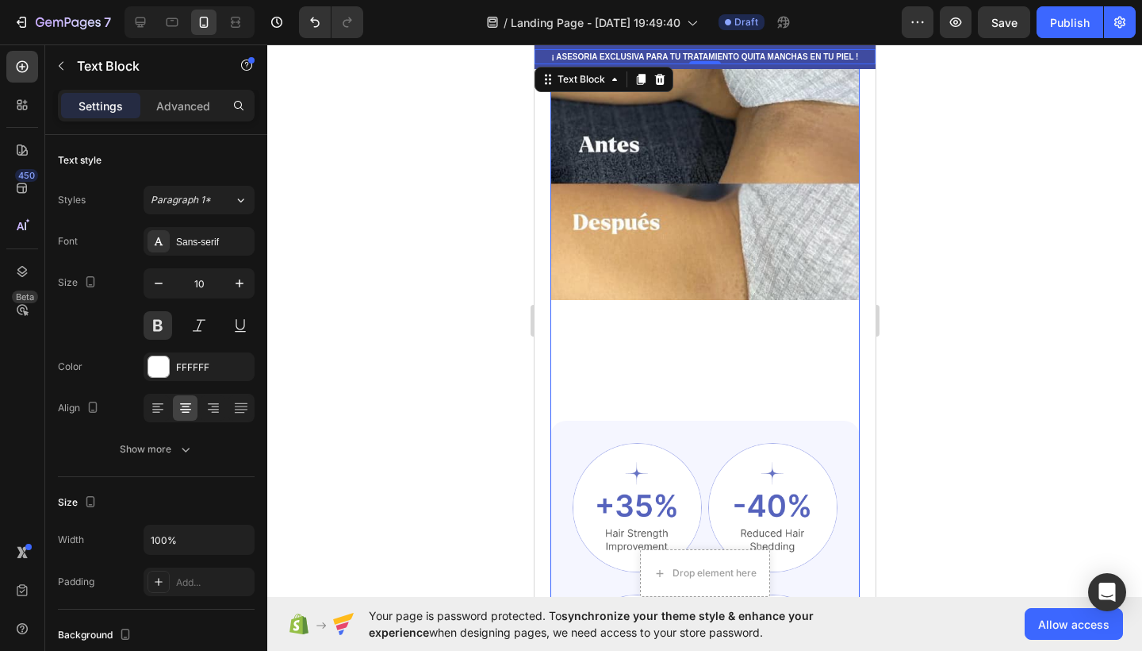
click at [634, 344] on div "Image Comparison ¡ ASESORIA EXCLUSIVA PARA TU TRATAMIENTO QUITA MANCHAS EN TU P…" at bounding box center [704, 69] width 309 height 702
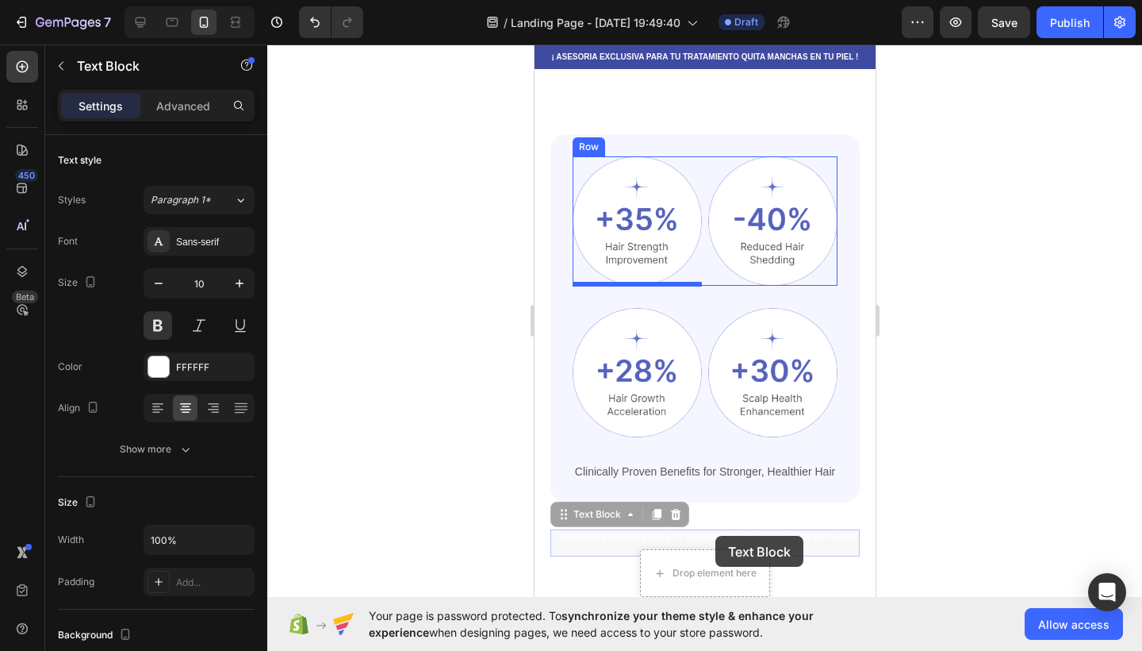
scroll to position [697, 0]
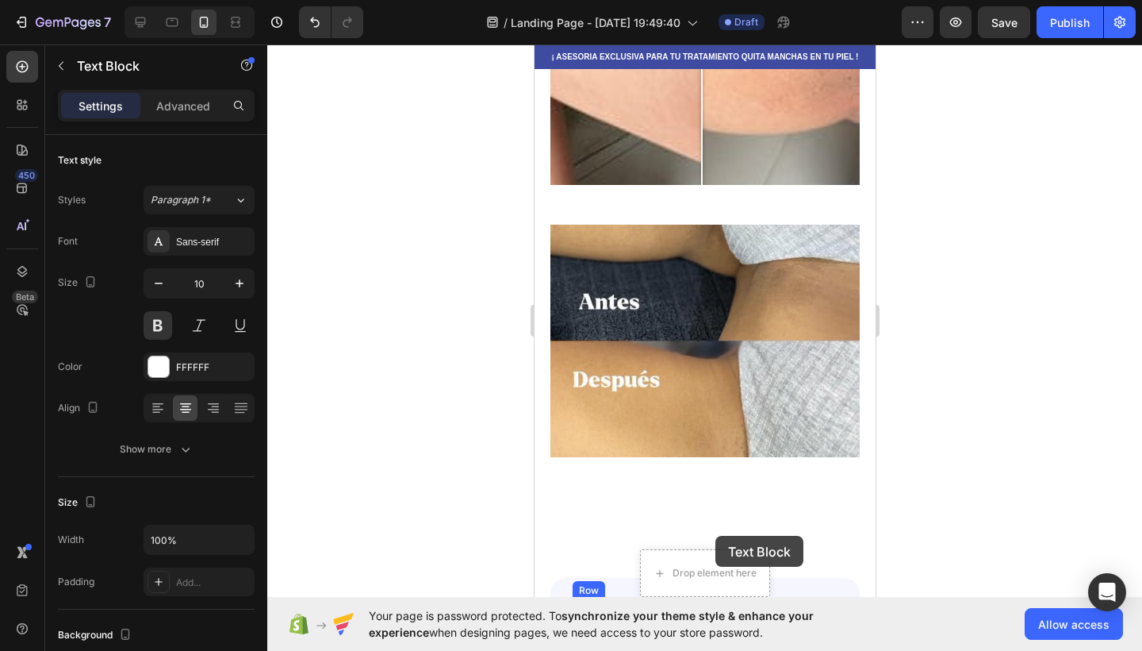
drag, startPoint x: 671, startPoint y: 332, endPoint x: 715, endPoint y: 536, distance: 208.5
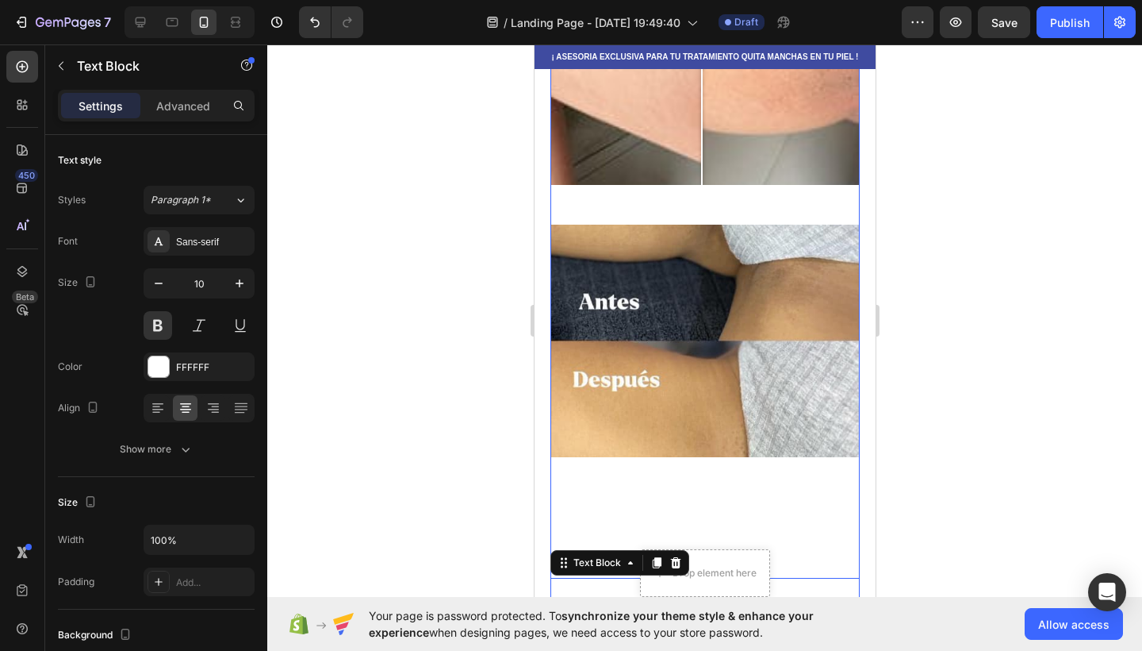
scroll to position [773, 0]
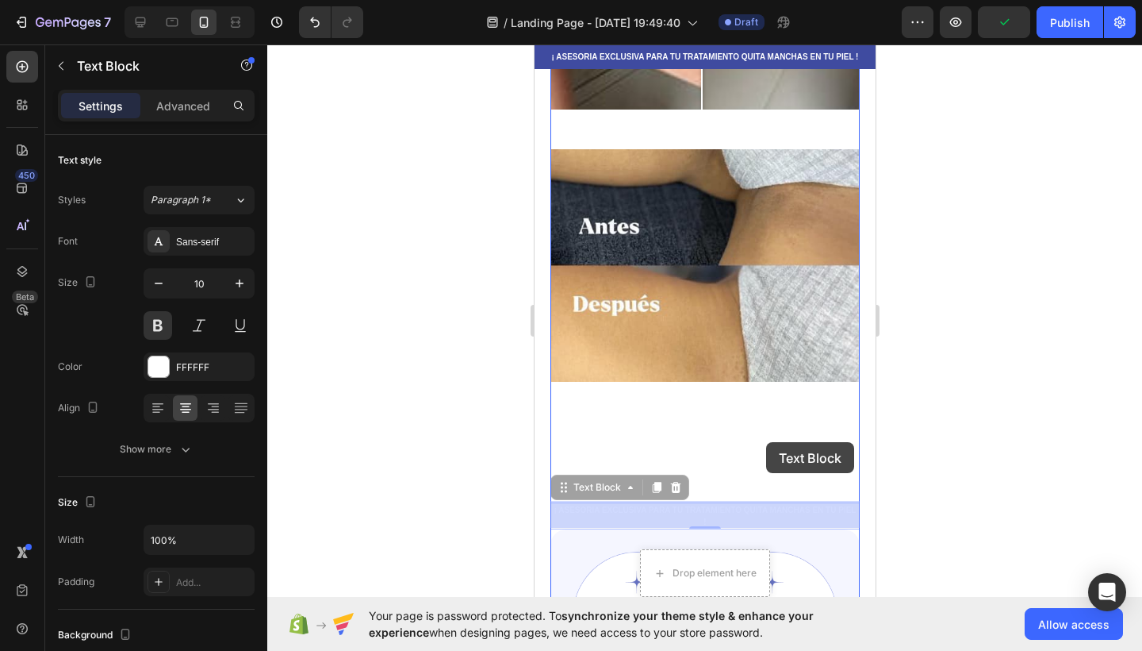
drag, startPoint x: 762, startPoint y: 513, endPoint x: 766, endPoint y: 442, distance: 70.7
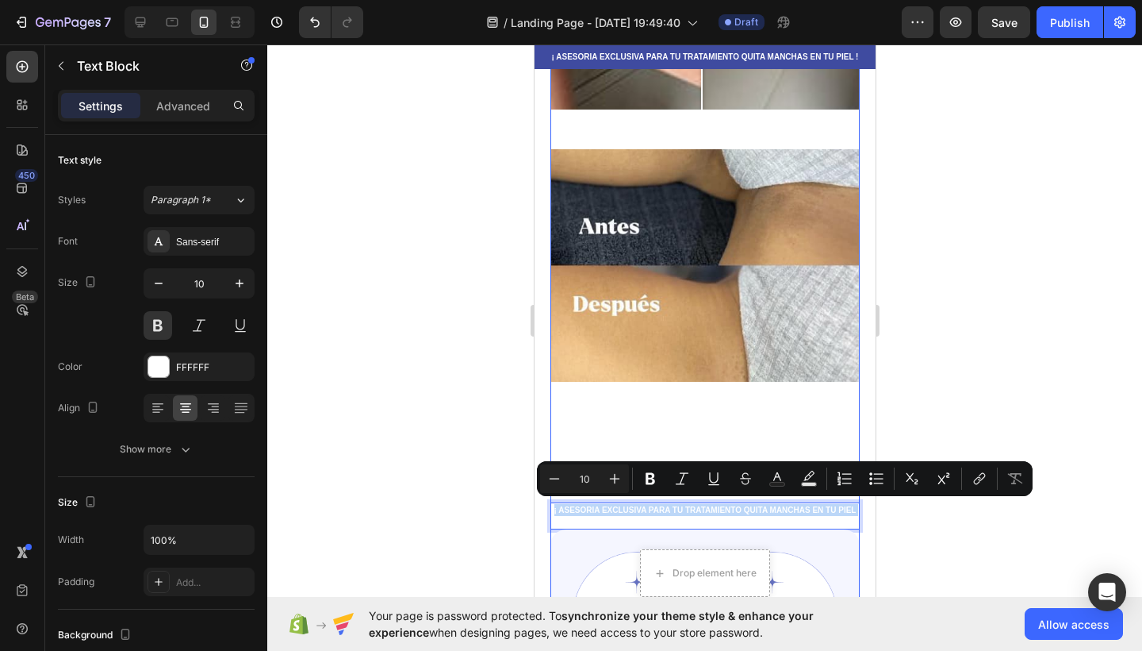
drag, startPoint x: 699, startPoint y: 516, endPoint x: 703, endPoint y: 414, distance: 102.4
click at [703, 414] on div "Image Comparison ¡ ASESORIA EXCLUSIVA PARA TU TRATAMIENTO QUITA MANCHAS EN TU P…" at bounding box center [704, 164] width 309 height 729
click at [703, 506] on p "¡ ASESORIA EXCLUSIVA PARA TU TRATAMIENTO QUITA MANCHAS EN TU PIEL !" at bounding box center [704, 516] width 306 height 24
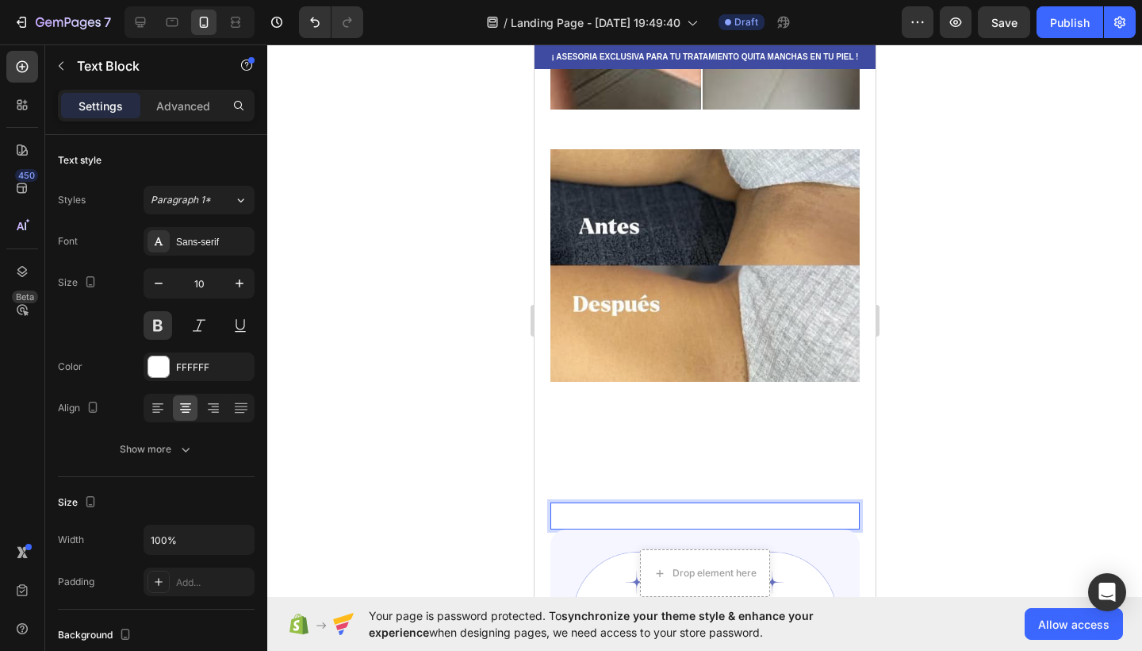
click at [720, 514] on p "¡ ASESORIA EXCLUSIVA PARA TU TRATAMIENTO QUITA MANCHAS EN TU PIEL !" at bounding box center [704, 516] width 306 height 24
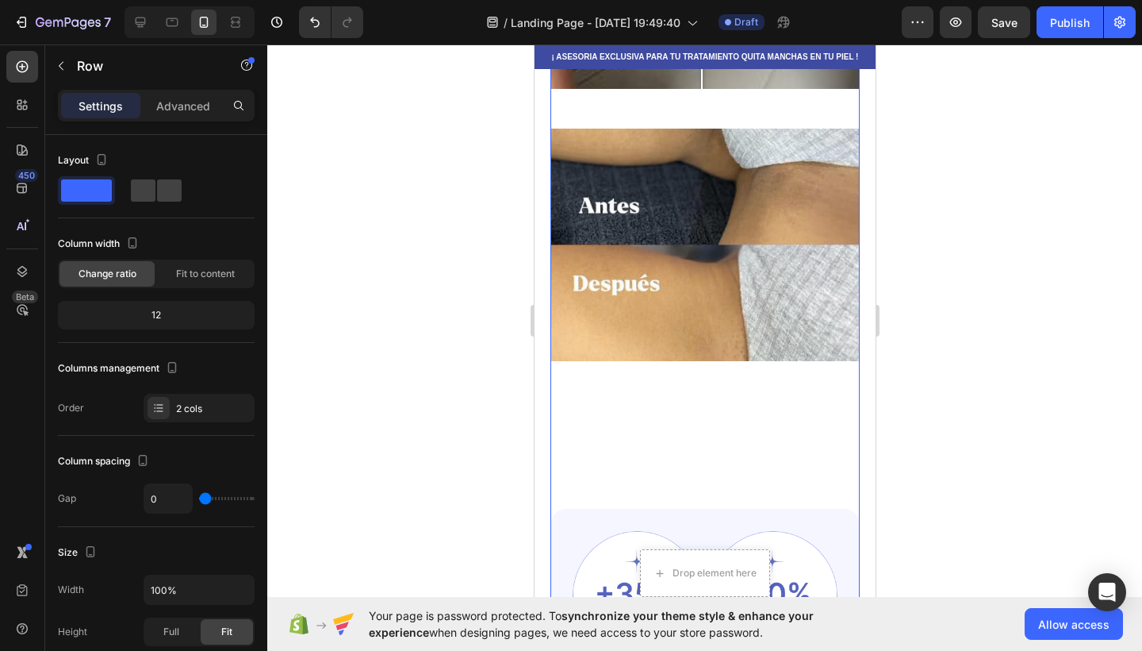
scroll to position [887, 0]
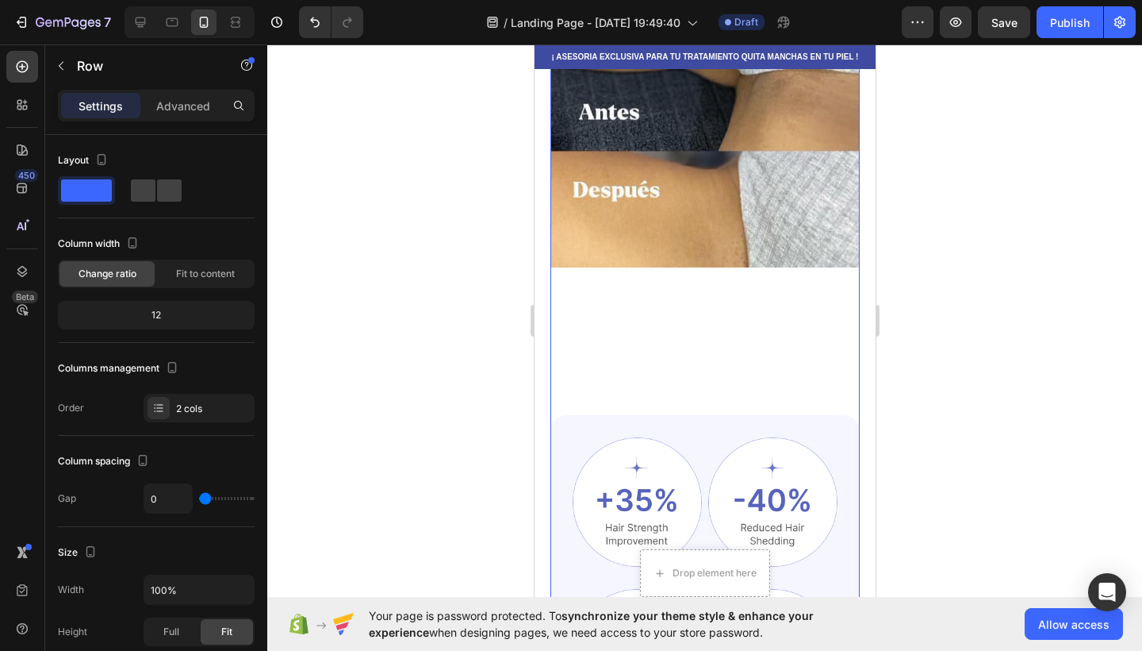
click at [692, 334] on div "Image Comparison ¡ ASESORIA EXCLUSIVA PARA TU TRATAMIENTO QUITA MANCHAS EN TU P…" at bounding box center [704, 50] width 309 height 729
click at [429, 230] on div at bounding box center [704, 347] width 875 height 606
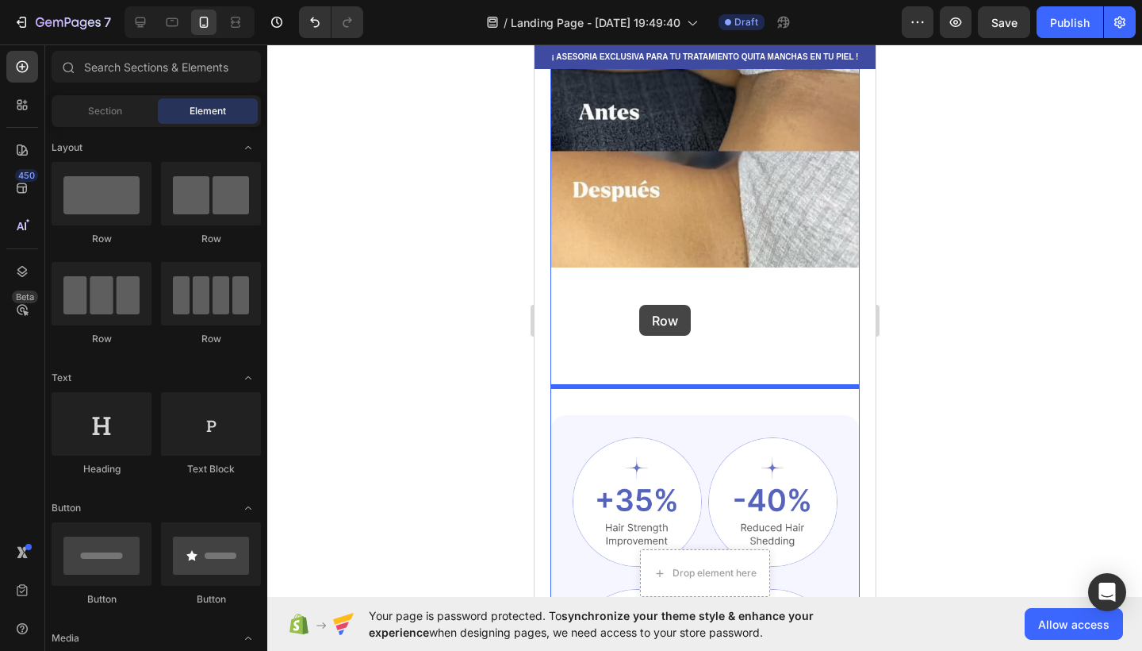
drag, startPoint x: 678, startPoint y: 234, endPoint x: 639, endPoint y: 305, distance: 81.0
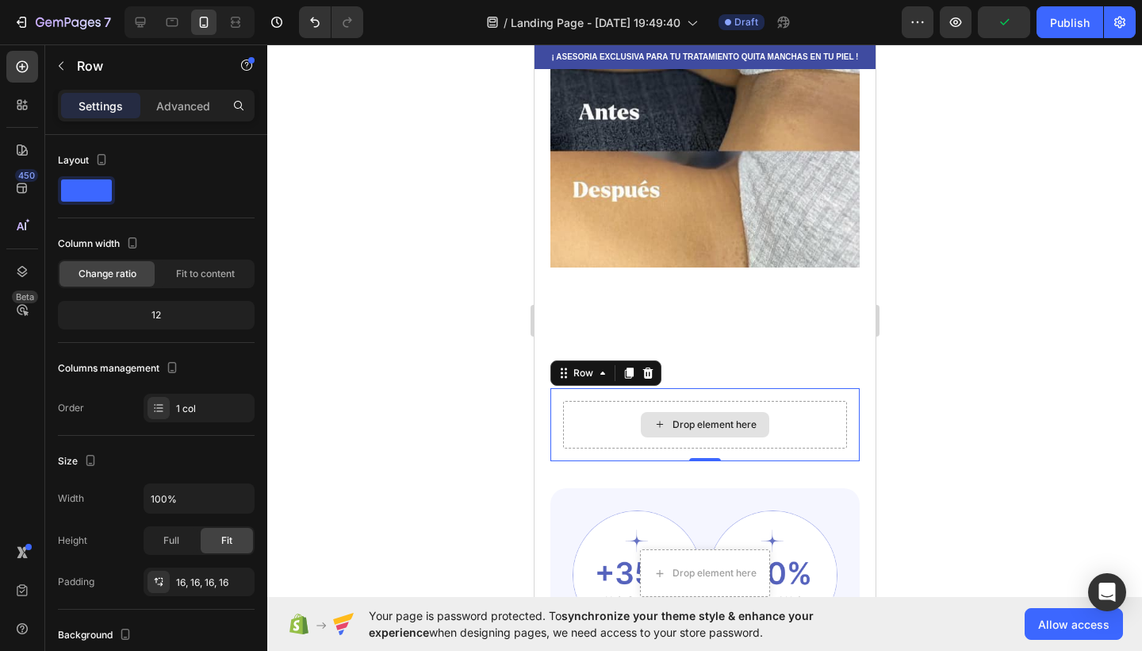
click at [677, 424] on div "Drop element here" at bounding box center [714, 424] width 84 height 13
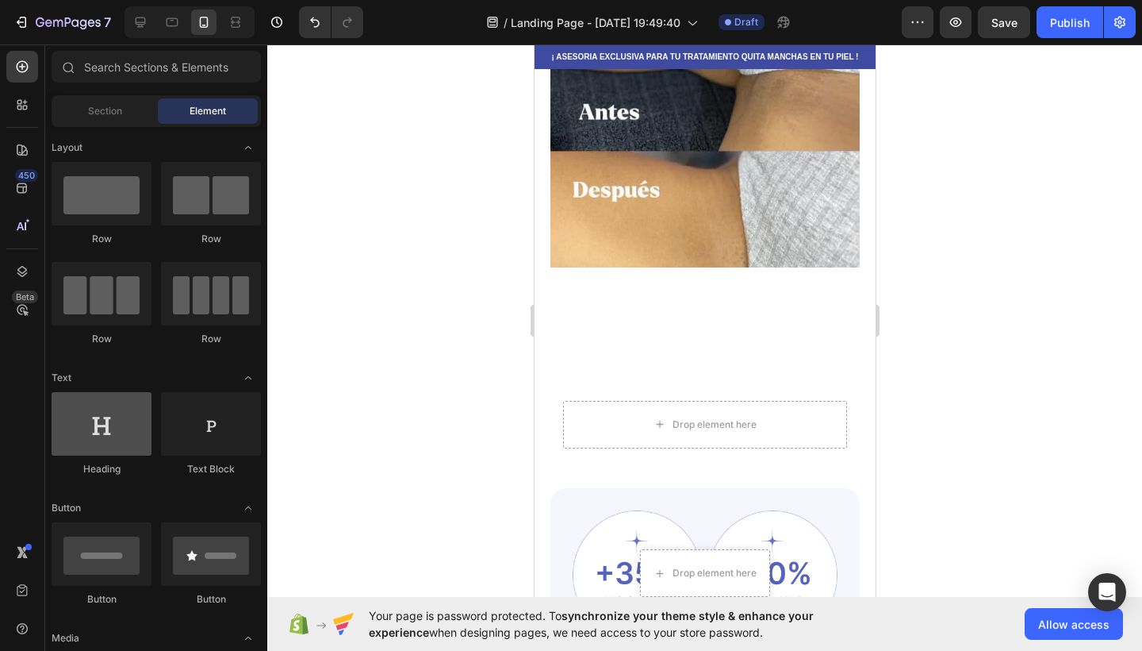
click at [123, 440] on div at bounding box center [102, 423] width 100 height 63
click at [133, 453] on div at bounding box center [102, 423] width 100 height 63
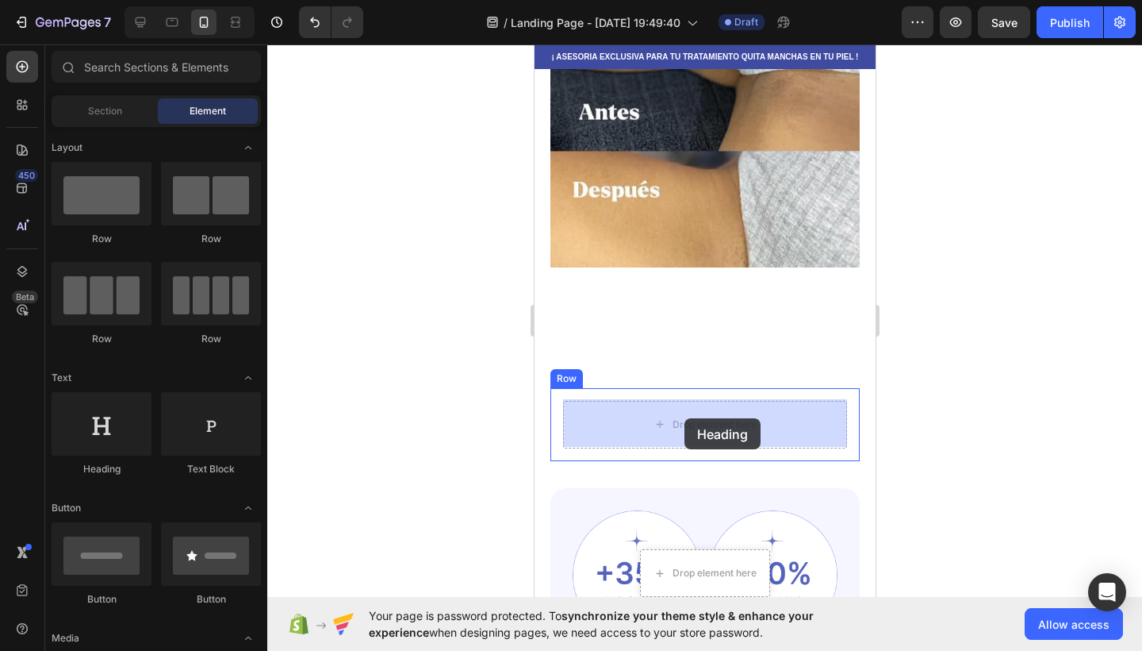
drag, startPoint x: 667, startPoint y: 497, endPoint x: 684, endPoint y: 418, distance: 81.1
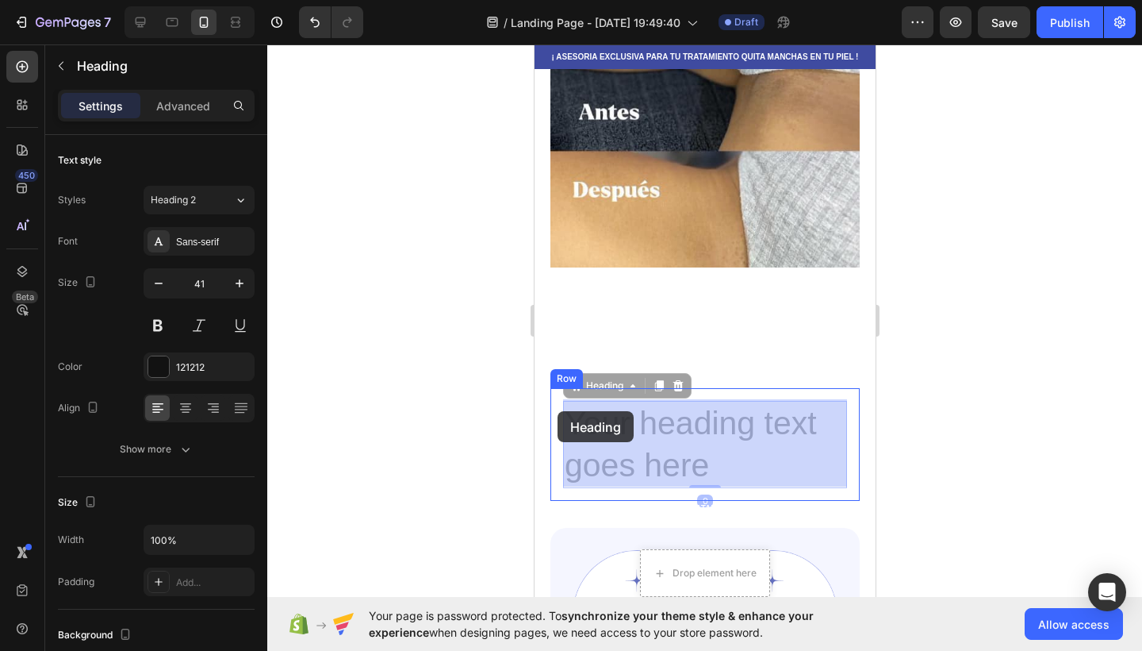
drag, startPoint x: 727, startPoint y: 465, endPoint x: 536, endPoint y: 403, distance: 201.0
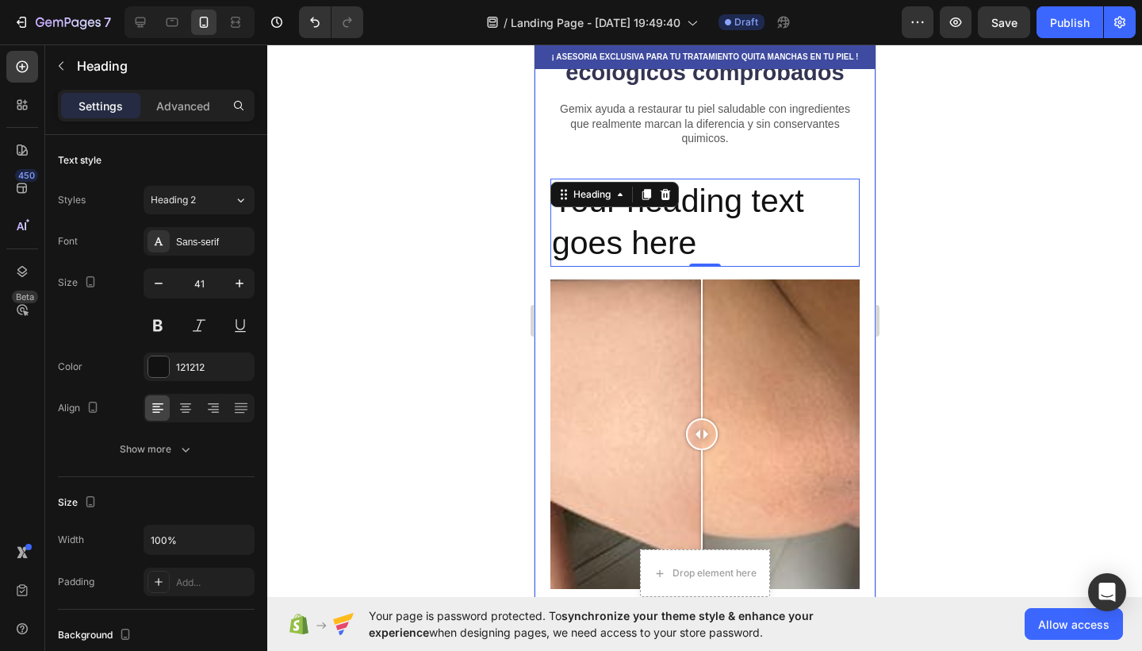
scroll to position [339, 0]
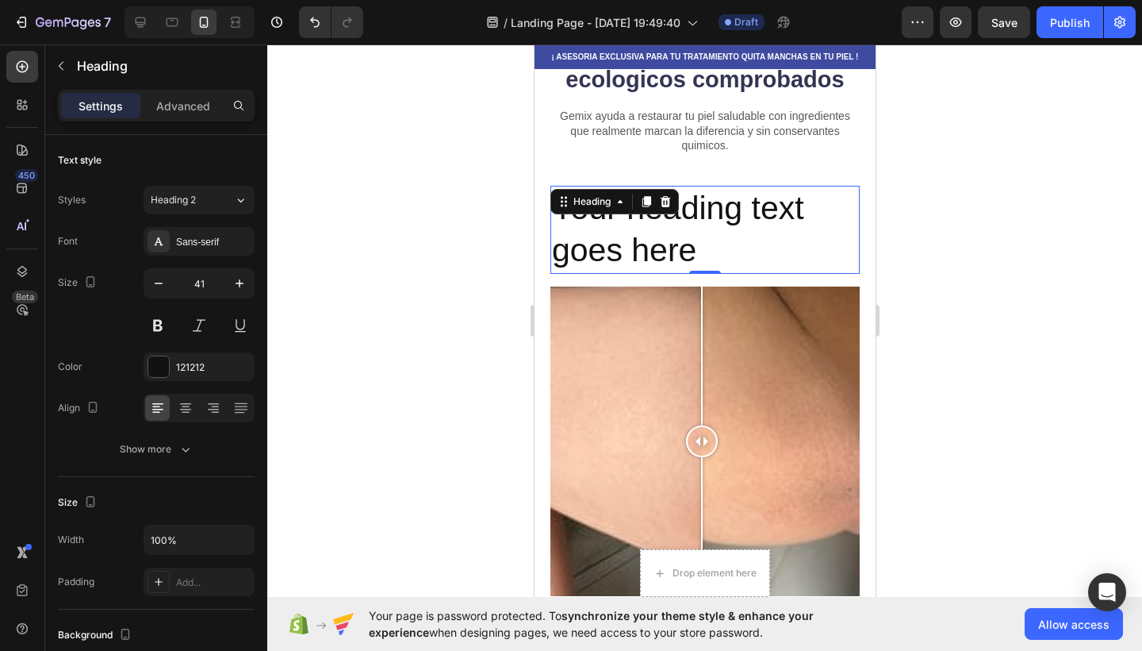
click at [664, 261] on p "Your heading text goes here" at bounding box center [704, 229] width 306 height 85
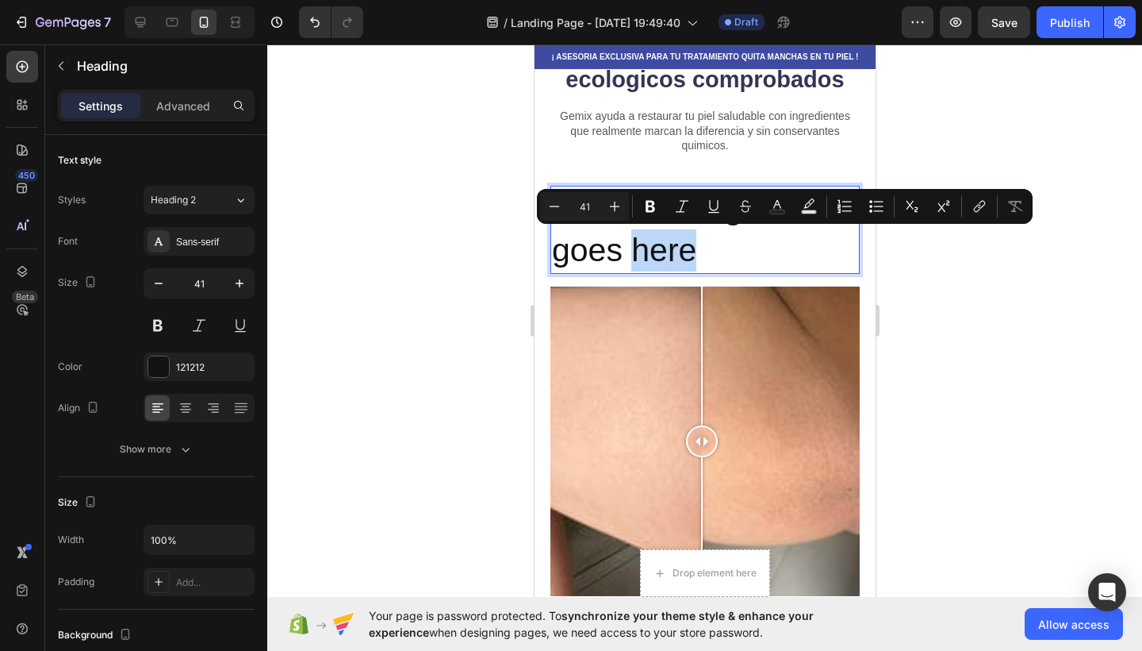
click at [720, 248] on p "Your heading text goes here" at bounding box center [704, 229] width 306 height 85
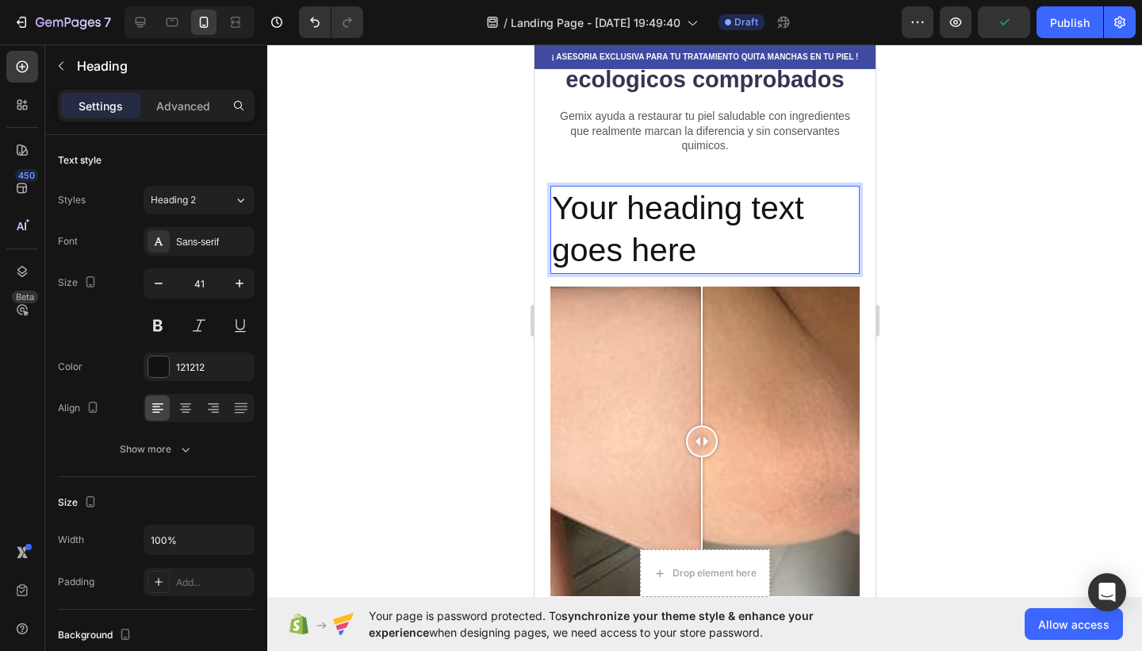
click at [701, 248] on p "Your heading text goes here" at bounding box center [704, 229] width 306 height 85
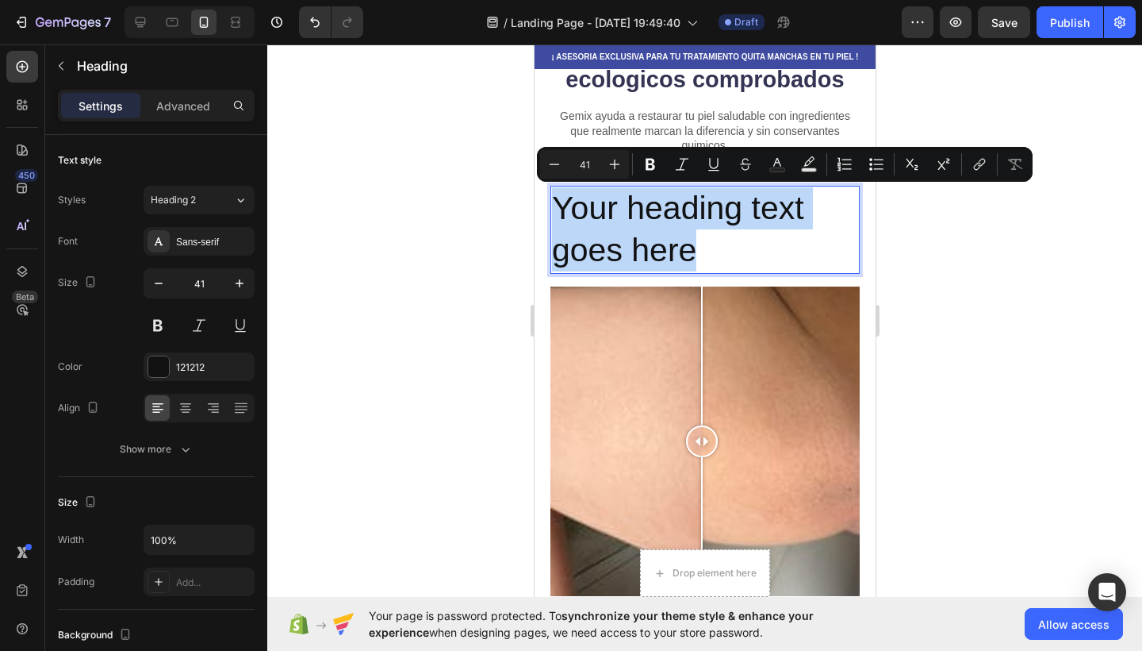
drag, startPoint x: 708, startPoint y: 256, endPoint x: 529, endPoint y: 194, distance: 189.9
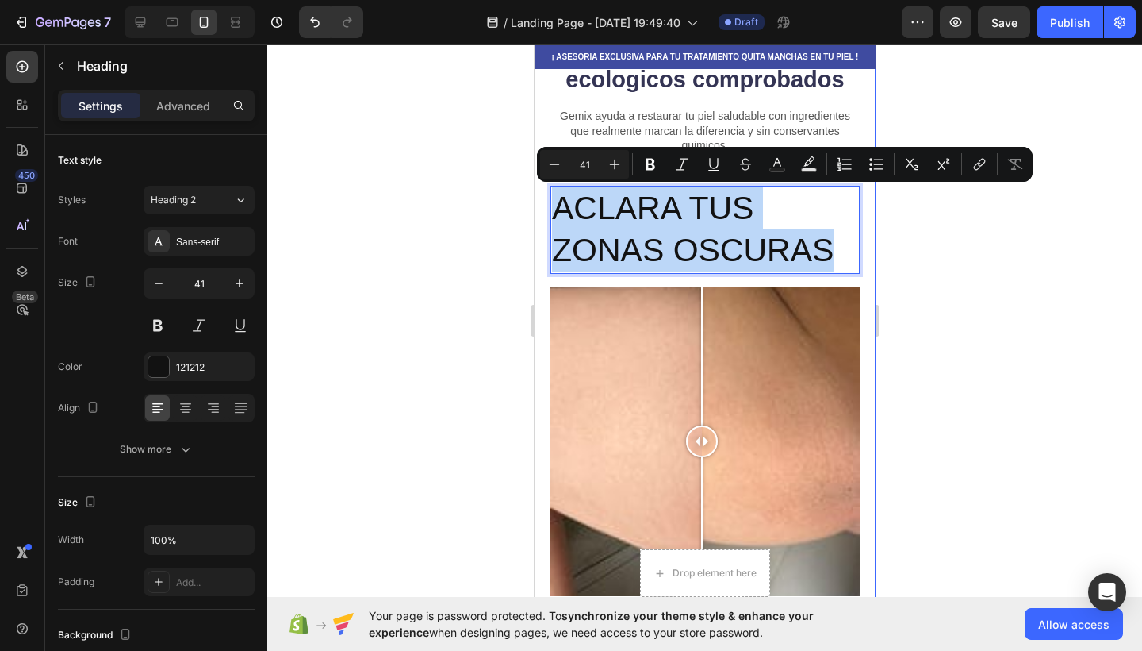
drag, startPoint x: 831, startPoint y: 248, endPoint x: 824, endPoint y: 305, distance: 57.6
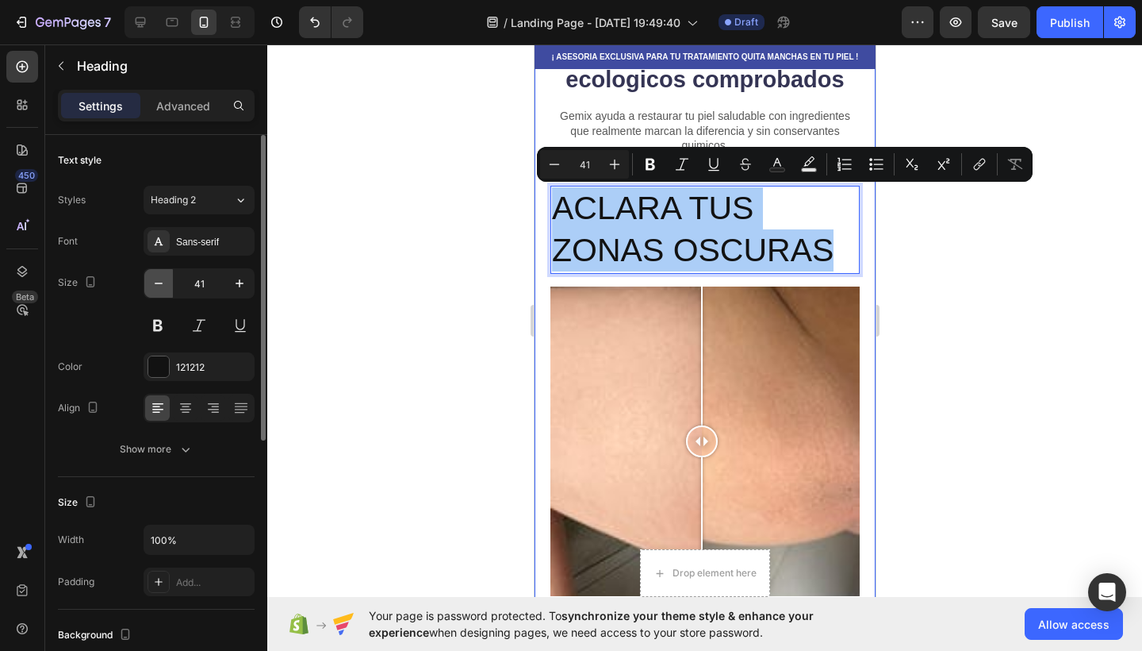
click at [162, 285] on icon "button" at bounding box center [159, 283] width 16 height 16
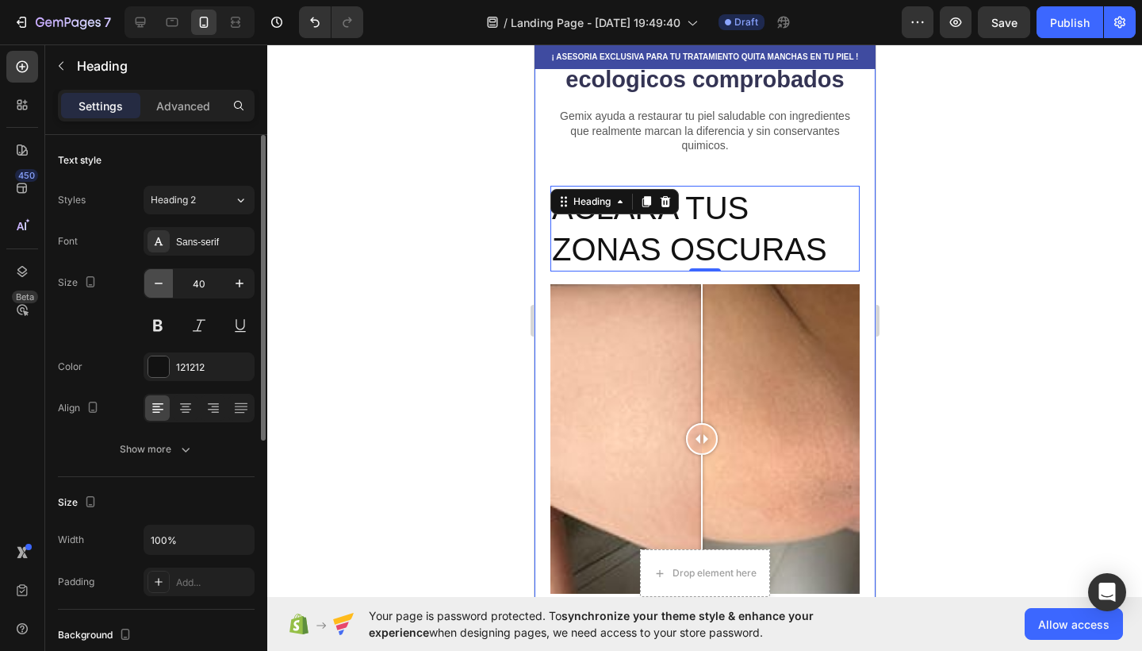
click at [164, 275] on button "button" at bounding box center [158, 283] width 29 height 29
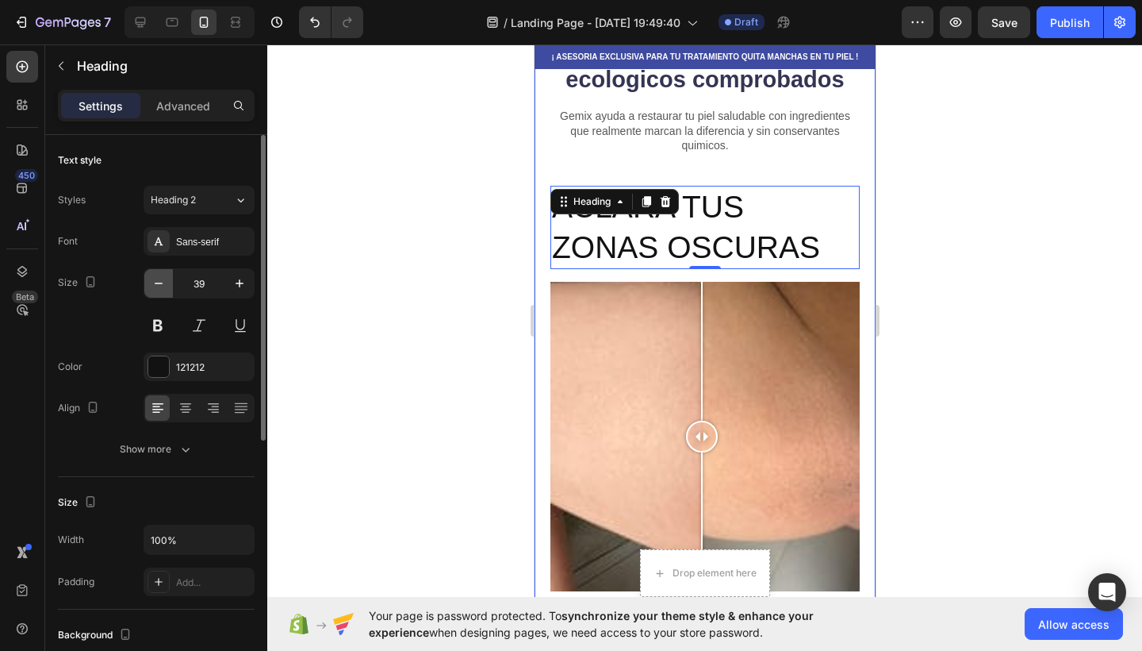
click at [164, 275] on button "button" at bounding box center [158, 283] width 29 height 29
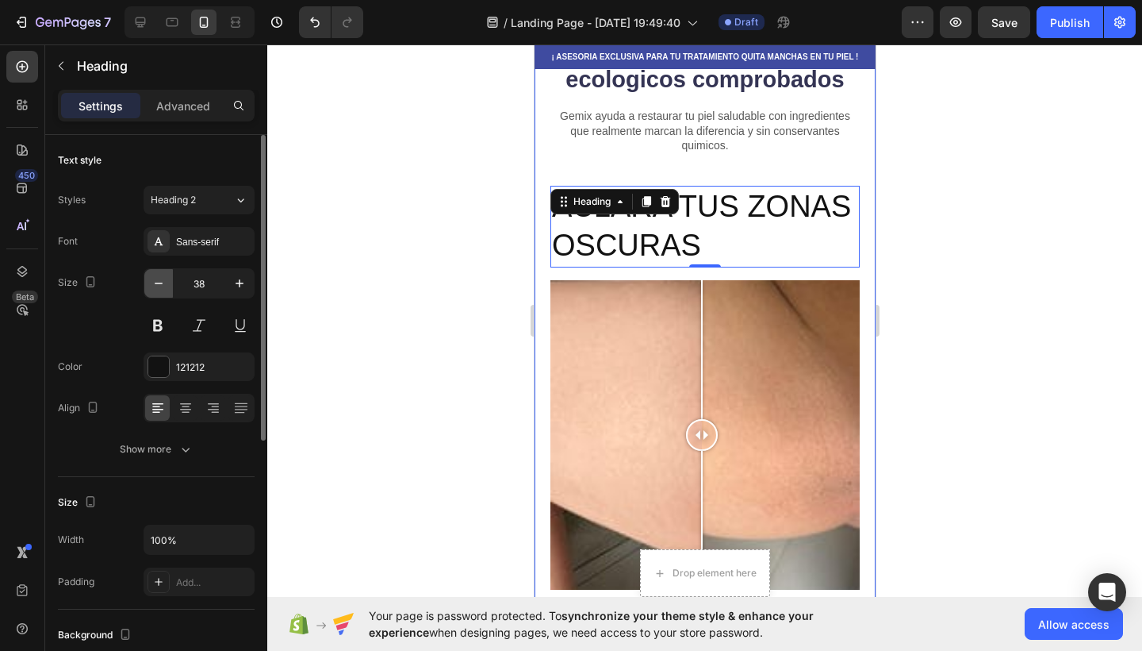
click at [164, 275] on button "button" at bounding box center [158, 283] width 29 height 29
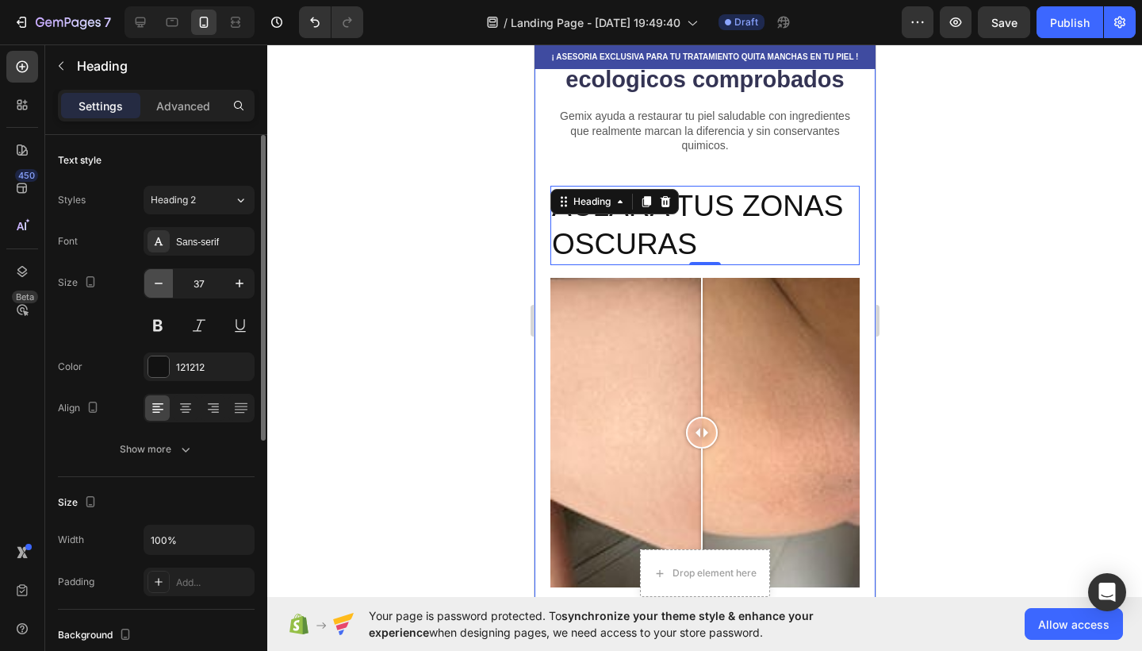
click at [164, 275] on button "button" at bounding box center [158, 283] width 29 height 29
type input "36"
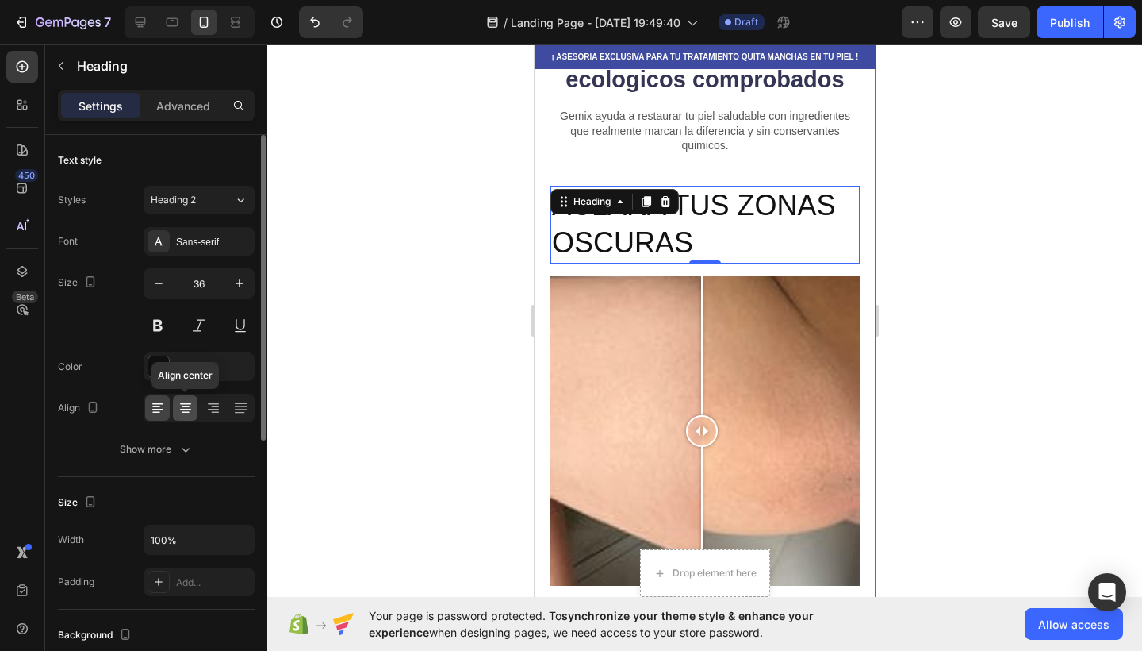
click at [190, 409] on icon at bounding box center [185, 410] width 11 height 2
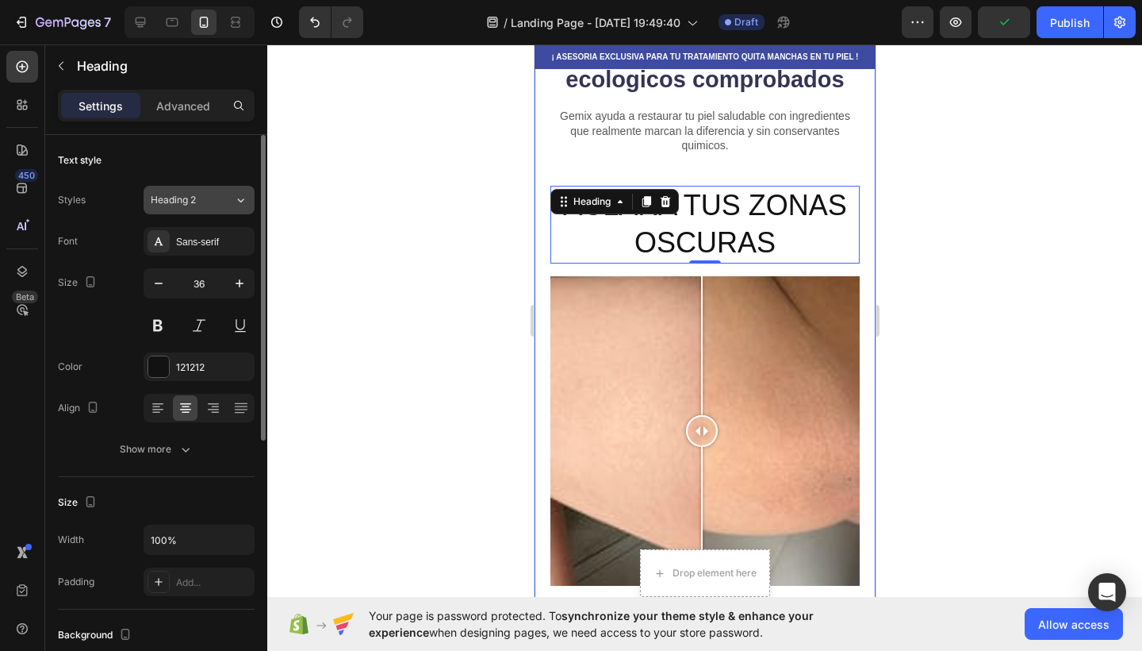
click at [225, 200] on div "Heading 2" at bounding box center [192, 200] width 83 height 14
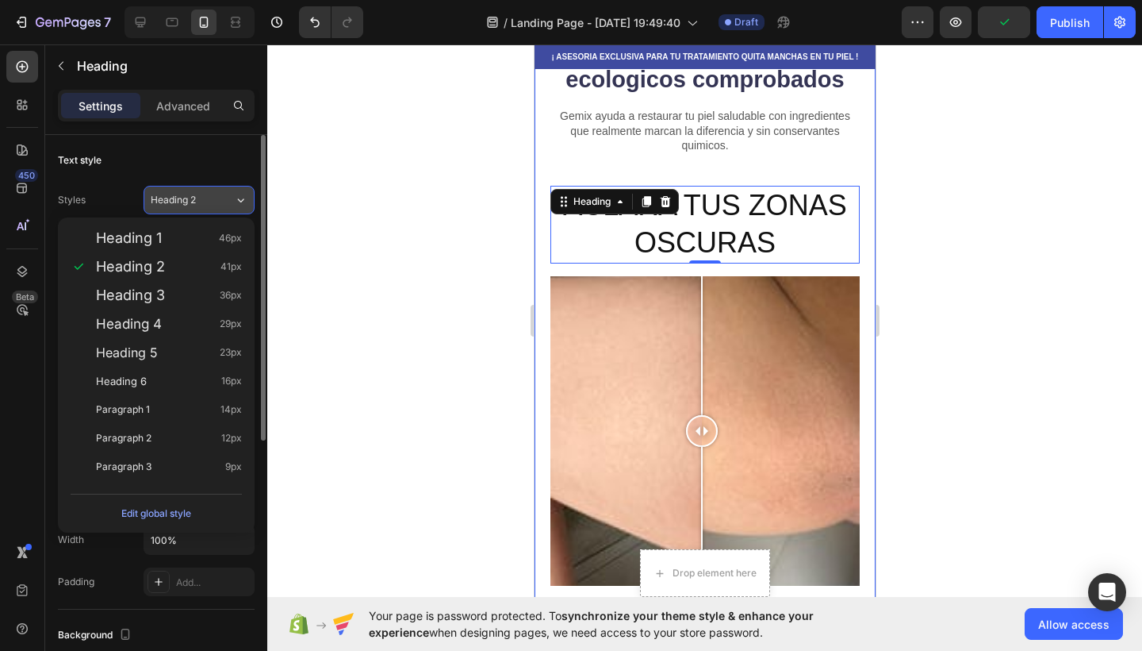
click at [225, 200] on div "Heading 2" at bounding box center [192, 200] width 83 height 14
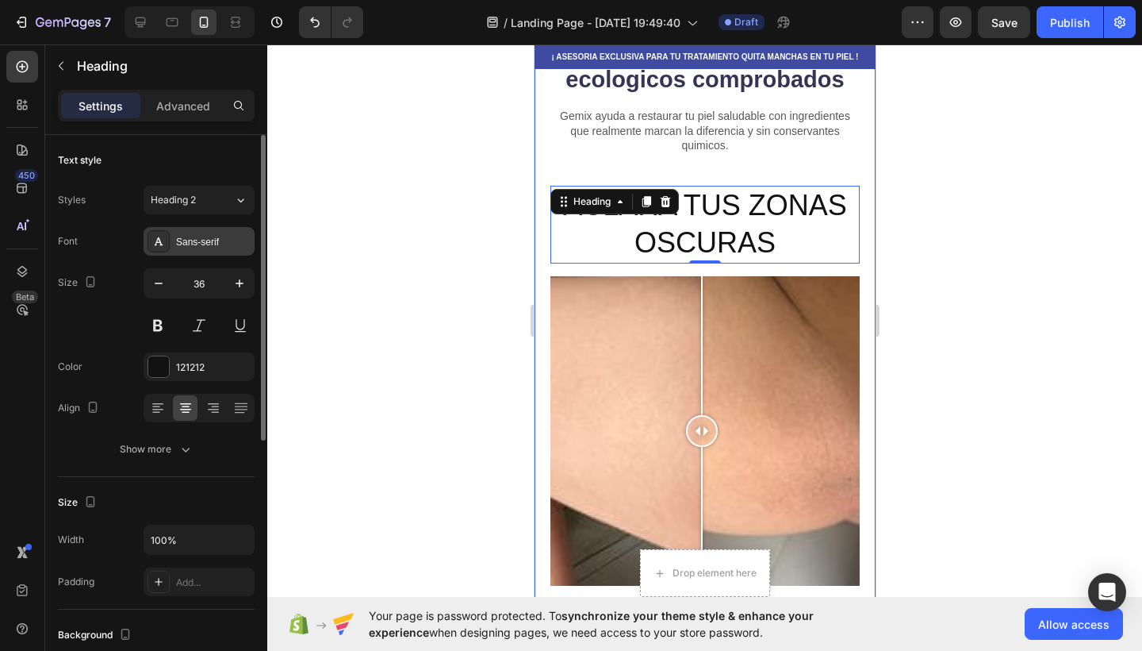
click at [225, 242] on div "Sans-serif" at bounding box center [213, 242] width 75 height 14
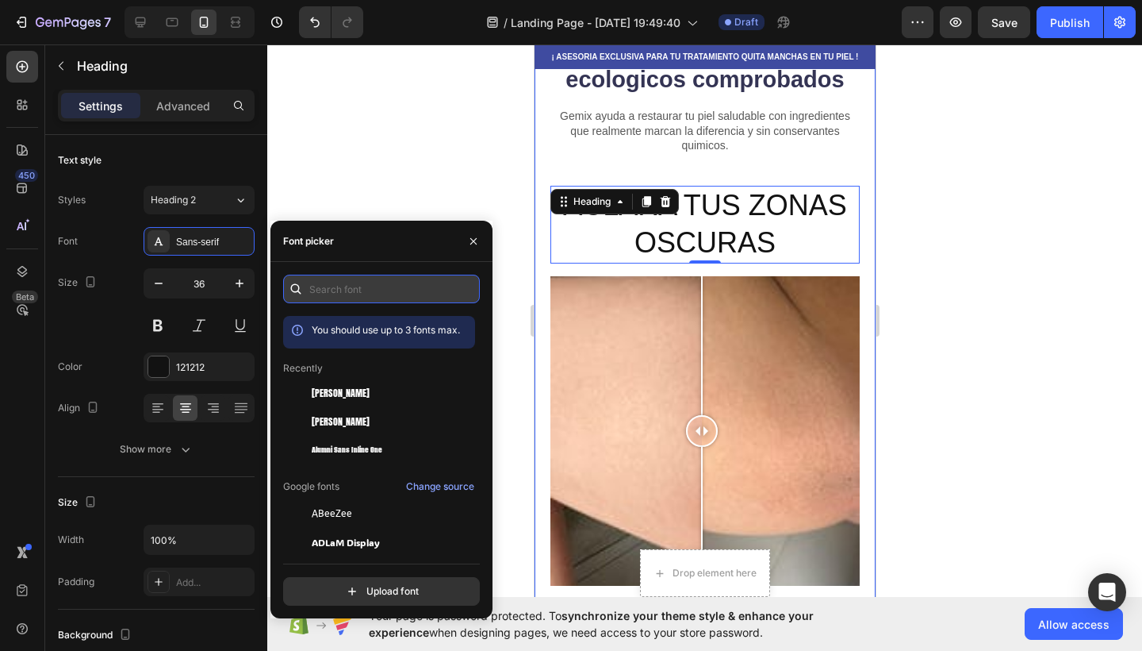
click at [351, 296] on input "text" at bounding box center [381, 289] width 197 height 29
type input "l"
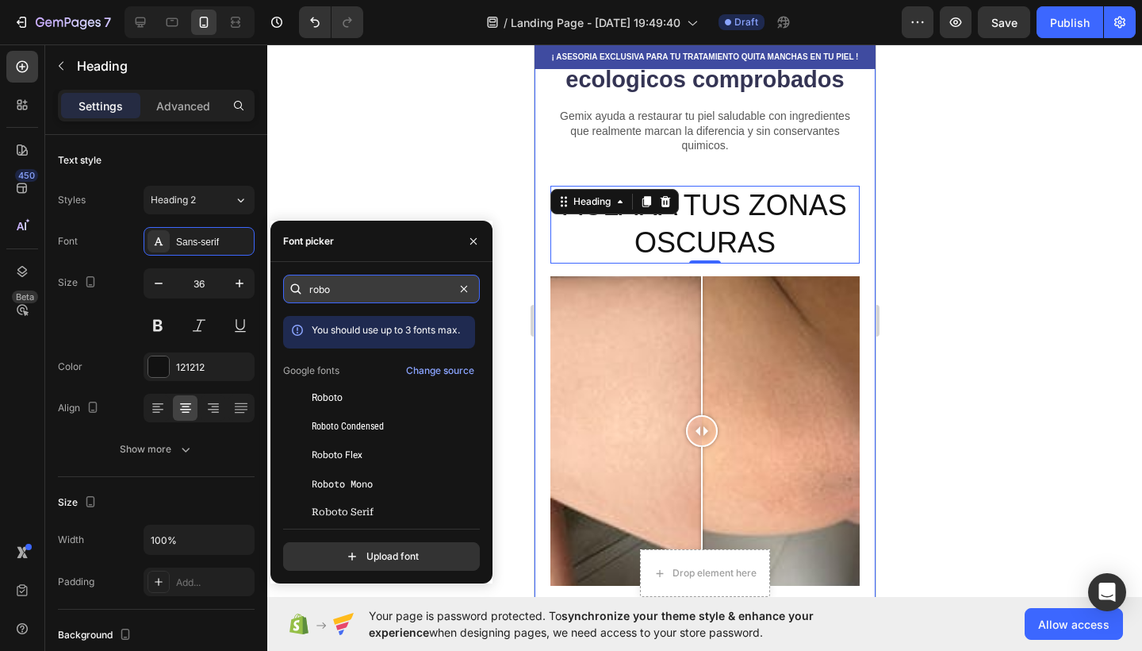
type input "robot"
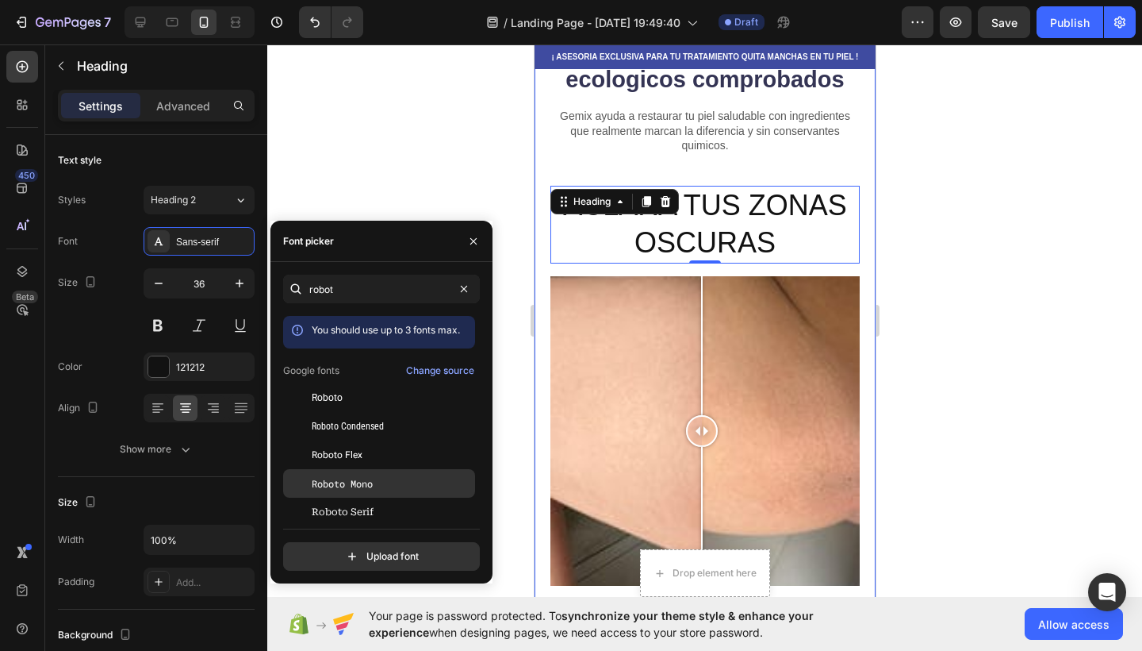
click at [350, 486] on span "Roboto Mono" at bounding box center [342, 483] width 61 height 14
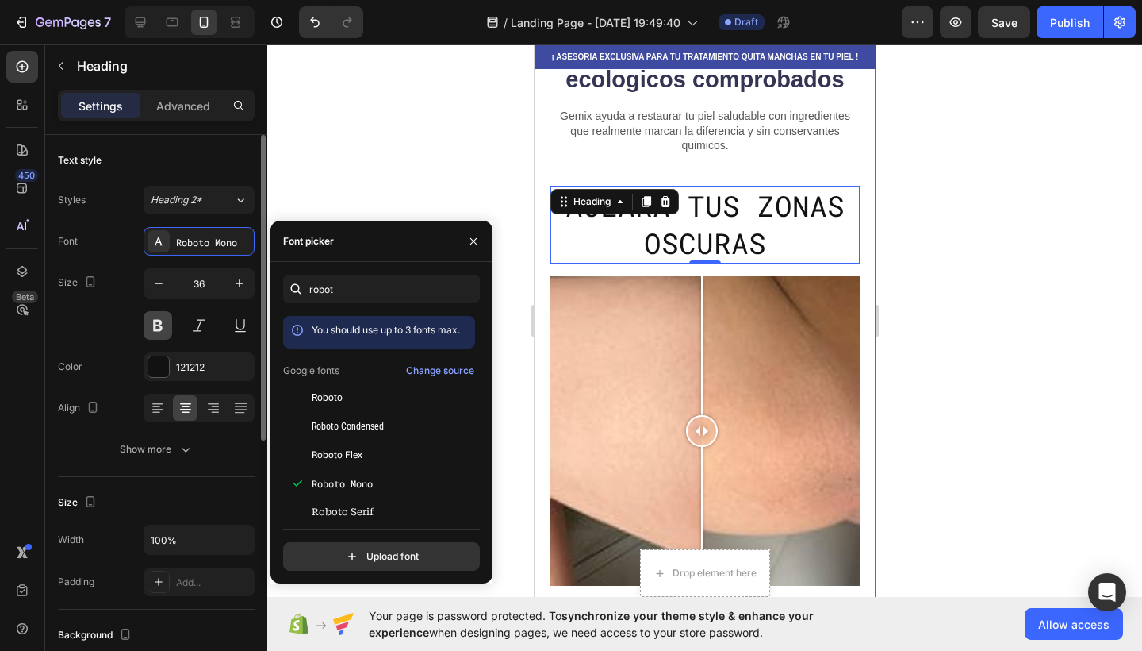
click at [165, 325] on button at bounding box center [158, 325] width 29 height 29
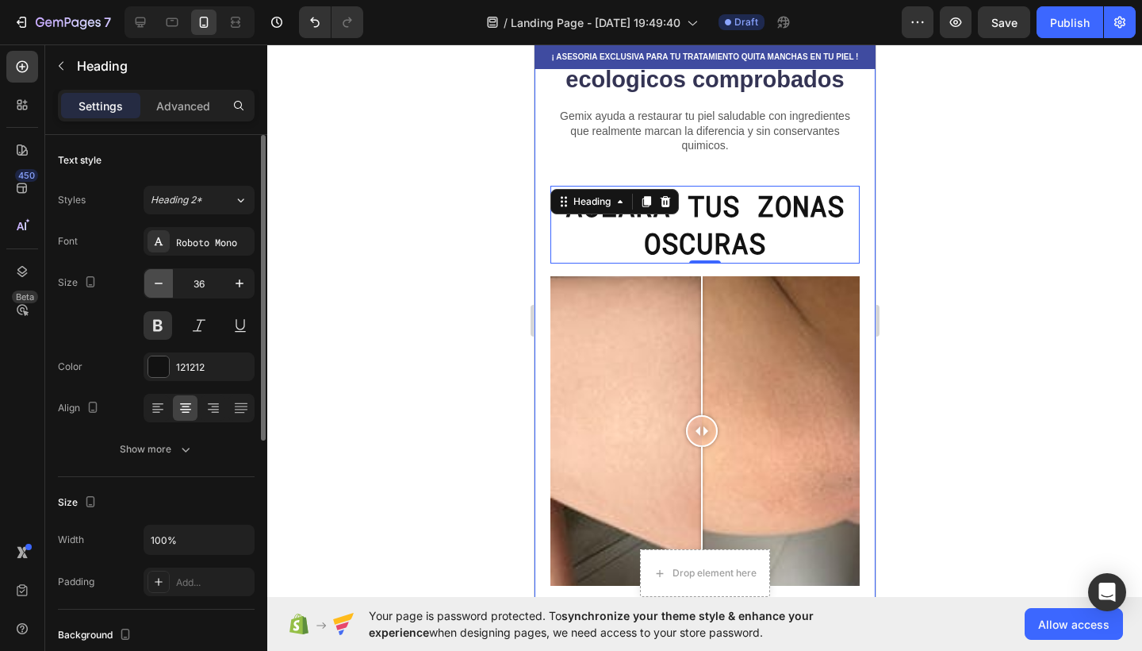
click at [163, 286] on icon "button" at bounding box center [159, 283] width 16 height 16
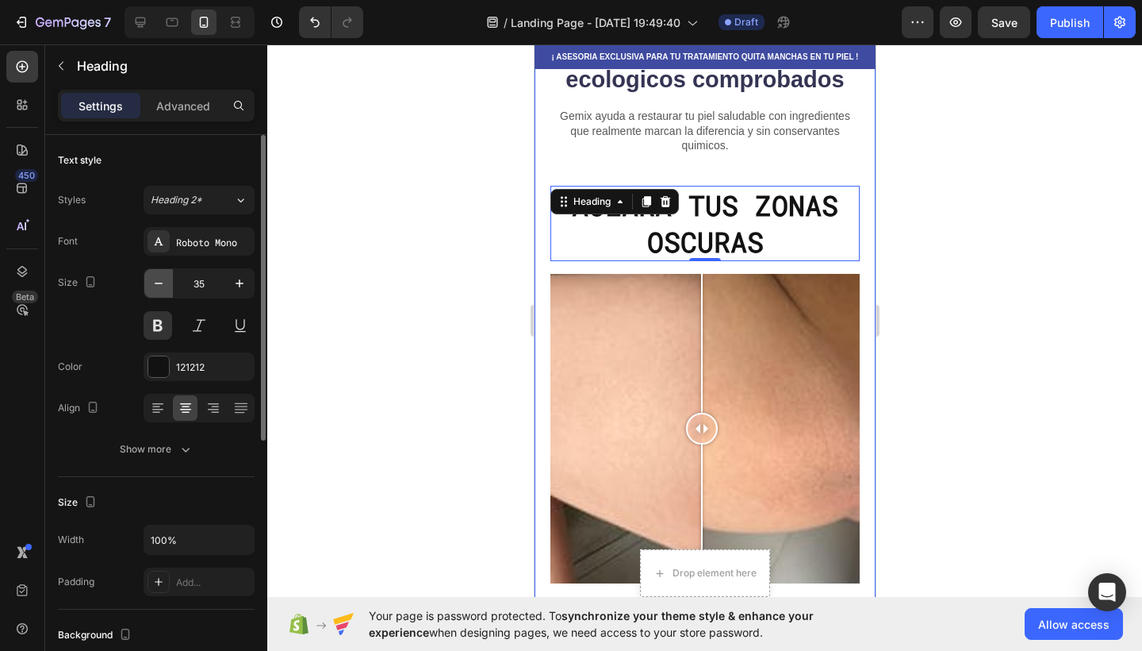
type input "34"
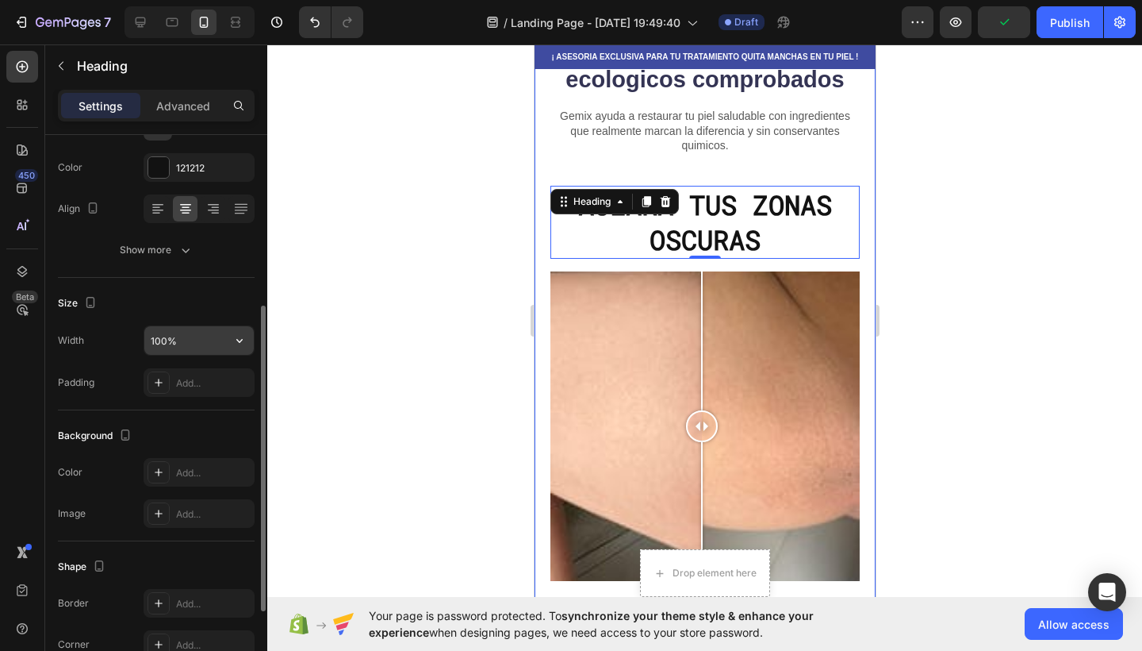
scroll to position [255, 0]
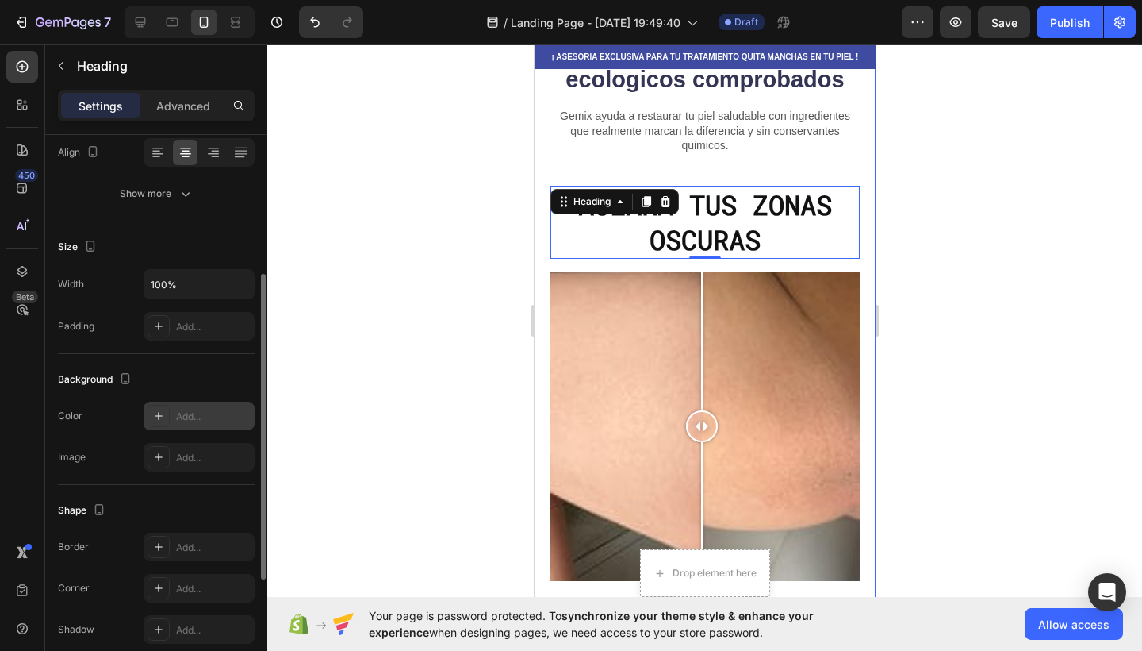
click at [175, 421] on div "Add..." at bounding box center [199, 415] width 111 height 29
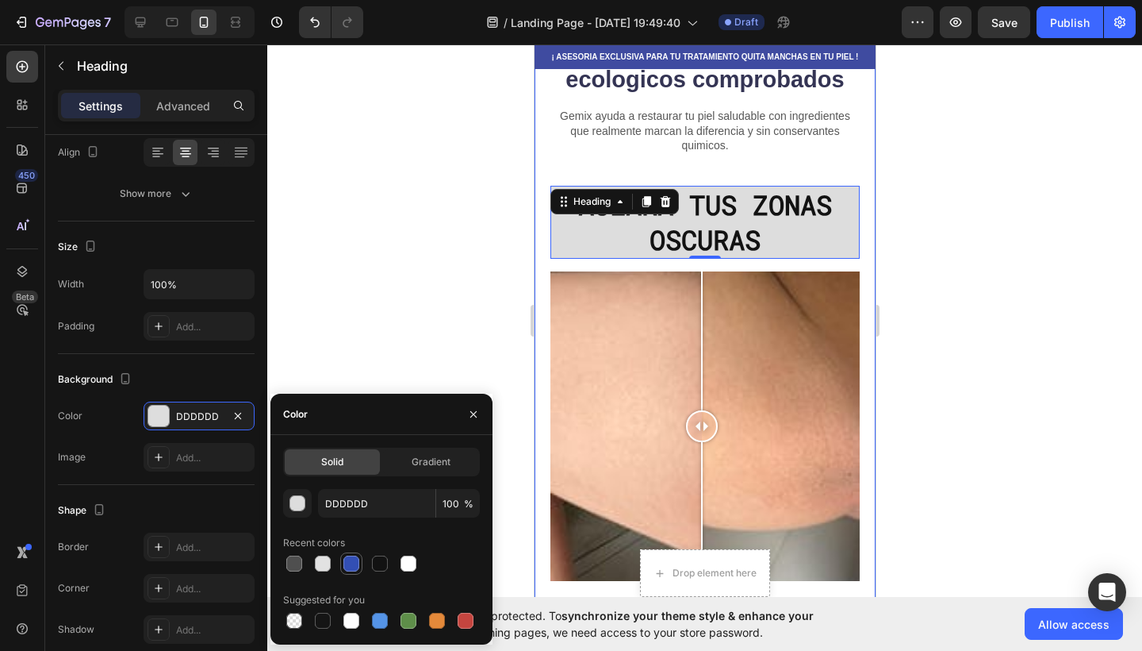
click at [351, 573] on div at bounding box center [351, 563] width 22 height 22
type input "334FB4"
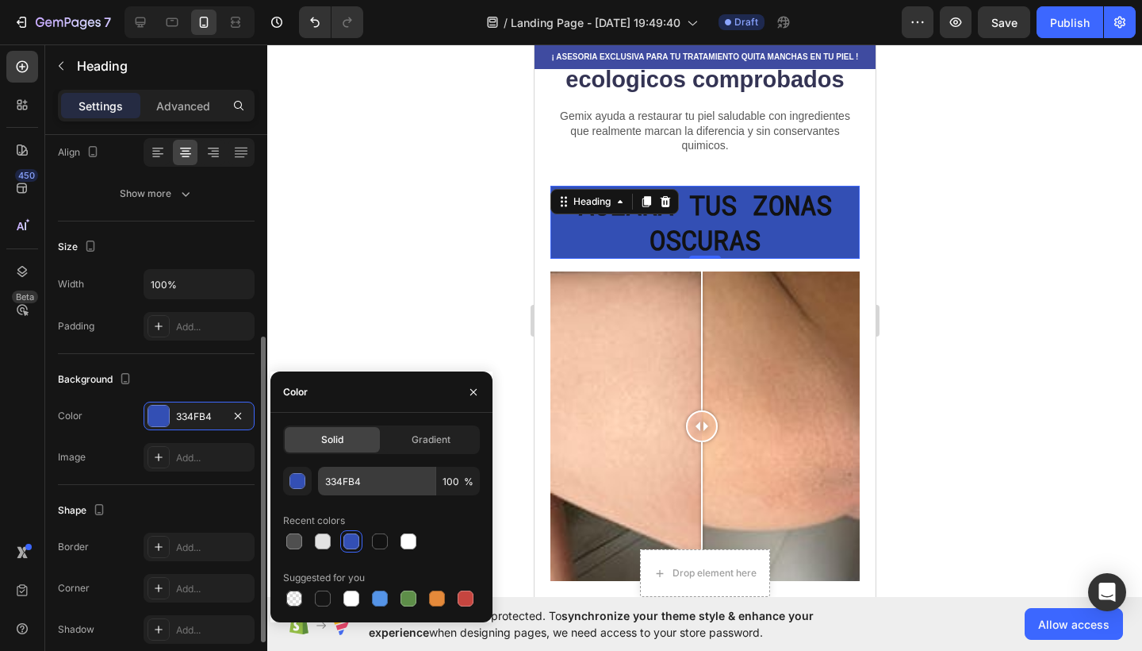
scroll to position [296, 0]
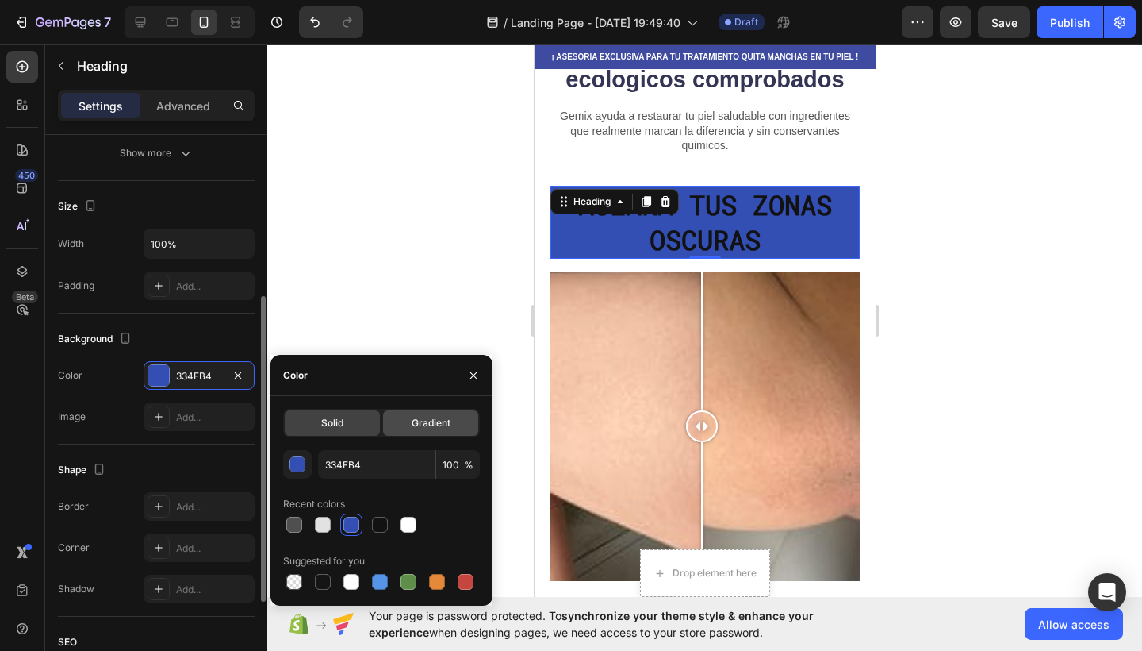
click at [394, 420] on div "Gradient" at bounding box center [430, 422] width 95 height 25
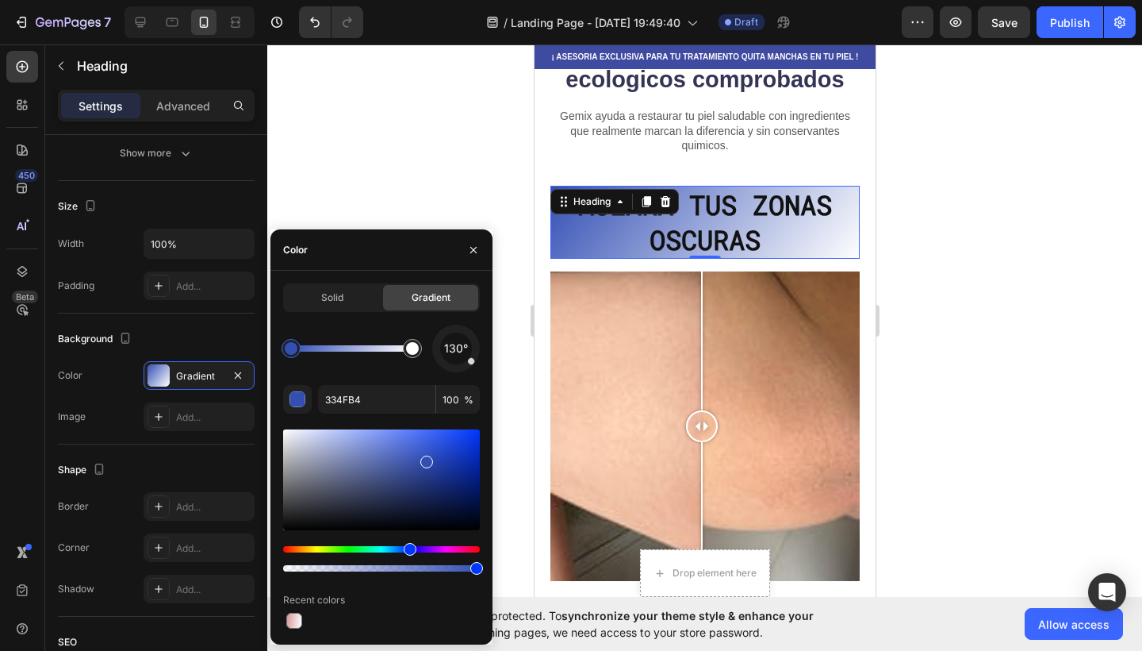
click at [418, 461] on div at bounding box center [381, 479] width 197 height 101
type input "3751AD"
click at [337, 204] on div at bounding box center [704, 347] width 875 height 606
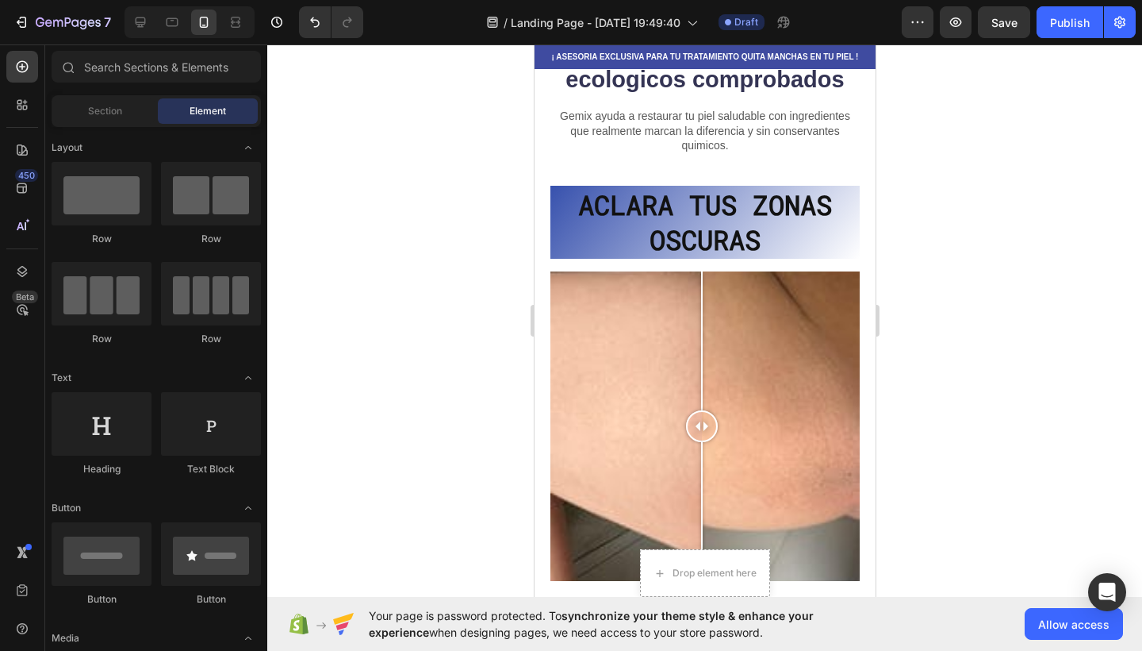
click at [985, 235] on div at bounding box center [704, 347] width 875 height 606
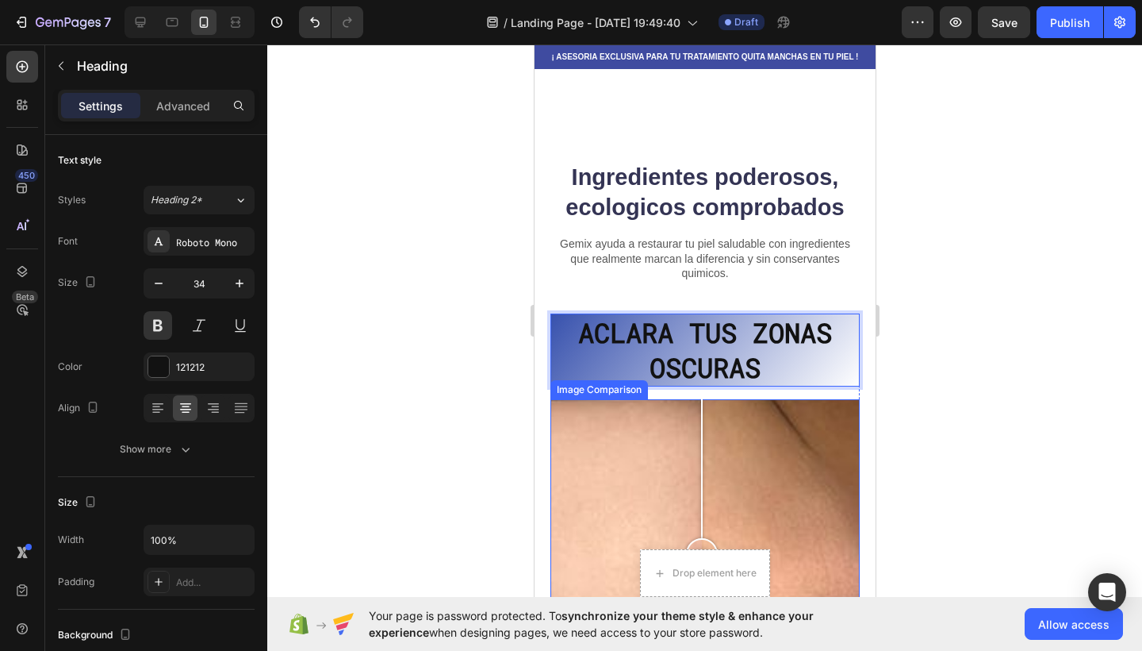
scroll to position [467, 0]
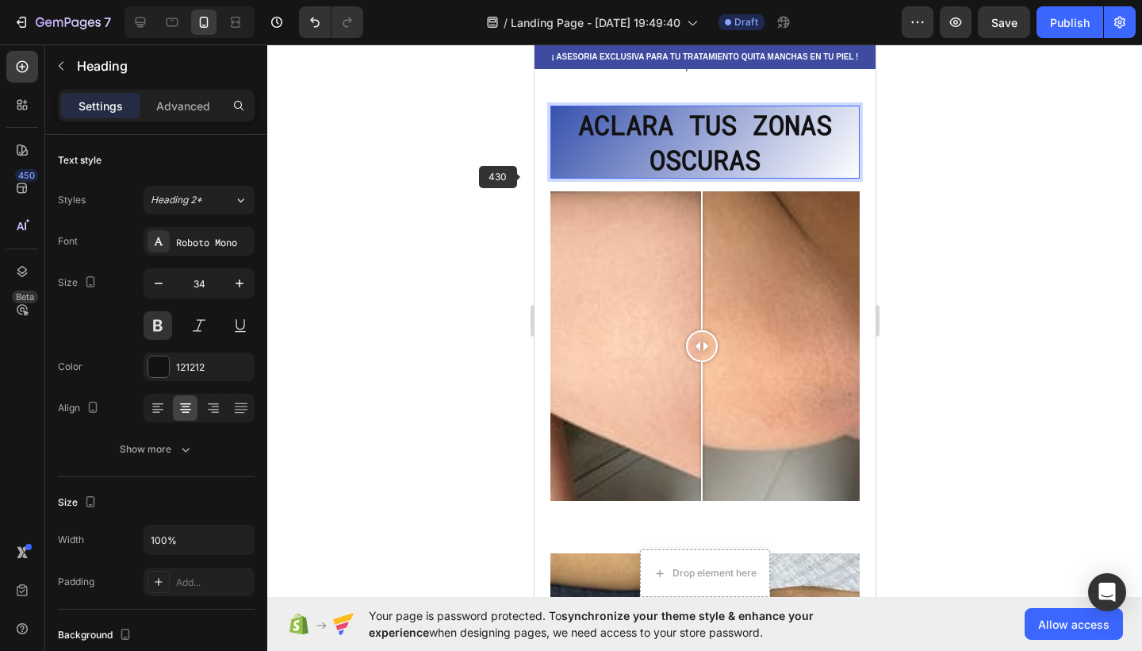
click at [486, 188] on div at bounding box center [704, 347] width 875 height 606
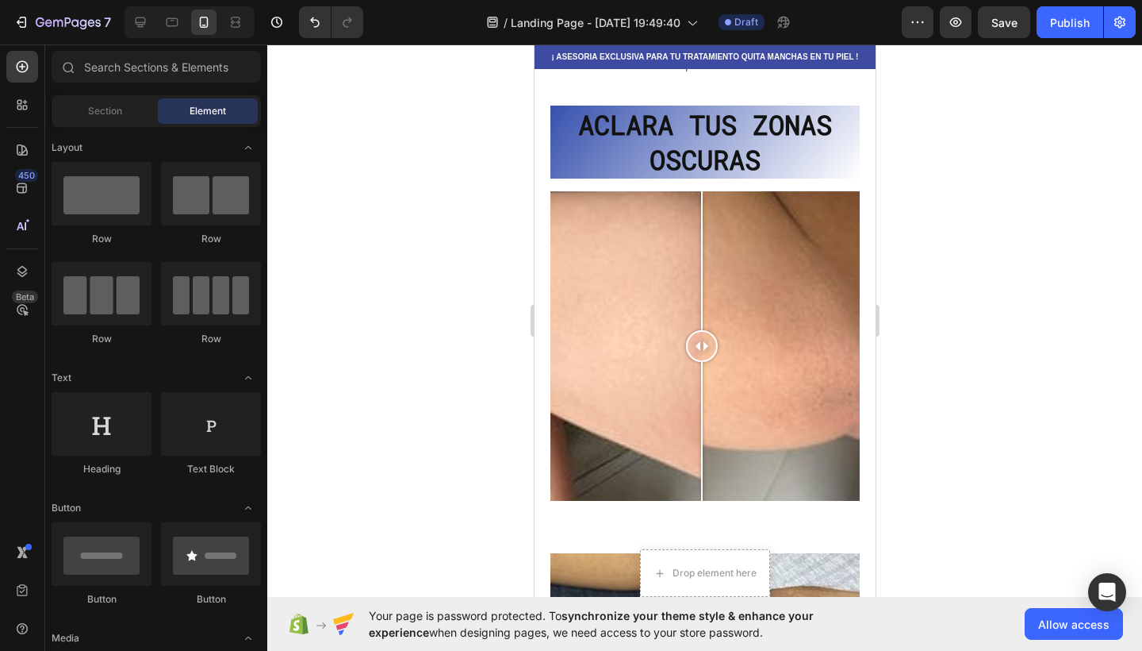
click at [696, 340] on div at bounding box center [701, 346] width 32 height 32
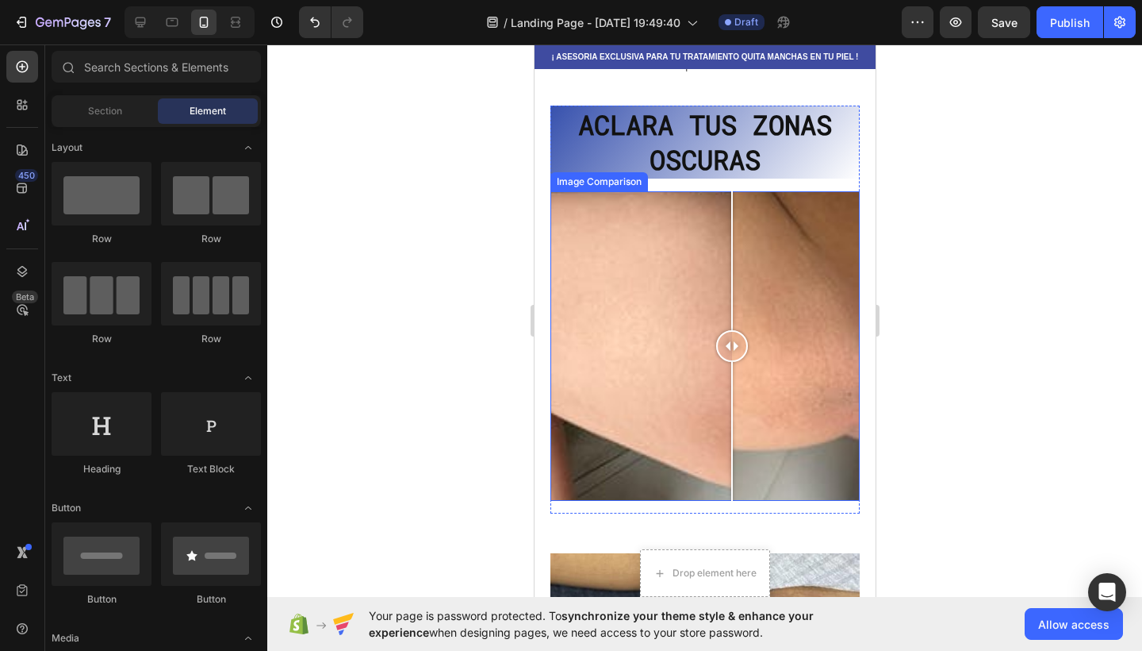
drag, startPoint x: 695, startPoint y: 340, endPoint x: 735, endPoint y: 353, distance: 41.6
click at [735, 353] on div at bounding box center [732, 346] width 32 height 32
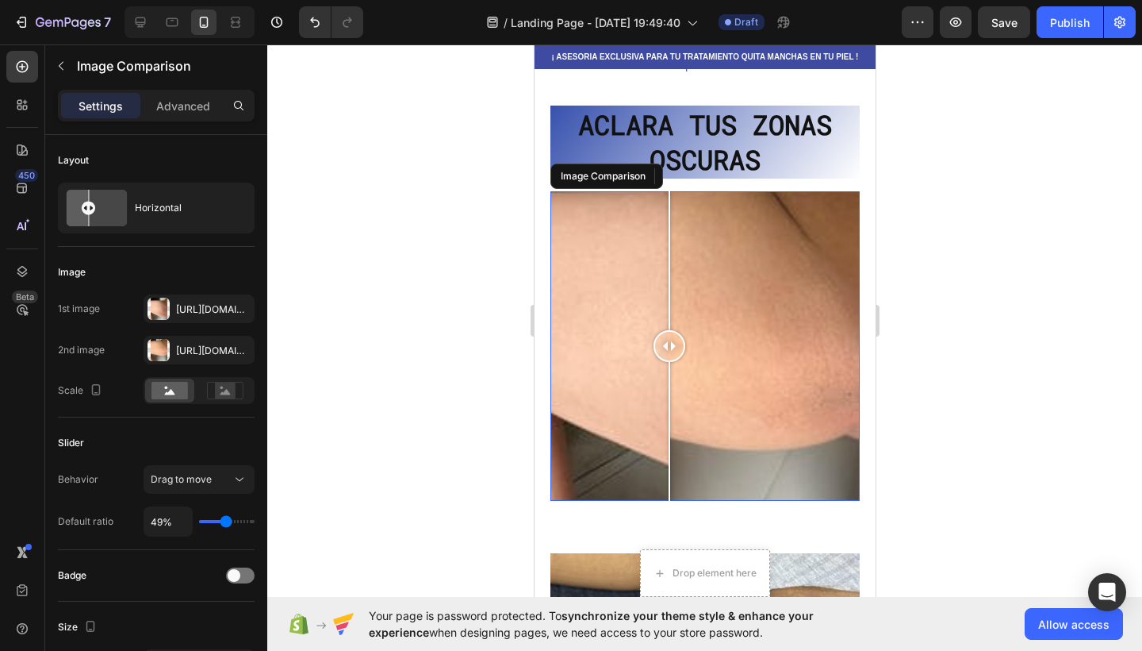
click at [669, 311] on div at bounding box center [704, 345] width 309 height 309
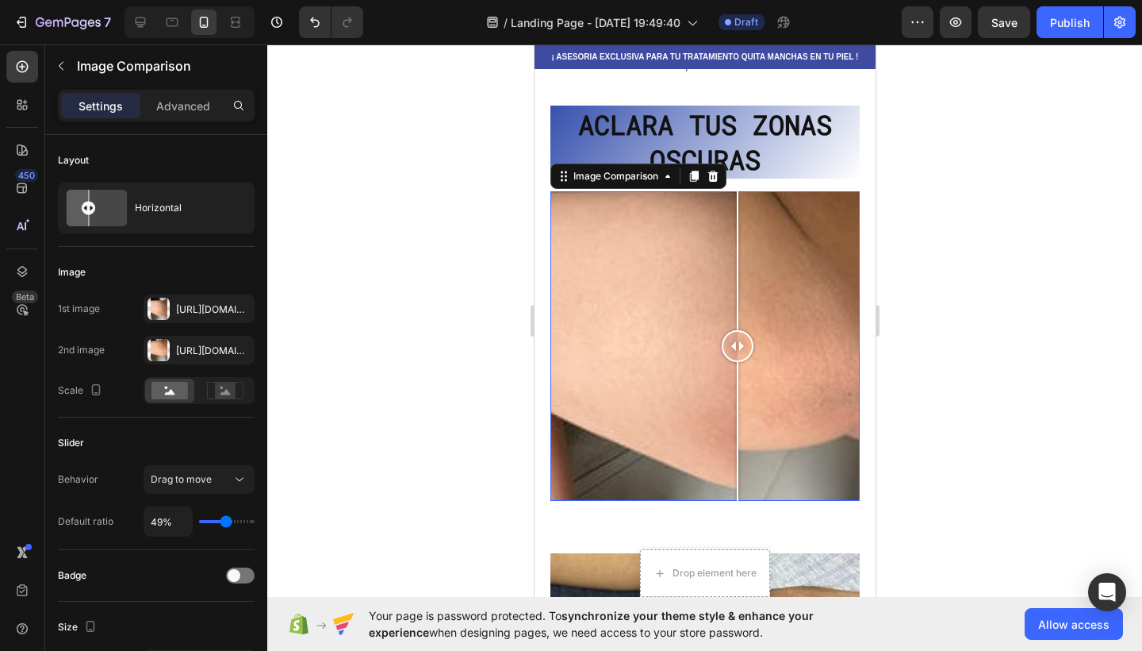
drag, startPoint x: 737, startPoint y: 347, endPoint x: 719, endPoint y: 347, distance: 18.2
click at [719, 347] on div at bounding box center [704, 345] width 309 height 309
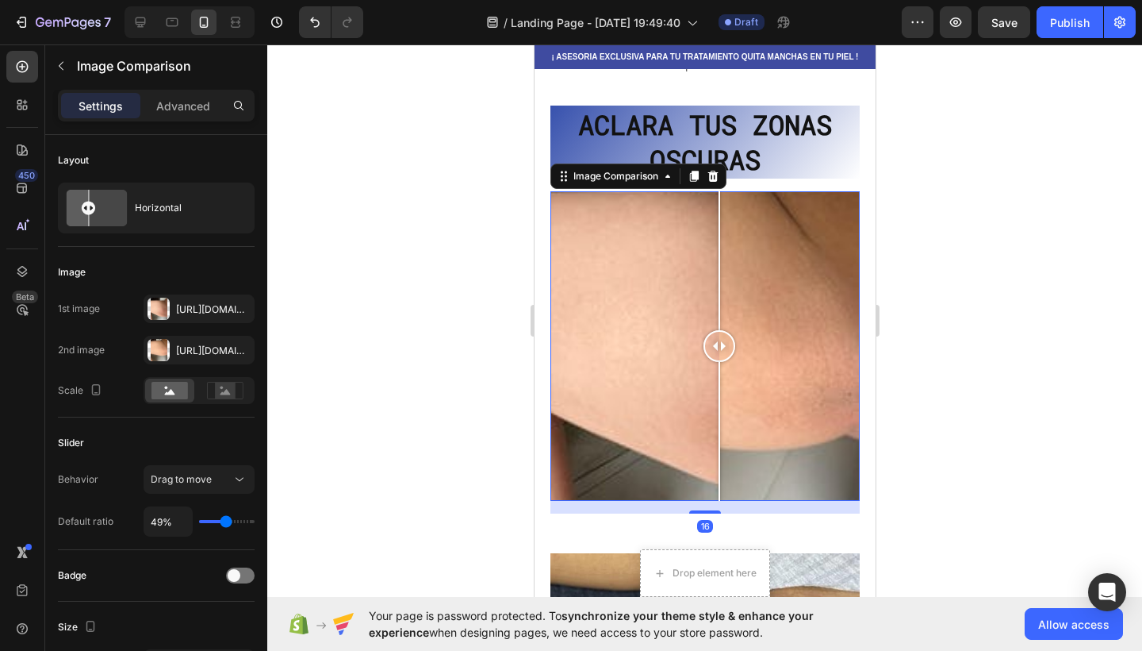
click at [808, 348] on div at bounding box center [704, 345] width 309 height 309
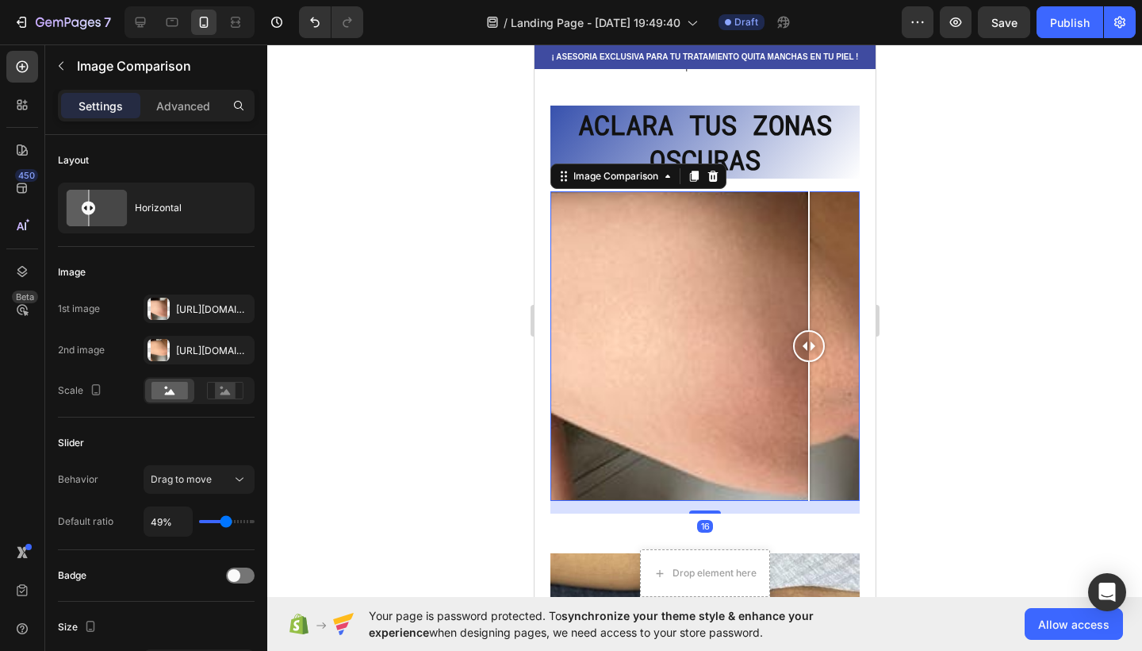
click at [687, 347] on div at bounding box center [704, 345] width 309 height 309
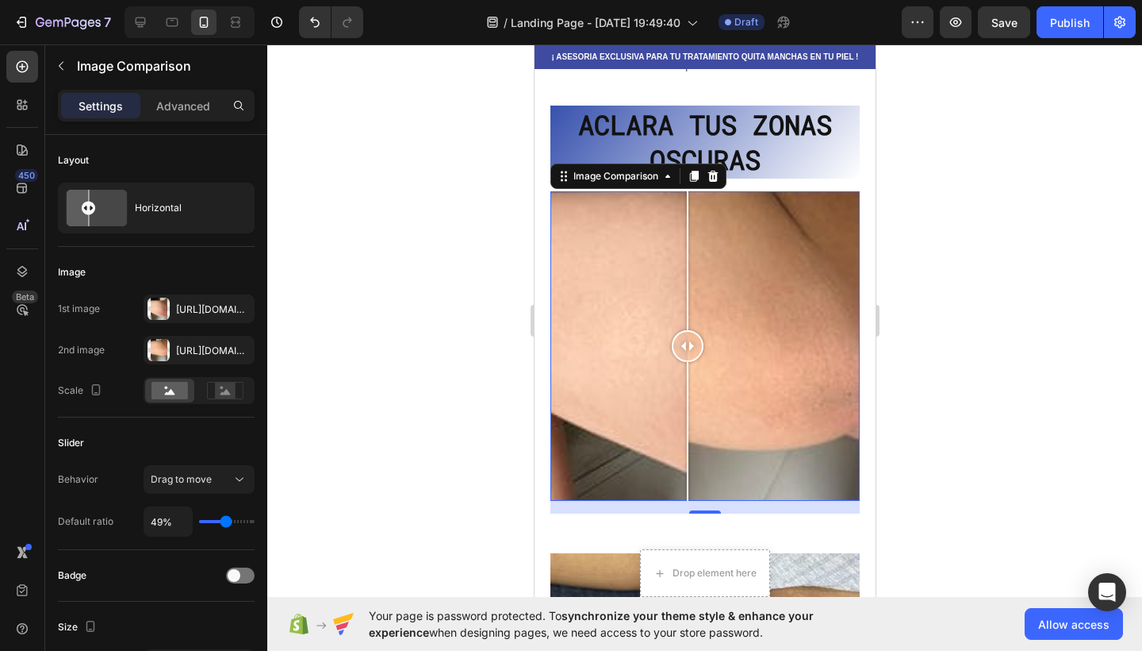
click at [687, 347] on div at bounding box center [687, 346] width 32 height 32
click at [658, 355] on div at bounding box center [704, 345] width 309 height 309
drag, startPoint x: 658, startPoint y: 355, endPoint x: 712, endPoint y: 396, distance: 67.4
click at [712, 396] on div at bounding box center [711, 345] width 32 height 309
click at [666, 356] on div at bounding box center [704, 345] width 309 height 309
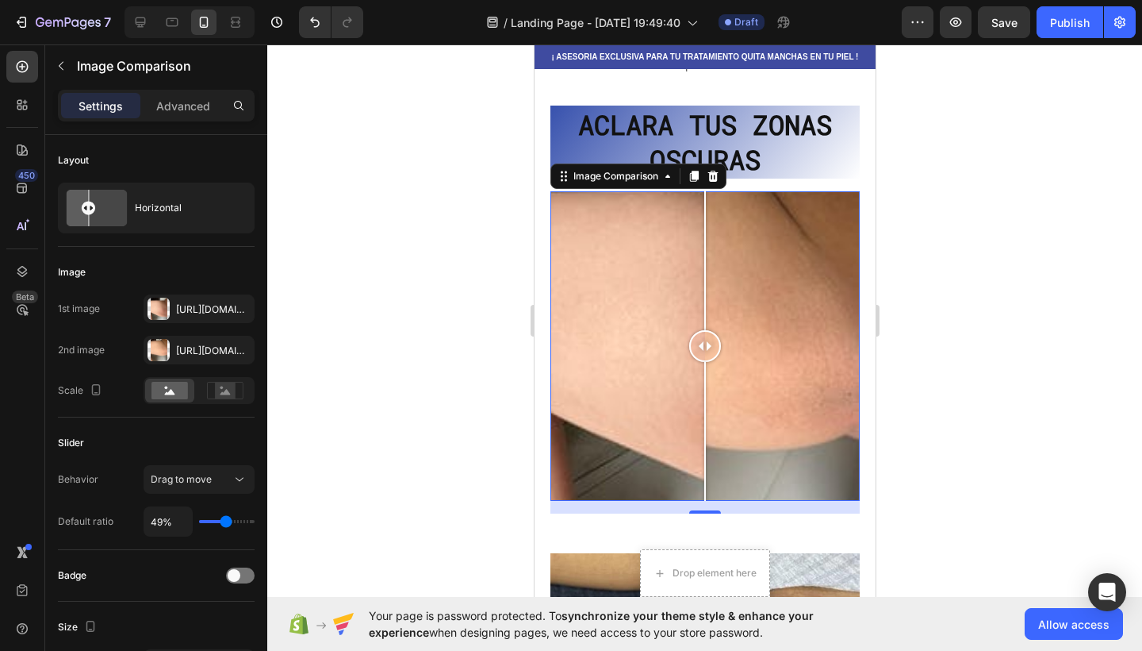
drag, startPoint x: 672, startPoint y: 338, endPoint x: 705, endPoint y: 344, distance: 33.0
click at [705, 344] on div at bounding box center [705, 346] width 32 height 32
click at [946, 407] on div at bounding box center [704, 347] width 875 height 606
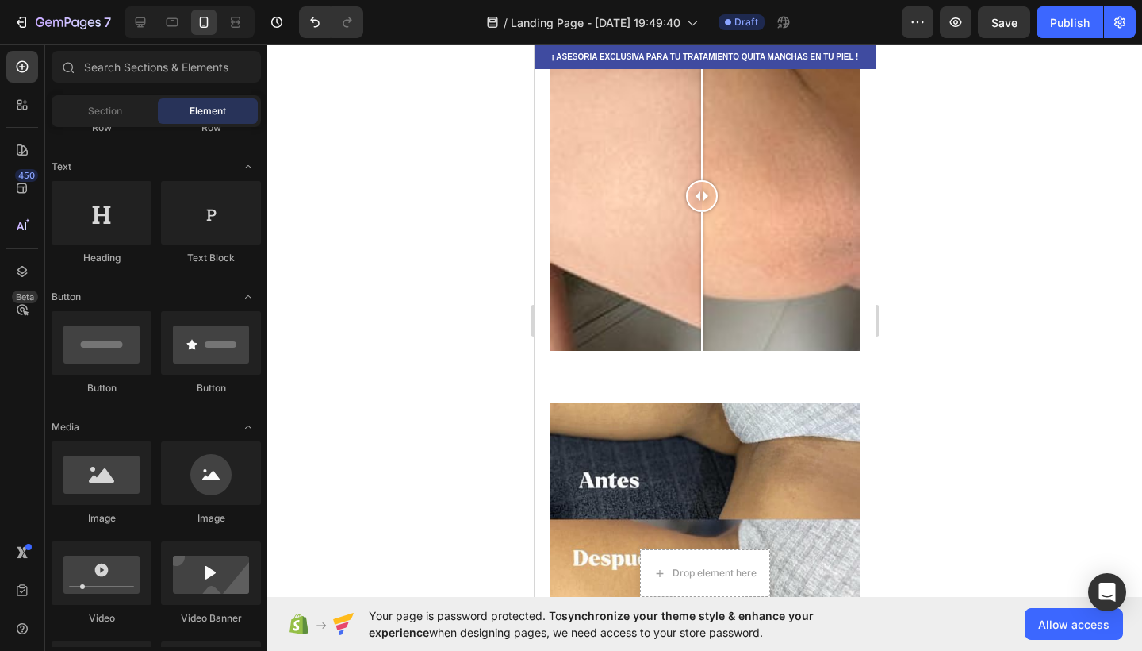
scroll to position [564, 0]
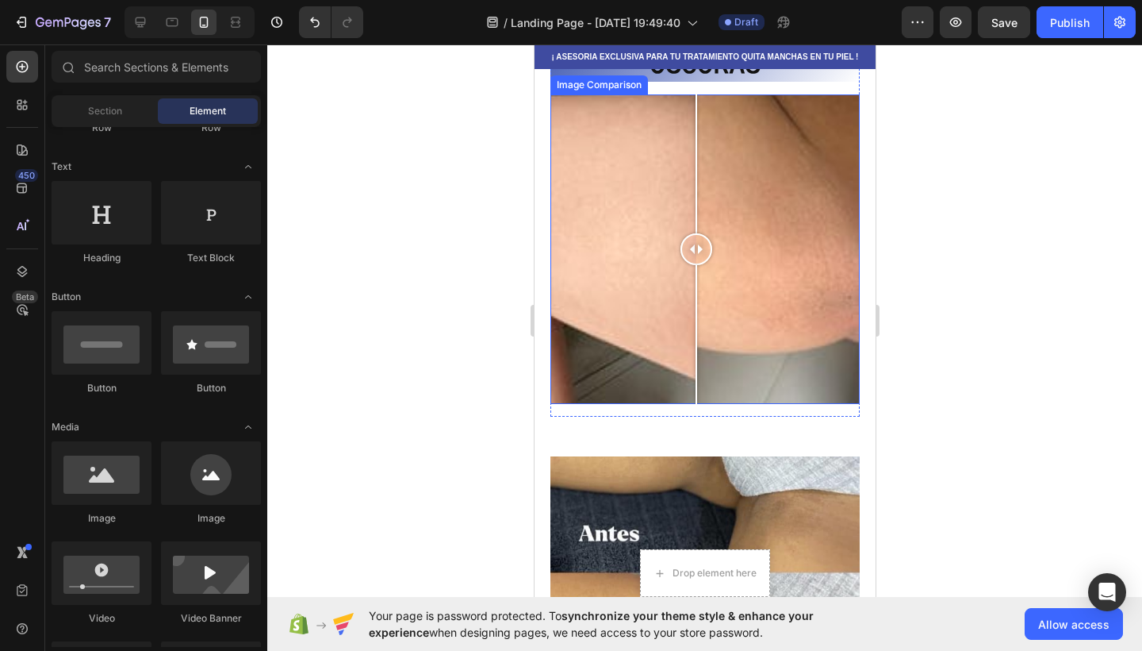
drag, startPoint x: 1230, startPoint y: 303, endPoint x: 693, endPoint y: 227, distance: 541.7
click at [693, 227] on div at bounding box center [696, 248] width 32 height 309
click at [640, 351] on div at bounding box center [704, 248] width 309 height 309
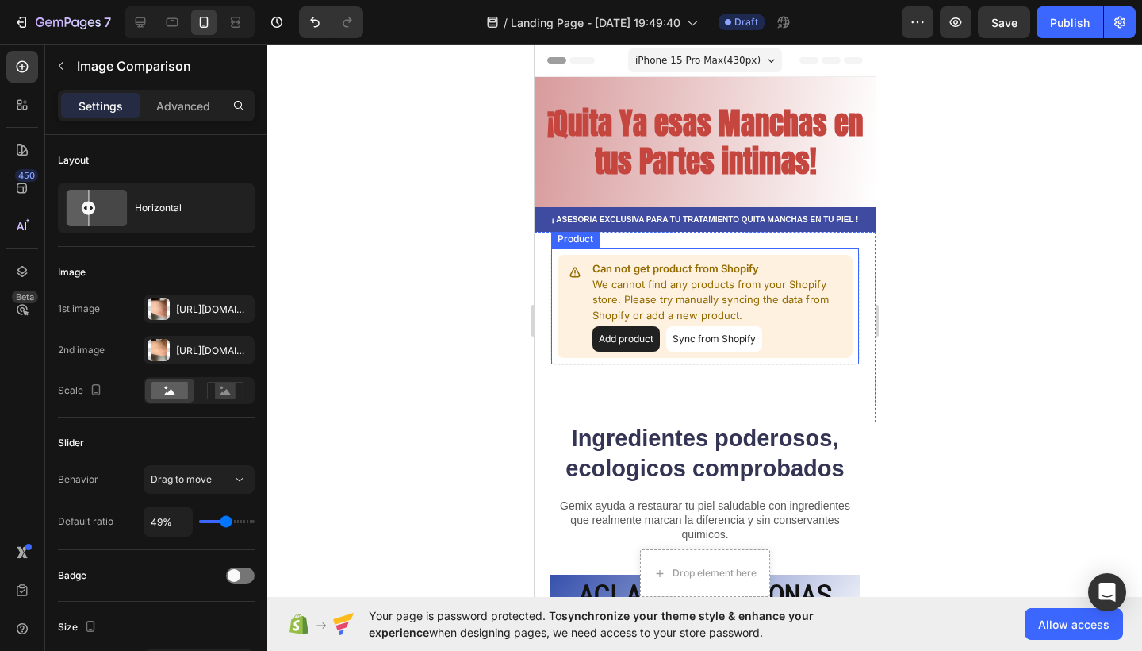
scroll to position [43, 0]
